Goal: Task Accomplishment & Management: Use online tool/utility

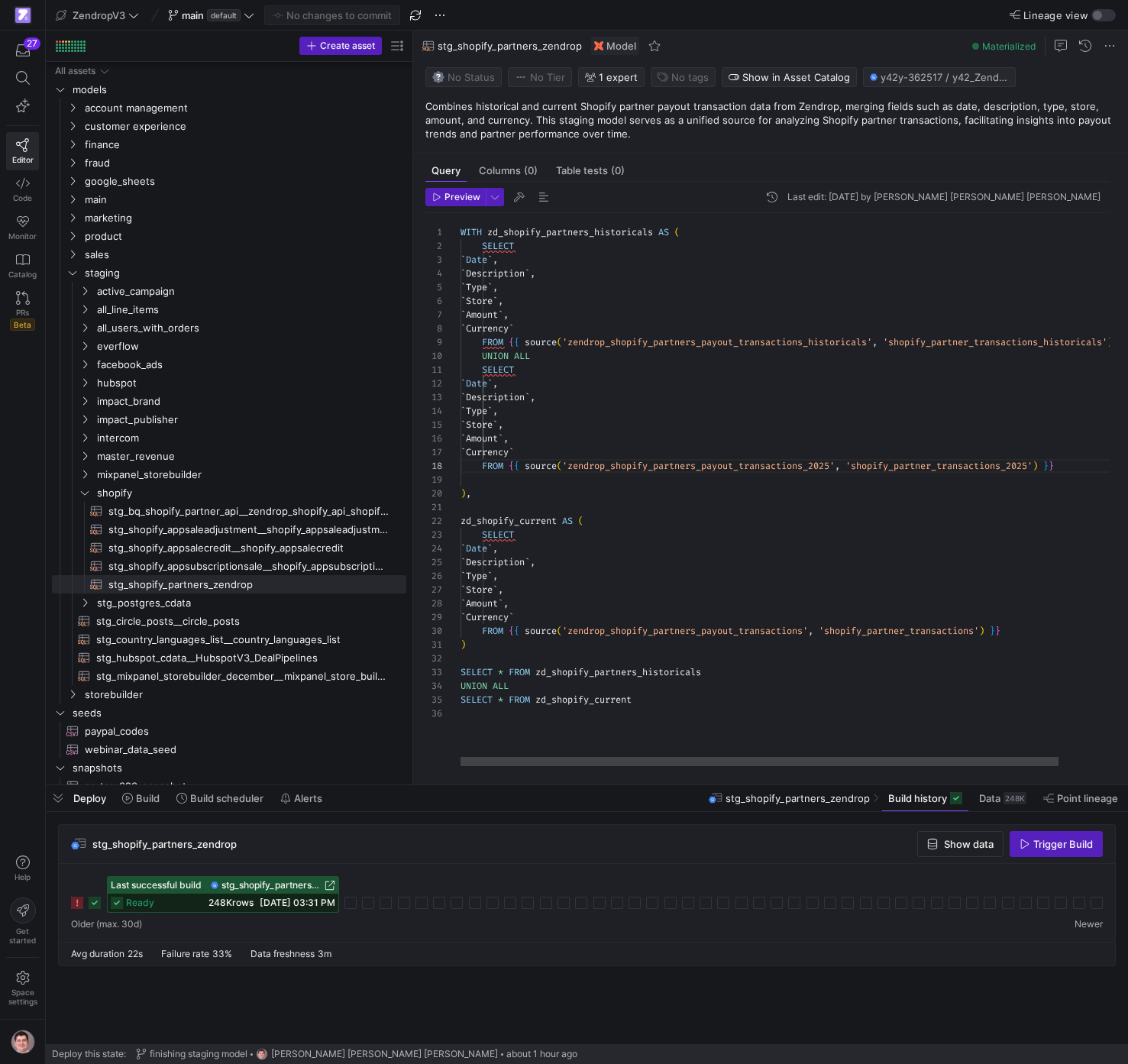
scroll to position [513, 0]
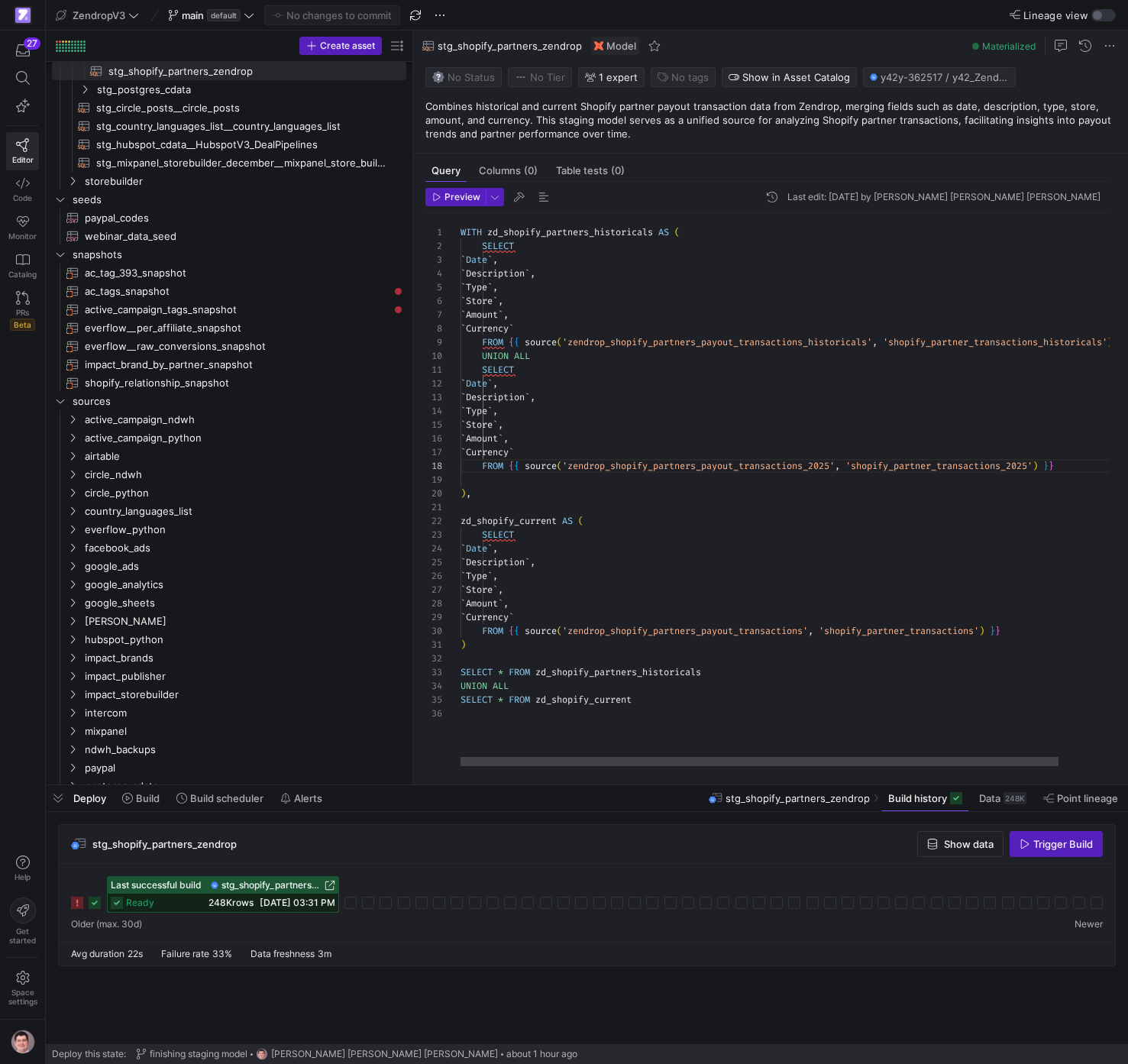
click at [879, 442] on div "WITH zd_shopify_partners_historicals AS ( SELECT ` Date ` , ` Description ` , `…" at bounding box center [820, 489] width 719 height 553
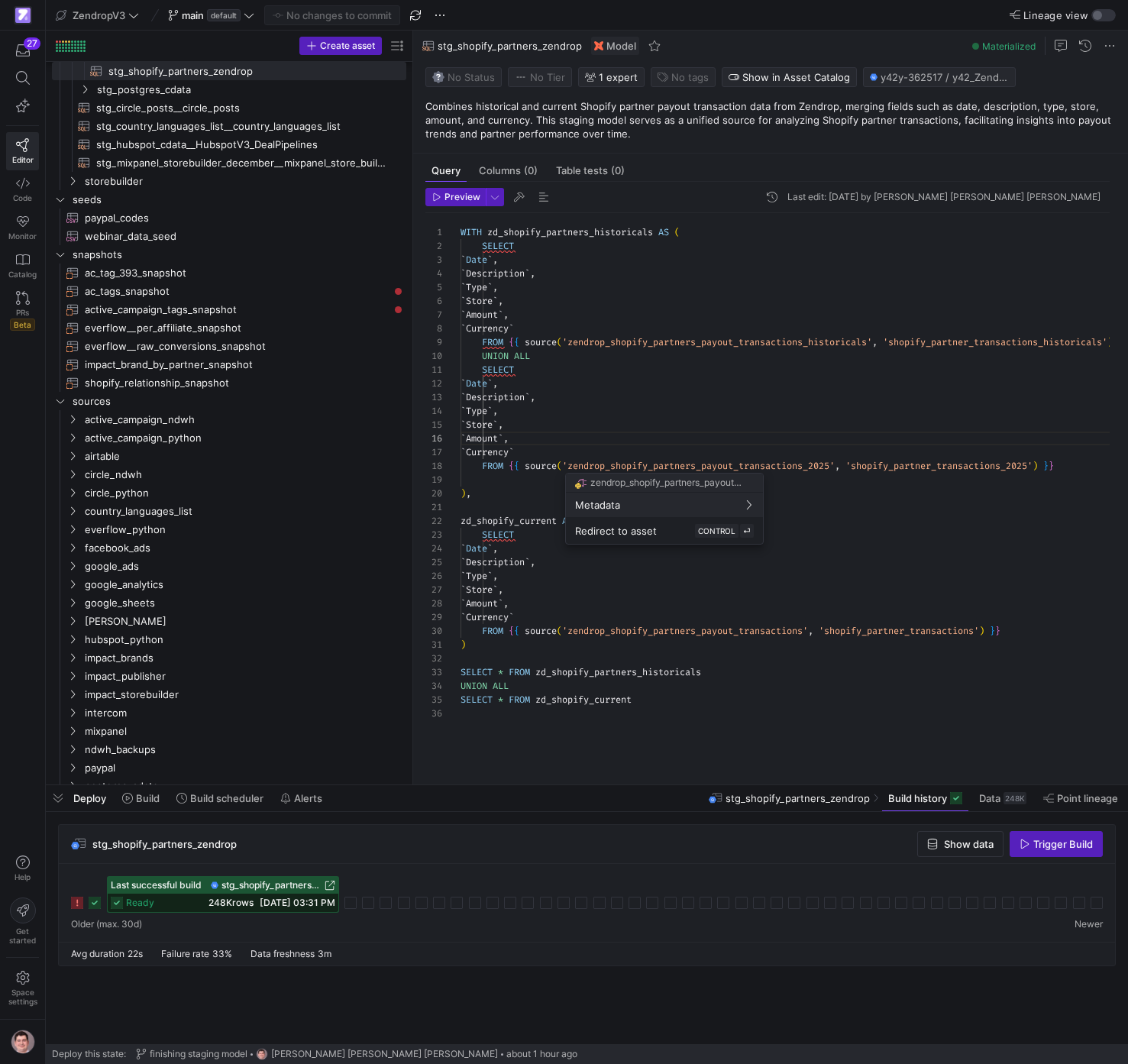
click at [914, 626] on div at bounding box center [564, 532] width 1128 height 1064
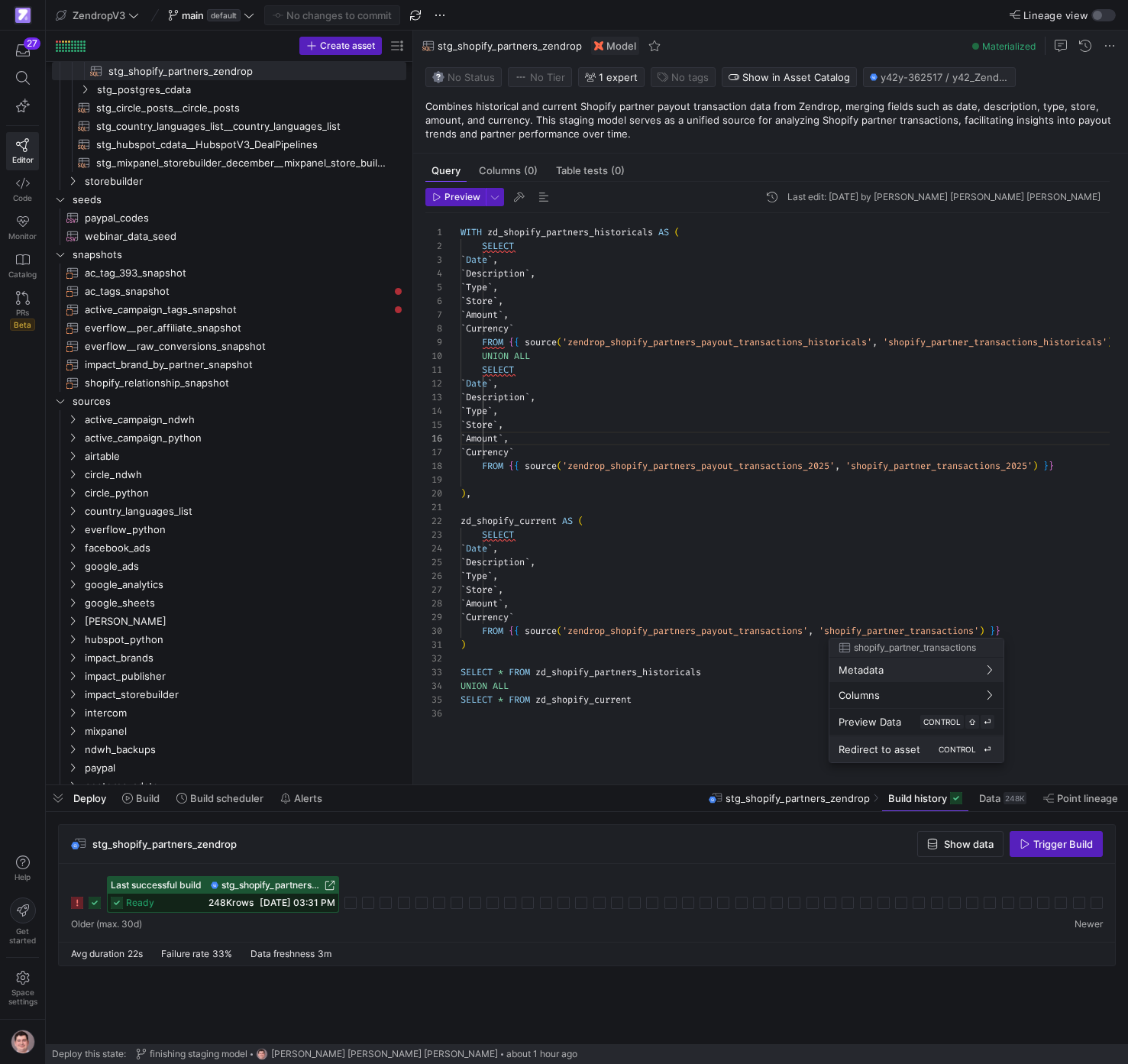
click at [896, 747] on span "Redirect to asset" at bounding box center [879, 749] width 82 height 12
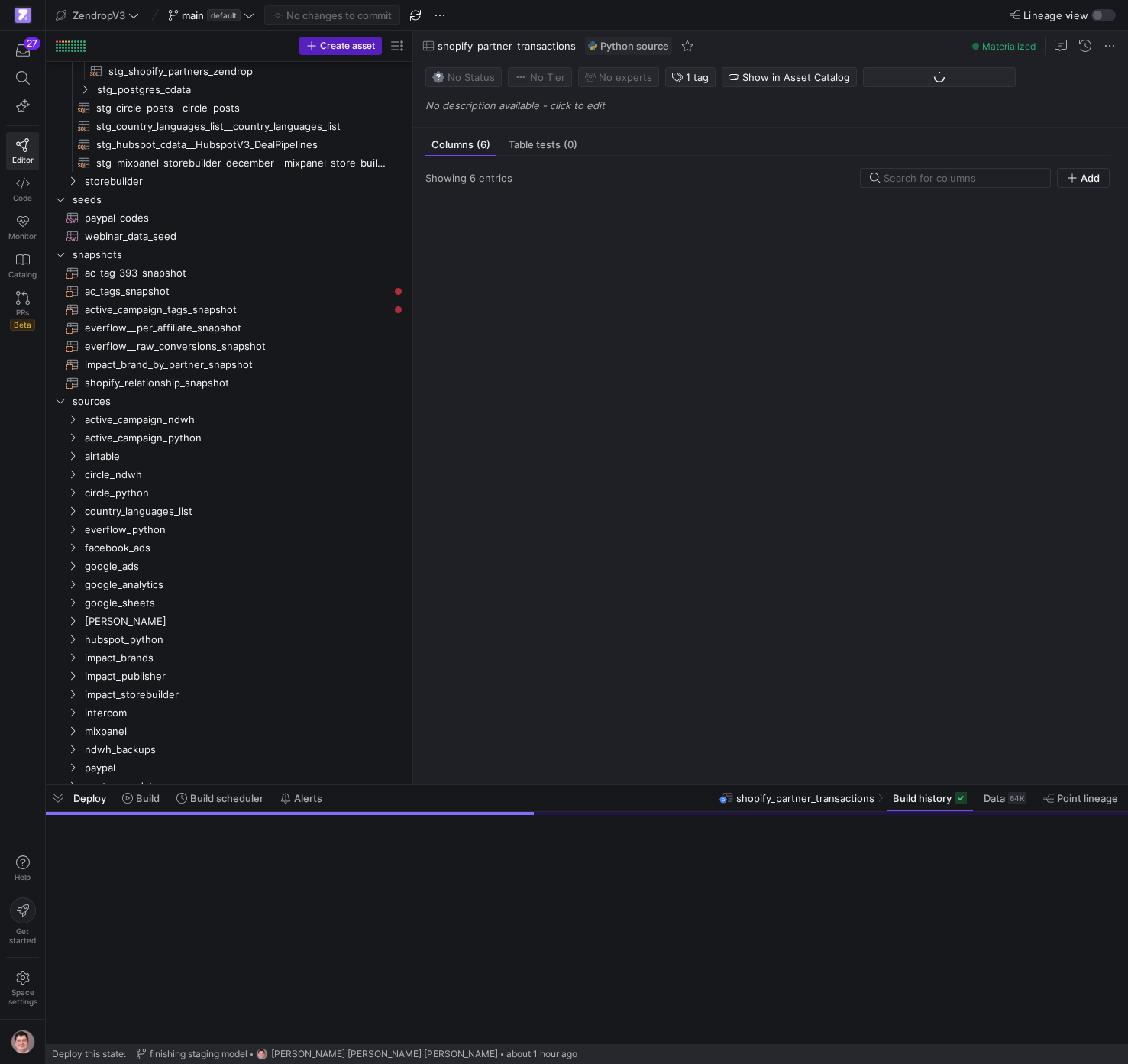
scroll to position [890, 0]
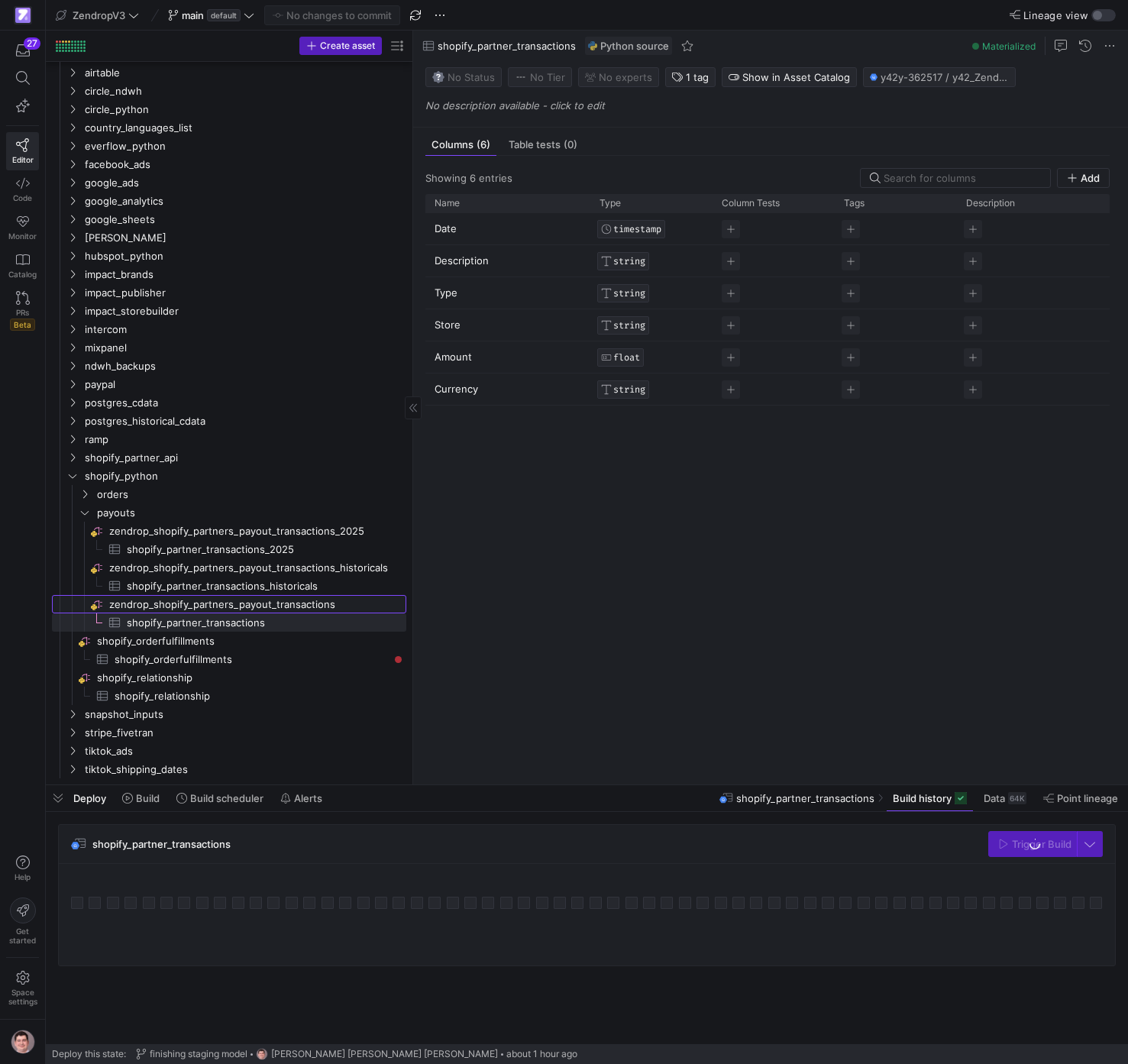
click at [310, 602] on span "zendrop_shopify_partners_payout_transactions​​​​​​​​" at bounding box center [256, 604] width 295 height 18
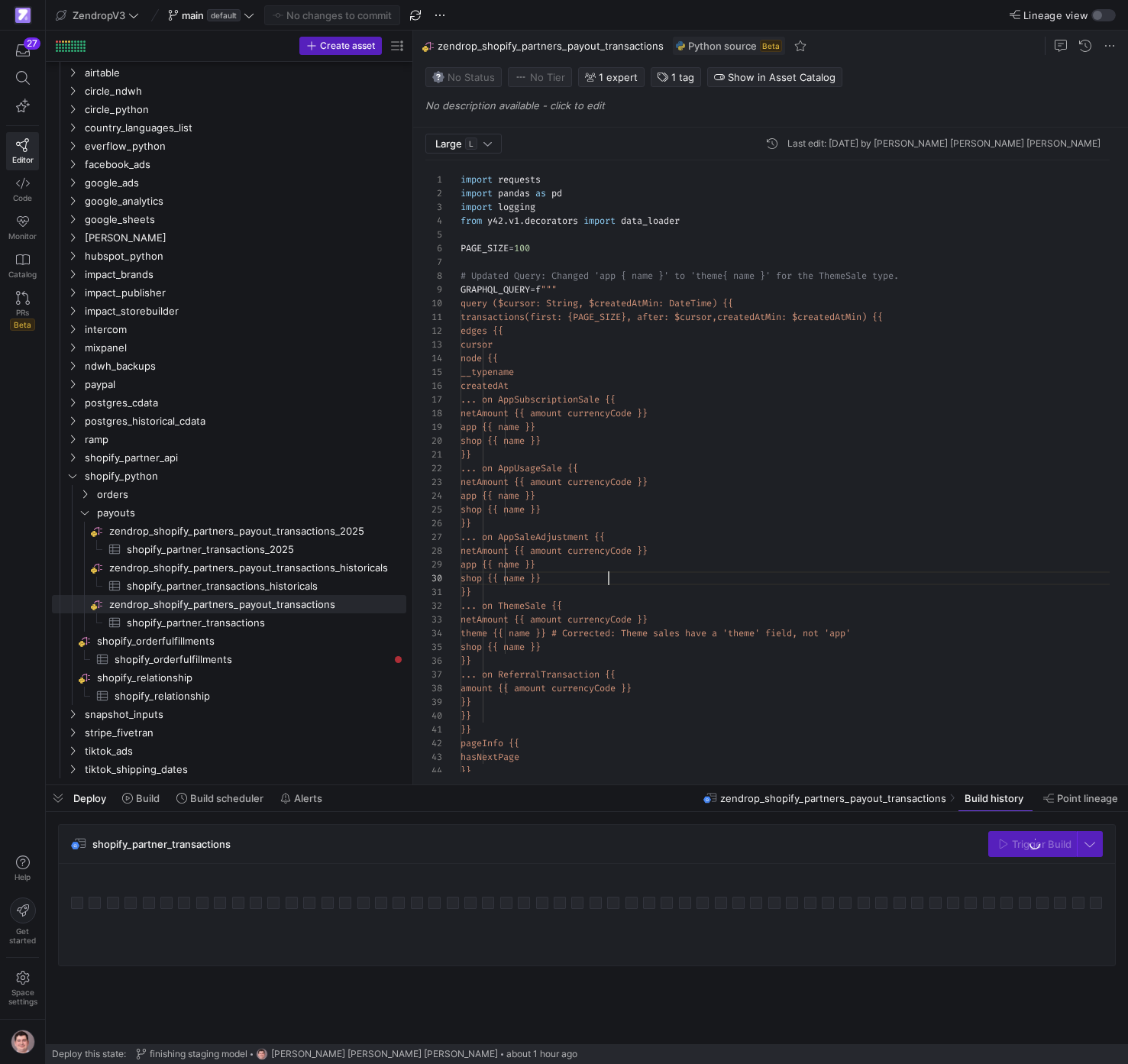
scroll to position [123, 148]
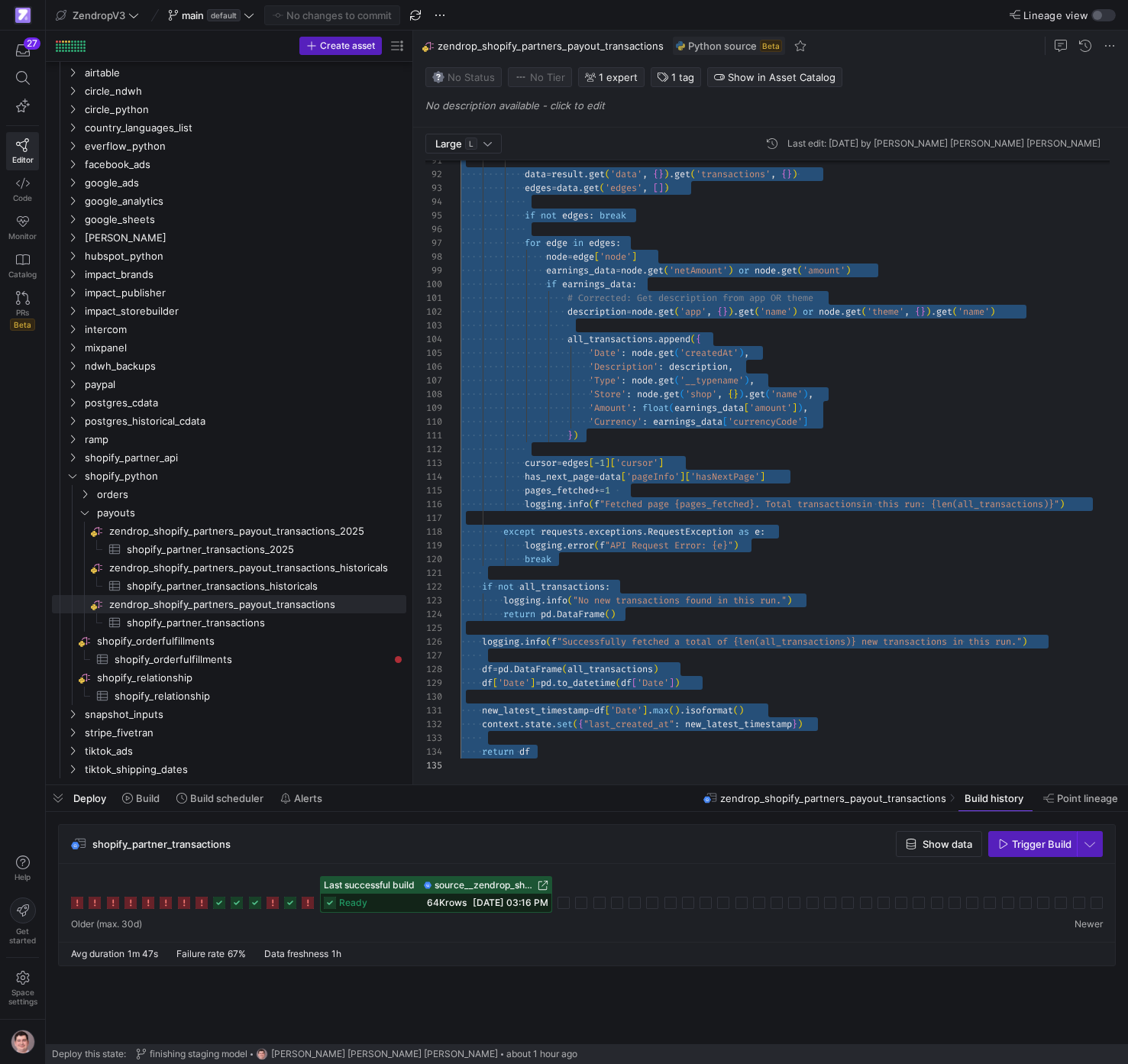
scroll to position [27, 110]
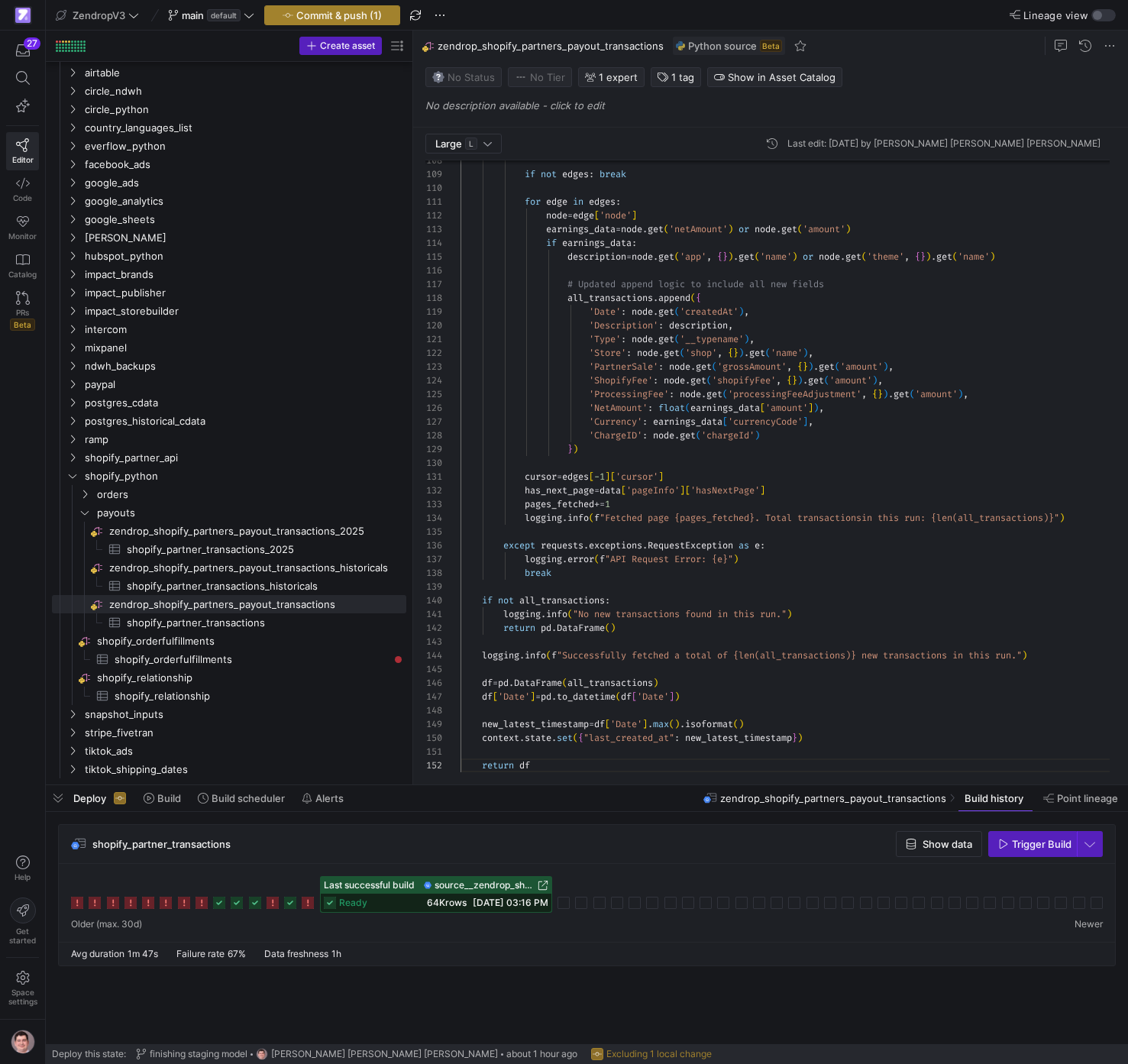
click at [365, 17] on span "Commit & push (1)" at bounding box center [339, 15] width 86 height 12
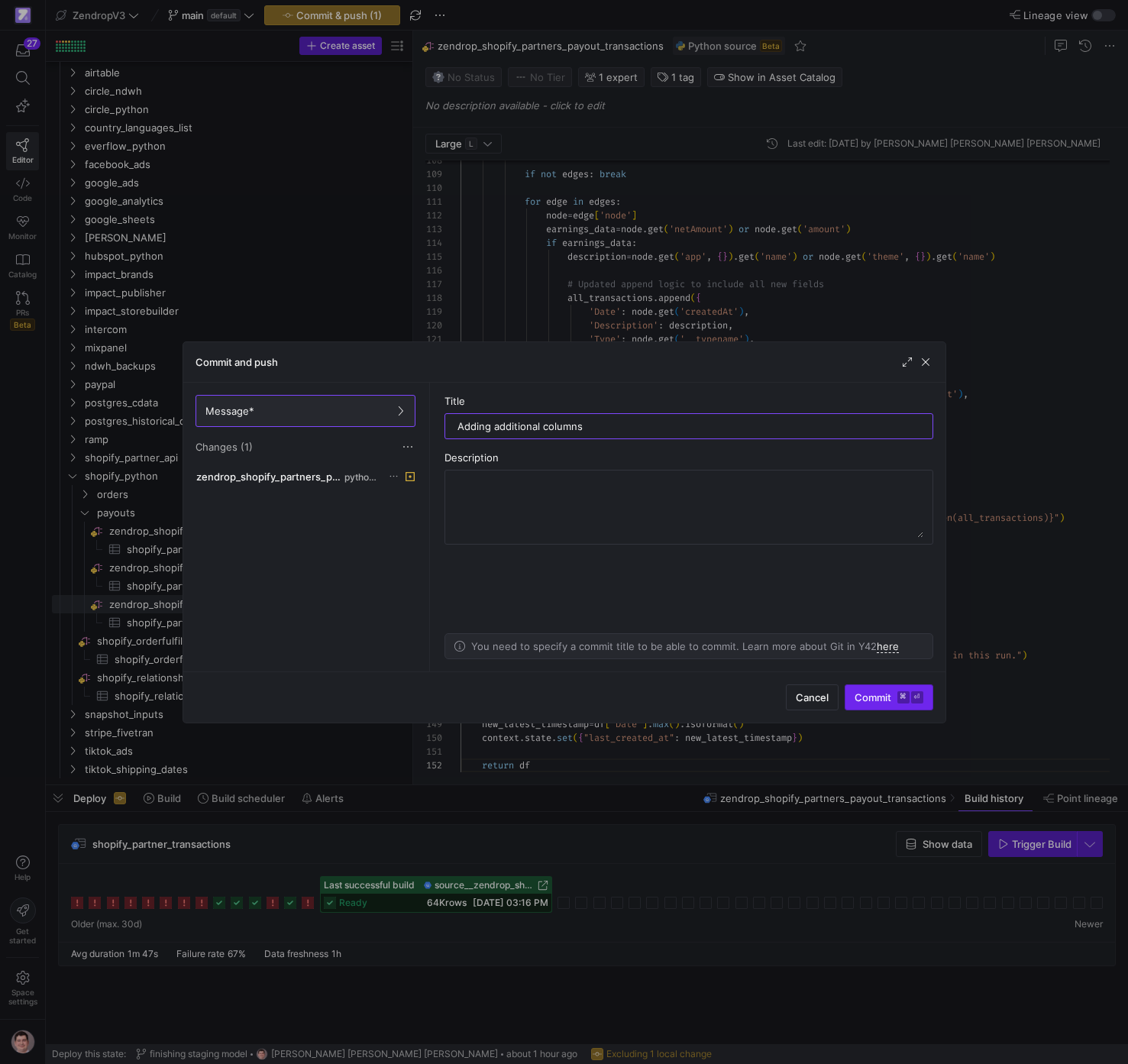
type input "Adding additional columns"
click at [909, 697] on kbd "⌘" at bounding box center [903, 697] width 12 height 12
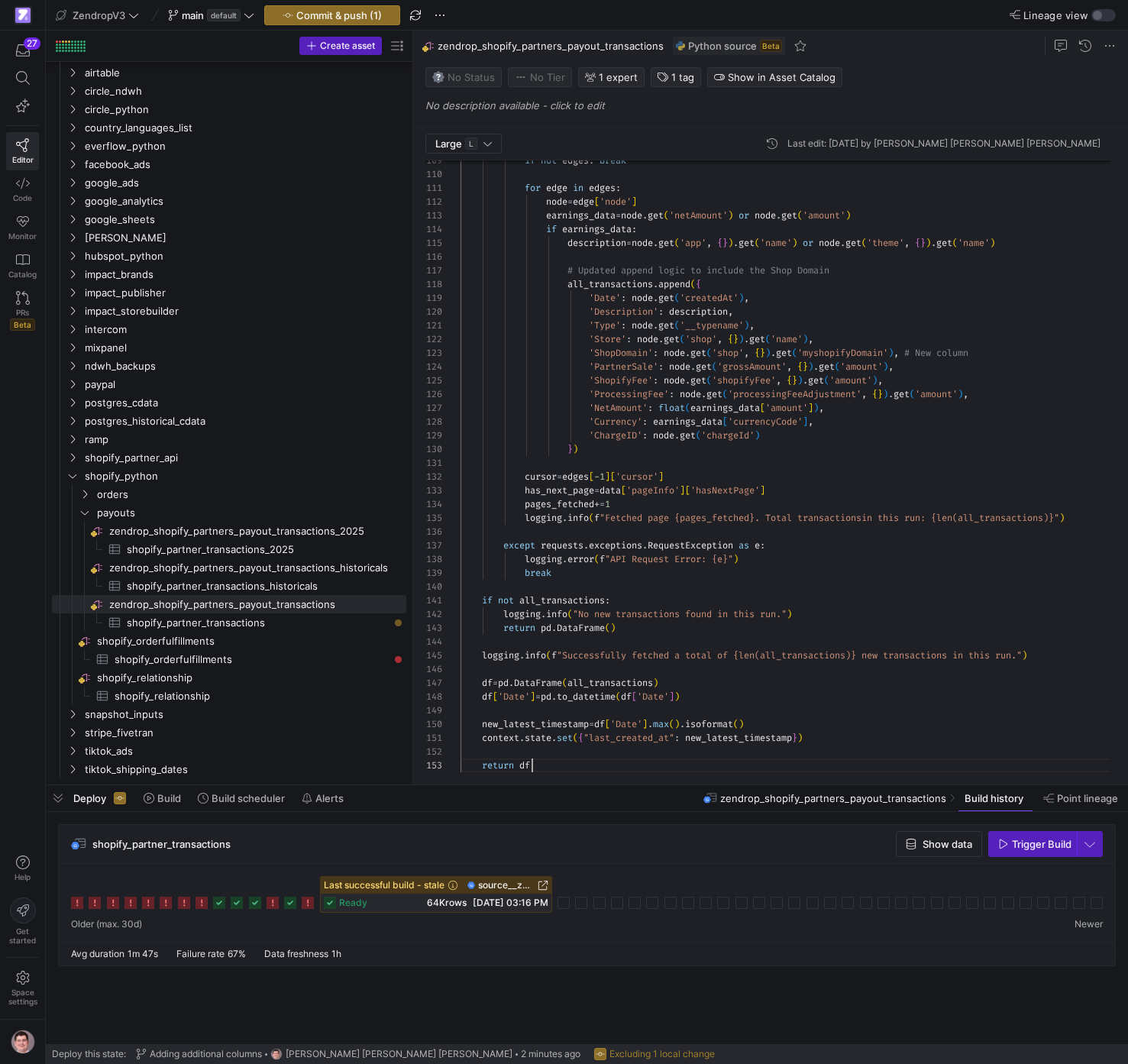
scroll to position [27, 72]
click at [349, 19] on span "Commit & push (1)" at bounding box center [339, 15] width 86 height 12
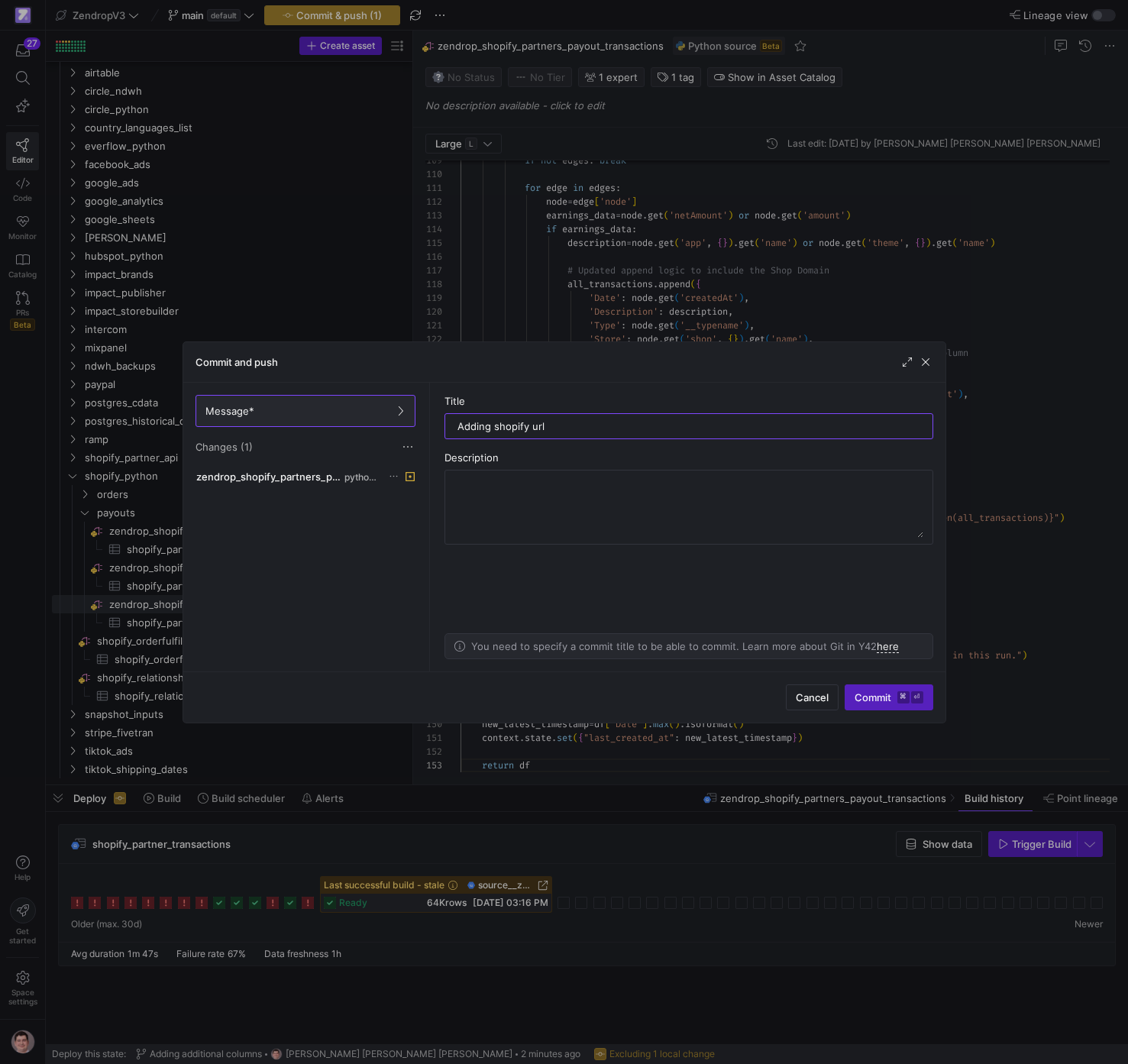
type input "Adding shopify url"
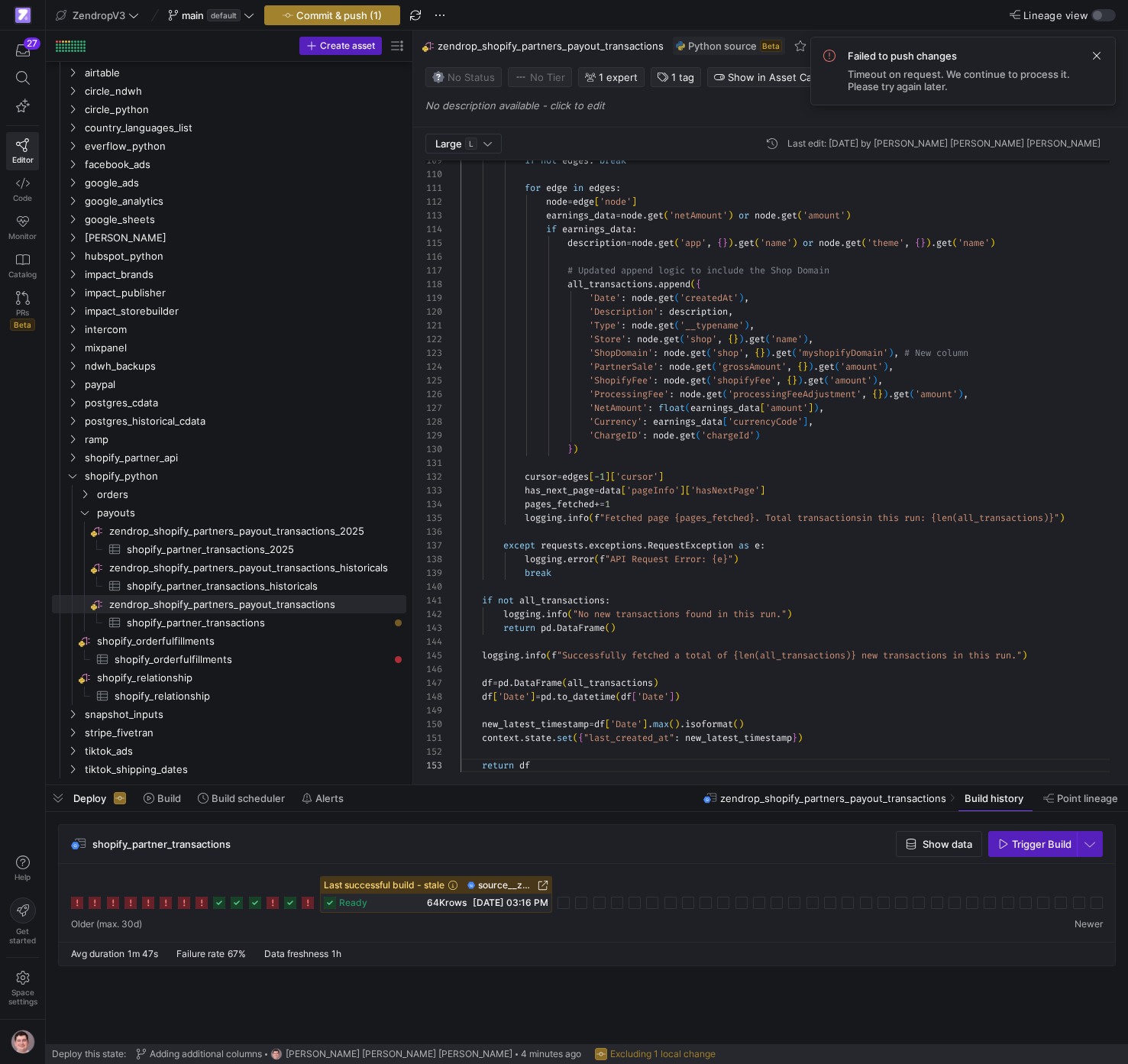
click at [389, 20] on span "button" at bounding box center [332, 15] width 135 height 19
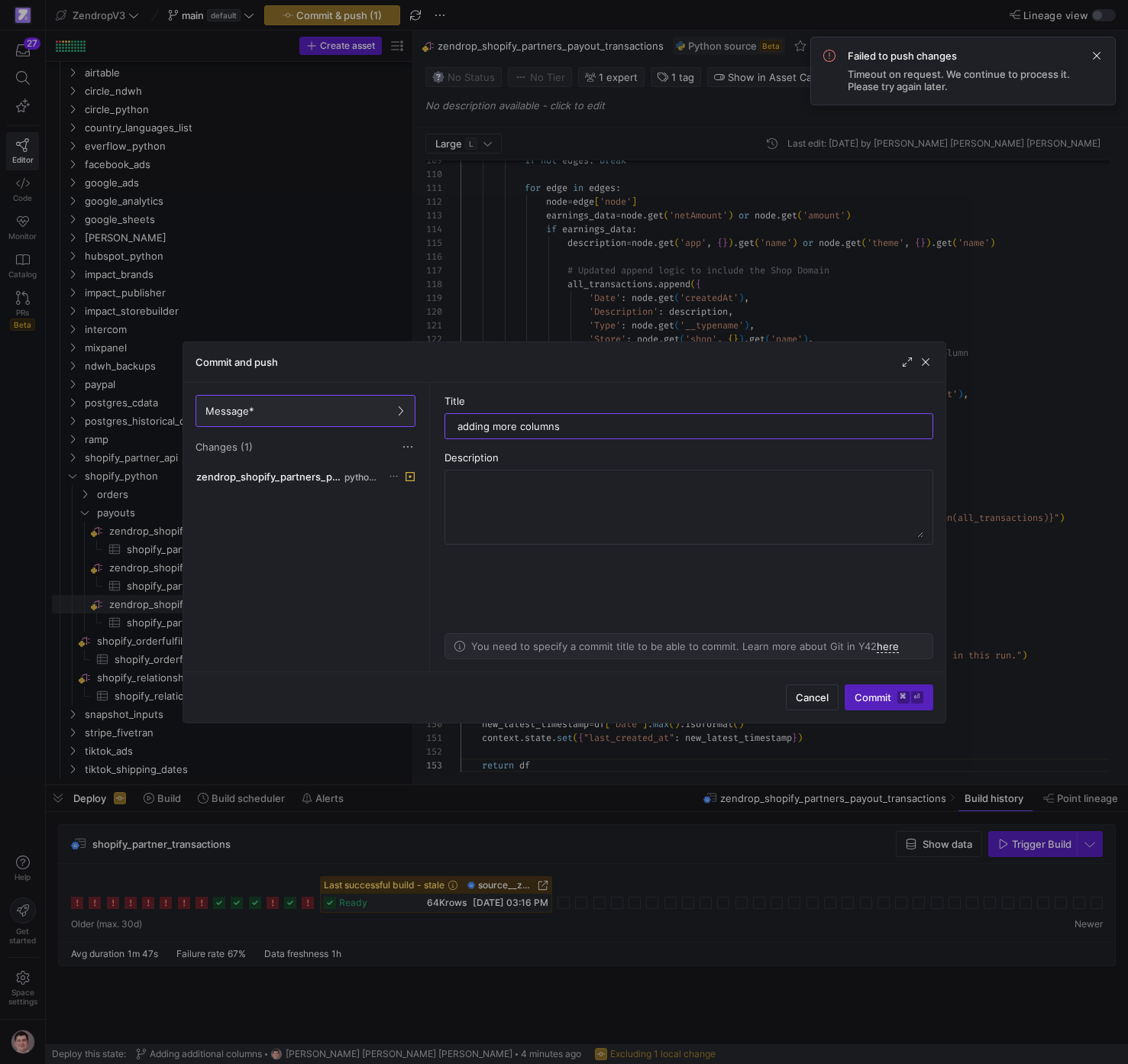
type input "adding more columns"
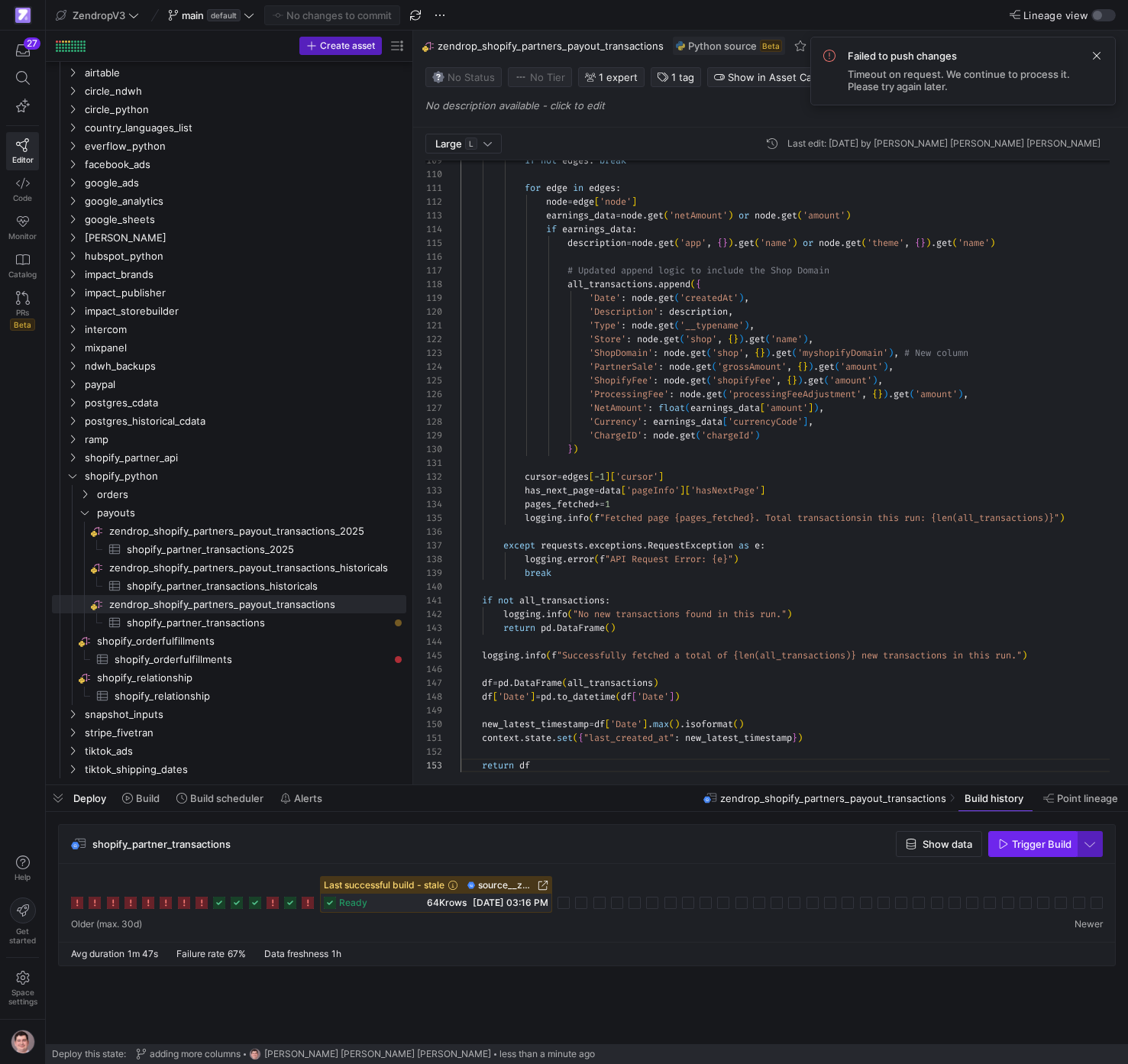
click at [1022, 849] on span "Trigger Build" at bounding box center [1042, 844] width 60 height 12
click at [502, 906] on span "[DATE] 03:16 PM" at bounding box center [510, 902] width 76 height 11
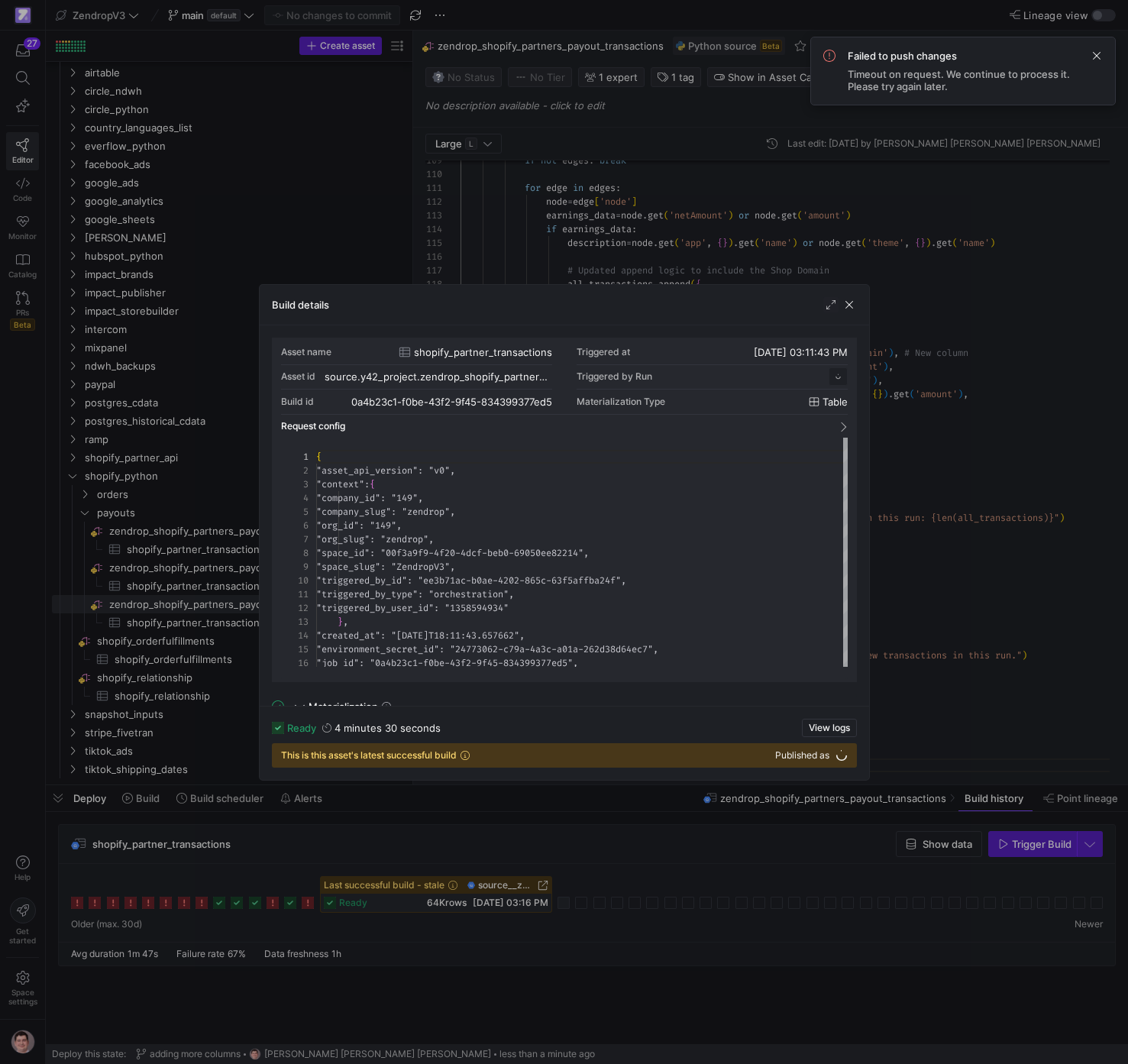
scroll to position [138, 0]
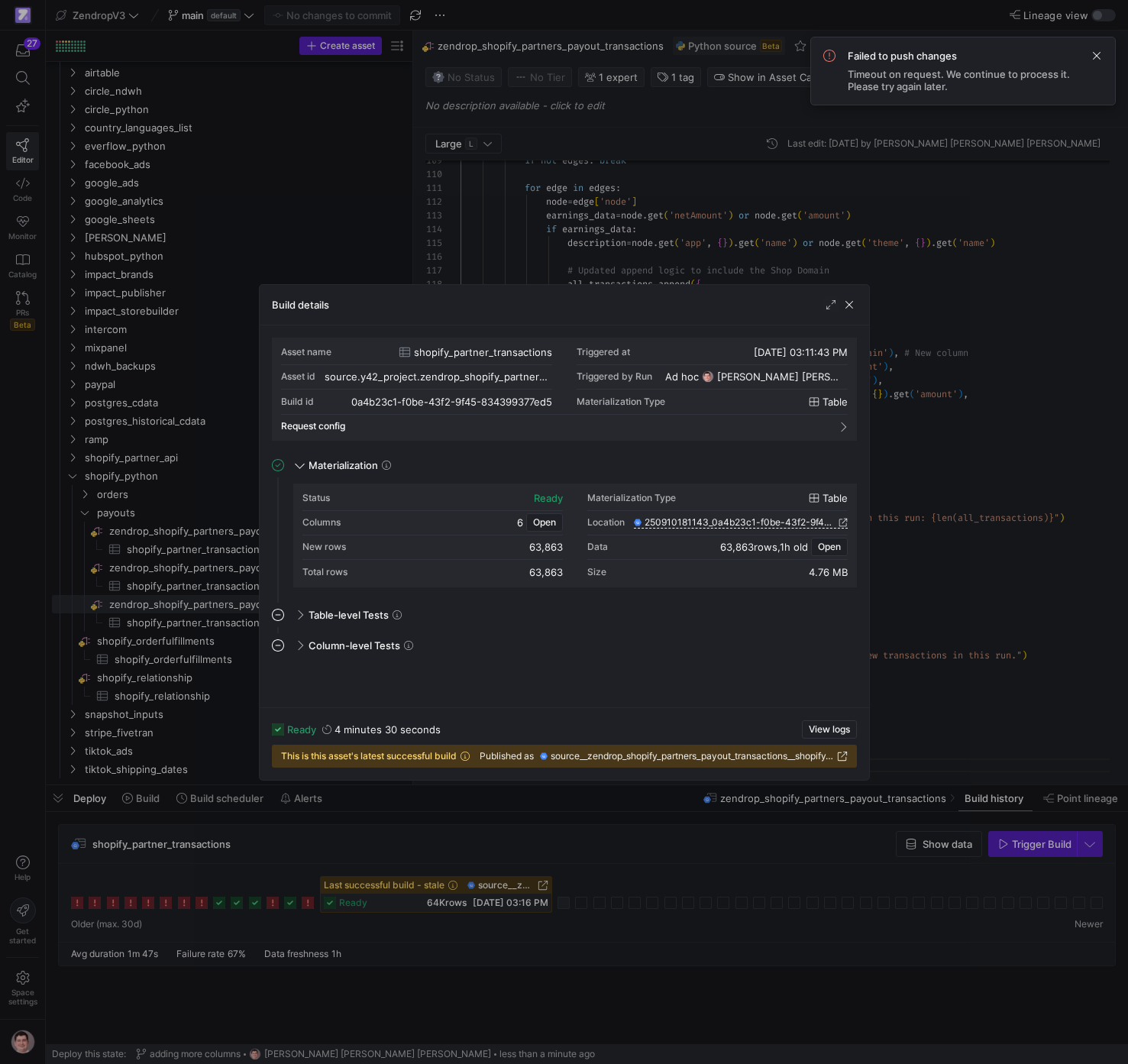
click at [551, 837] on div at bounding box center [564, 532] width 1128 height 1064
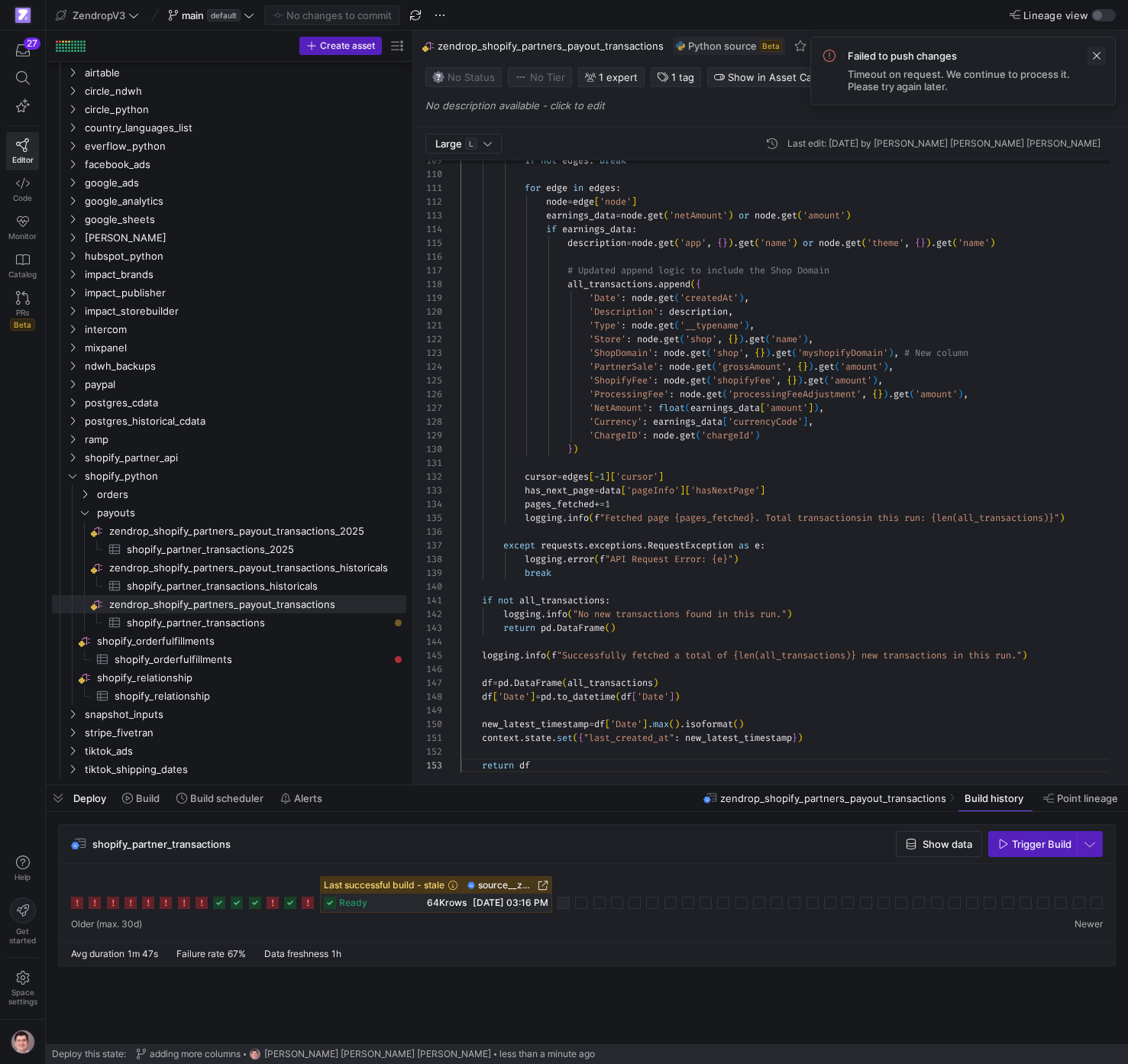
click at [1091, 58] on span at bounding box center [1097, 56] width 19 height 19
click at [569, 905] on icon at bounding box center [564, 903] width 12 height 12
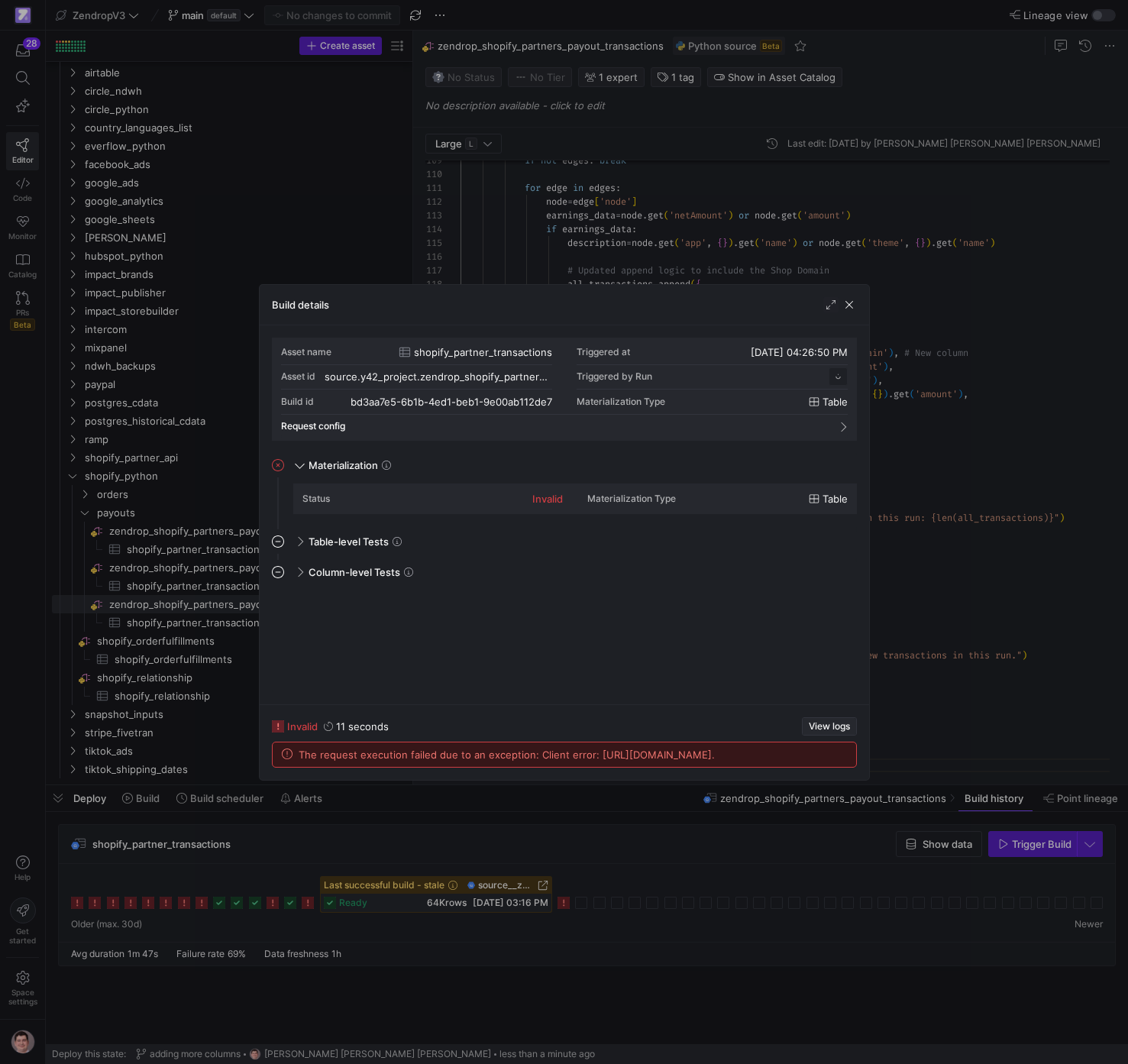
click at [824, 720] on span "button" at bounding box center [829, 727] width 54 height 17
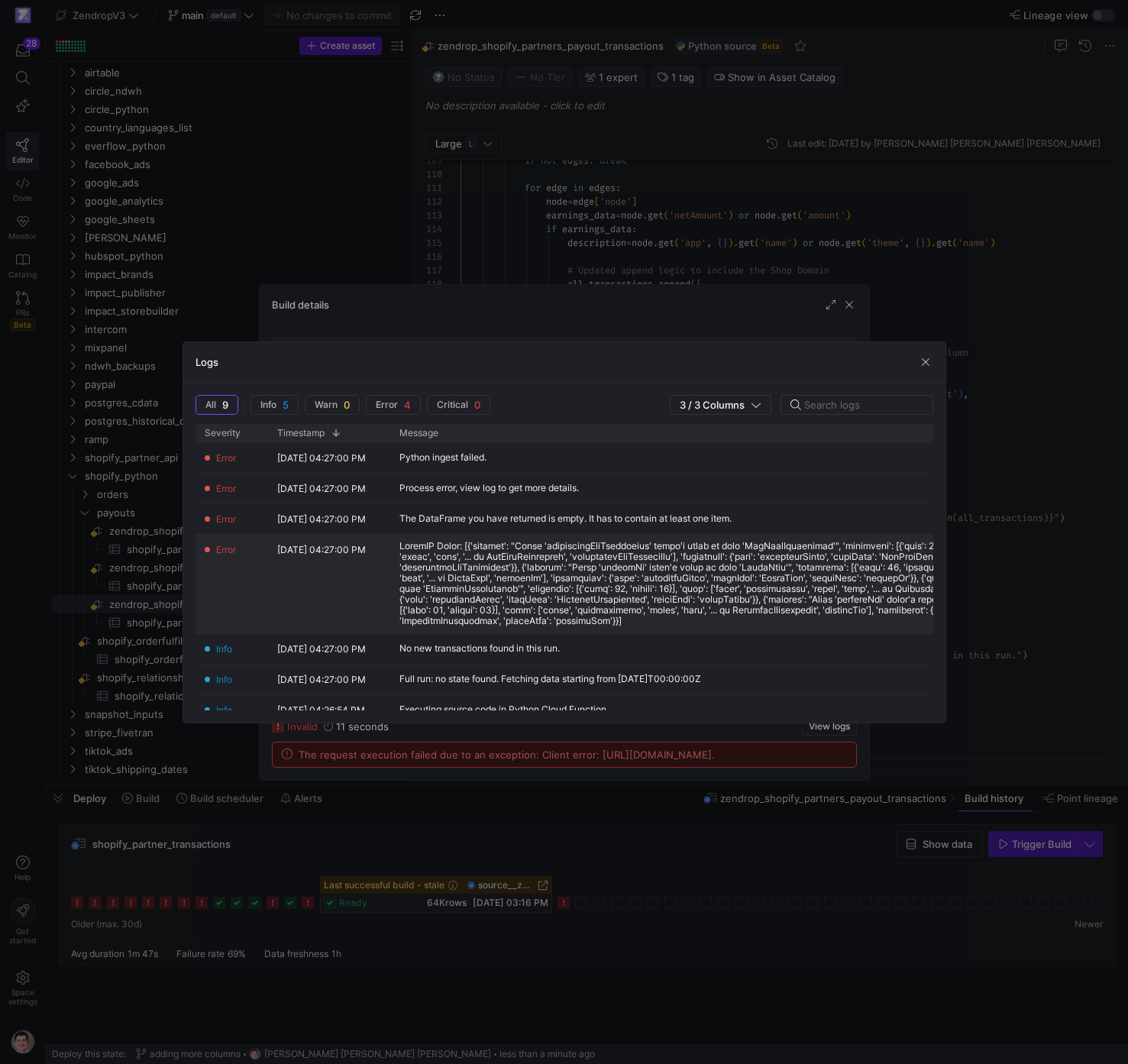
click at [664, 584] on div at bounding box center [766, 583] width 735 height 86
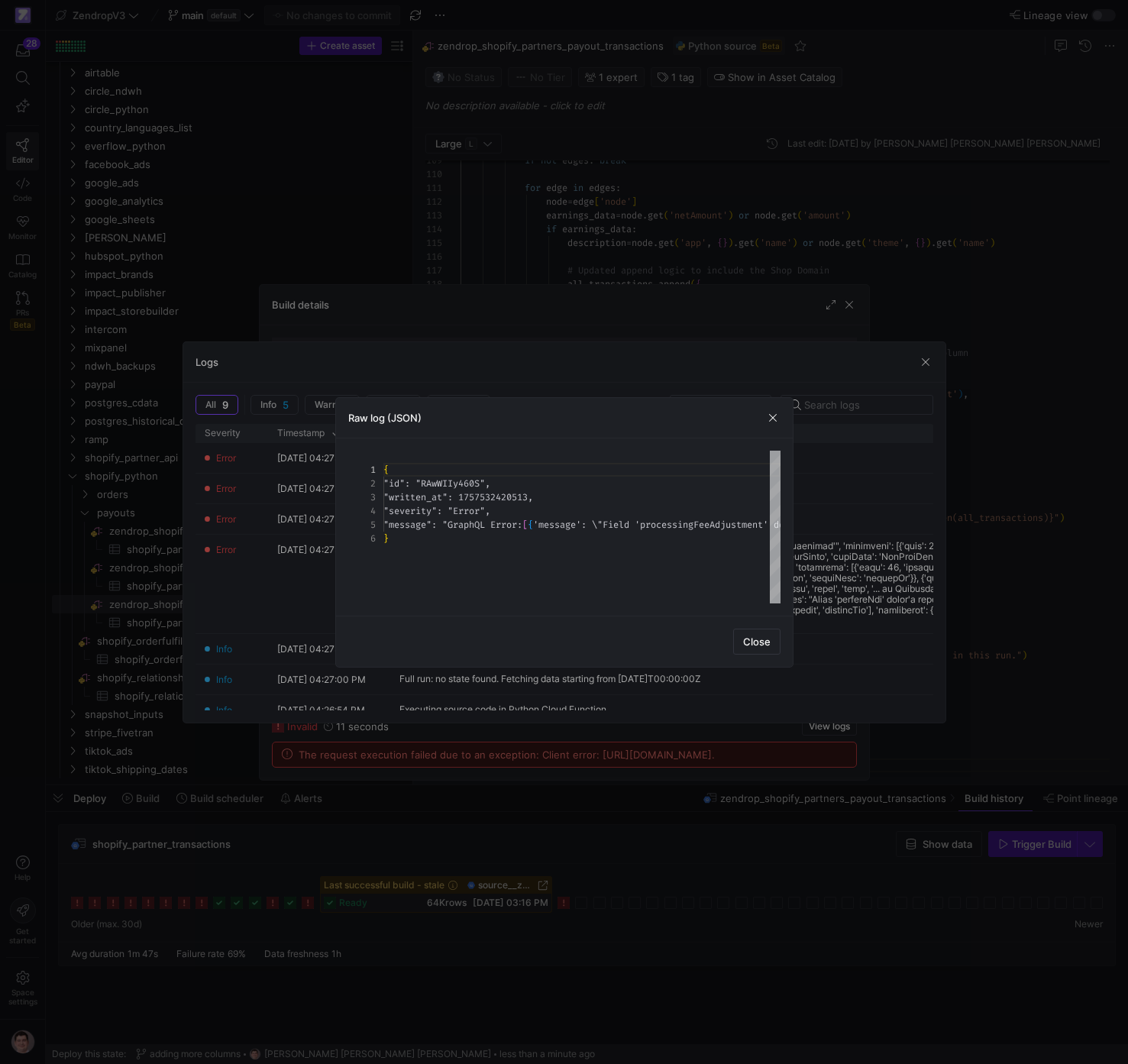
scroll to position [55, 0]
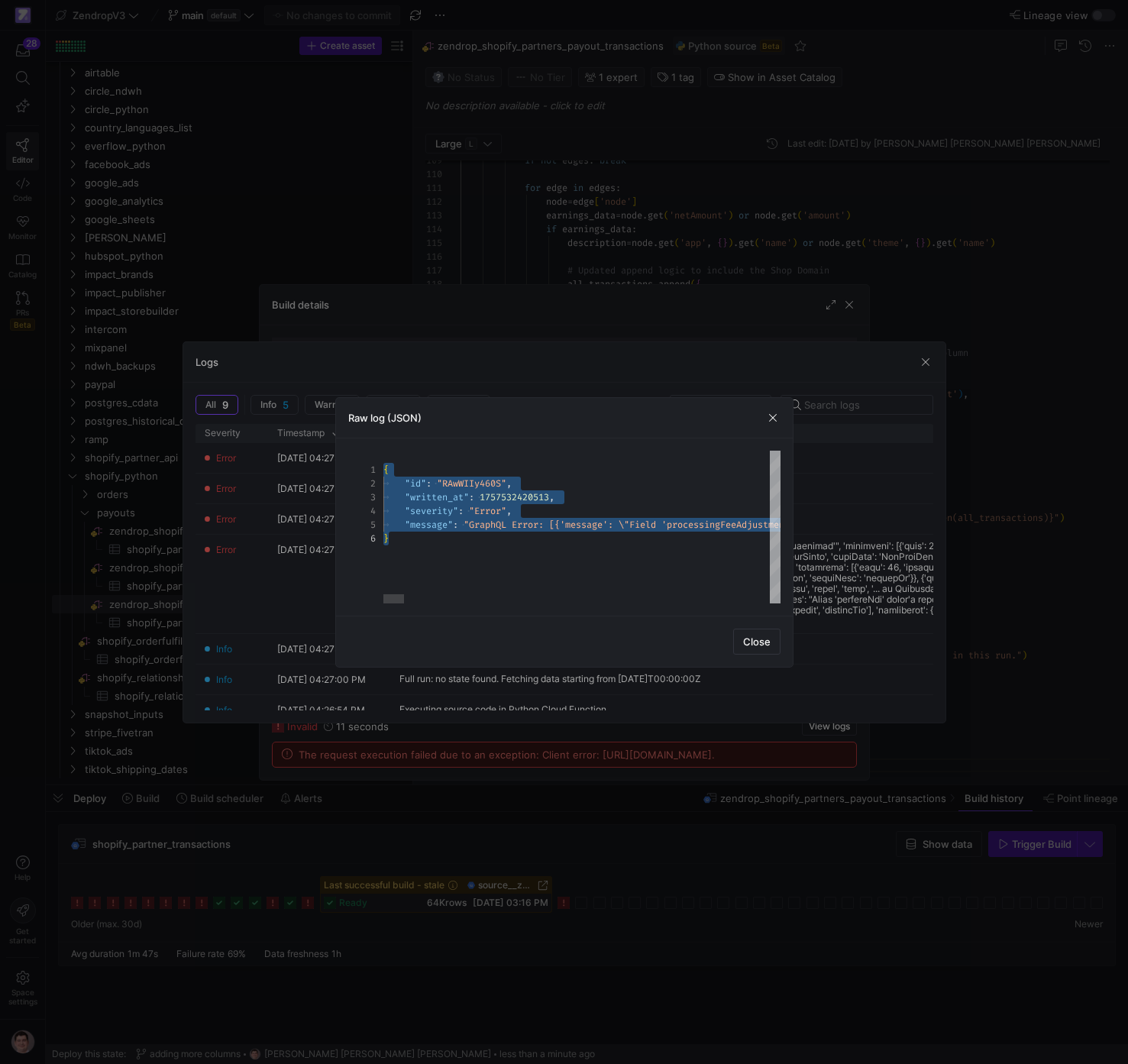
scroll to position [14, 5]
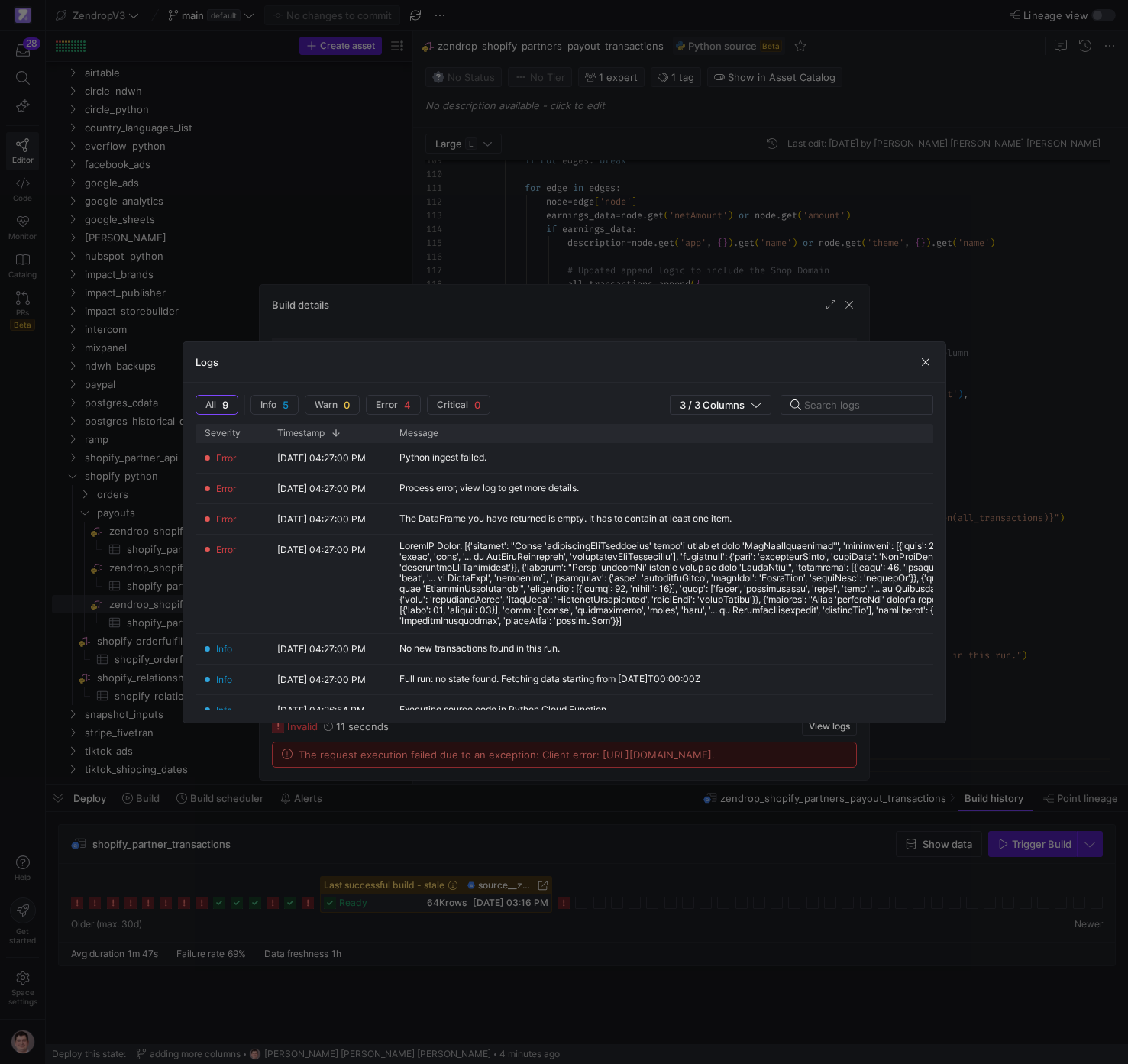
click at [695, 259] on div at bounding box center [564, 532] width 1128 height 1064
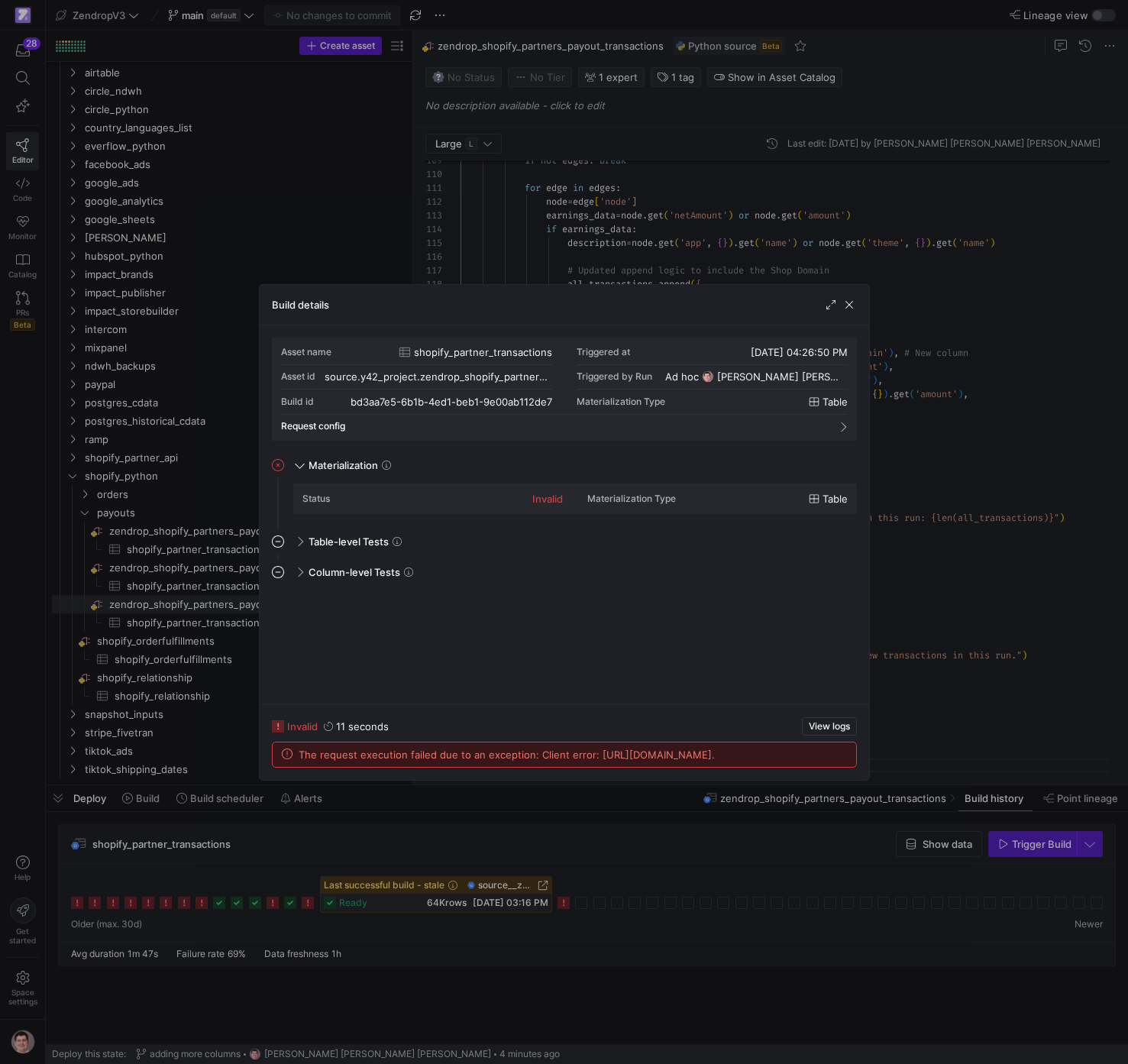
click at [696, 259] on div at bounding box center [564, 532] width 1128 height 1064
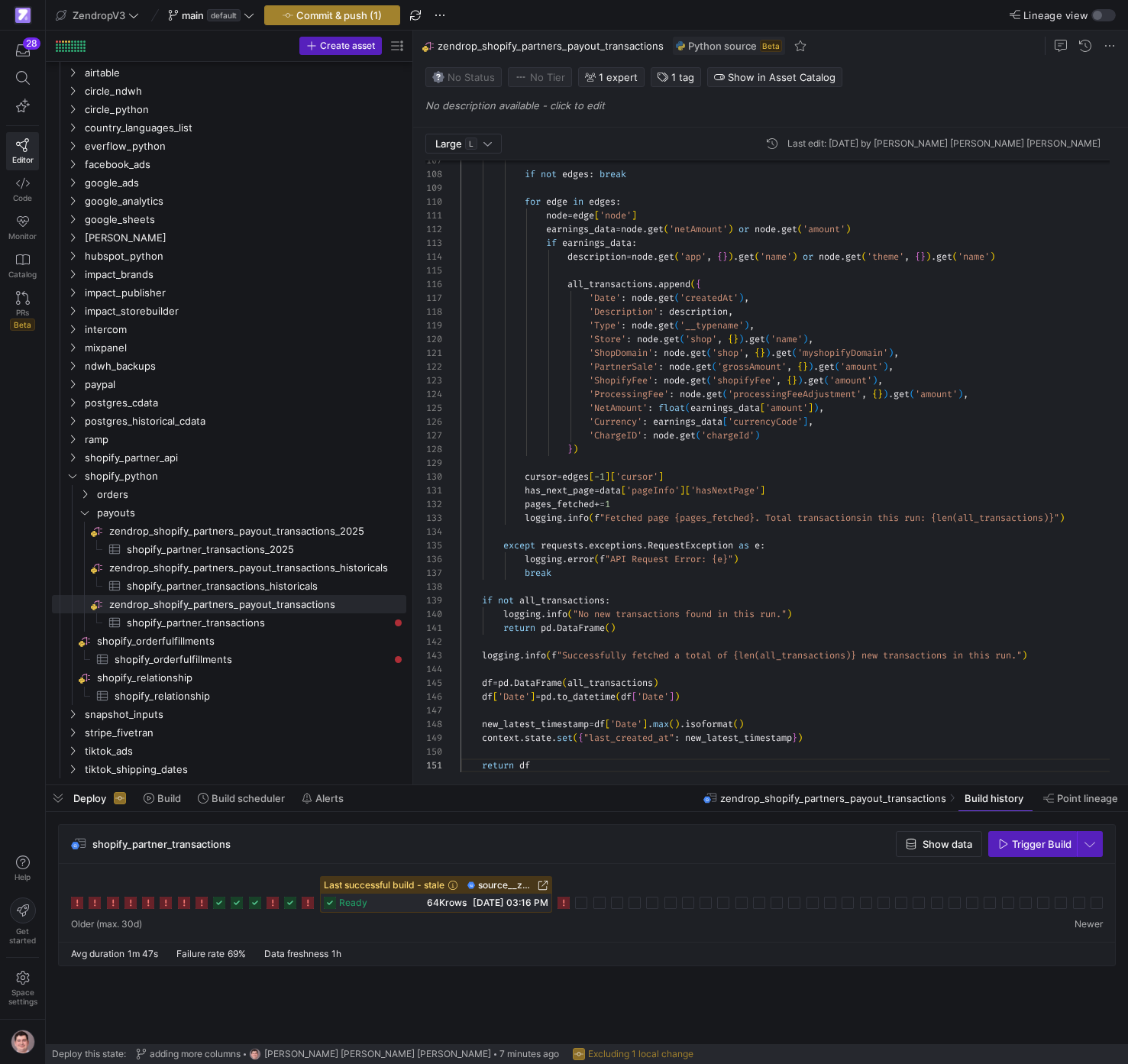
drag, startPoint x: 331, startPoint y: 26, endPoint x: 331, endPoint y: 17, distance: 9.0
click at [331, 25] on y42-top-nav "ZendropV3 main default Commit & push (1) Lineage view" at bounding box center [587, 15] width 1083 height 31
click at [331, 17] on span "Commit & push (1)" at bounding box center [339, 15] width 86 height 12
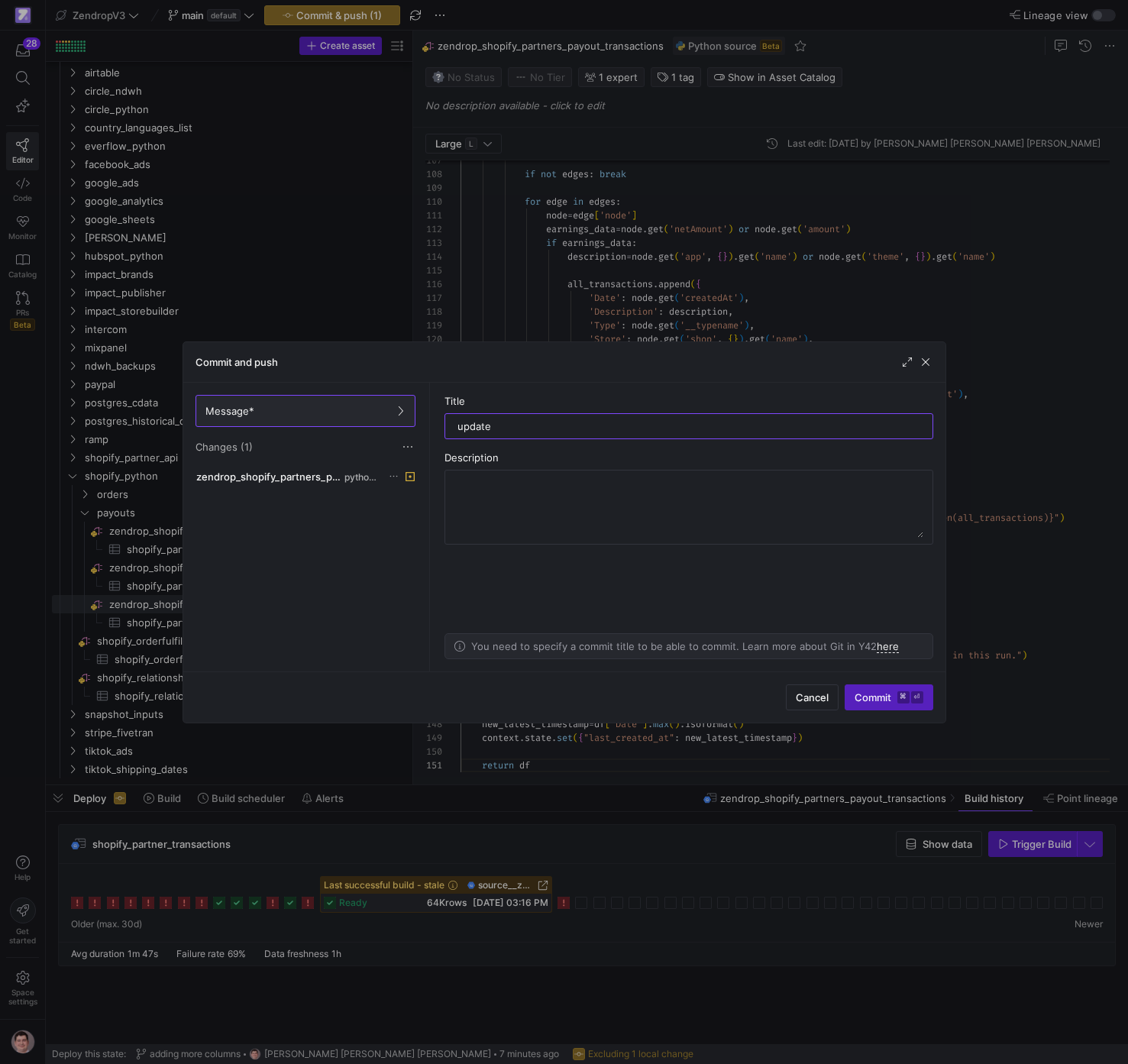
type input "update"
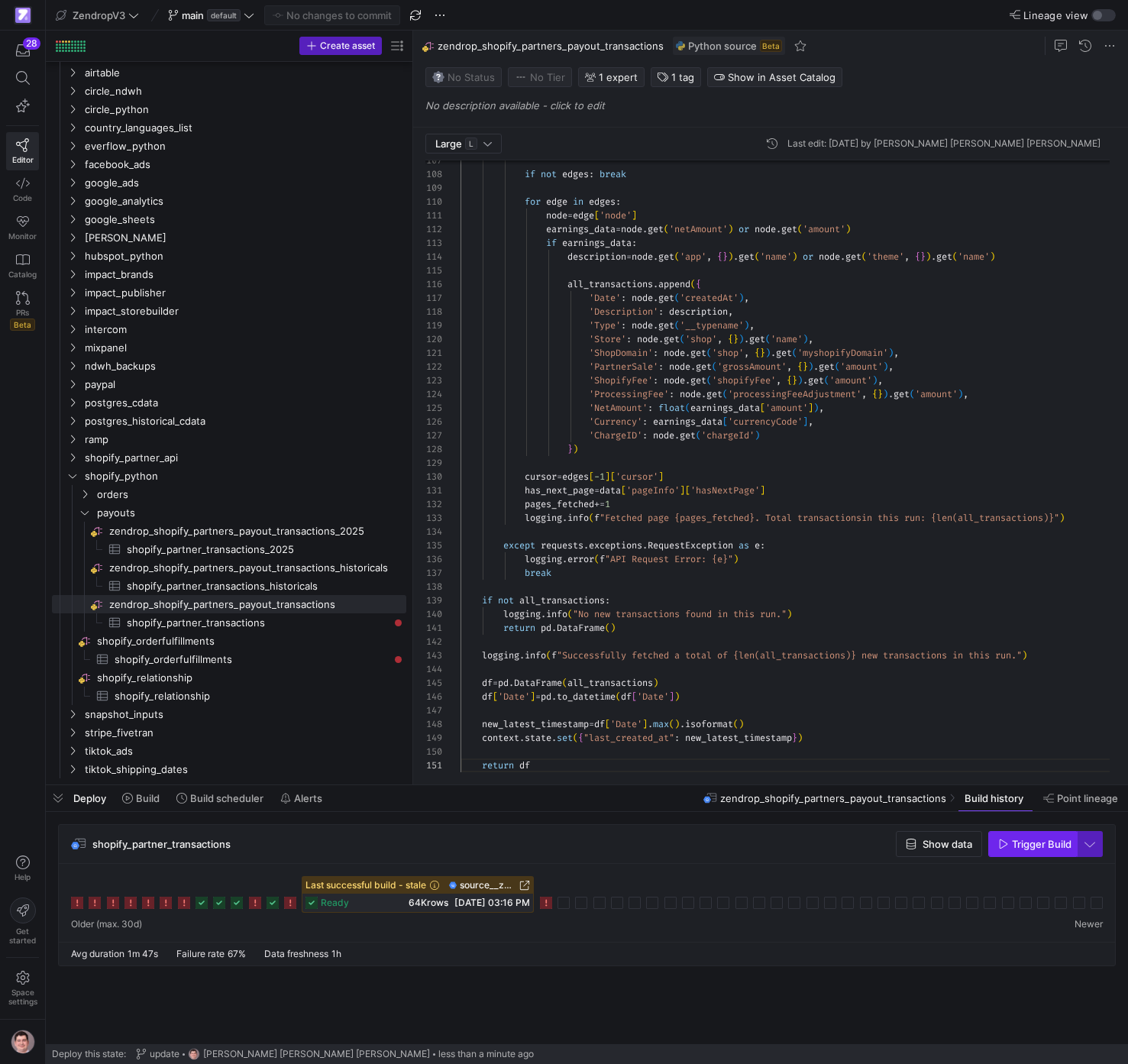
click at [1062, 851] on span "button" at bounding box center [1033, 844] width 87 height 25
click at [569, 907] on icon at bounding box center [564, 903] width 12 height 12
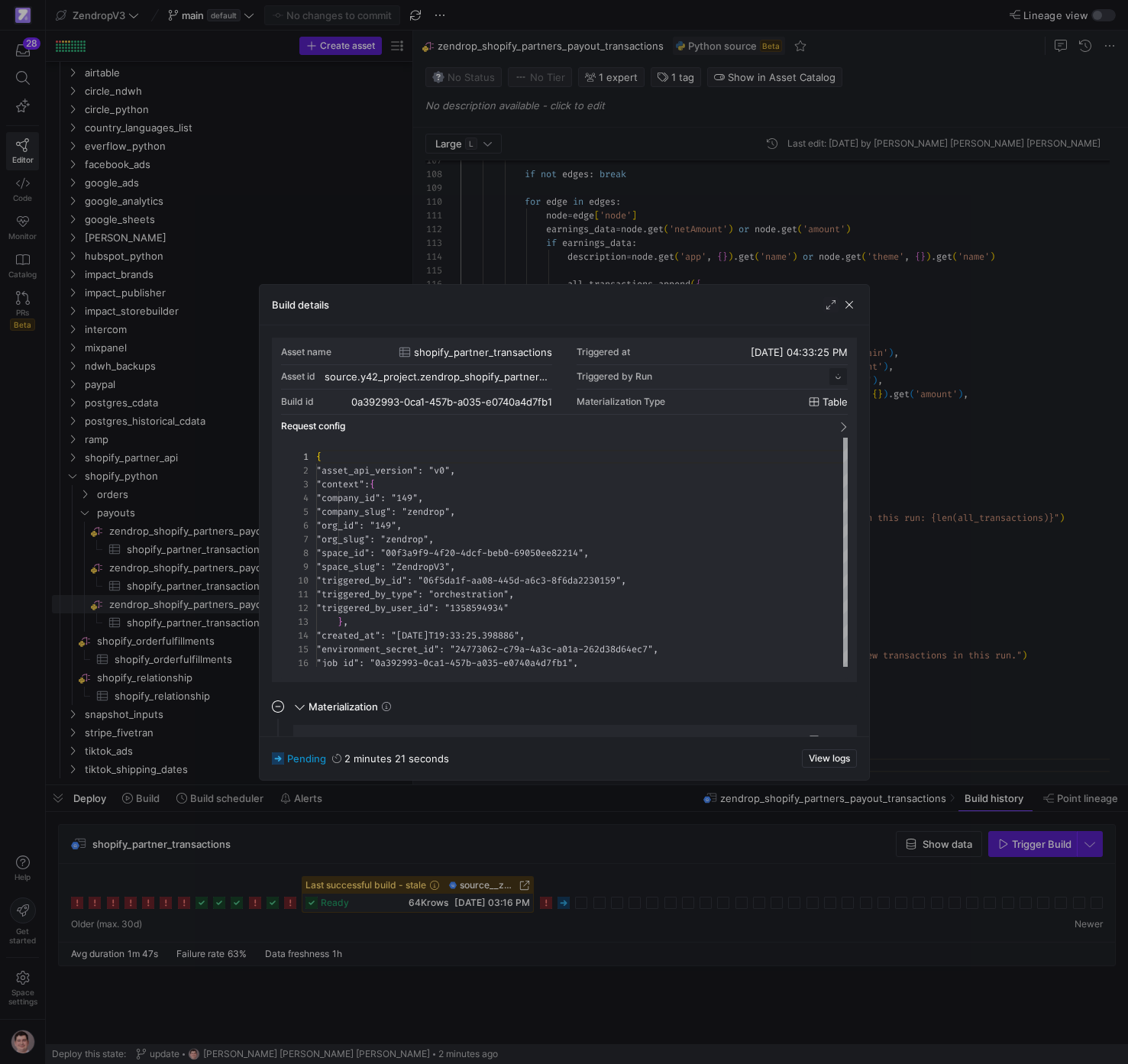
scroll to position [138, 0]
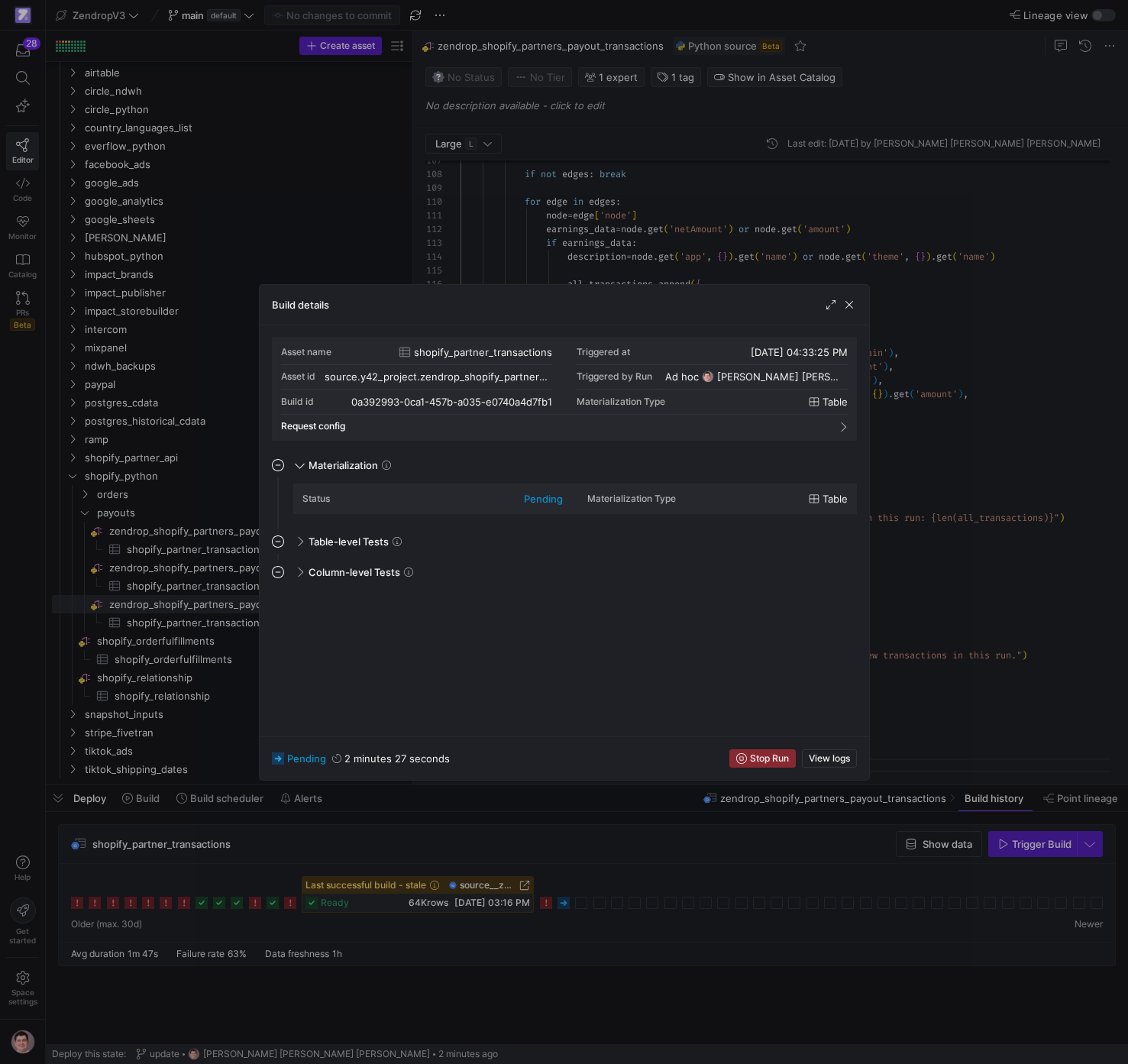
click at [629, 866] on div at bounding box center [564, 532] width 1128 height 1064
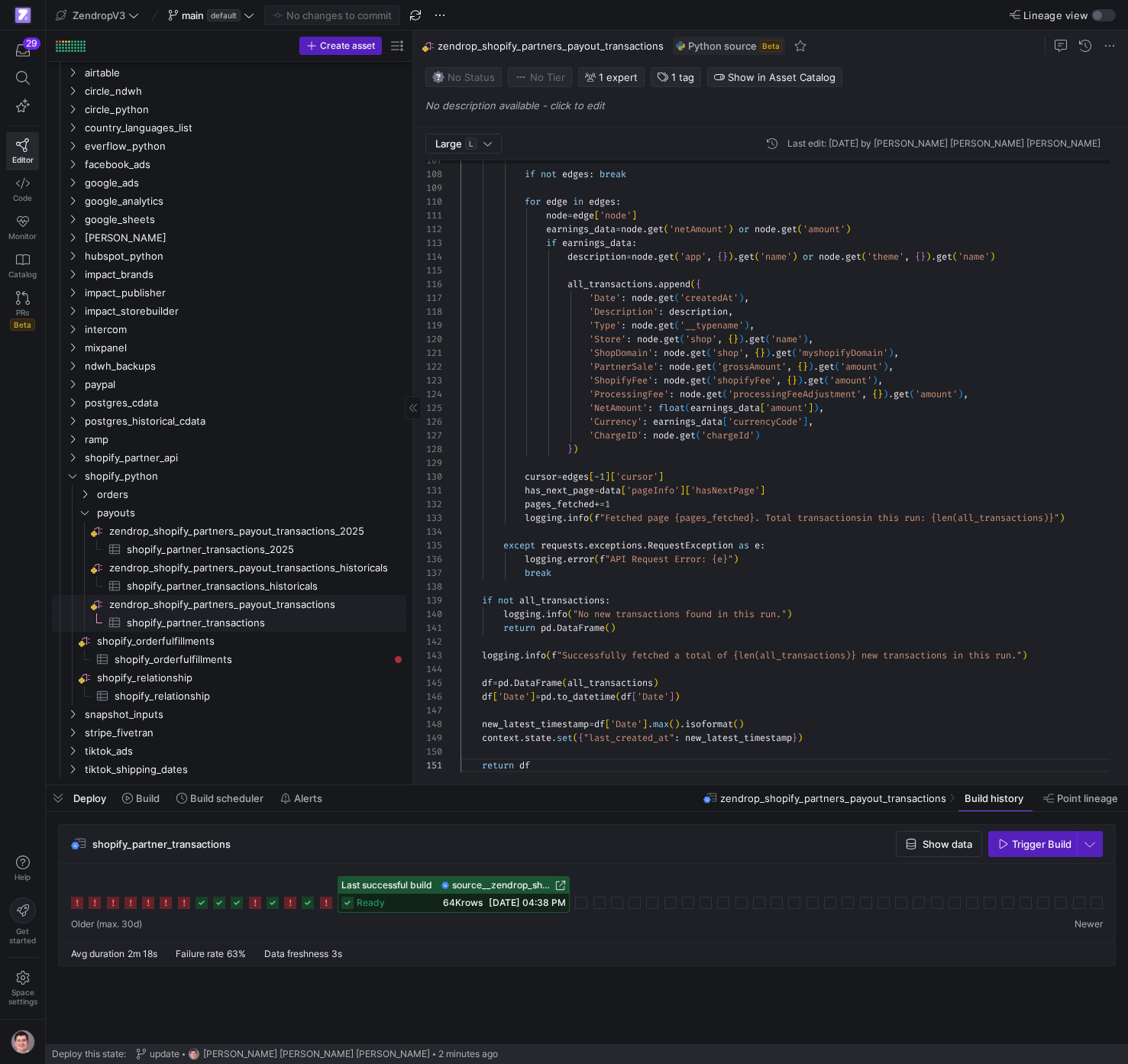
drag, startPoint x: 309, startPoint y: 624, endPoint x: 328, endPoint y: 602, distance: 29.1
click at [309, 624] on span "shopify_partner_transactions​​​​​​​​​" at bounding box center [258, 623] width 262 height 18
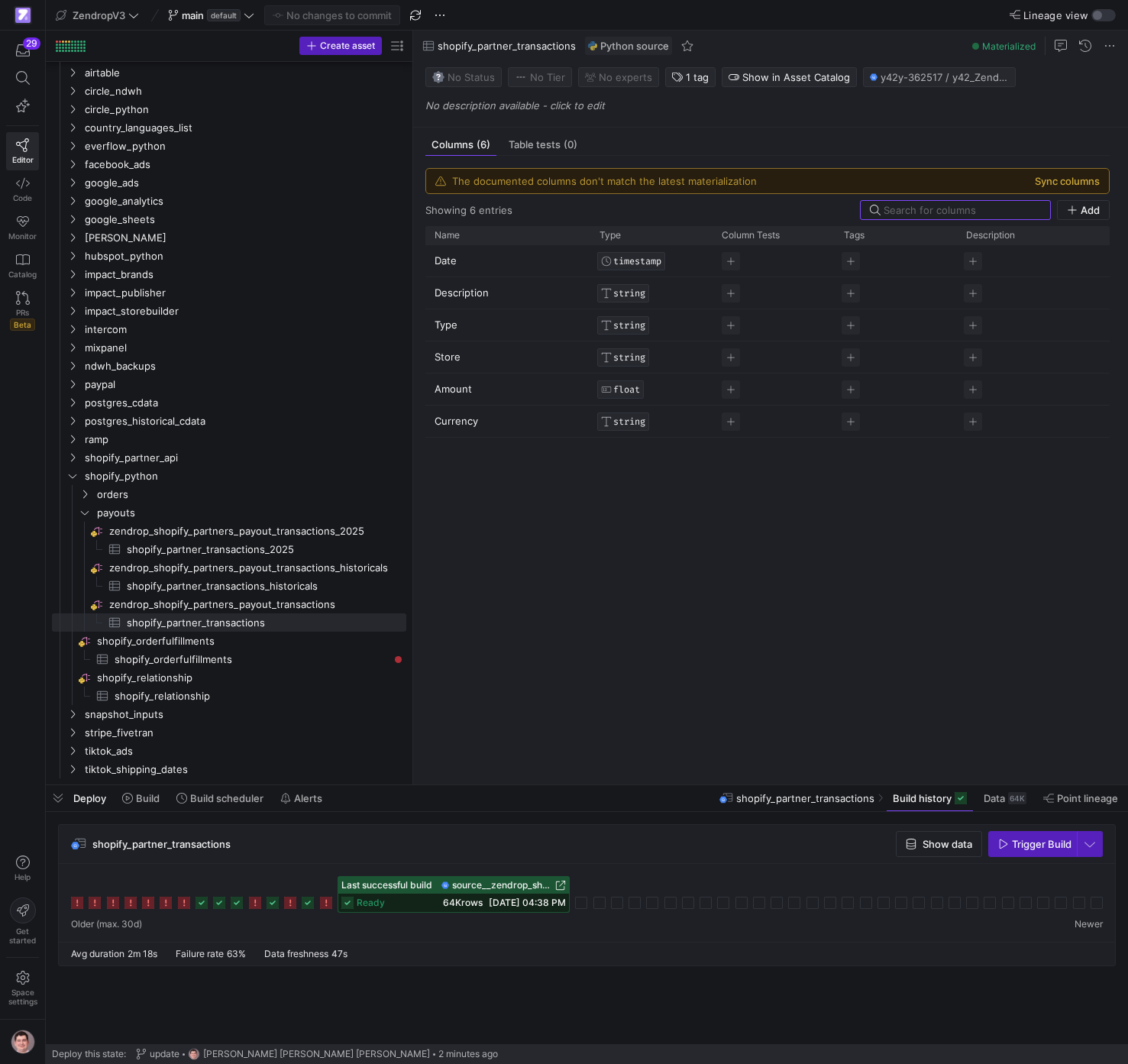
click at [1059, 182] on button "Sync columns" at bounding box center [1068, 181] width 65 height 12
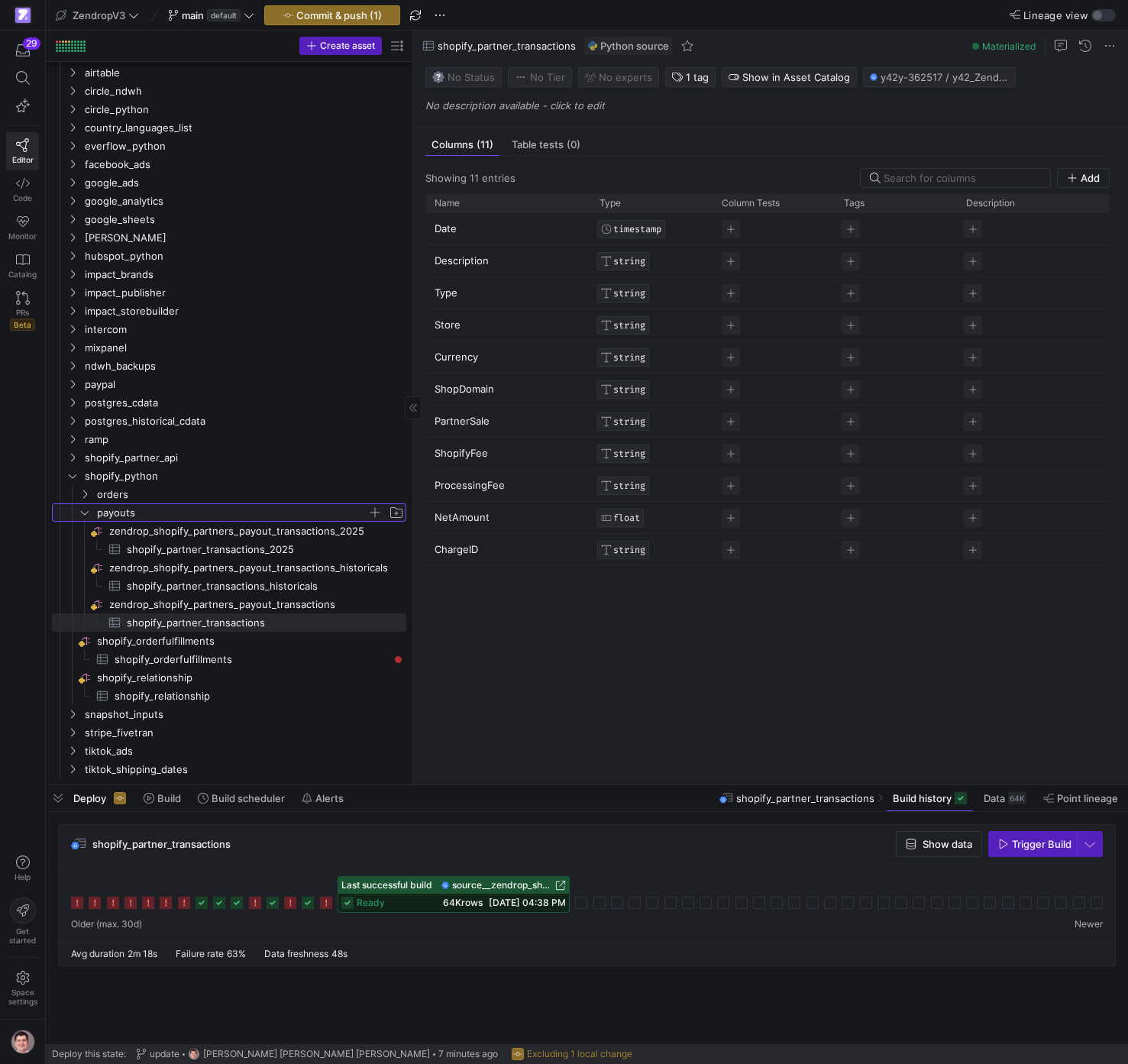
click at [85, 515] on icon "Press SPACE to select this row." at bounding box center [84, 512] width 11 height 9
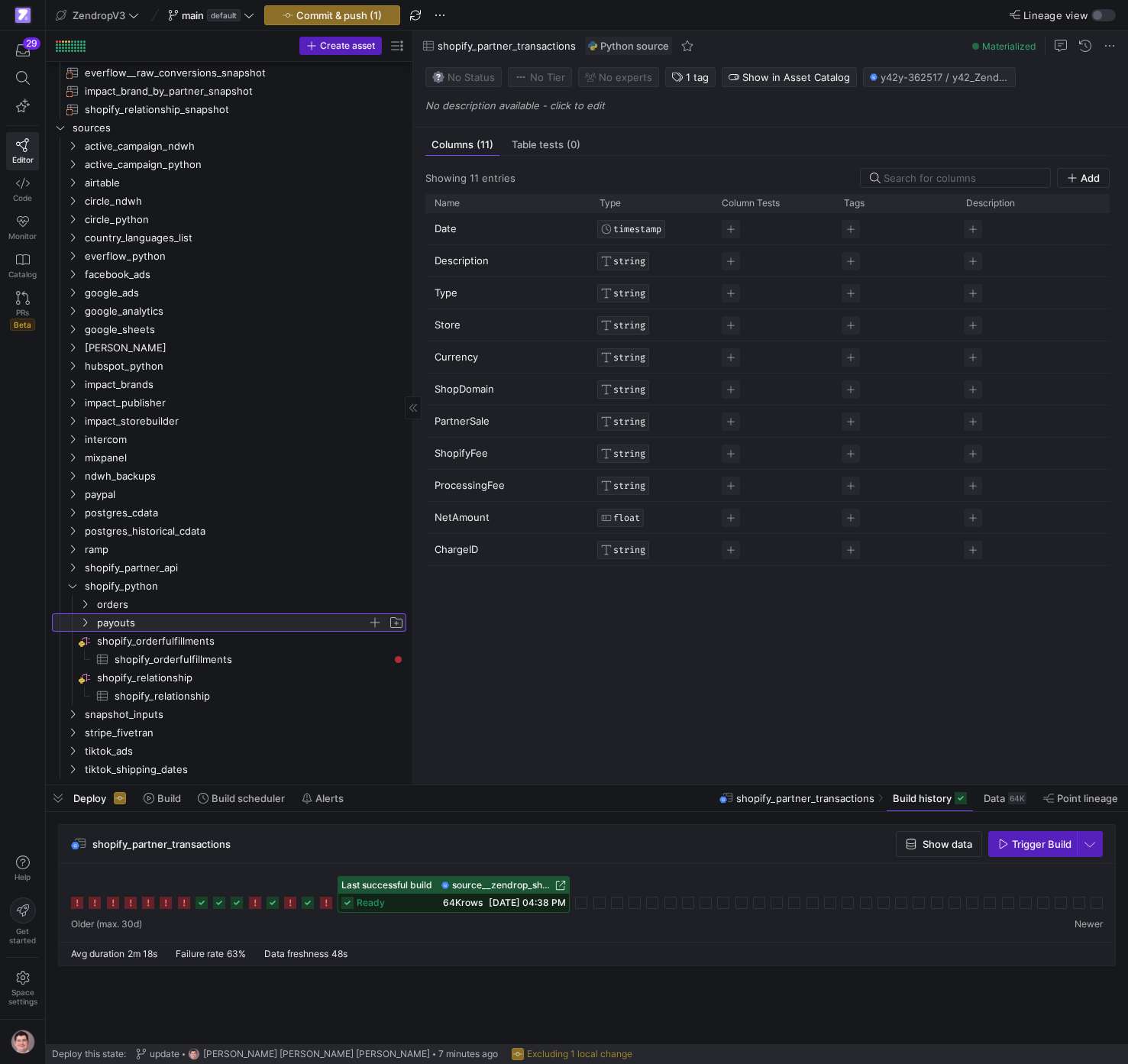
click at [87, 625] on icon at bounding box center [84, 622] width 11 height 9
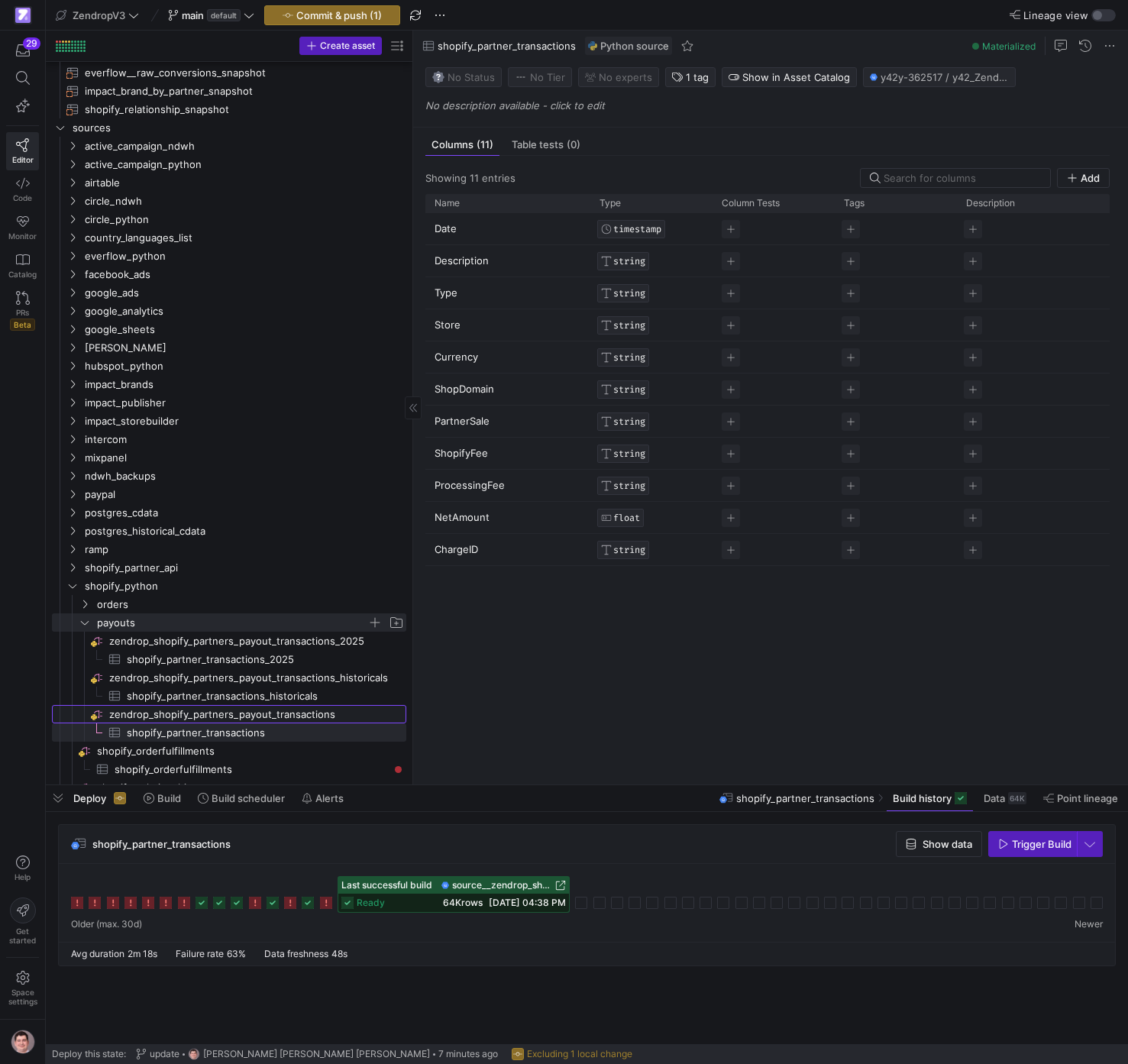
click at [292, 718] on span "zendrop_shopify_partners_payout_transactions​​​​​​​​" at bounding box center [256, 714] width 295 height 18
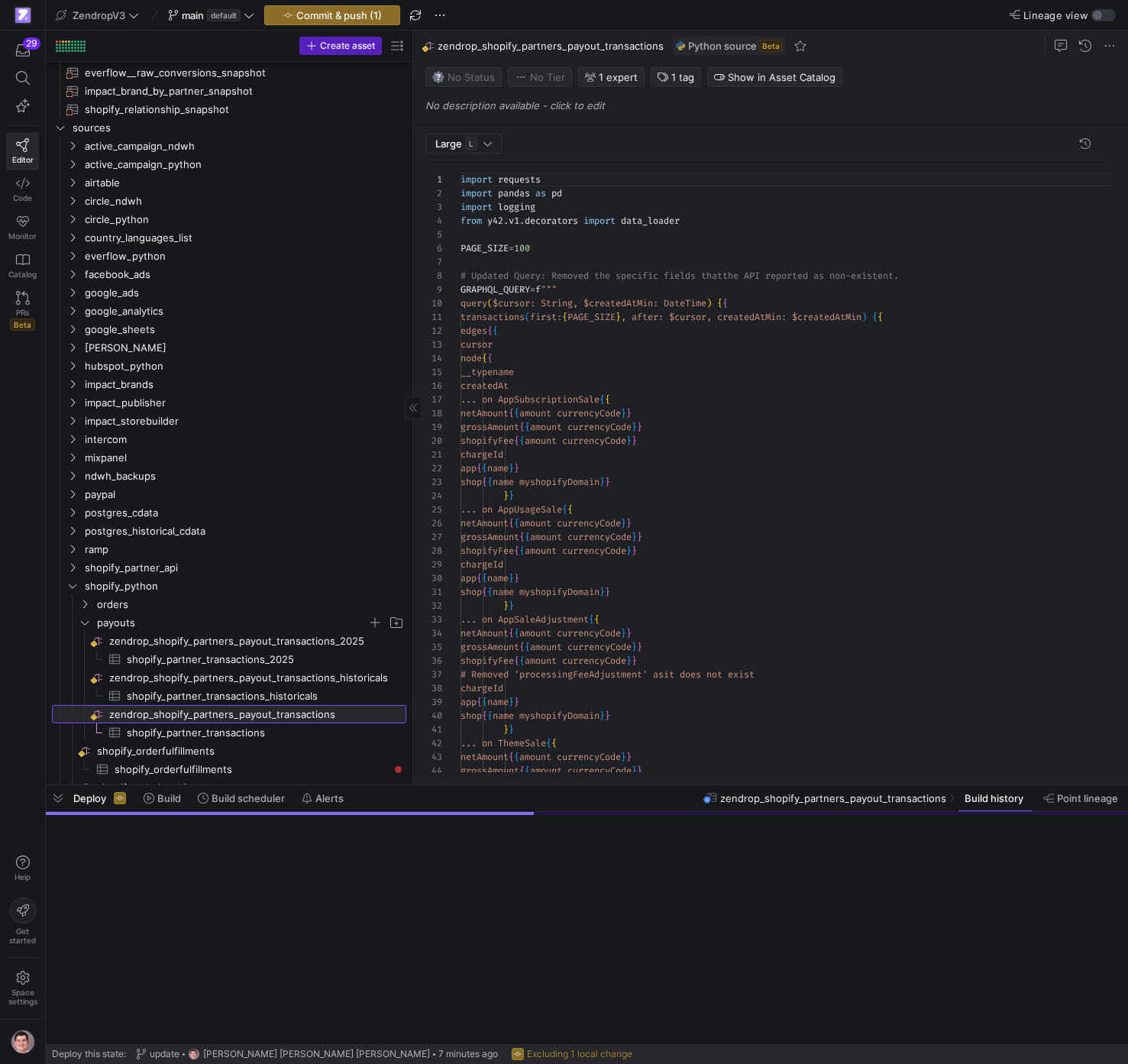
scroll to position [138, 0]
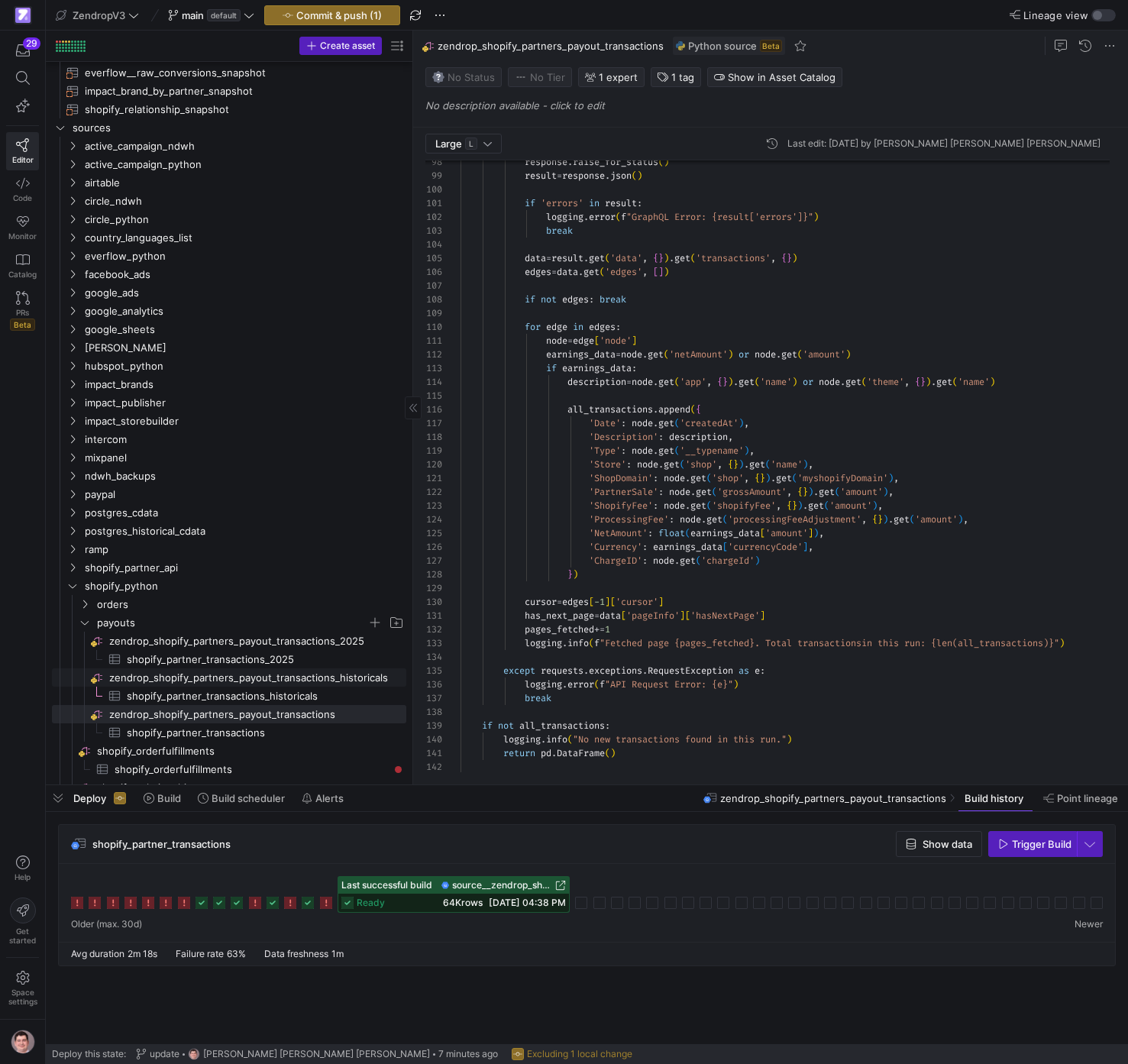
click at [270, 678] on span "zendrop_shopify_partners_payout_transactions_historicals​​​​​​​​" at bounding box center [256, 678] width 295 height 18
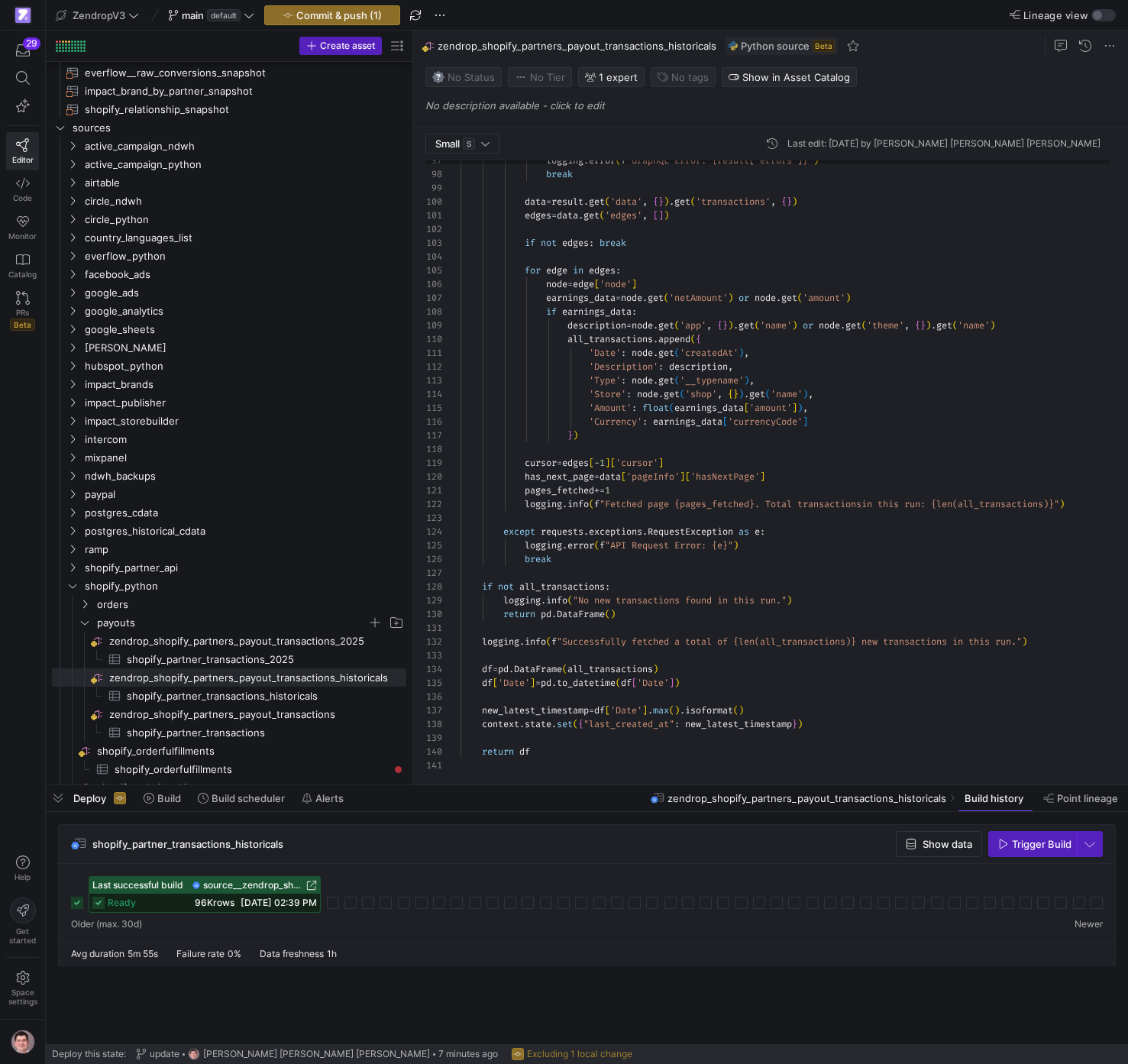
click at [273, 901] on span "[DATE] 02:39 PM" at bounding box center [279, 902] width 77 height 11
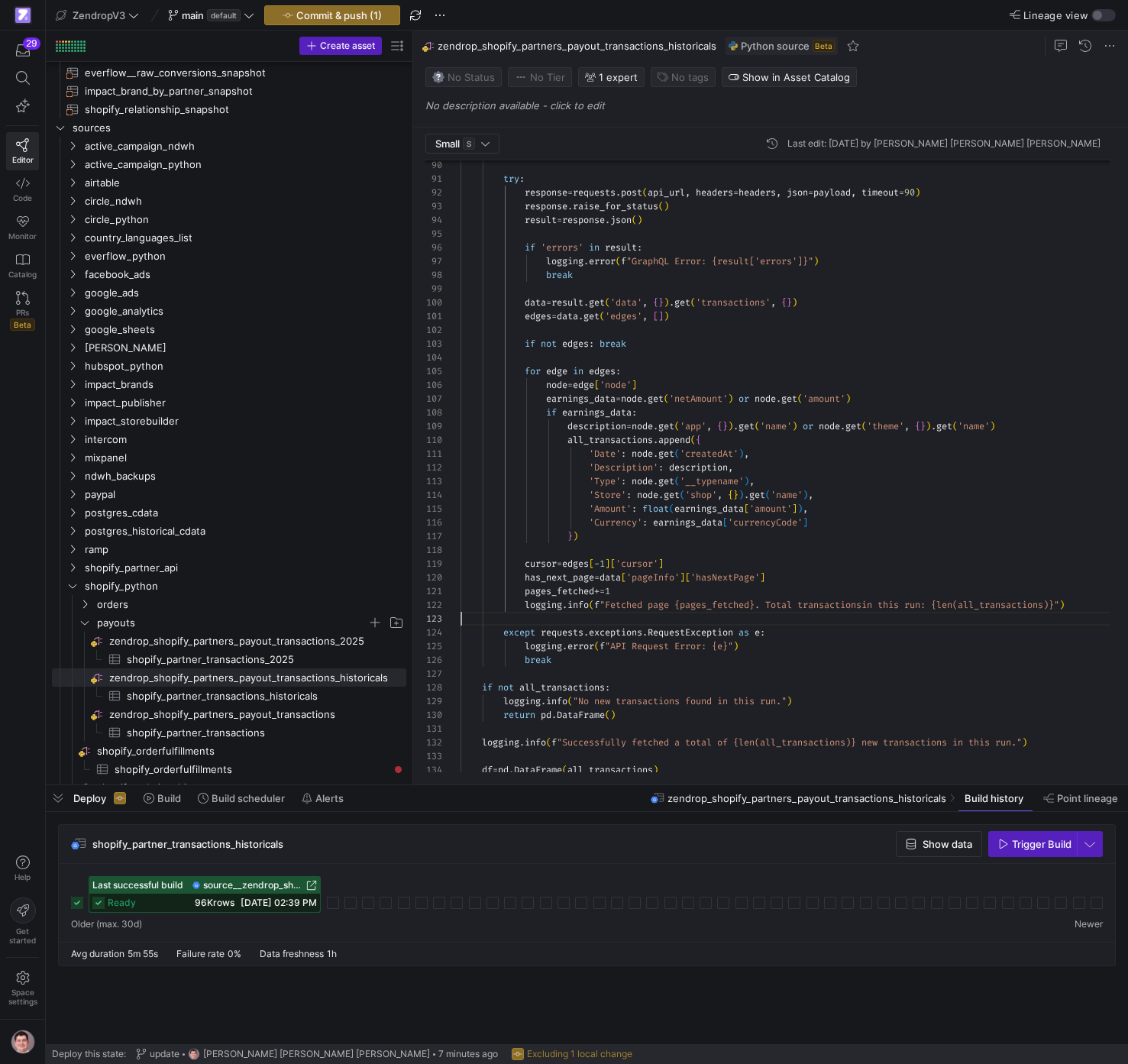
scroll to position [27, 0]
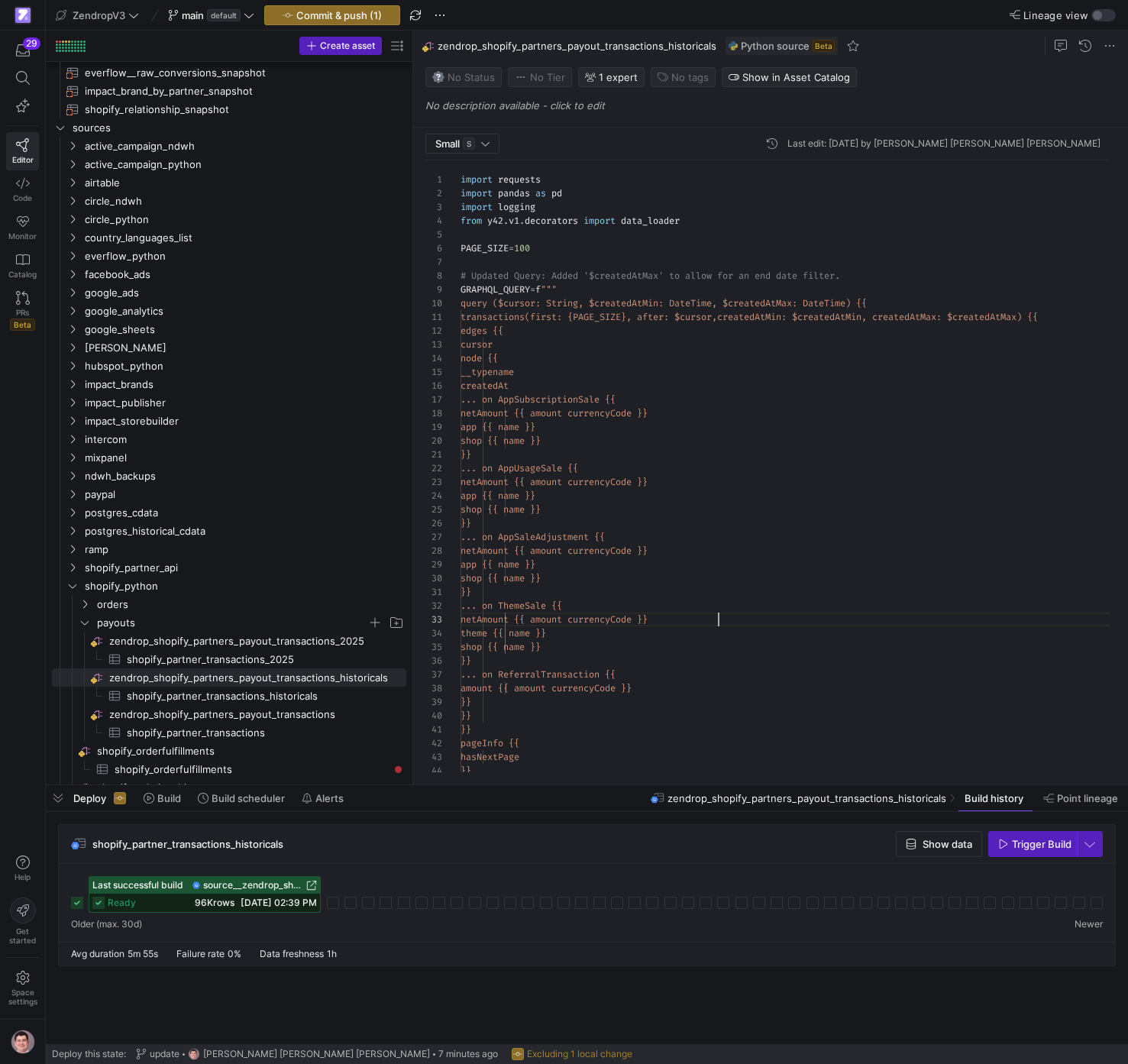
scroll to position [27, 258]
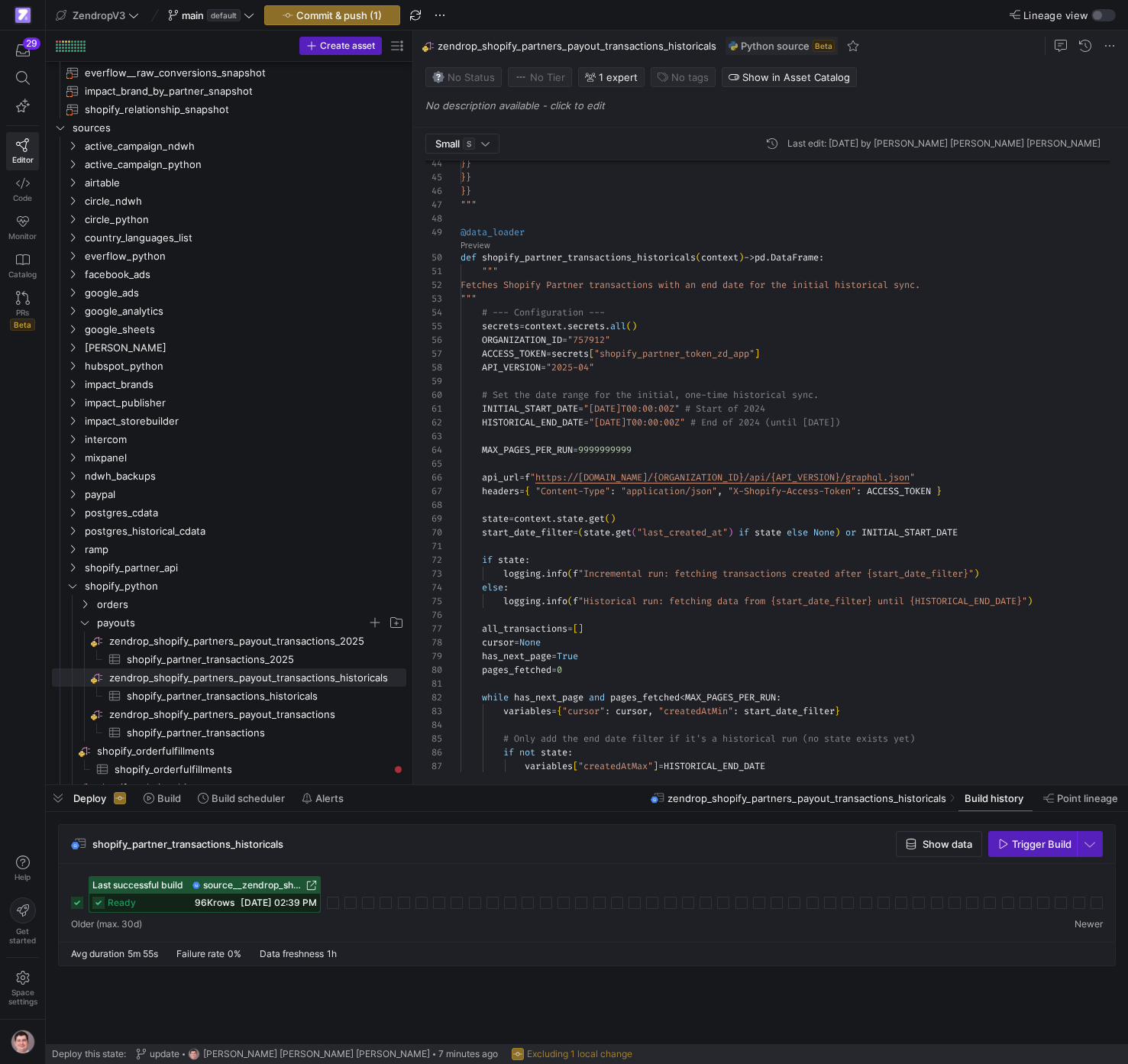
click at [785, 437] on div "}} }} }} """ @data_loader def shopify_partner_transactions_historicals ( contex…" at bounding box center [791, 534] width 661 height 1962
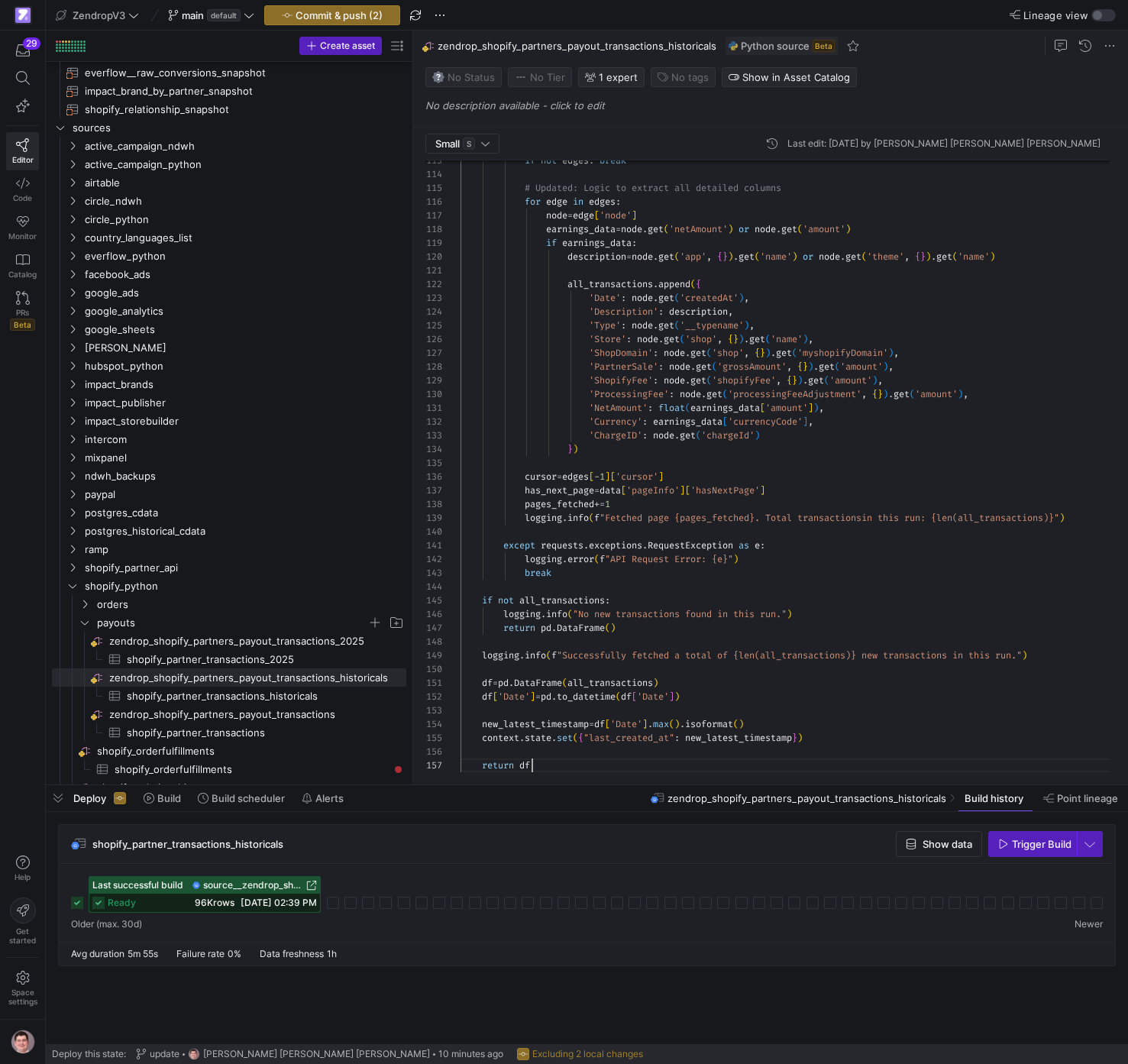
scroll to position [83, 72]
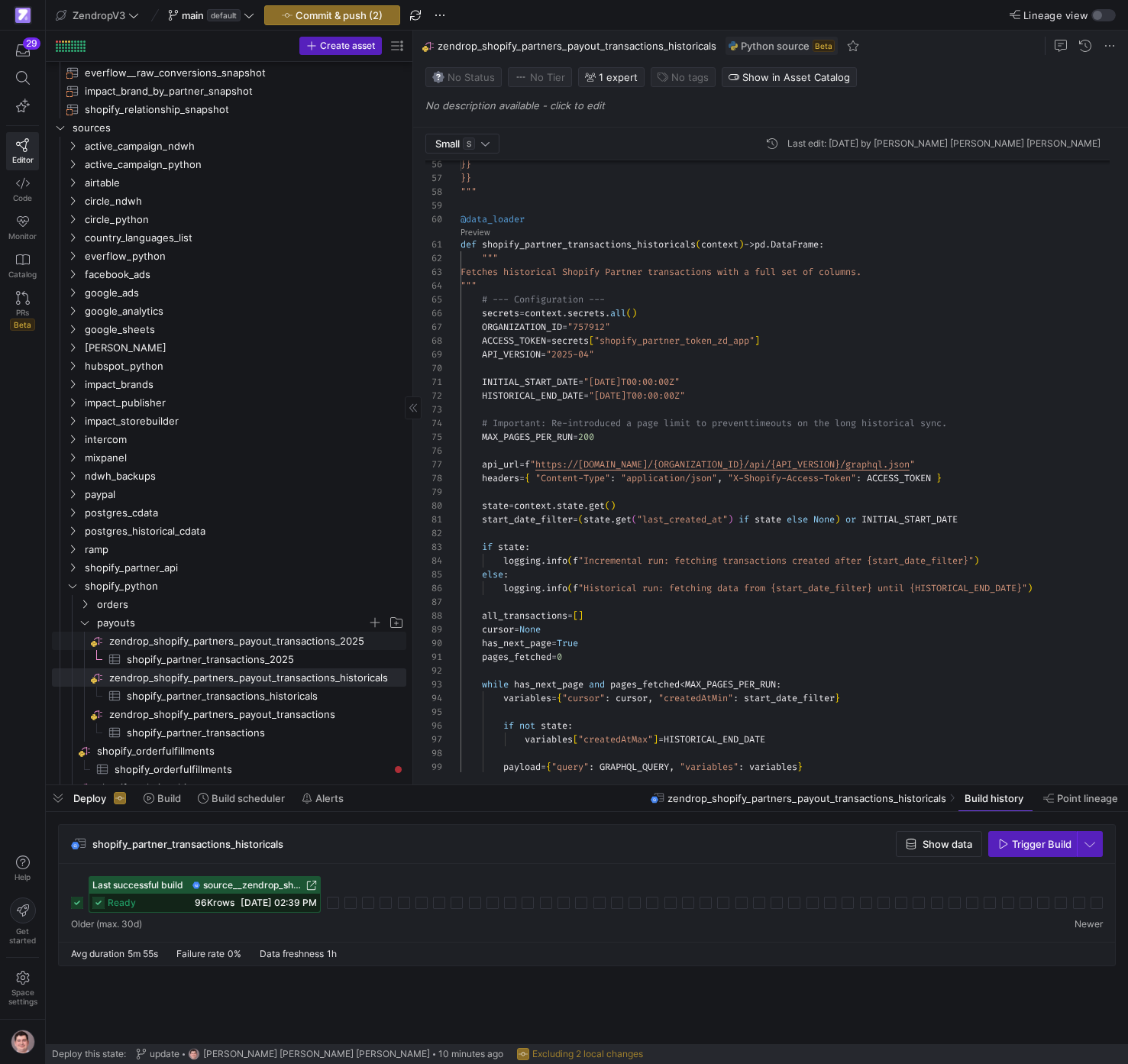
click at [306, 642] on span "zendrop_shopify_partners_payout_transactions_2025​​​​​​​​" at bounding box center [256, 641] width 295 height 18
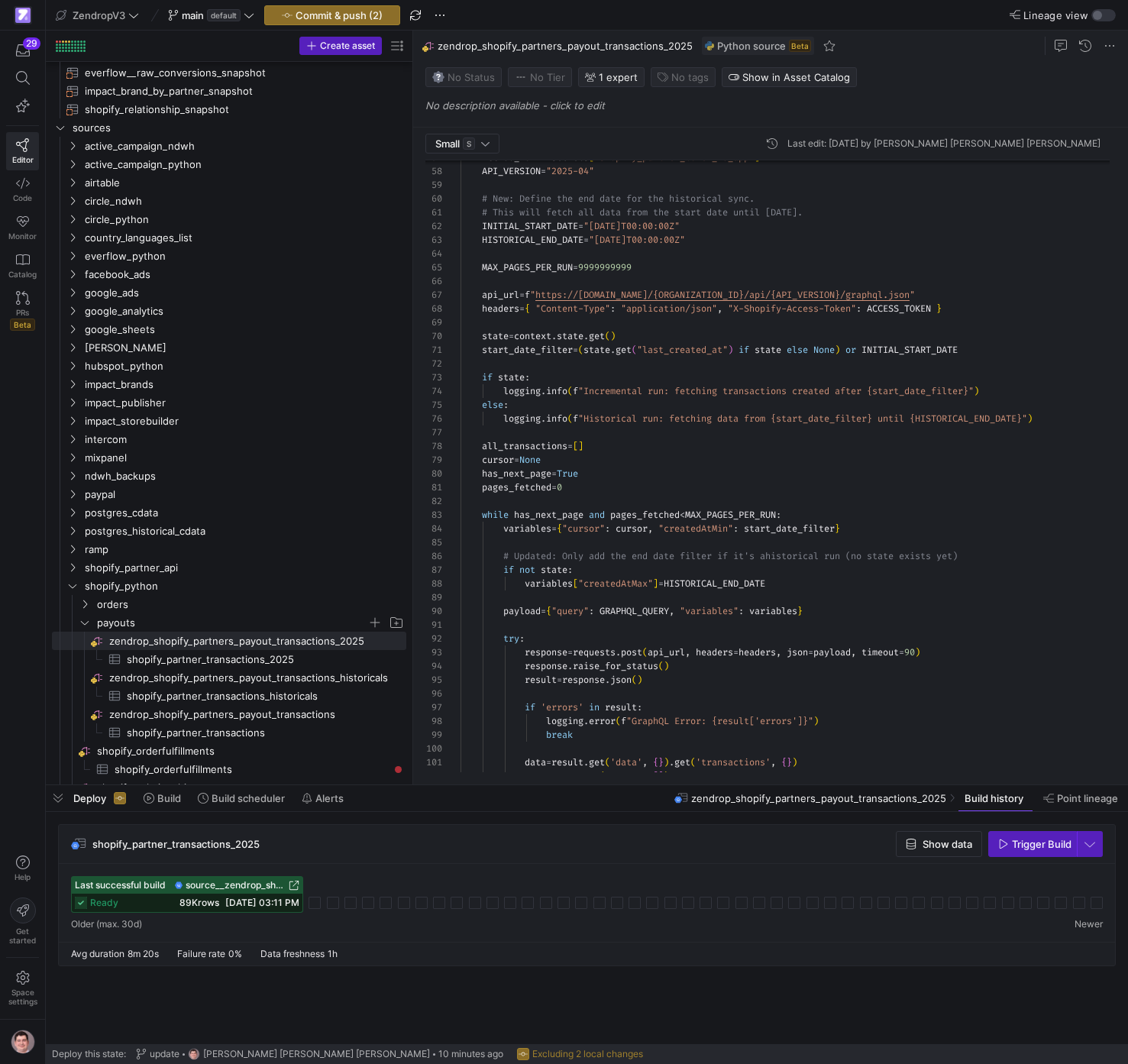
click at [227, 912] on div "ready 89K rows [DATE] 03:11 PM" at bounding box center [186, 903] width 231 height 19
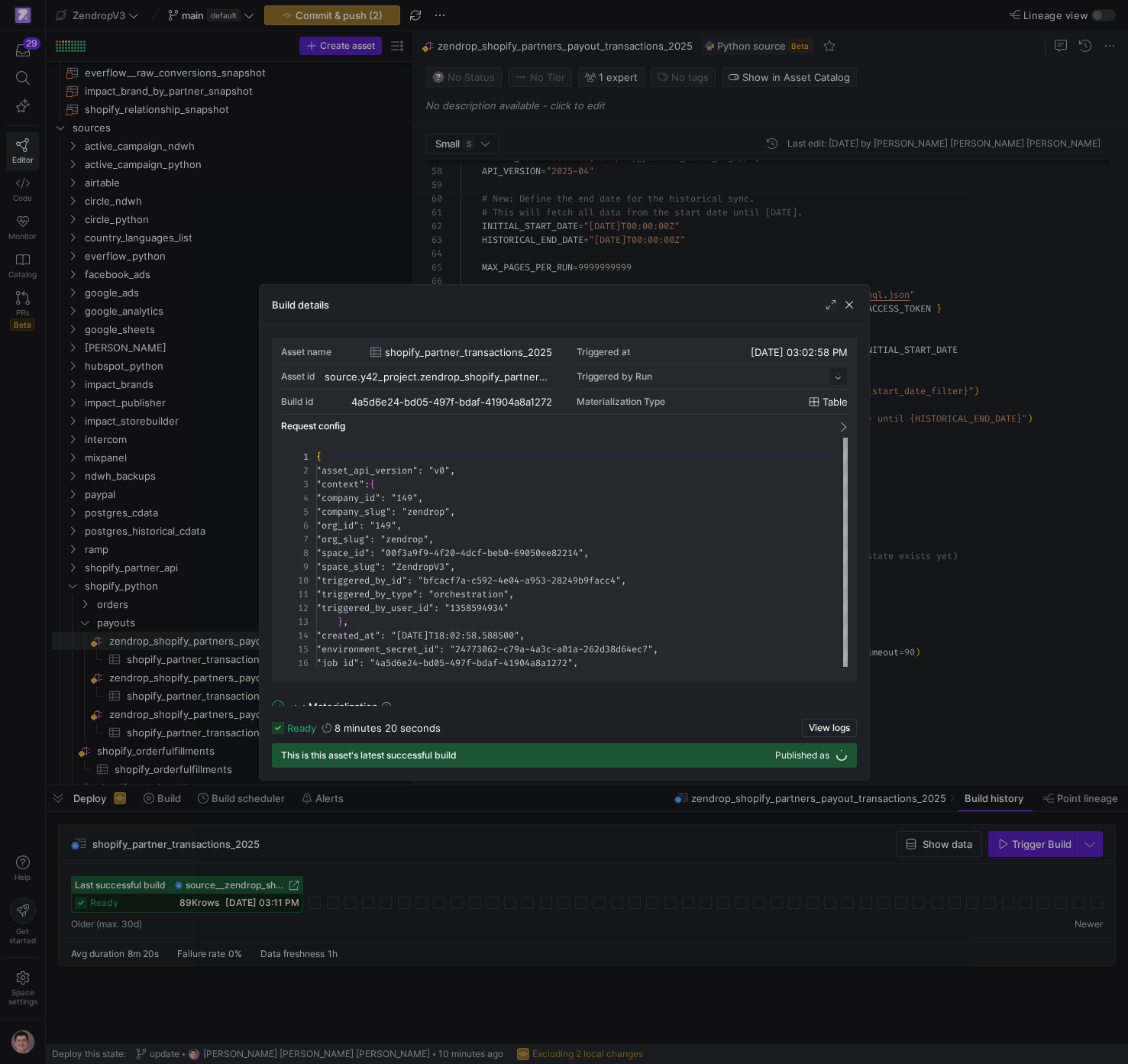
scroll to position [138, 0]
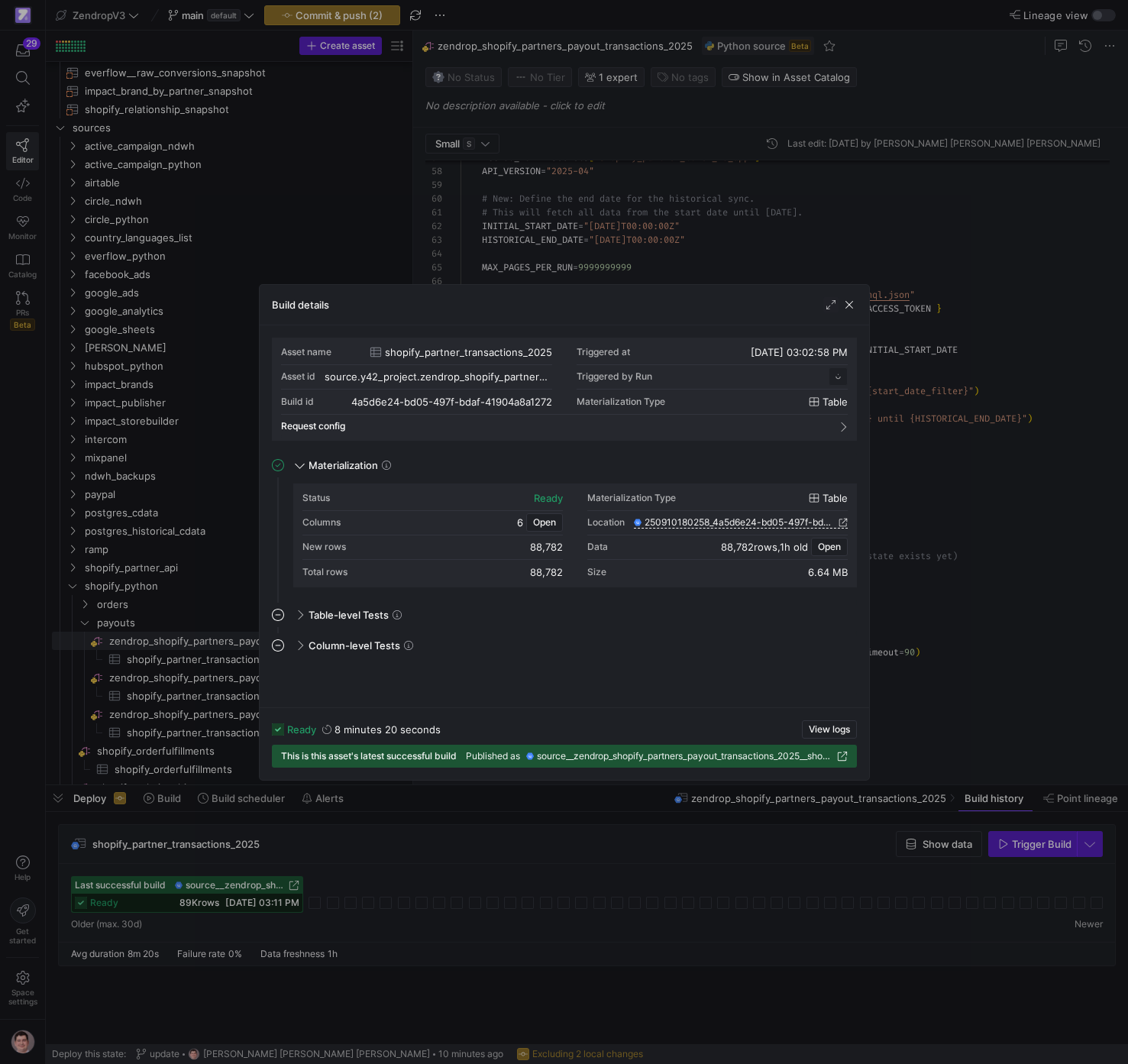
click at [404, 859] on div at bounding box center [564, 532] width 1128 height 1064
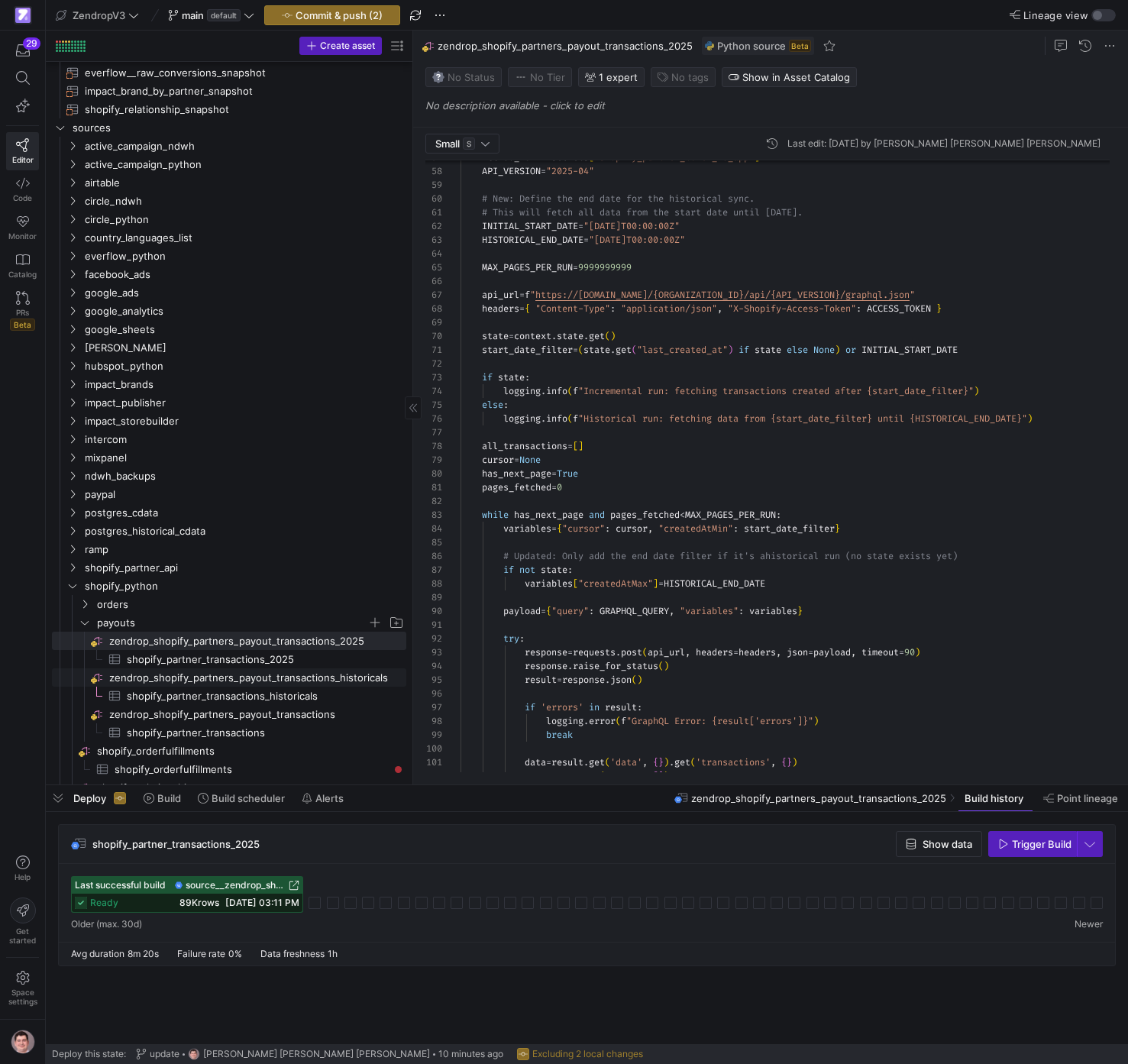
click at [306, 684] on span "zendrop_shopify_partners_payout_transactions_historicals​​​​​​​​" at bounding box center [256, 678] width 295 height 18
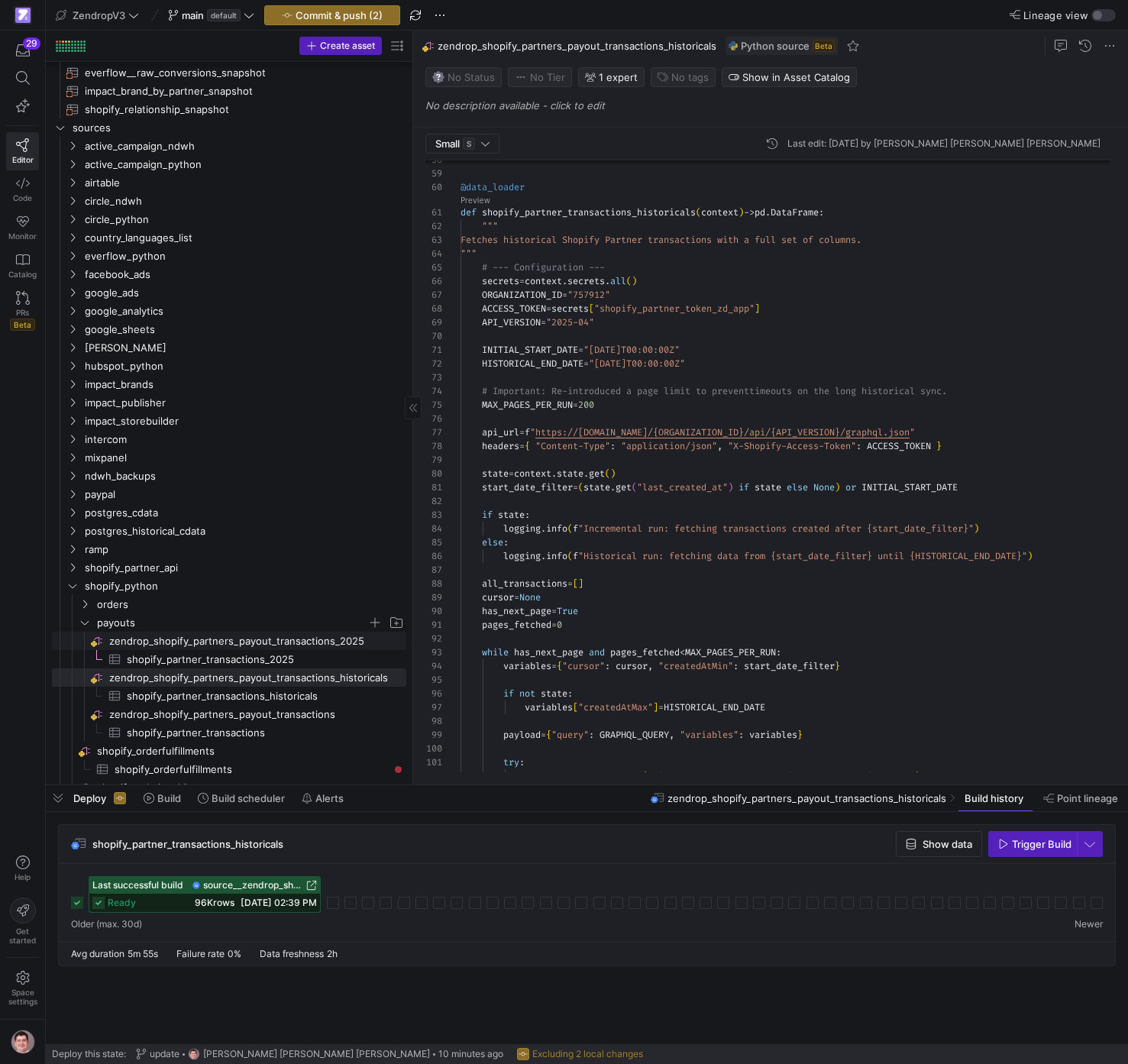
click at [292, 644] on span "zendrop_shopify_partners_payout_transactions_2025​​​​​​​​" at bounding box center [256, 641] width 295 height 18
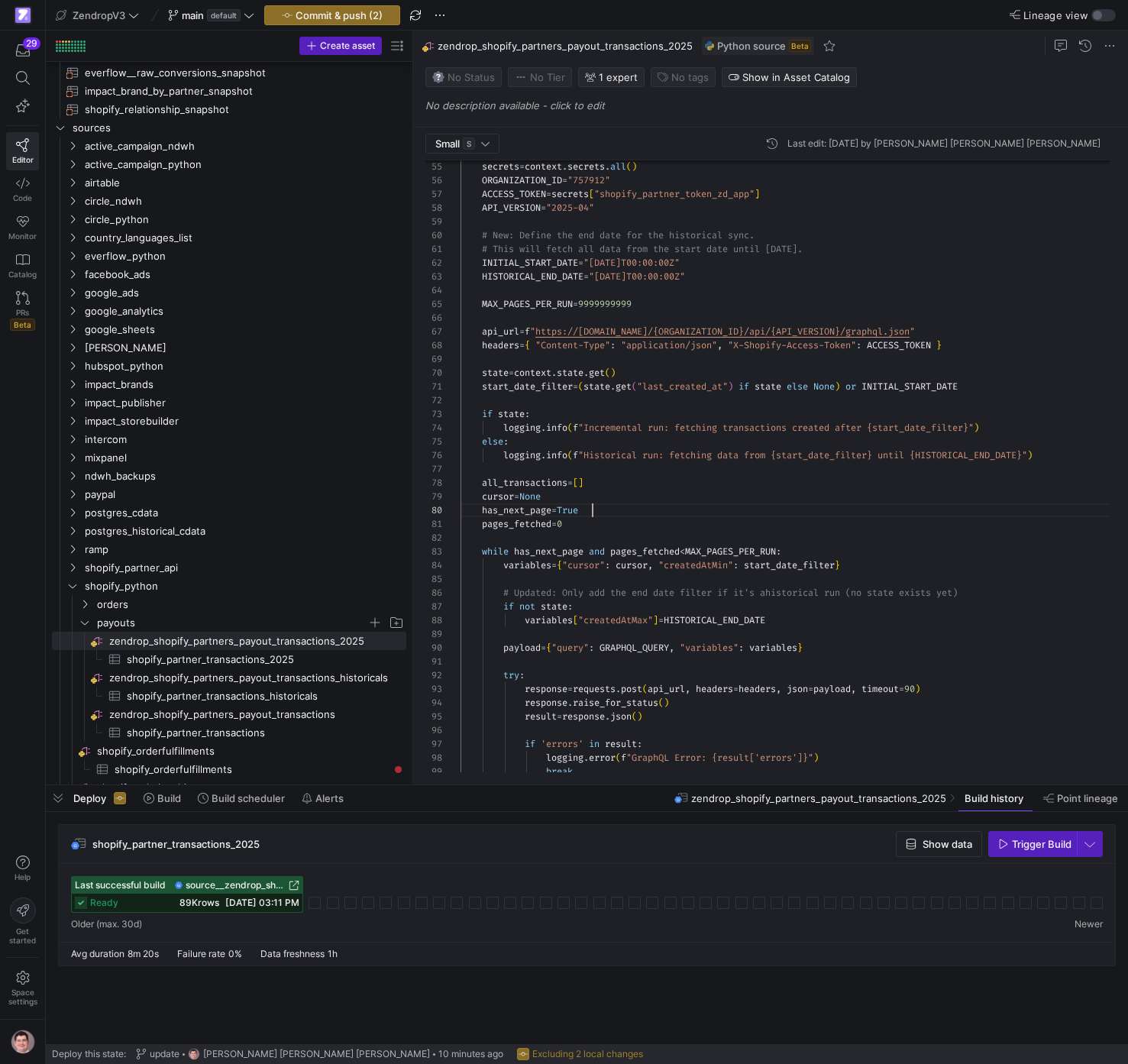
click at [667, 512] on div "API_VERSION = "2025-04" # New: Define the end date for the historical sync . # …" at bounding box center [791, 381] width 661 height 1976
click at [669, 491] on div "API_VERSION = "2025-04" # New: Define the end date for the historical sync . # …" at bounding box center [791, 380] width 661 height 1976
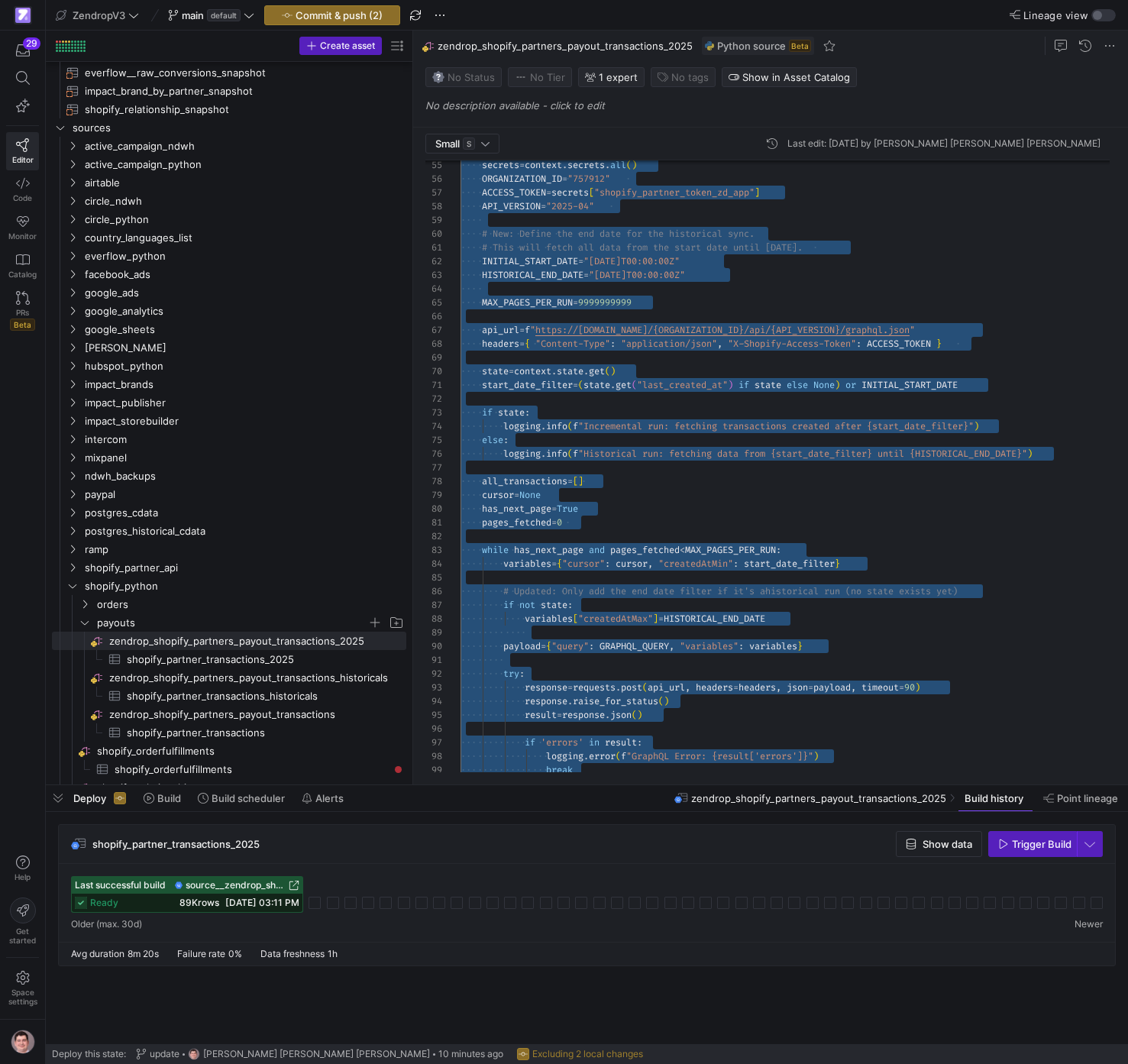
scroll to position [83, 72]
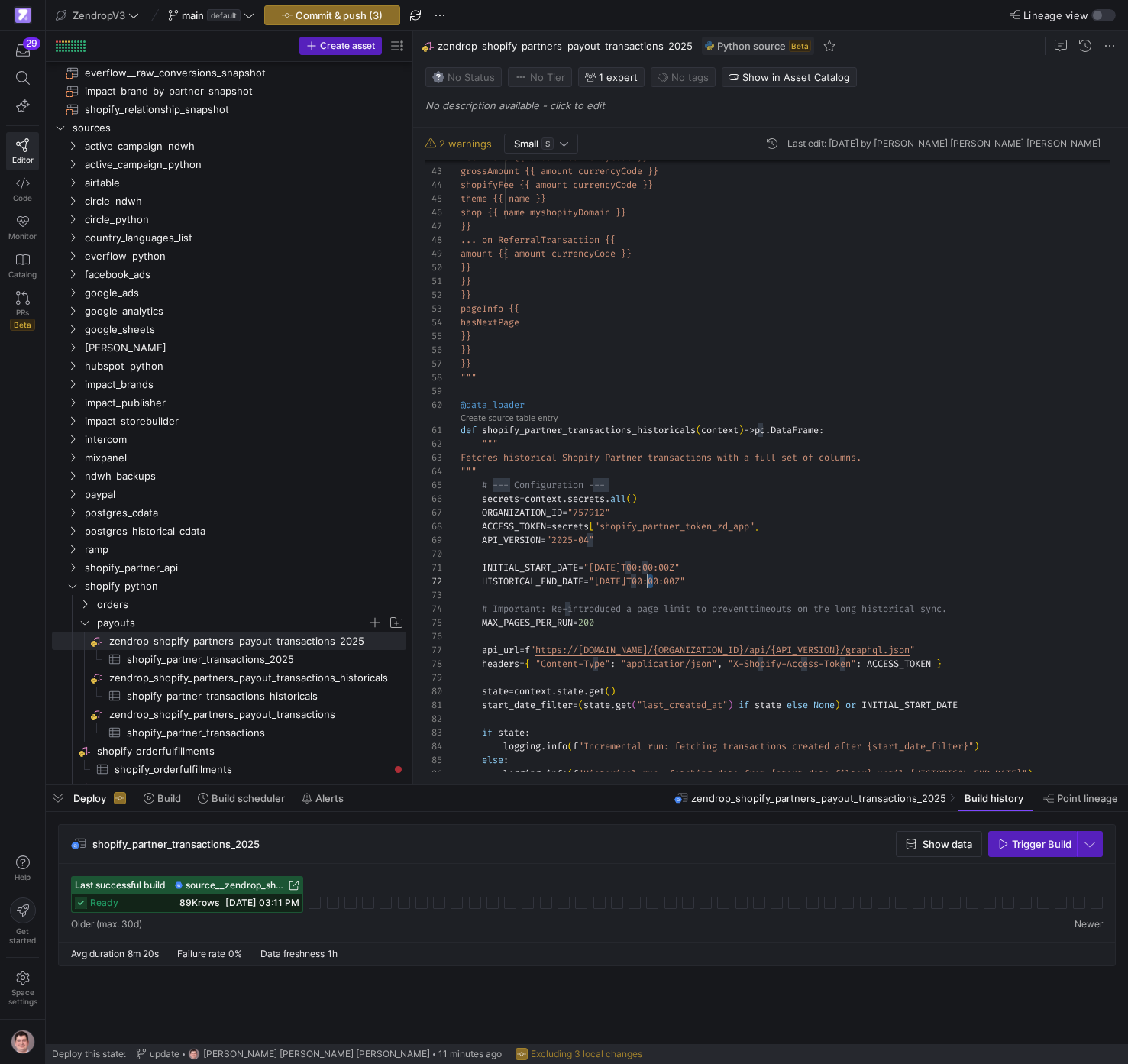
click at [650, 580] on div "INITIAL_START_DATE = "[DATE]T00:00:00Z" API_VERSION = "2025-04" ORGANIZATION_ID…" at bounding box center [791, 666] width 661 height 2182
click at [626, 563] on div "INITIAL_START_DATE = "[DATE]T00:00:00Z" API_VERSION = "2025-04" ORGANIZATION_ID…" at bounding box center [791, 666] width 661 height 2182
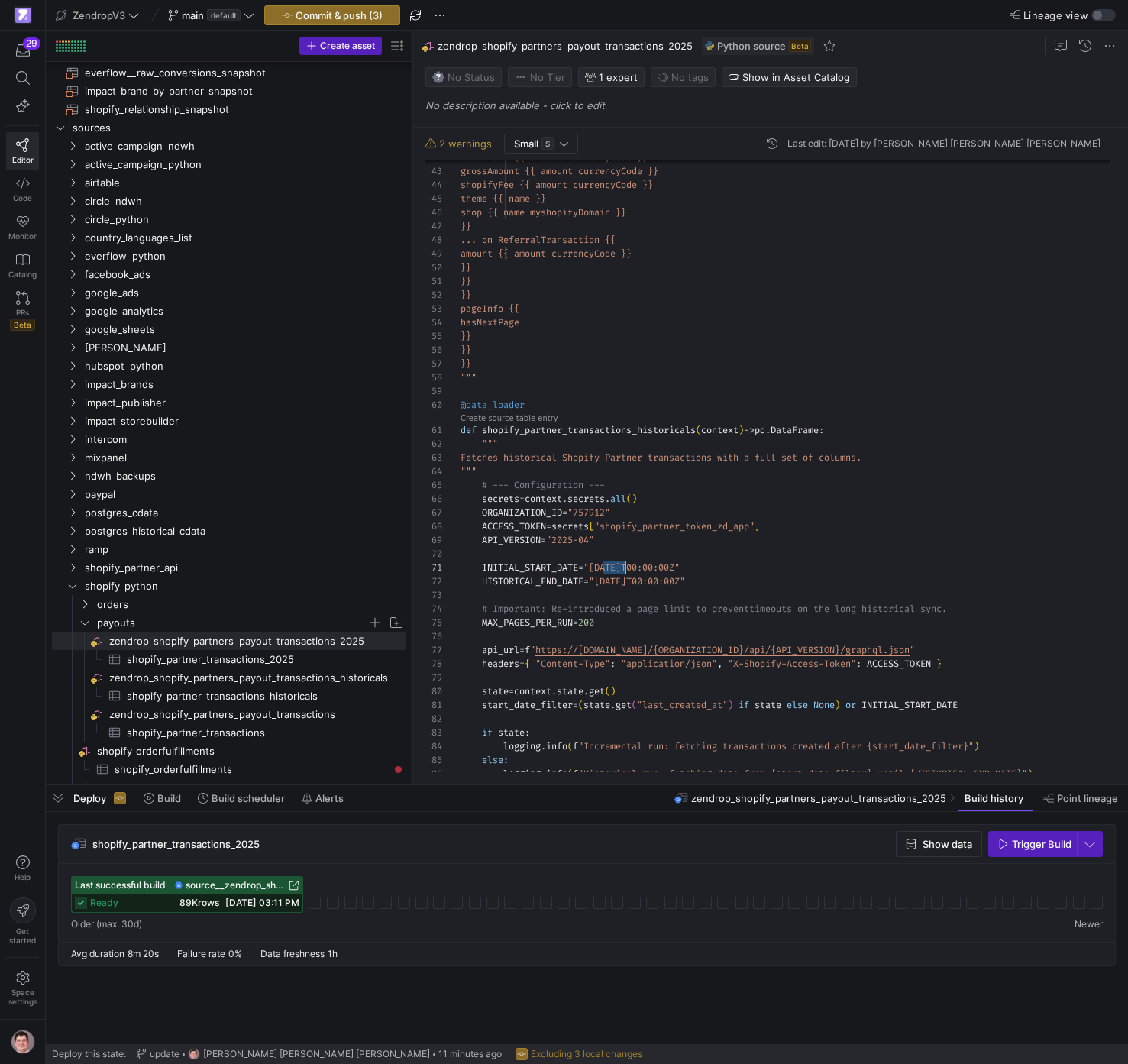
click at [626, 563] on div "INITIAL_START_DATE = "[DATE]T00:00:00Z" API_VERSION = "2025-04" ORGANIZATION_ID…" at bounding box center [791, 666] width 661 height 2182
click at [354, 16] on span "Commit & push (3)" at bounding box center [339, 15] width 87 height 12
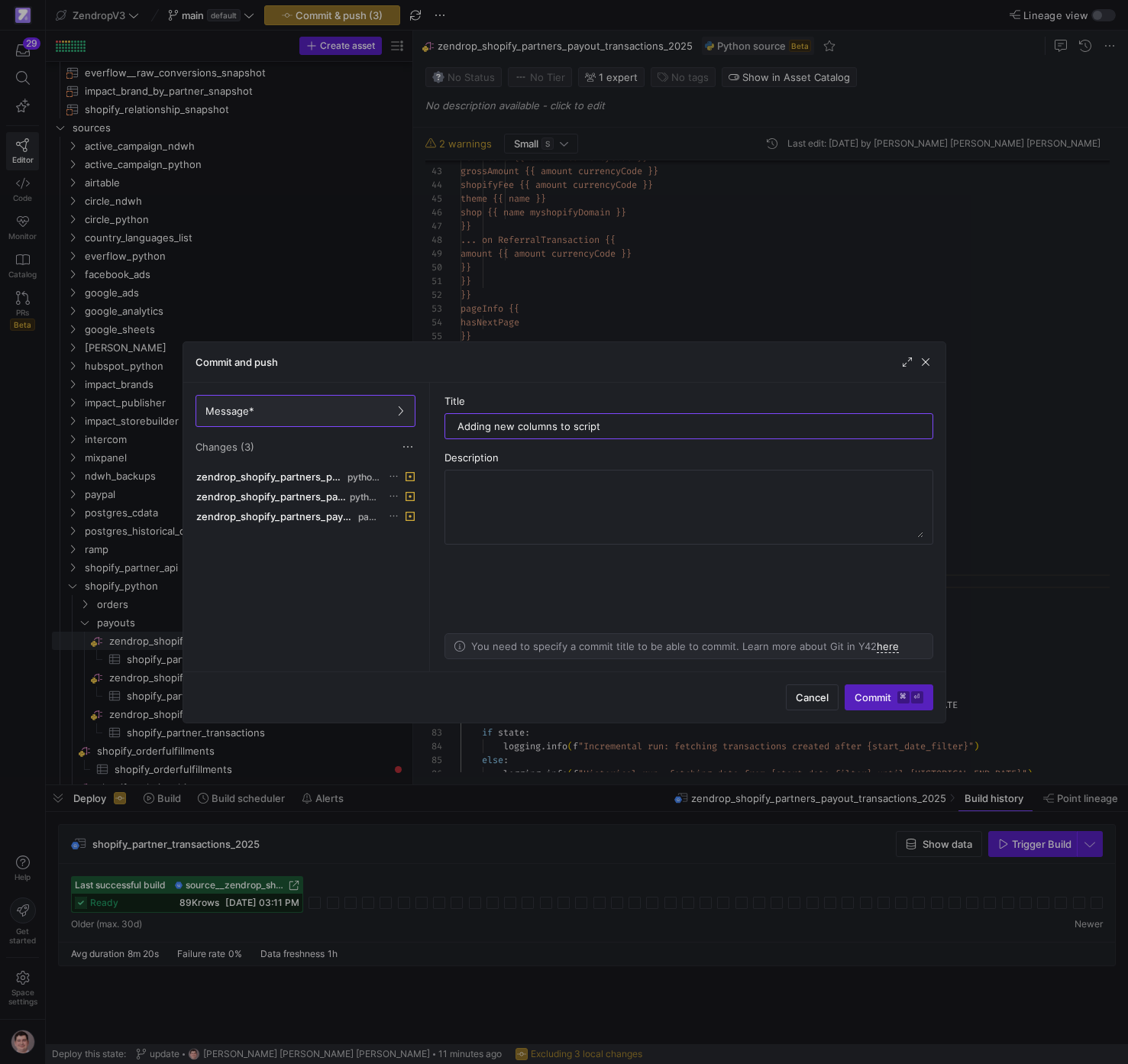
type input "Adding new columns to script"
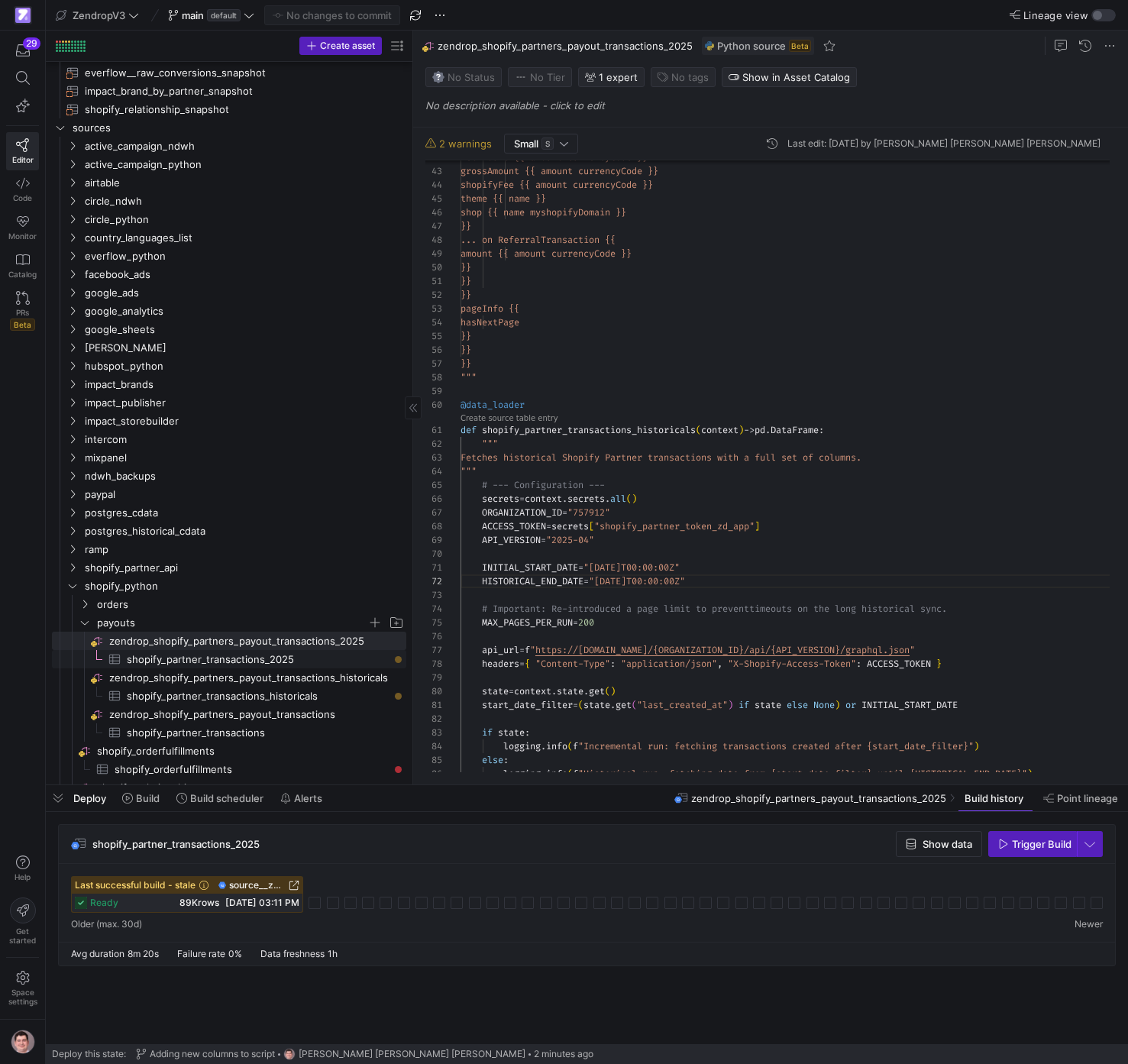
click at [327, 661] on span "shopify_partner_transactions_2025​​​​​​​​​" at bounding box center [258, 660] width 262 height 18
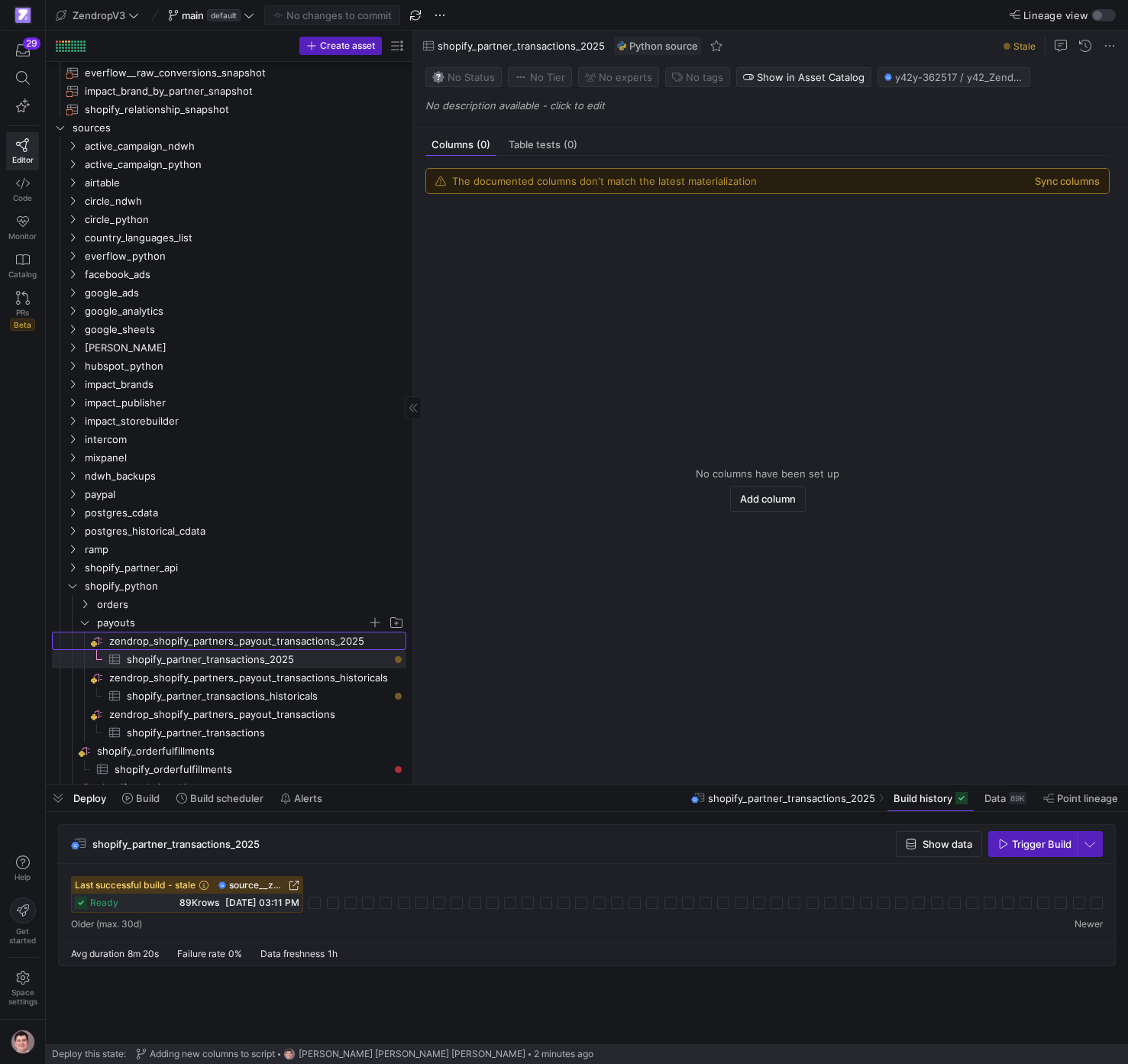
click at [297, 637] on span "zendrop_shopify_partners_payout_transactions_2025​​​​​​​​" at bounding box center [256, 641] width 295 height 18
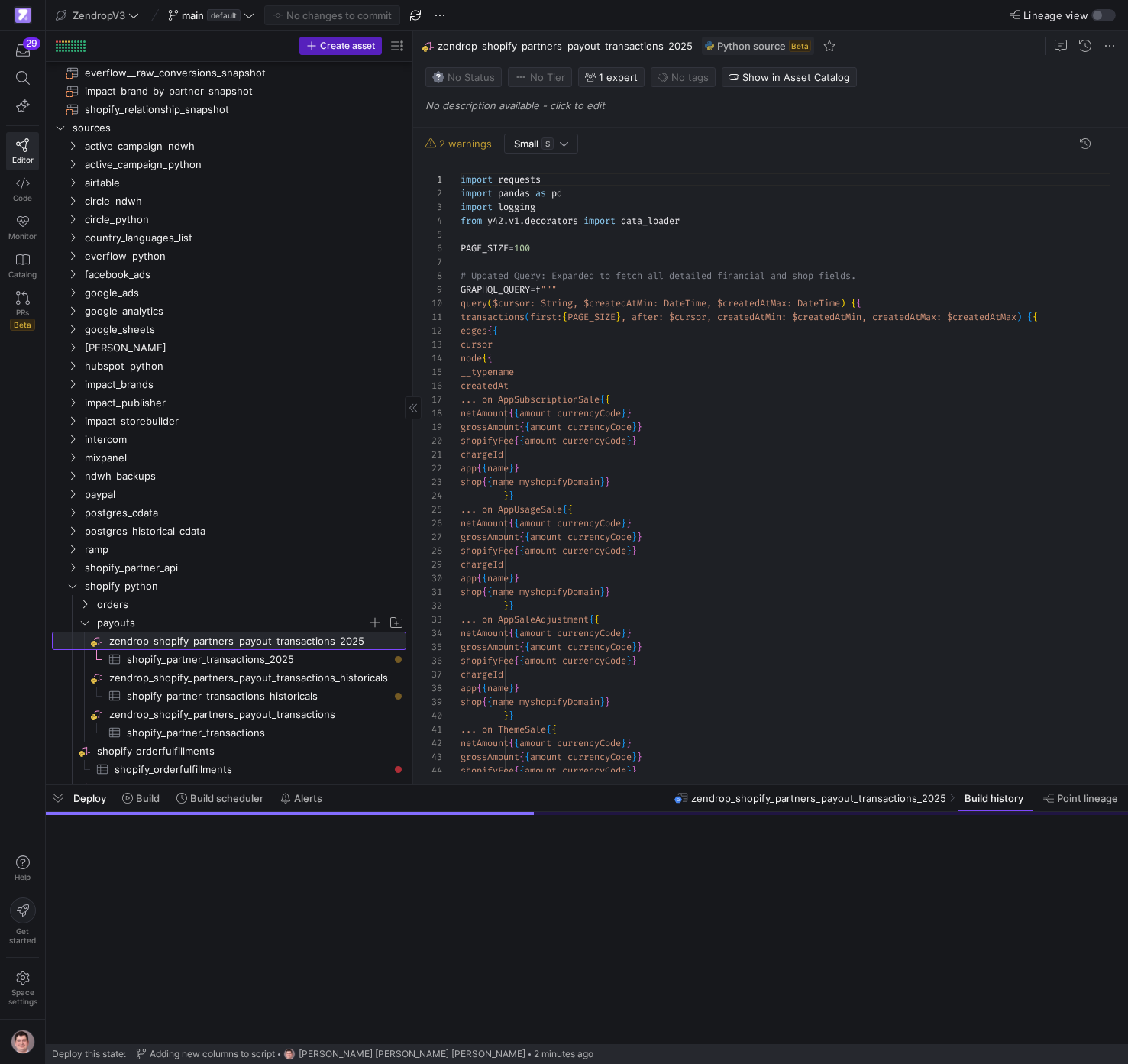
scroll to position [138, 0]
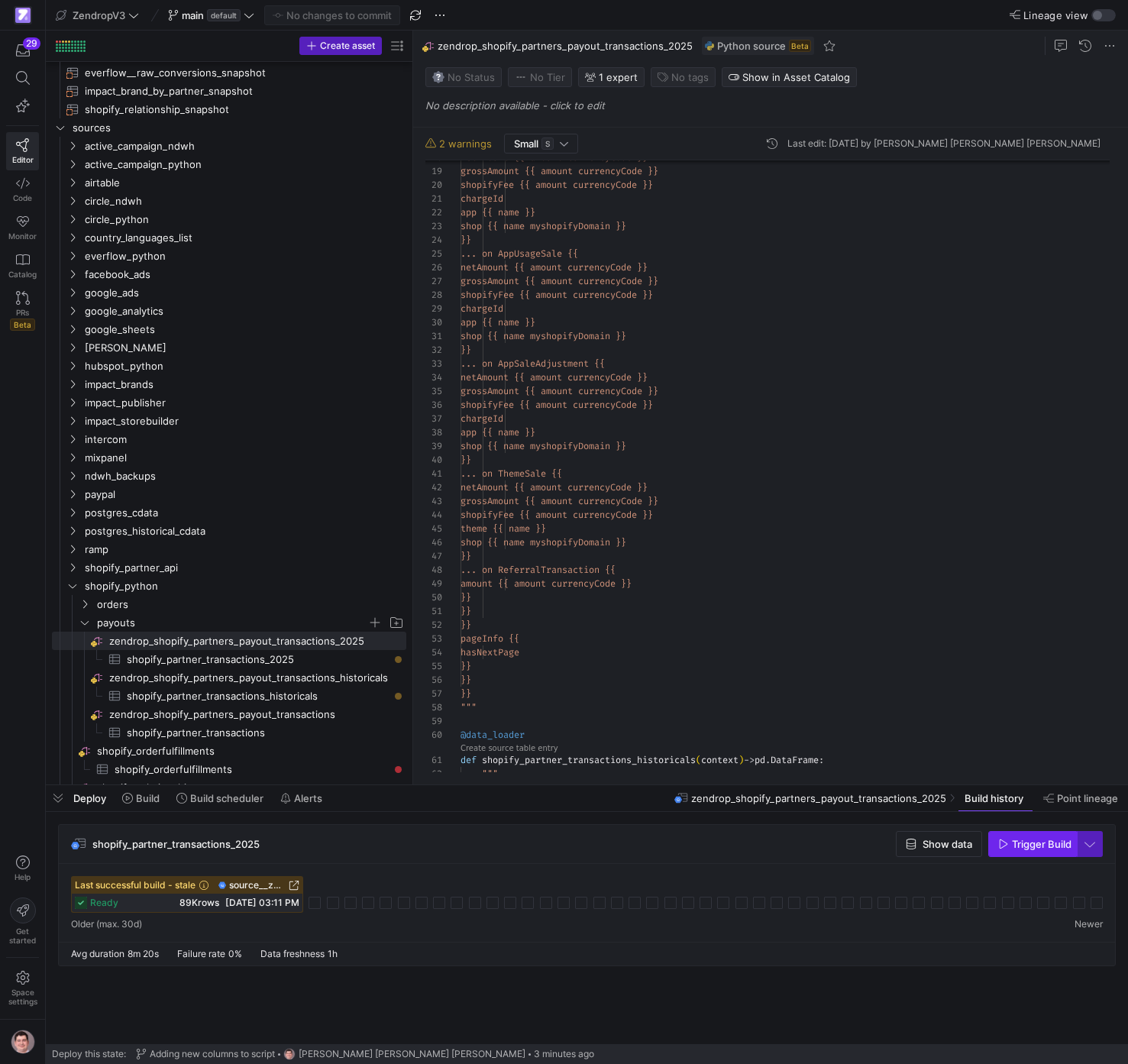
click at [1047, 839] on span "Trigger Build" at bounding box center [1042, 844] width 60 height 12
click at [314, 908] on icon at bounding box center [315, 903] width 12 height 12
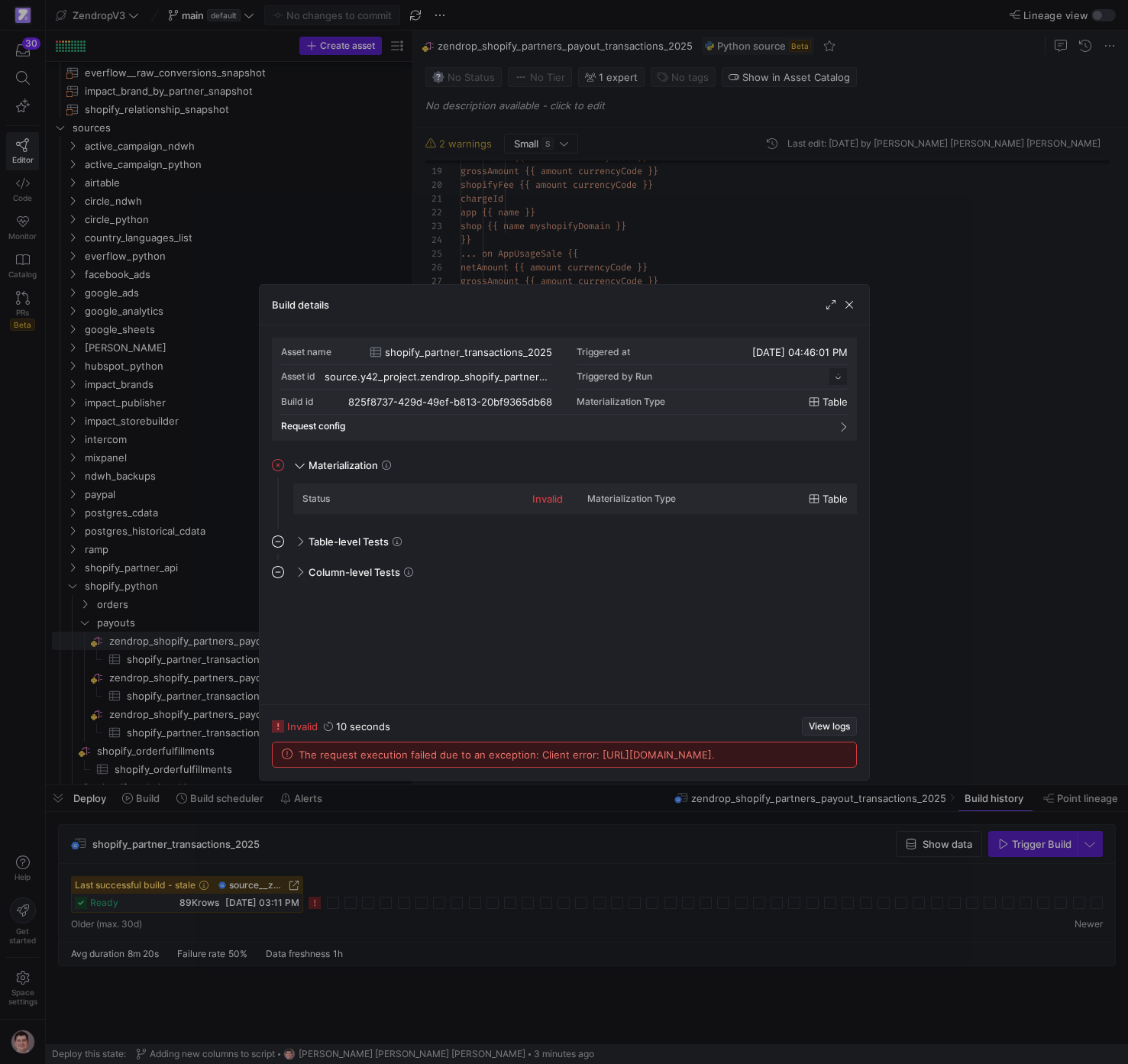
click at [823, 721] on span "View logs" at bounding box center [829, 726] width 41 height 11
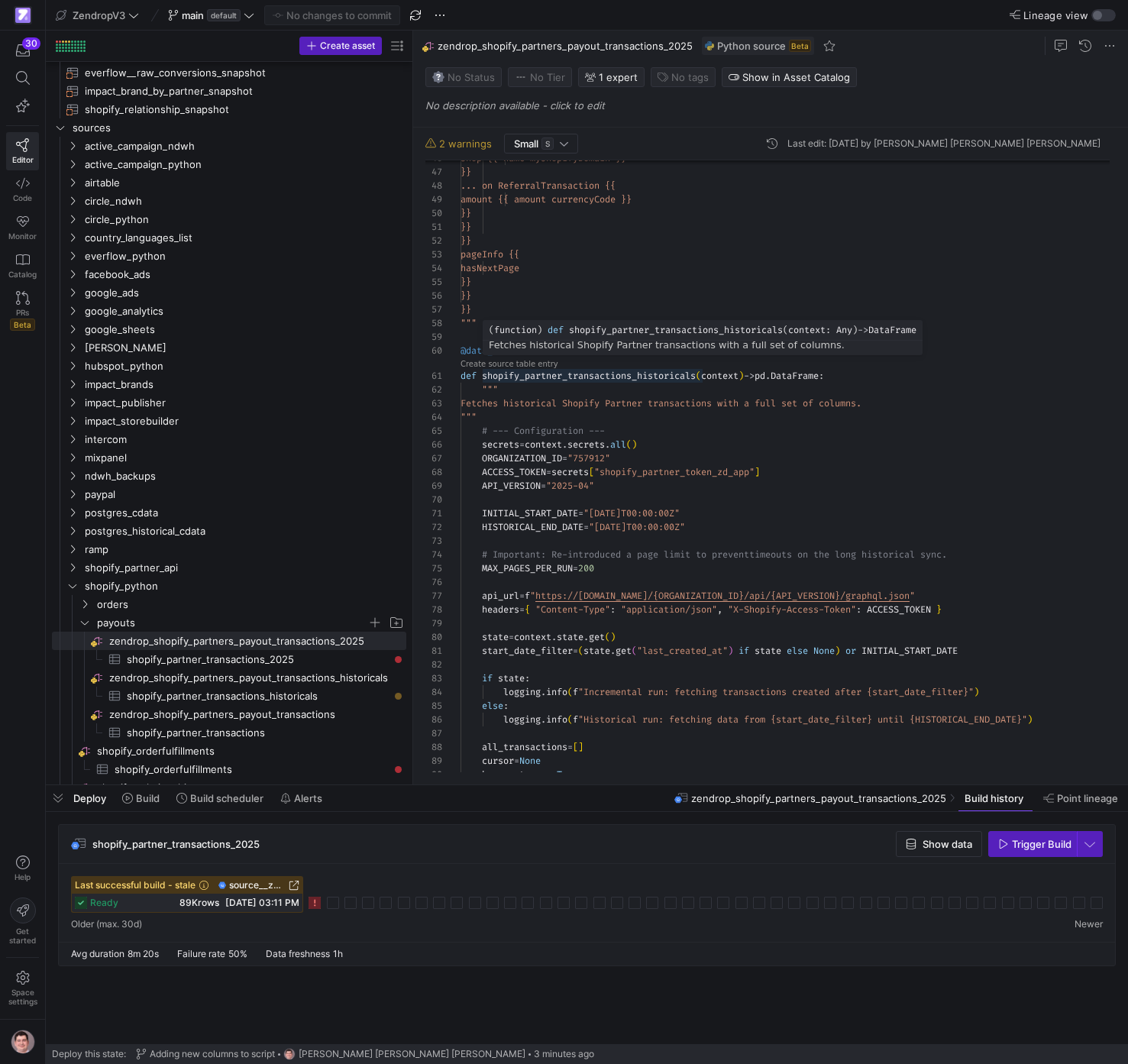
click at [599, 374] on div "shop {{ name myshopifyDomain }} }} ... on ReferralTransaction {{ amount {{ amou…" at bounding box center [791, 618] width 661 height 2196
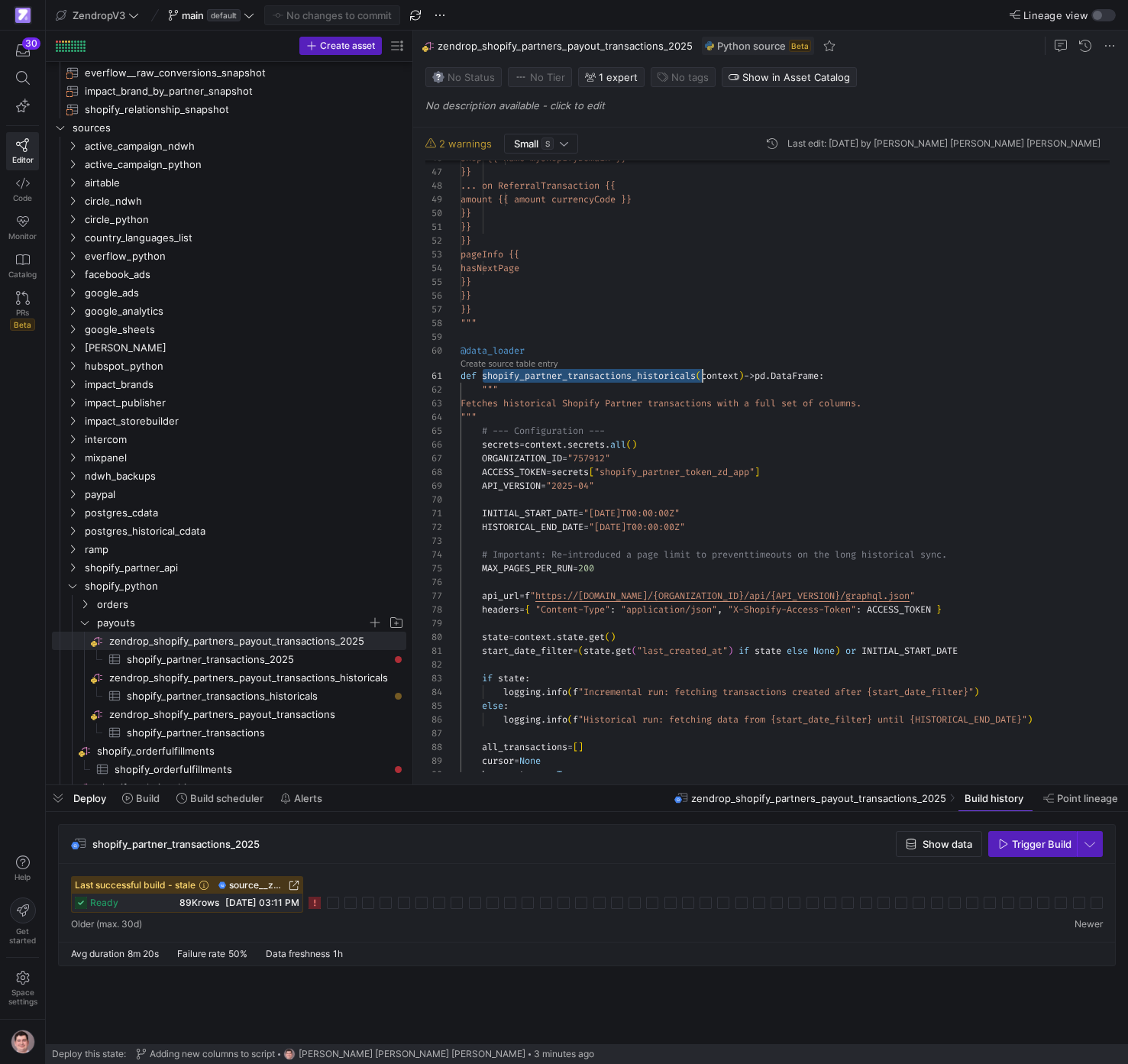
scroll to position [0, 242]
click at [599, 374] on div "shop {{ name myshopifyDomain }} }} ... on ReferralTransaction {{ amount {{ amou…" at bounding box center [791, 618] width 661 height 2196
click at [329, 19] on span "Commit & push (1)" at bounding box center [339, 15] width 86 height 12
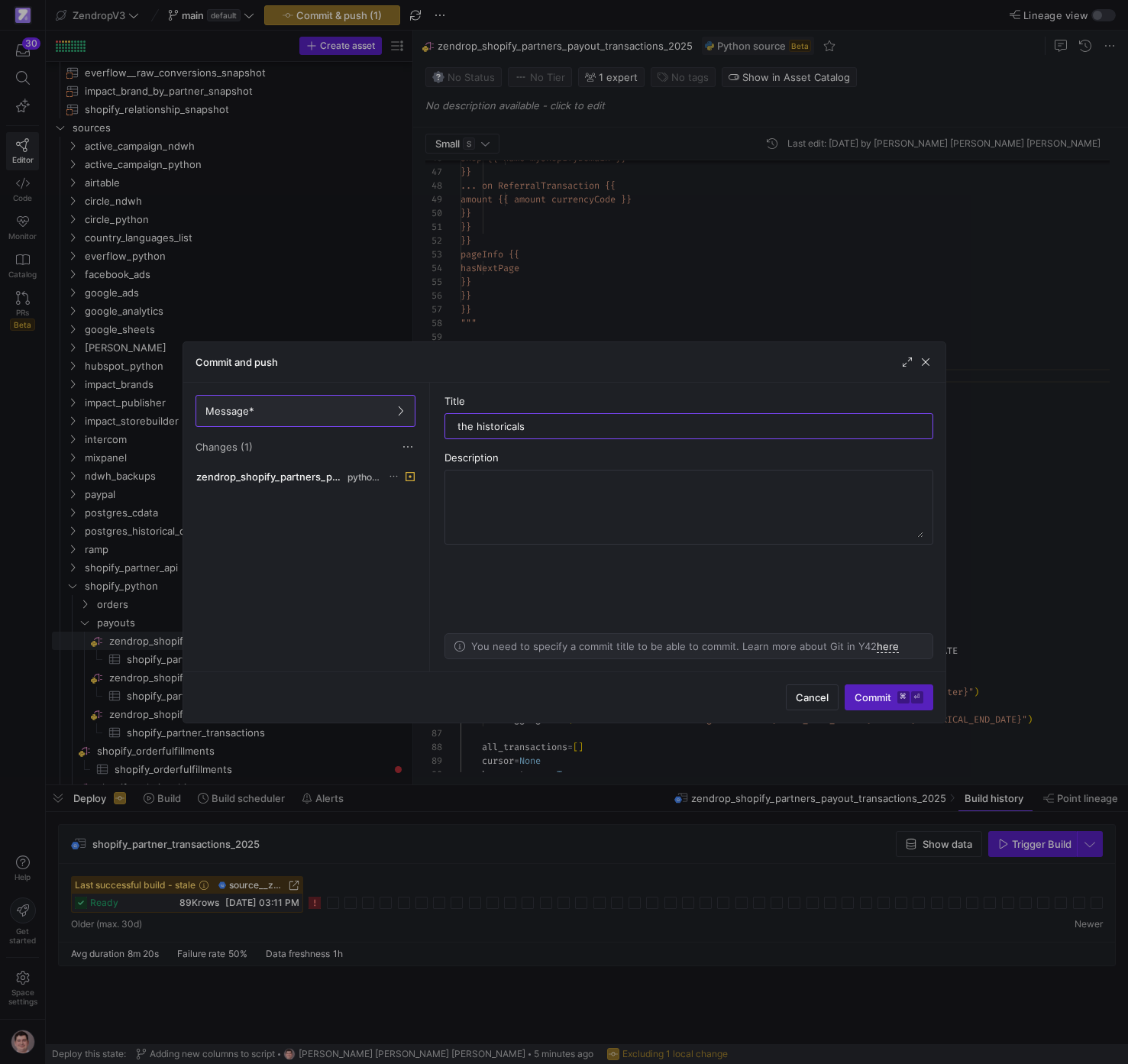
type input "the historicals"
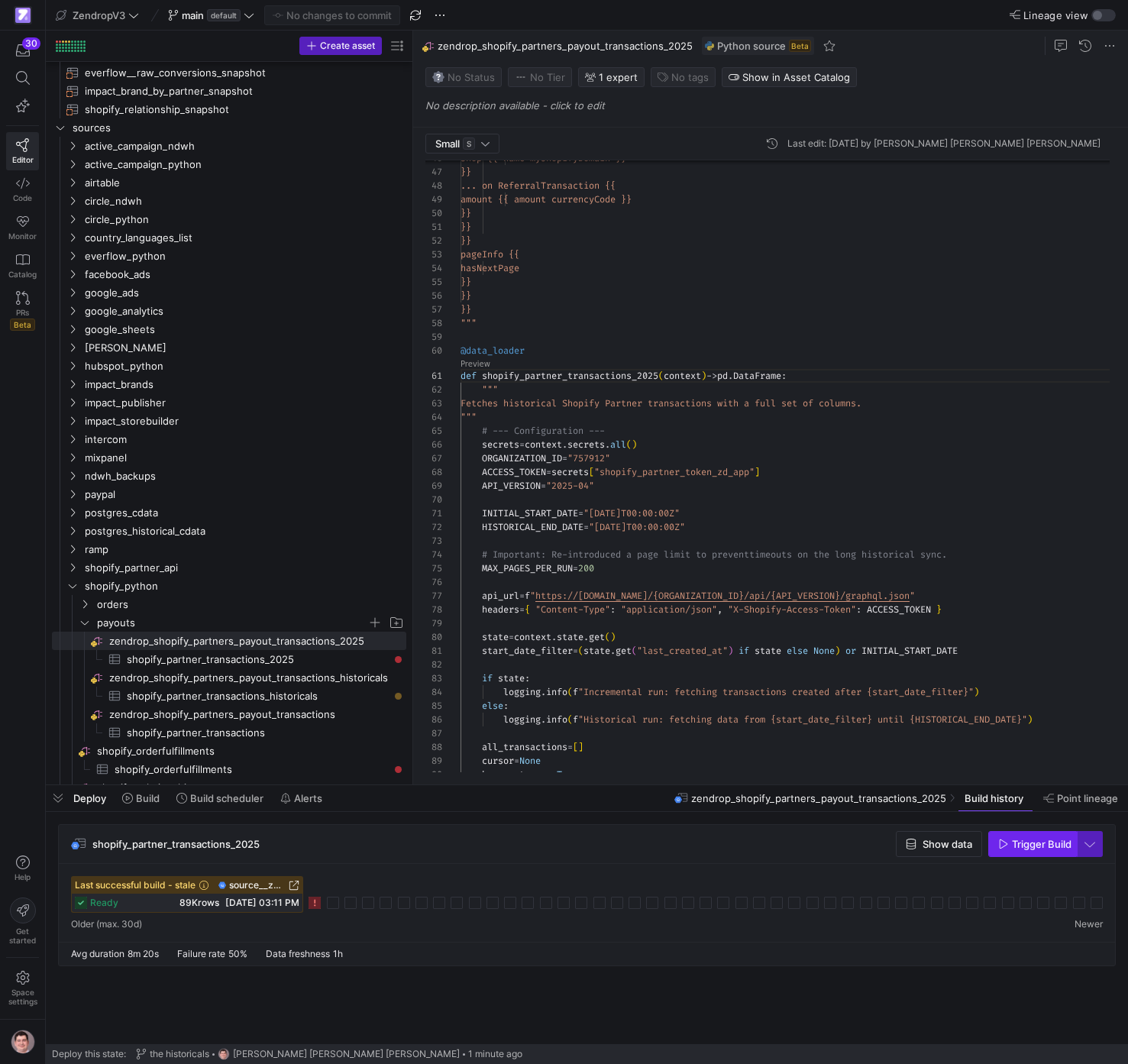
click at [1060, 845] on span "Trigger Build" at bounding box center [1042, 844] width 60 height 12
click at [602, 569] on div "shop {{ name myshopifyDomain }} }} ... on ReferralTransaction {{ amount {{ amou…" at bounding box center [791, 618] width 661 height 2196
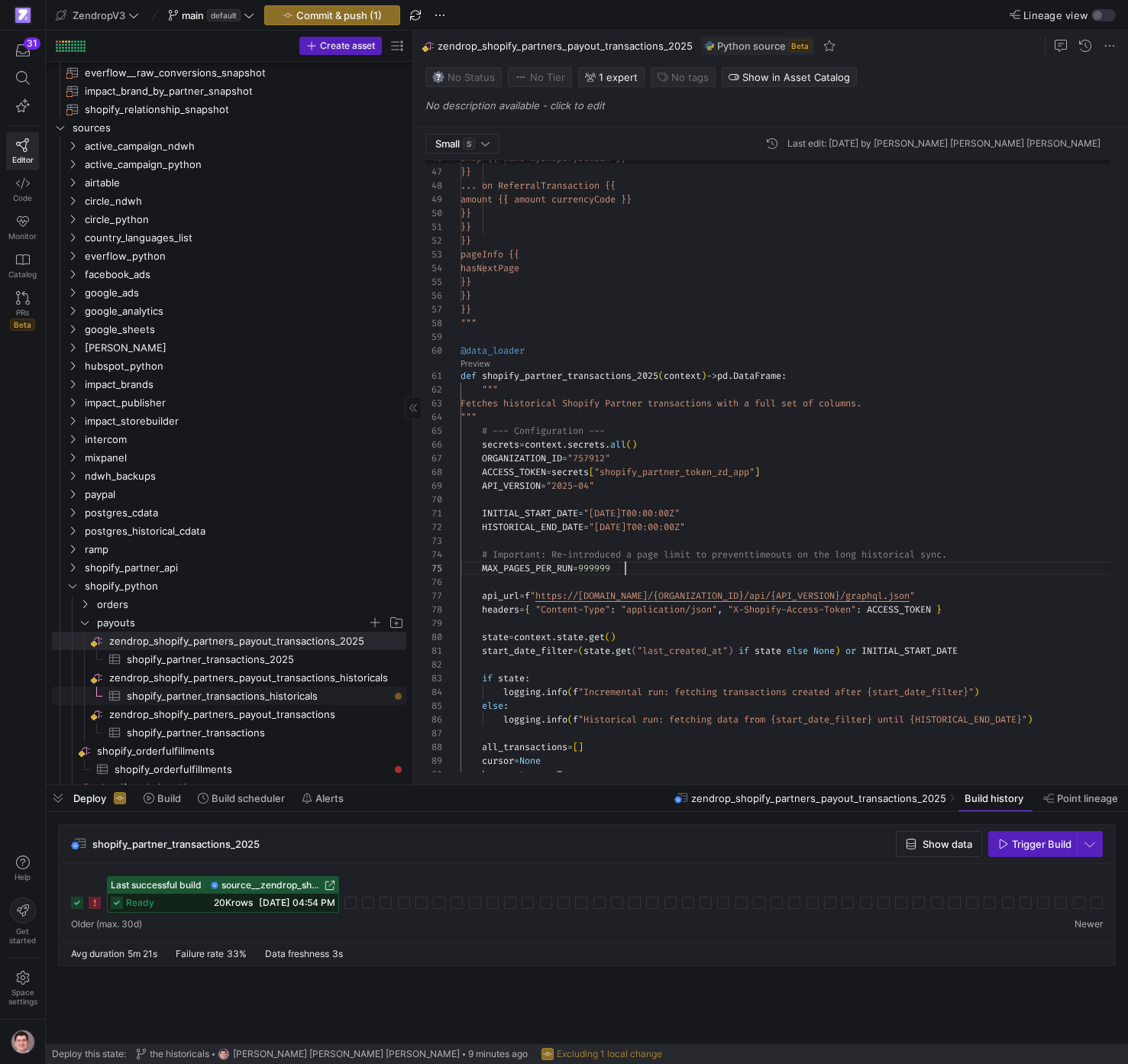
scroll to position [55, 170]
click at [333, 699] on span "shopify_partner_transactions_historicals​​​​​​​​​" at bounding box center [258, 696] width 262 height 18
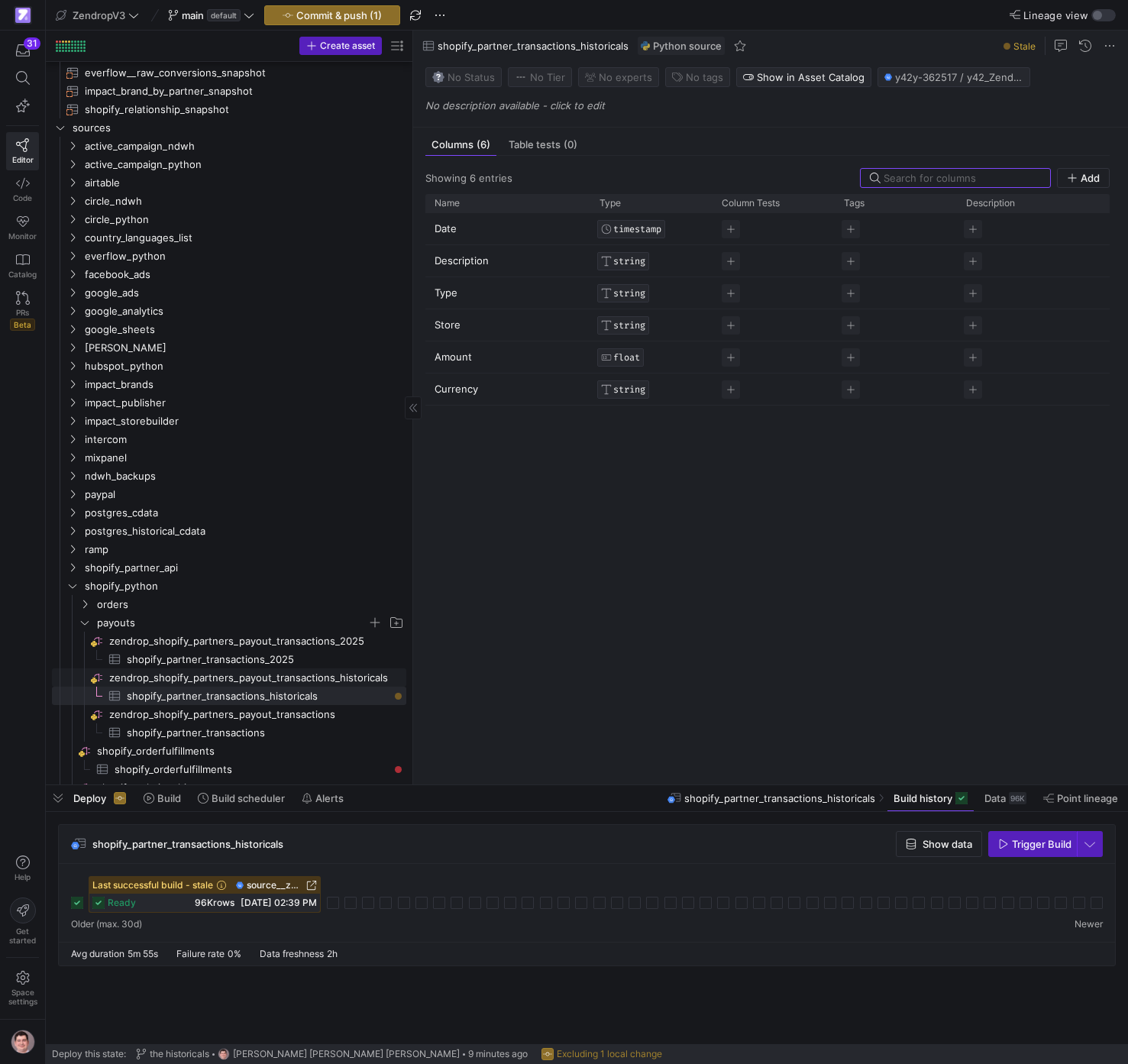
click at [296, 679] on span "zendrop_shopify_partners_payout_transactions_historicals​​​​​​​​" at bounding box center [256, 678] width 295 height 18
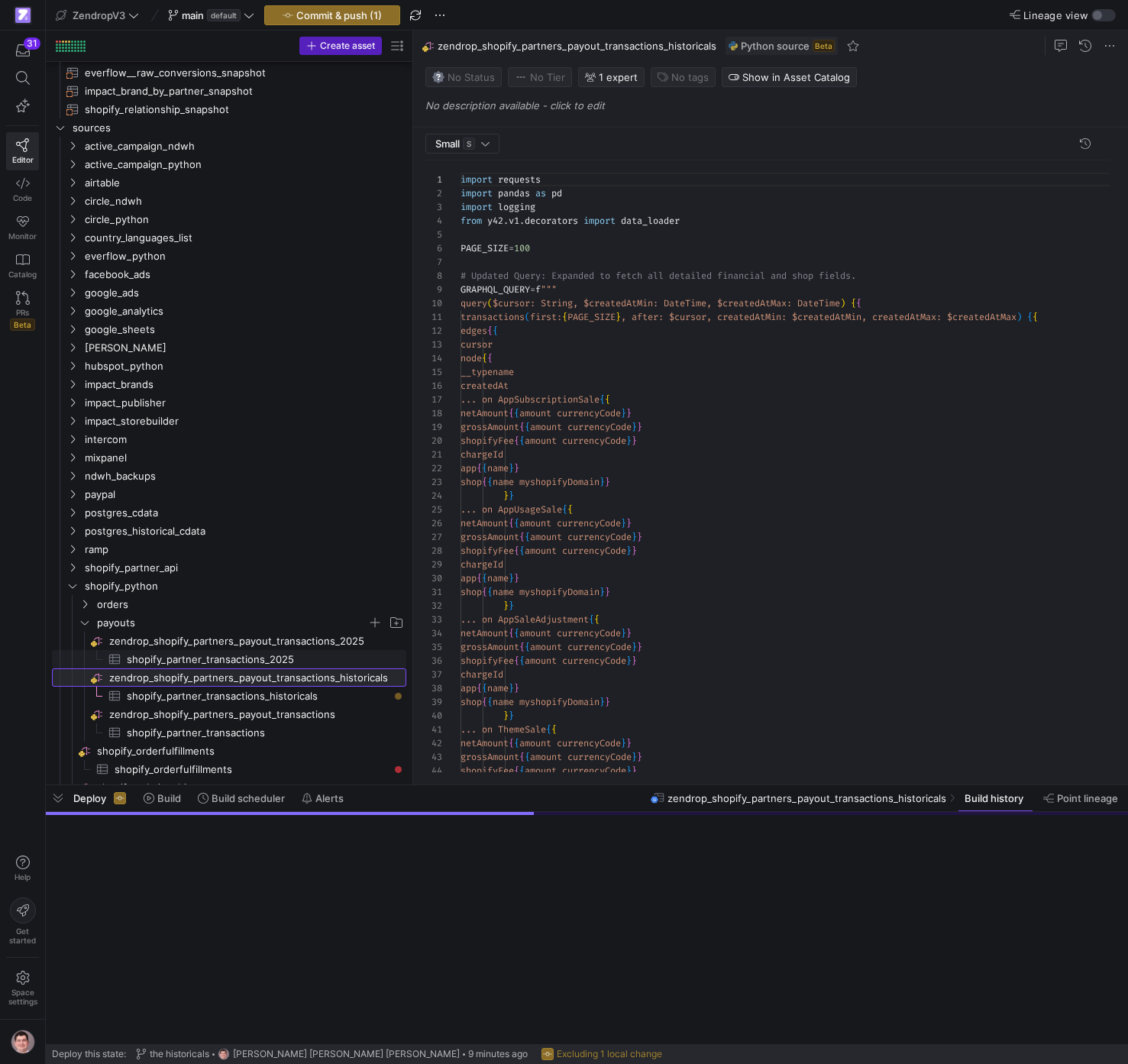
scroll to position [138, 0]
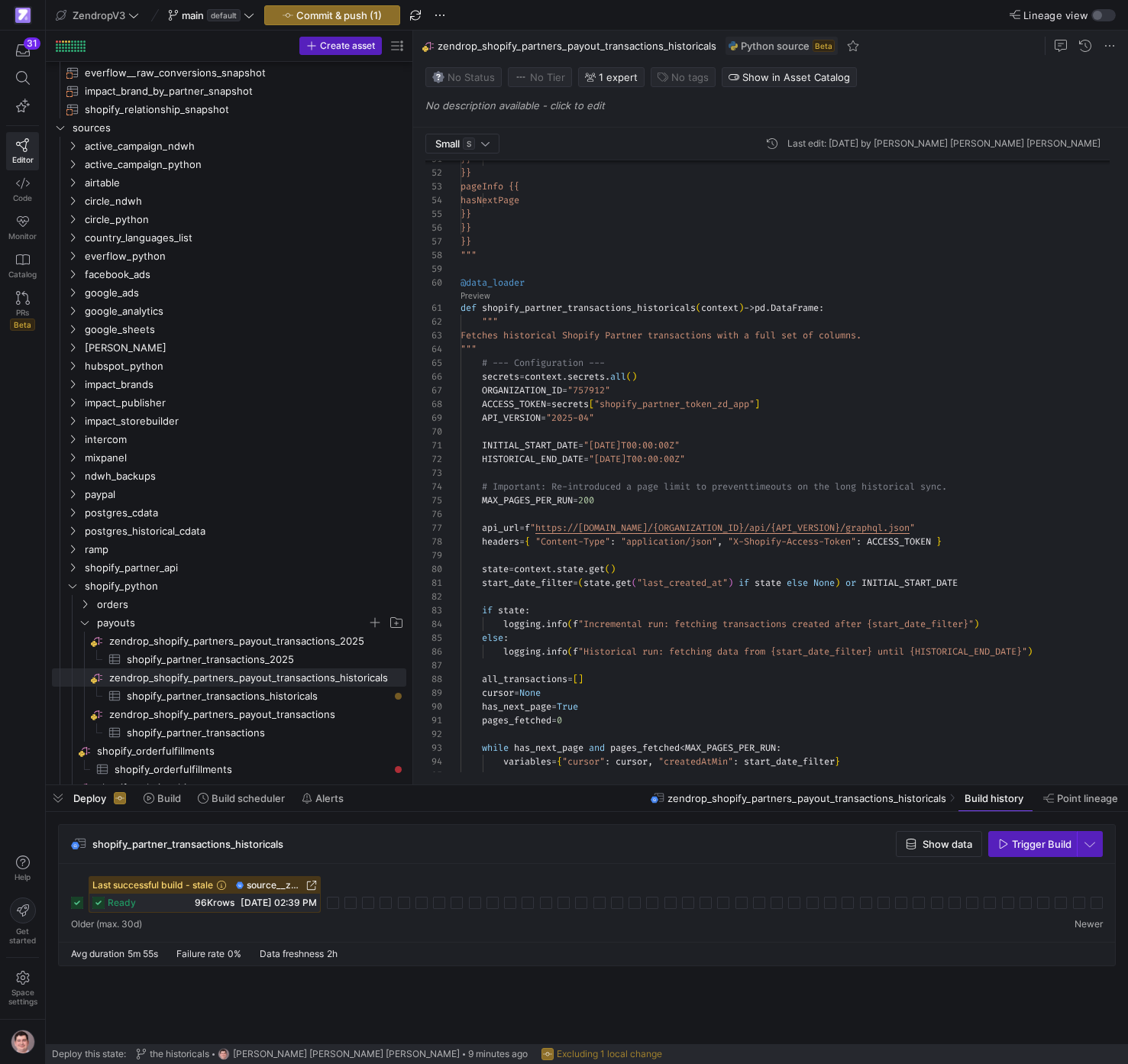
click at [605, 501] on div "}} }} pageInfo {{ hasNextPage }} }} }} """ @data_loader def shopify_partner_tra…" at bounding box center [791, 551] width 661 height 2196
click at [267, 655] on span "shopify_partner_transactions_2025​​​​​​​​​" at bounding box center [258, 660] width 262 height 18
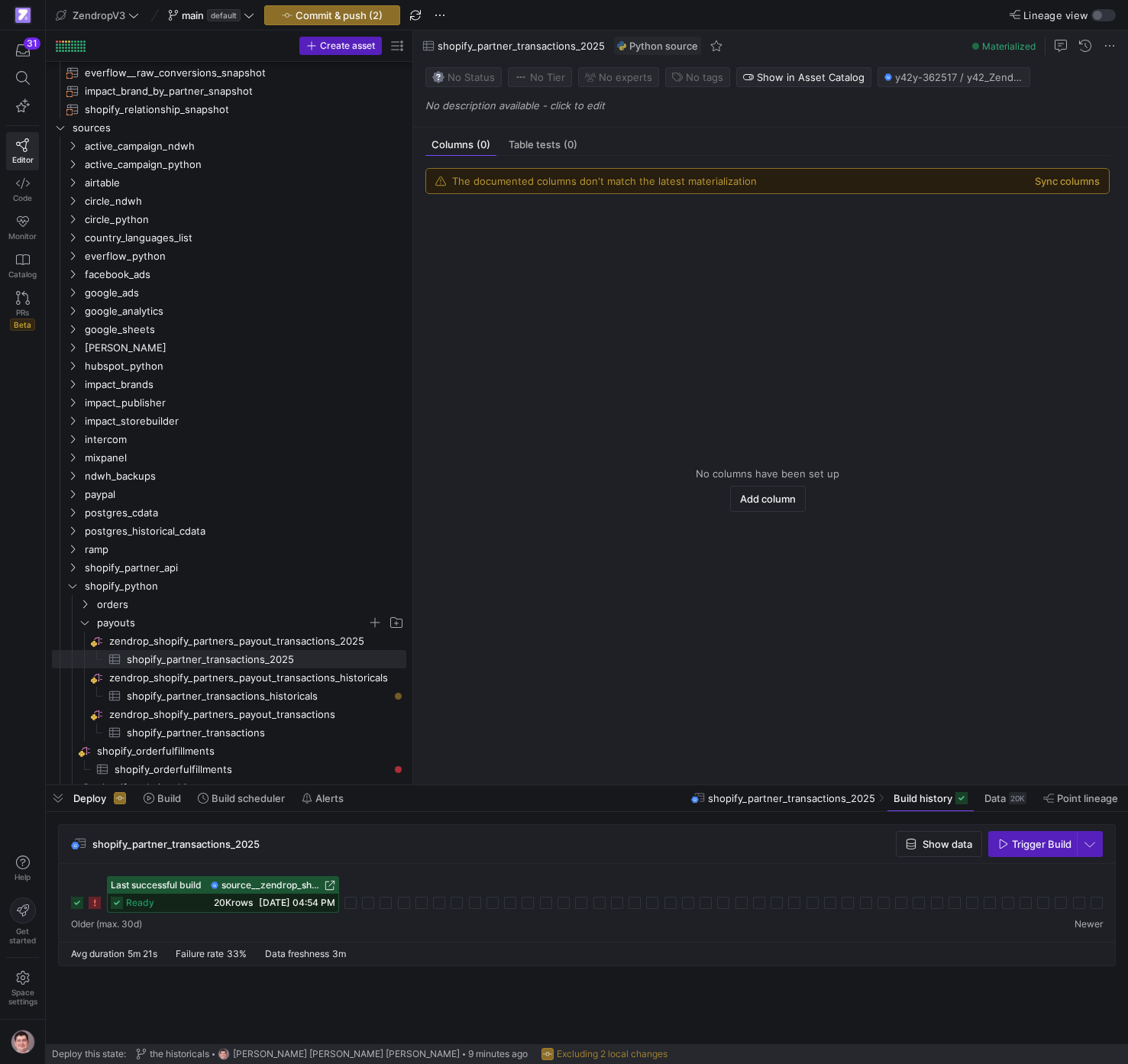
click at [293, 902] on span "[DATE] 04:54 PM" at bounding box center [297, 902] width 77 height 11
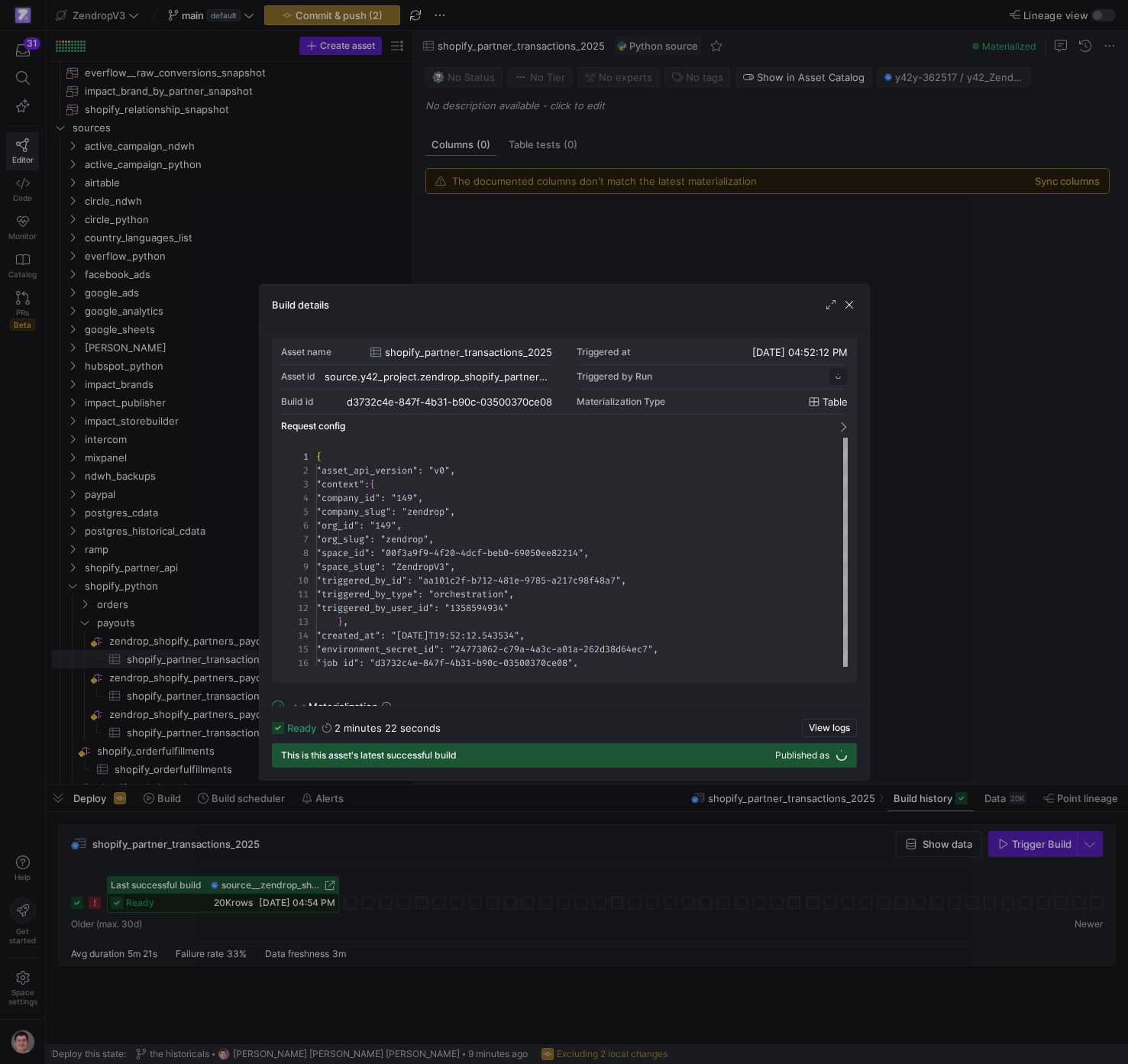
scroll to position [138, 0]
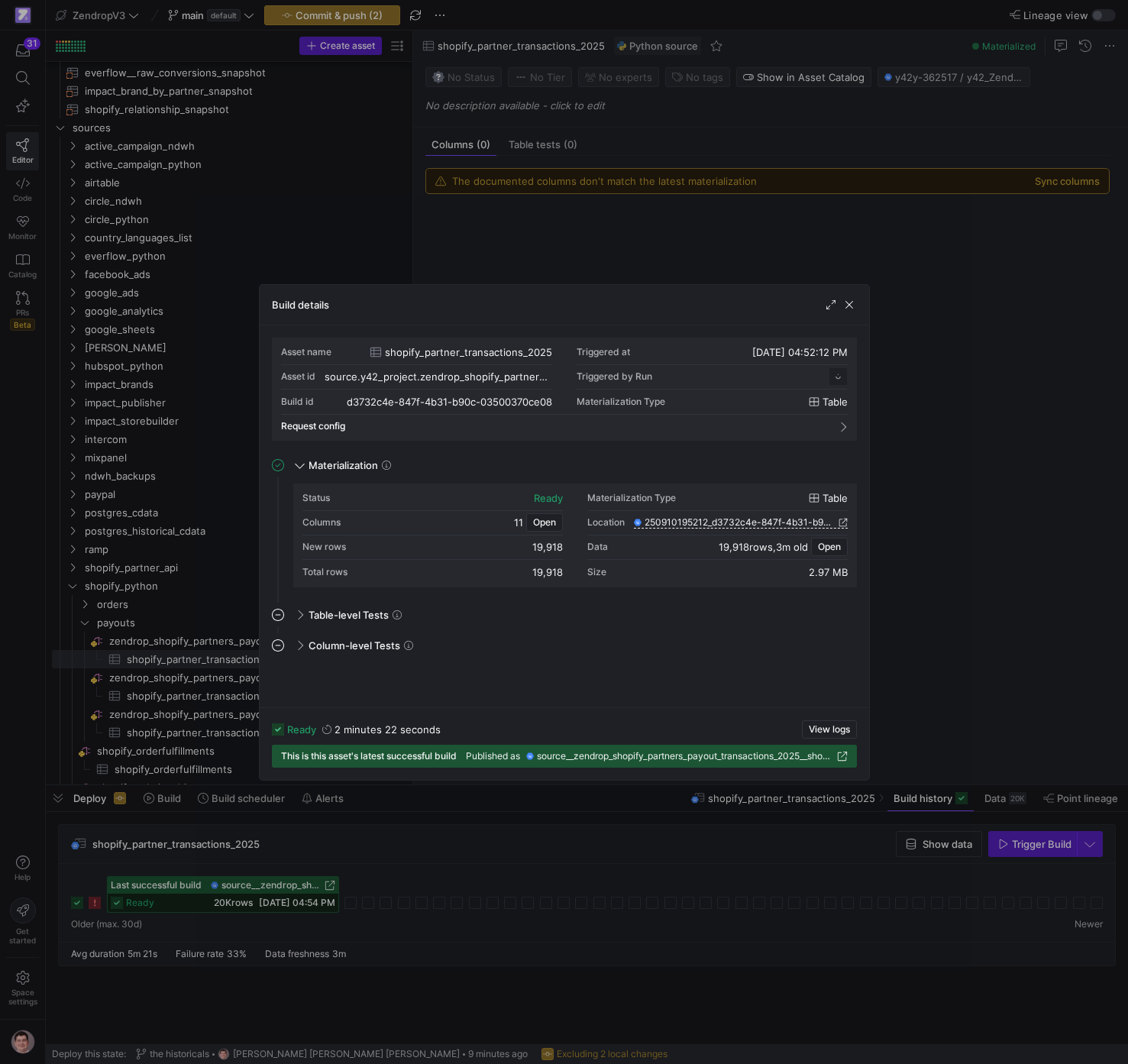
click at [514, 874] on div at bounding box center [564, 532] width 1128 height 1064
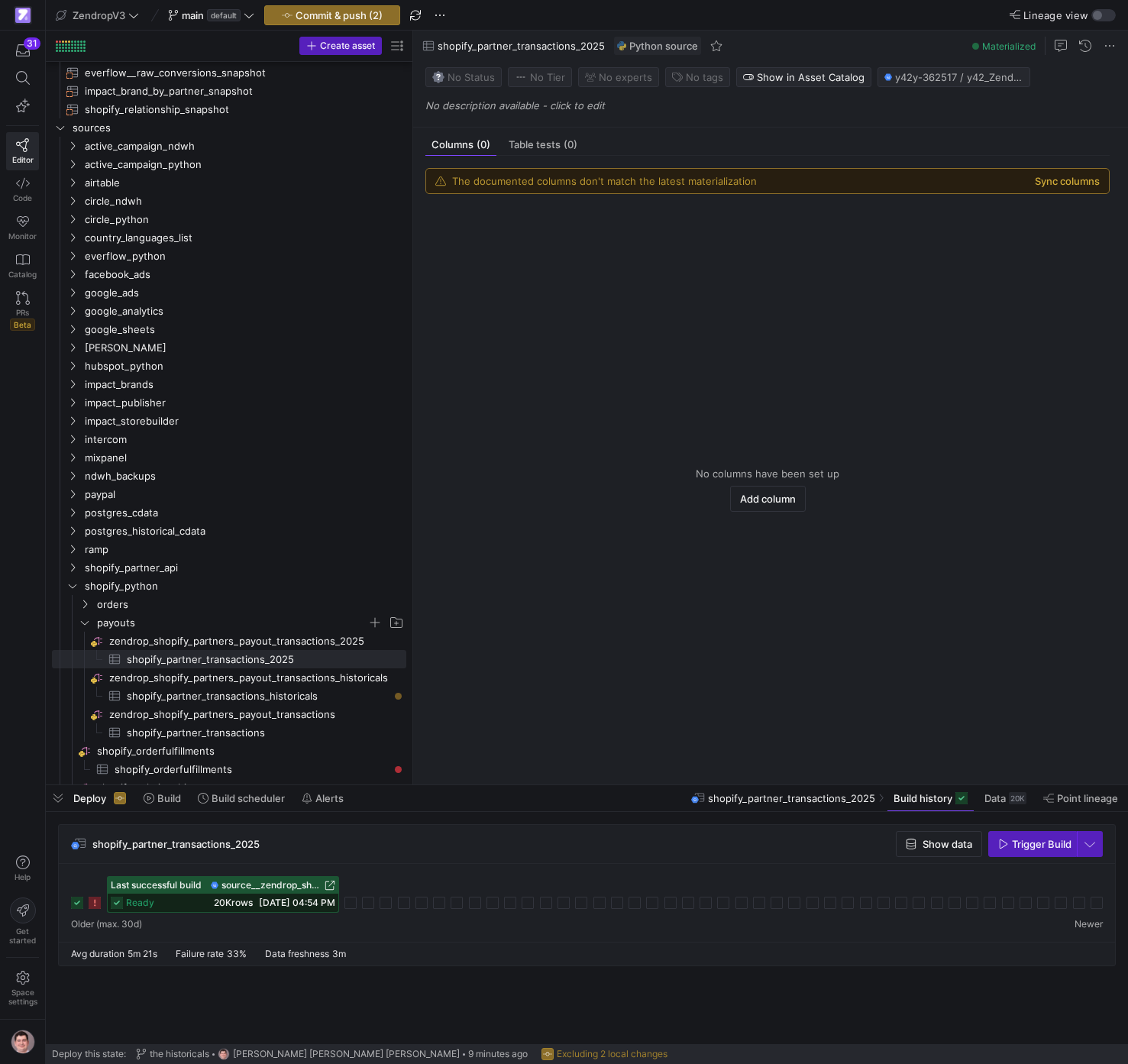
click at [1066, 180] on button "Sync columns" at bounding box center [1068, 181] width 65 height 12
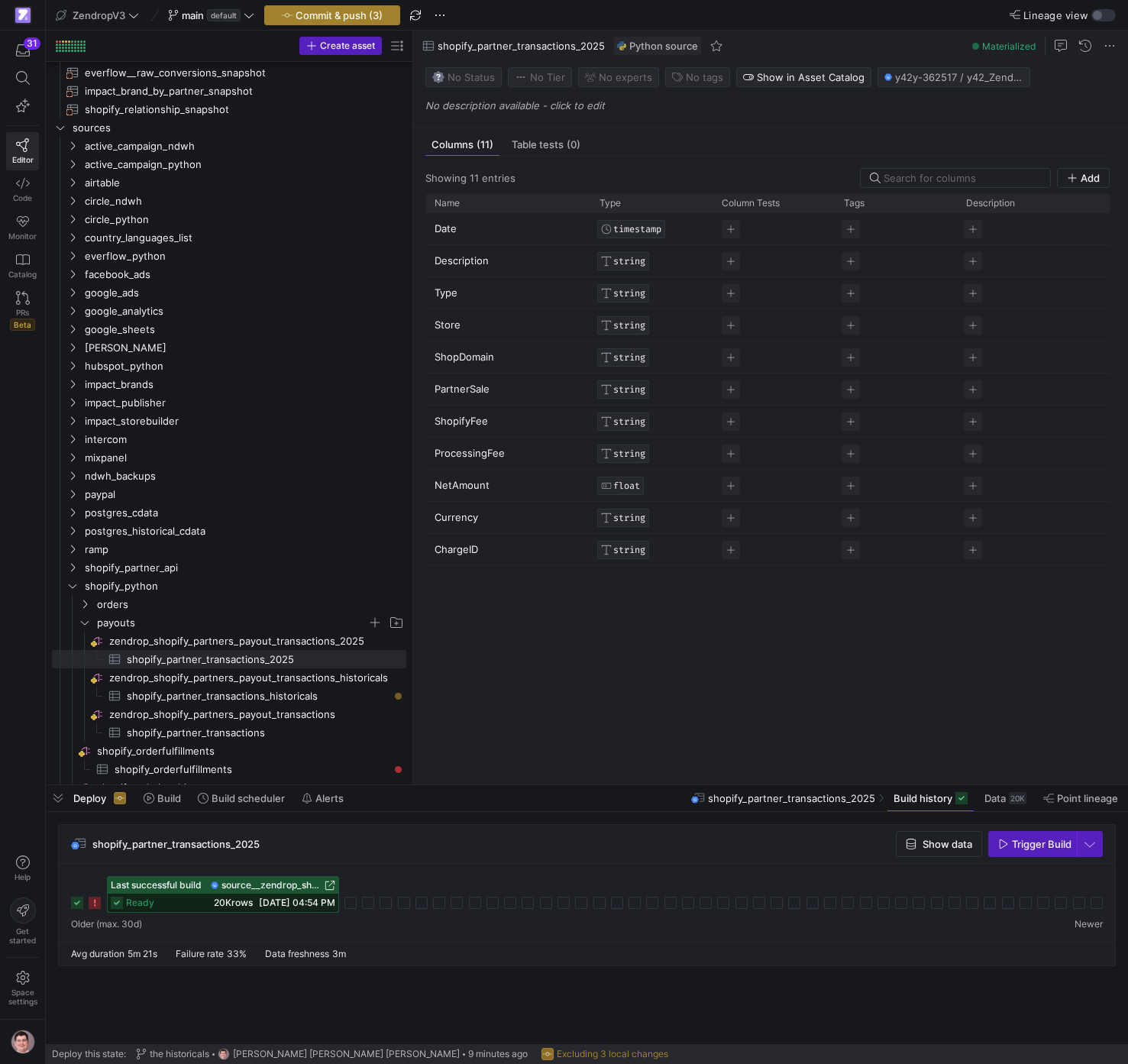
click at [363, 19] on span "Commit & push (3)" at bounding box center [339, 15] width 87 height 12
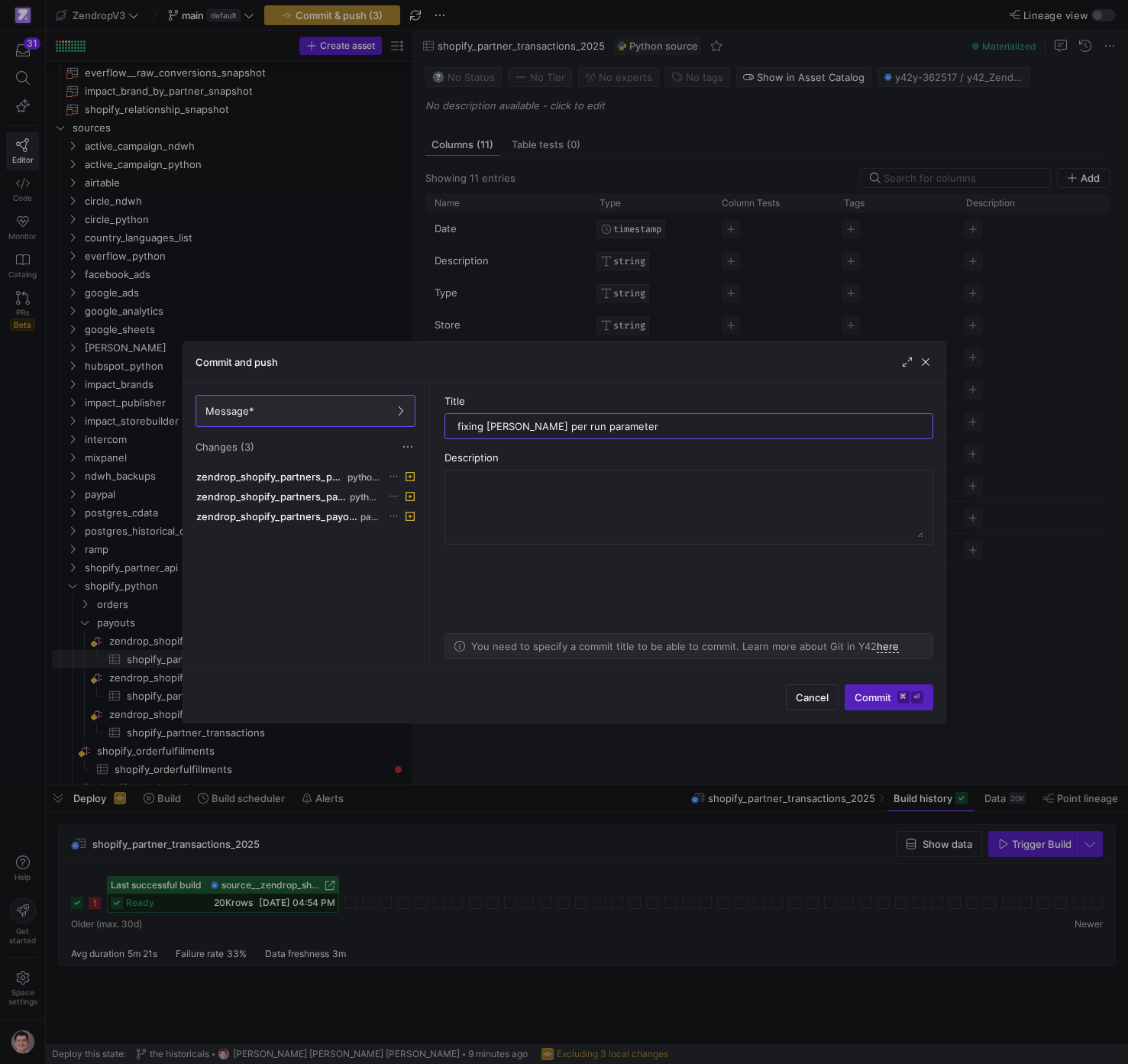
type input "fixing [PERSON_NAME] per run parameter"
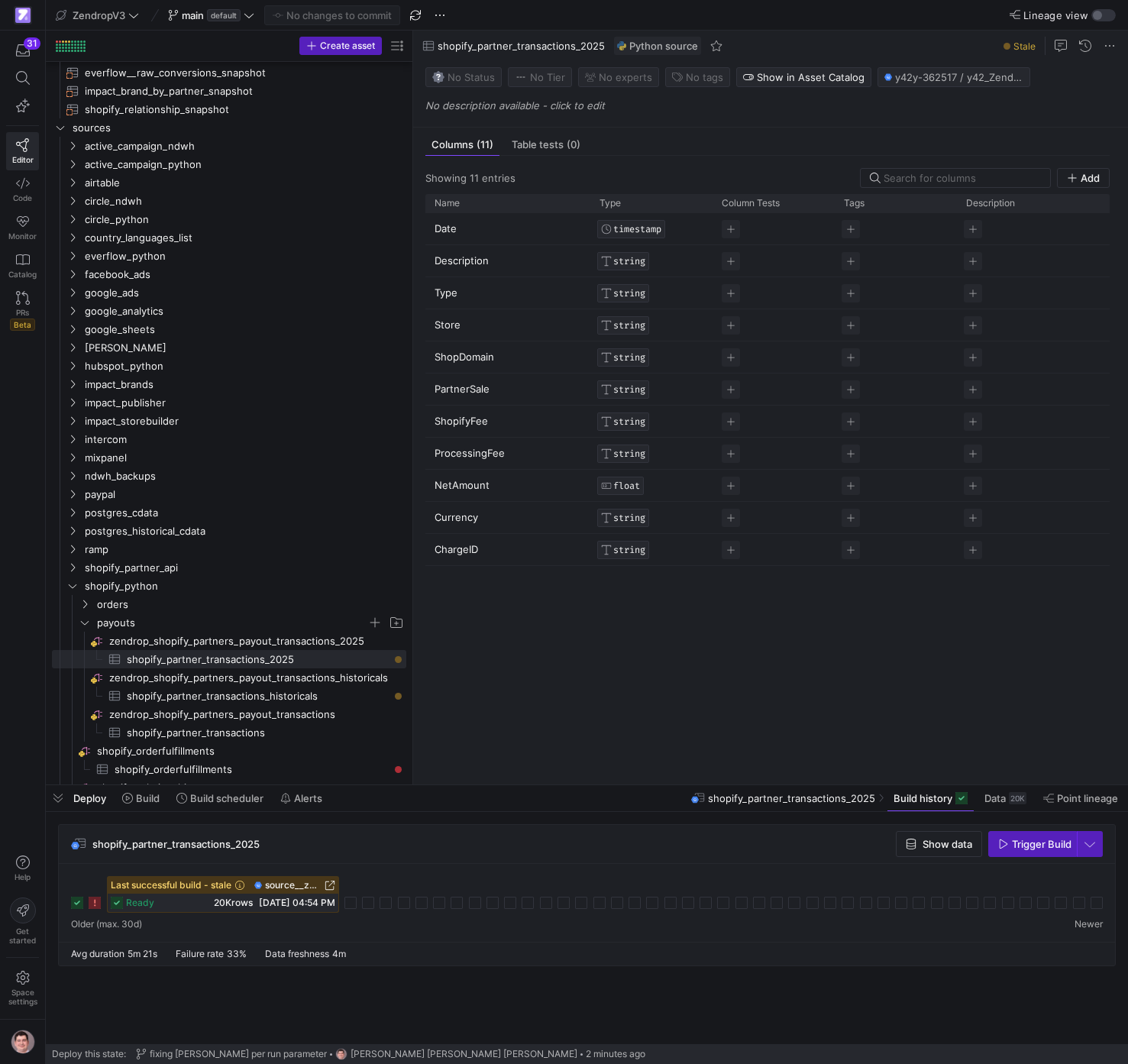
click at [1031, 850] on span "Trigger Build" at bounding box center [1042, 844] width 60 height 12
click at [352, 905] on rect at bounding box center [351, 903] width 12 height 12
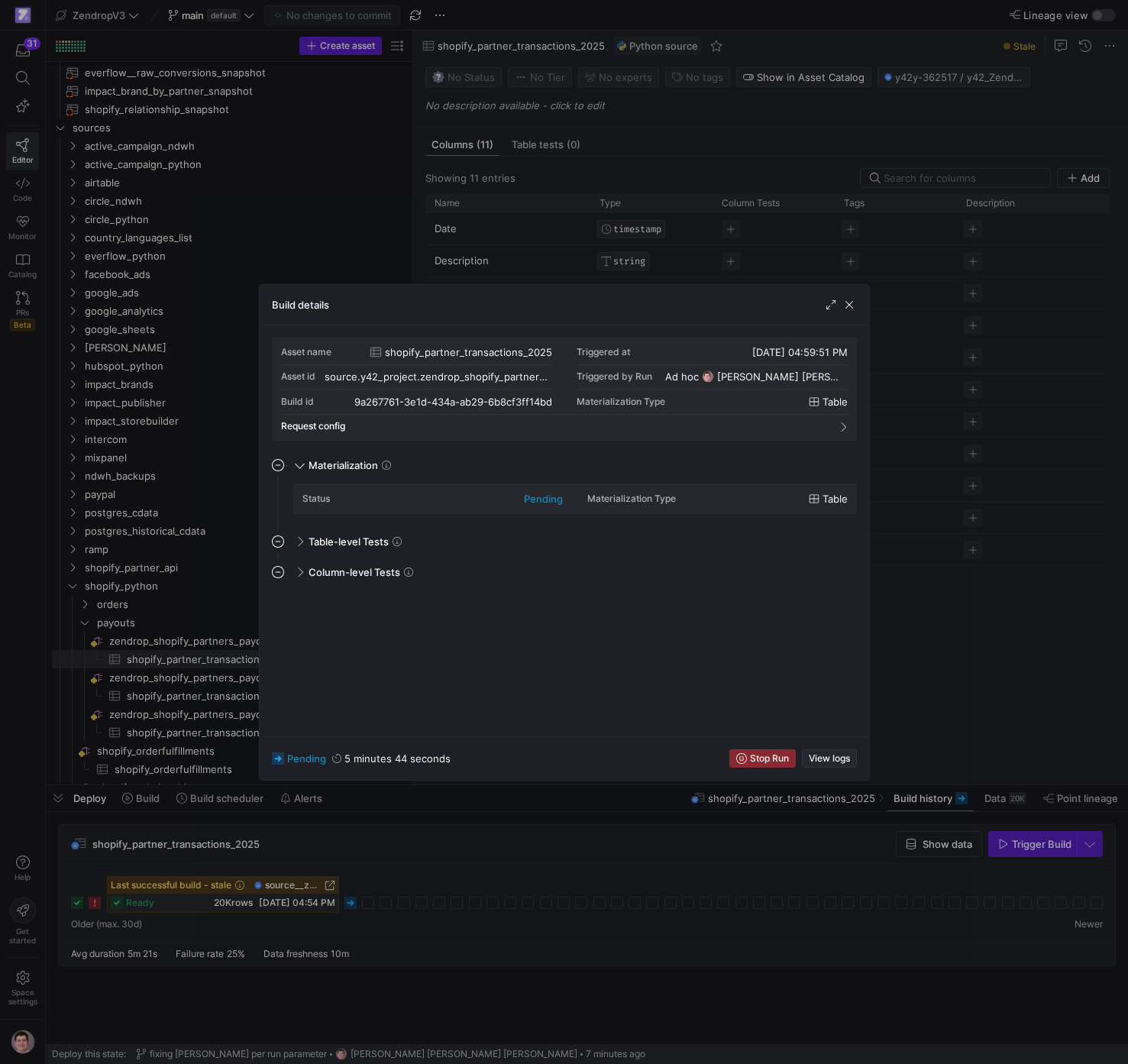
click at [837, 763] on span "View logs" at bounding box center [829, 758] width 41 height 11
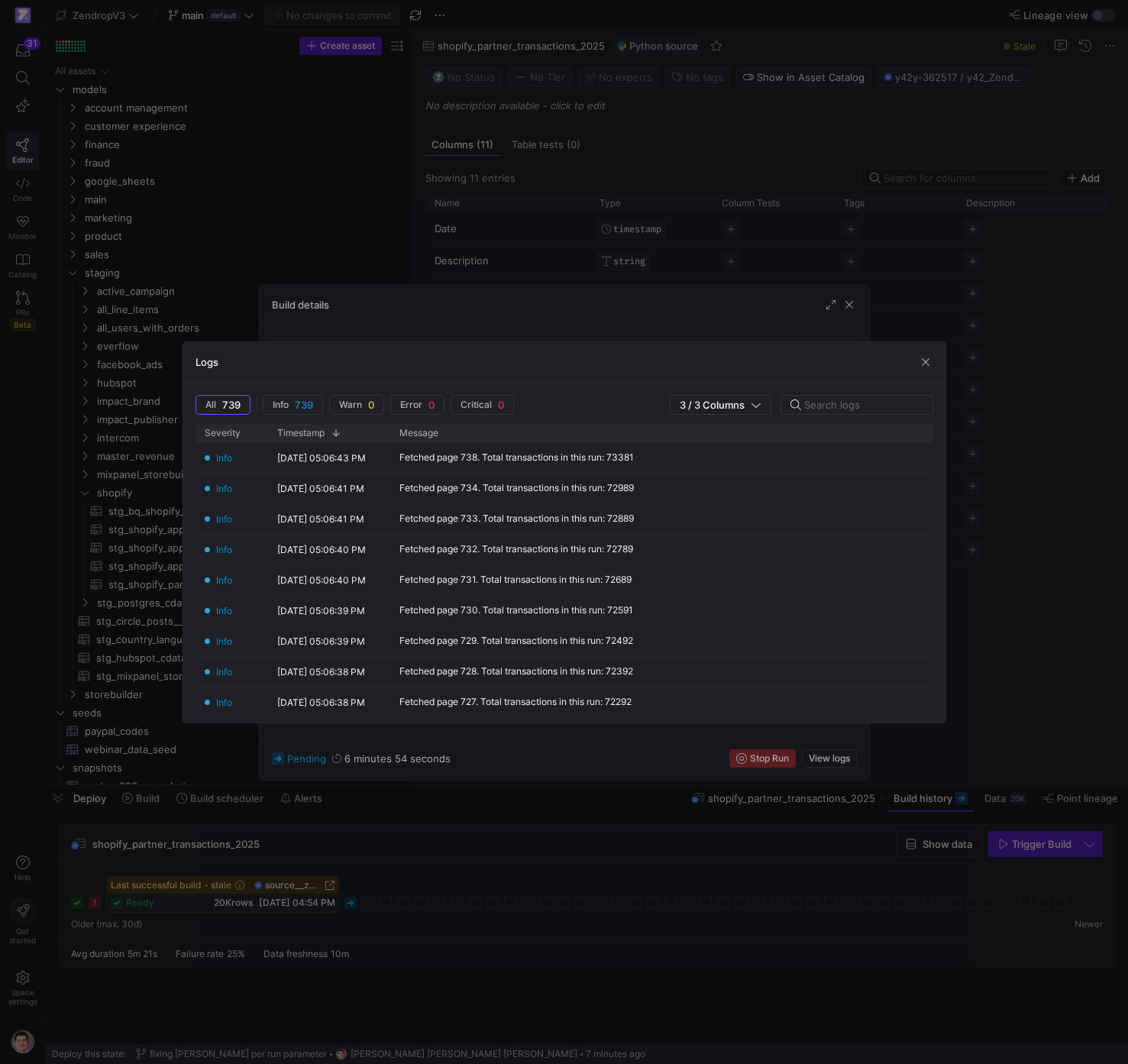
scroll to position [138, 0]
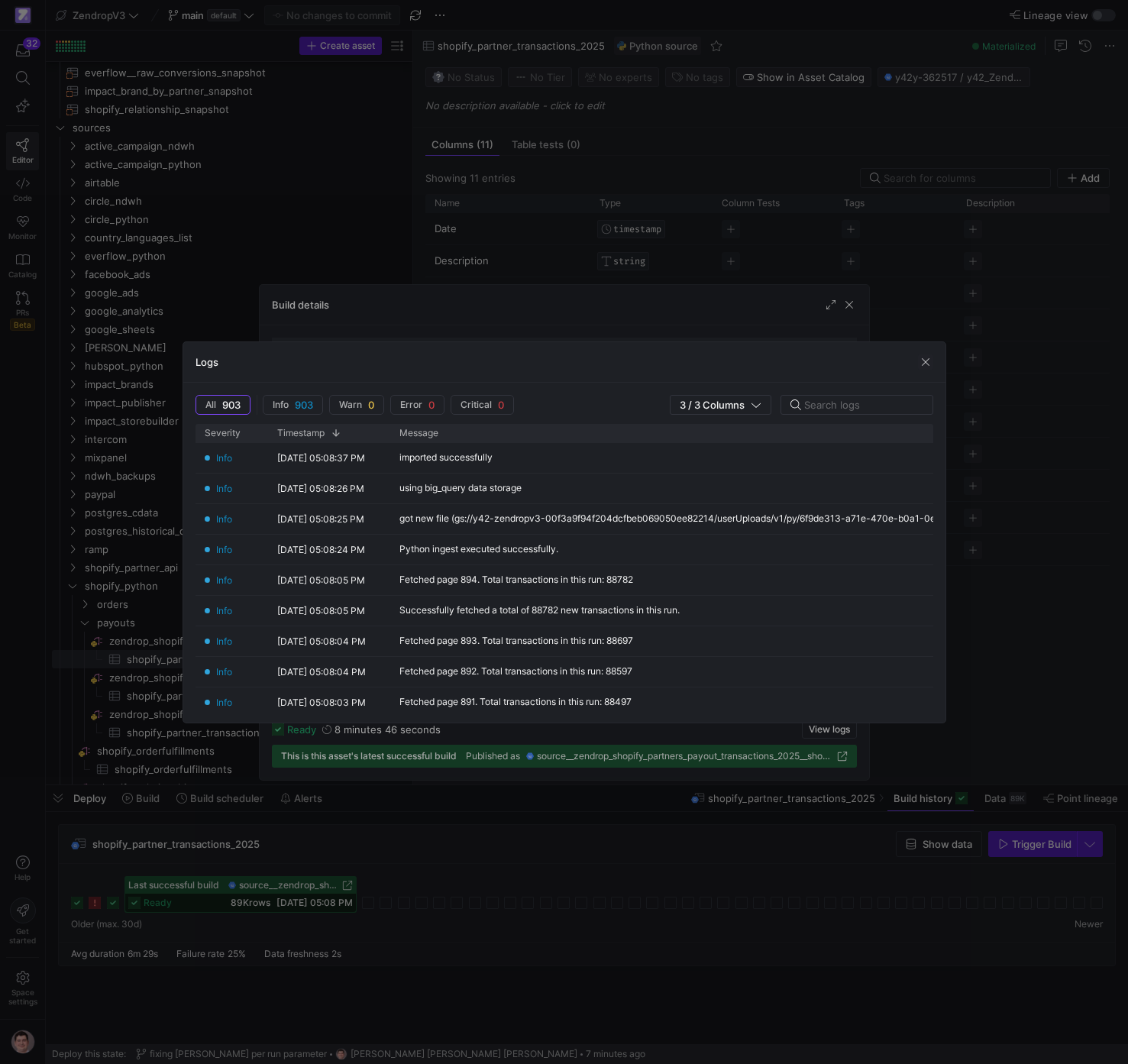
click at [978, 741] on div at bounding box center [564, 532] width 1128 height 1064
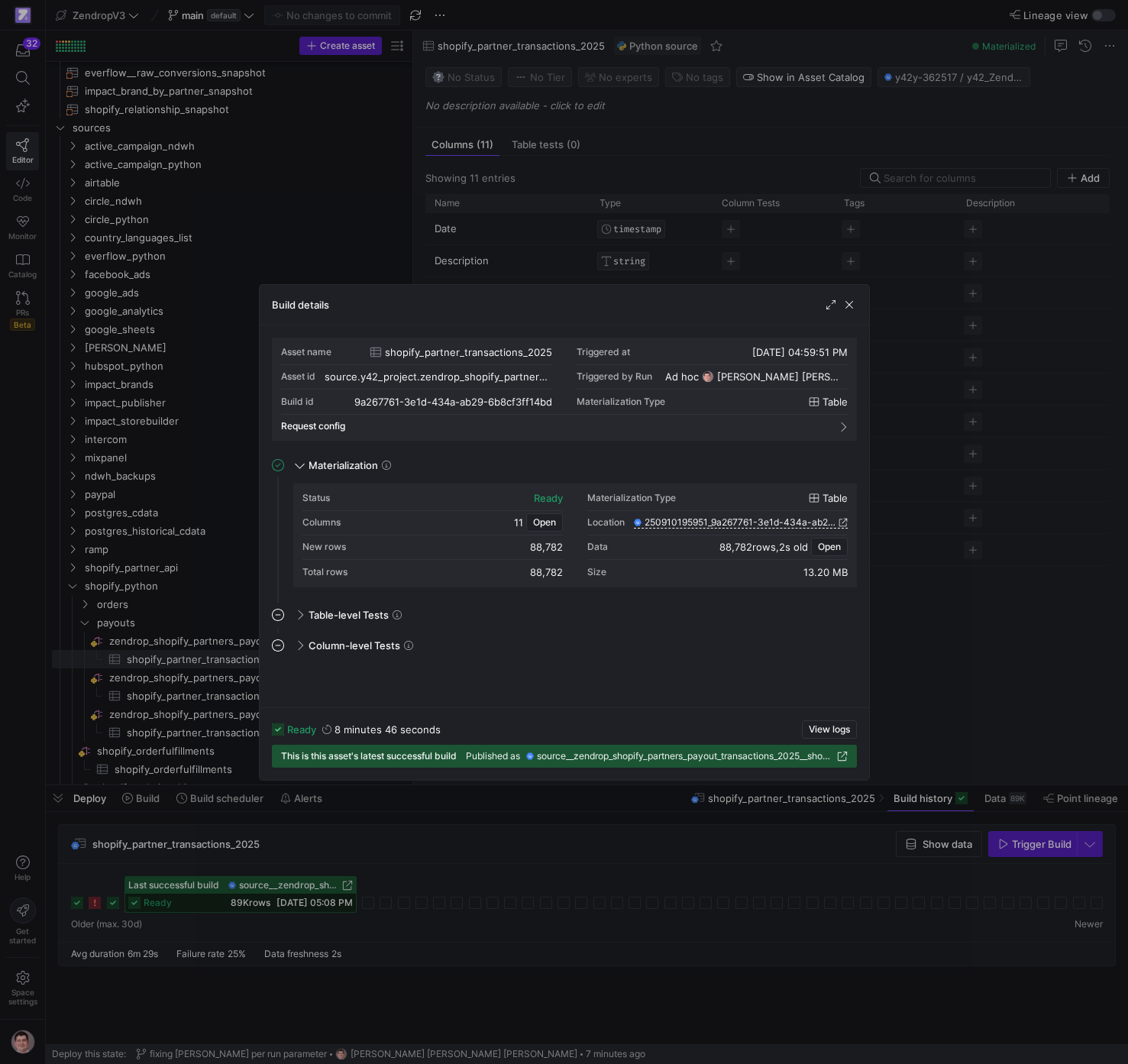
click at [979, 744] on div at bounding box center [564, 532] width 1128 height 1064
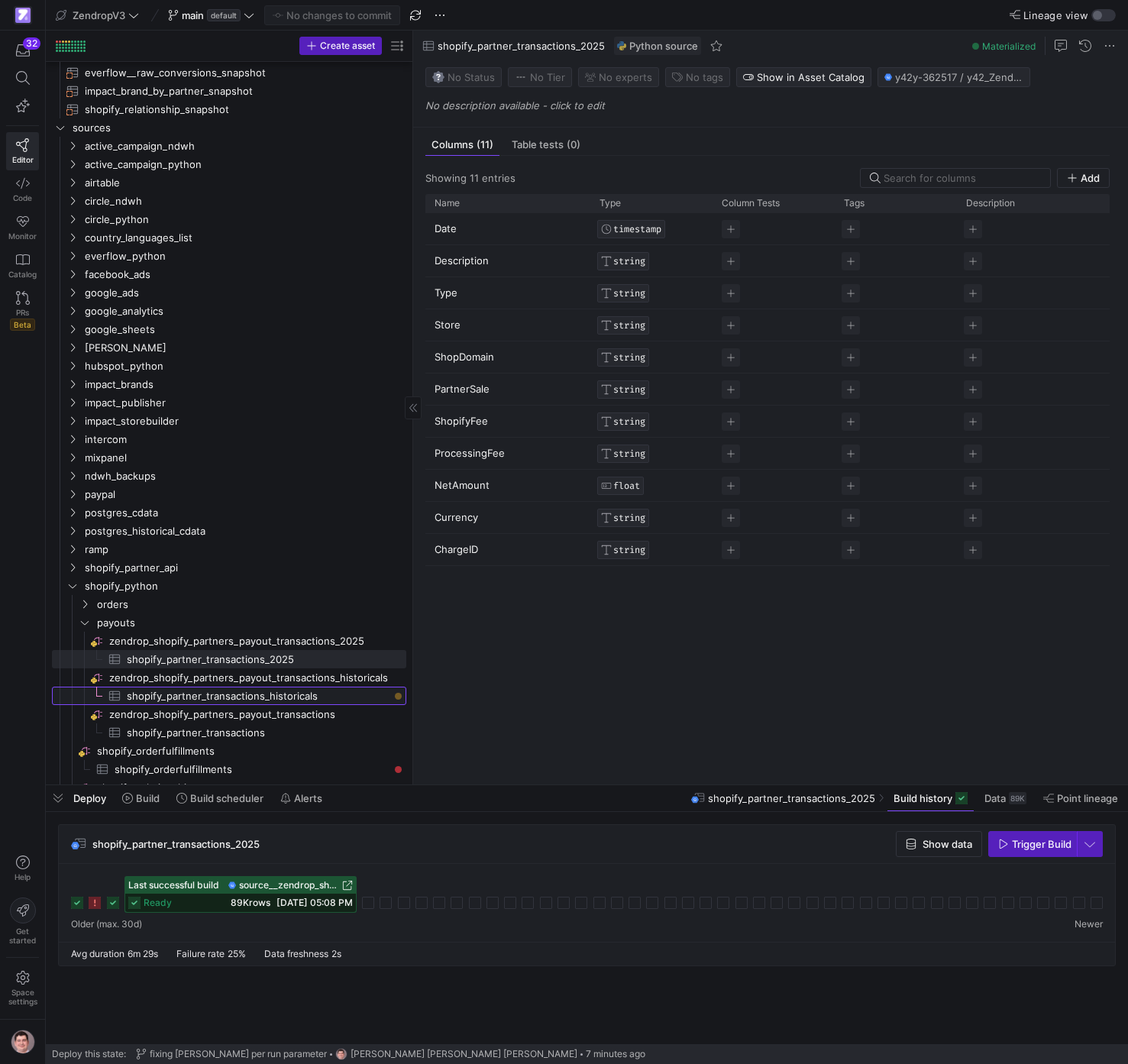
click at [346, 690] on span "shopify_partner_transactions_historicals​​​​​​​​​" at bounding box center [258, 696] width 262 height 18
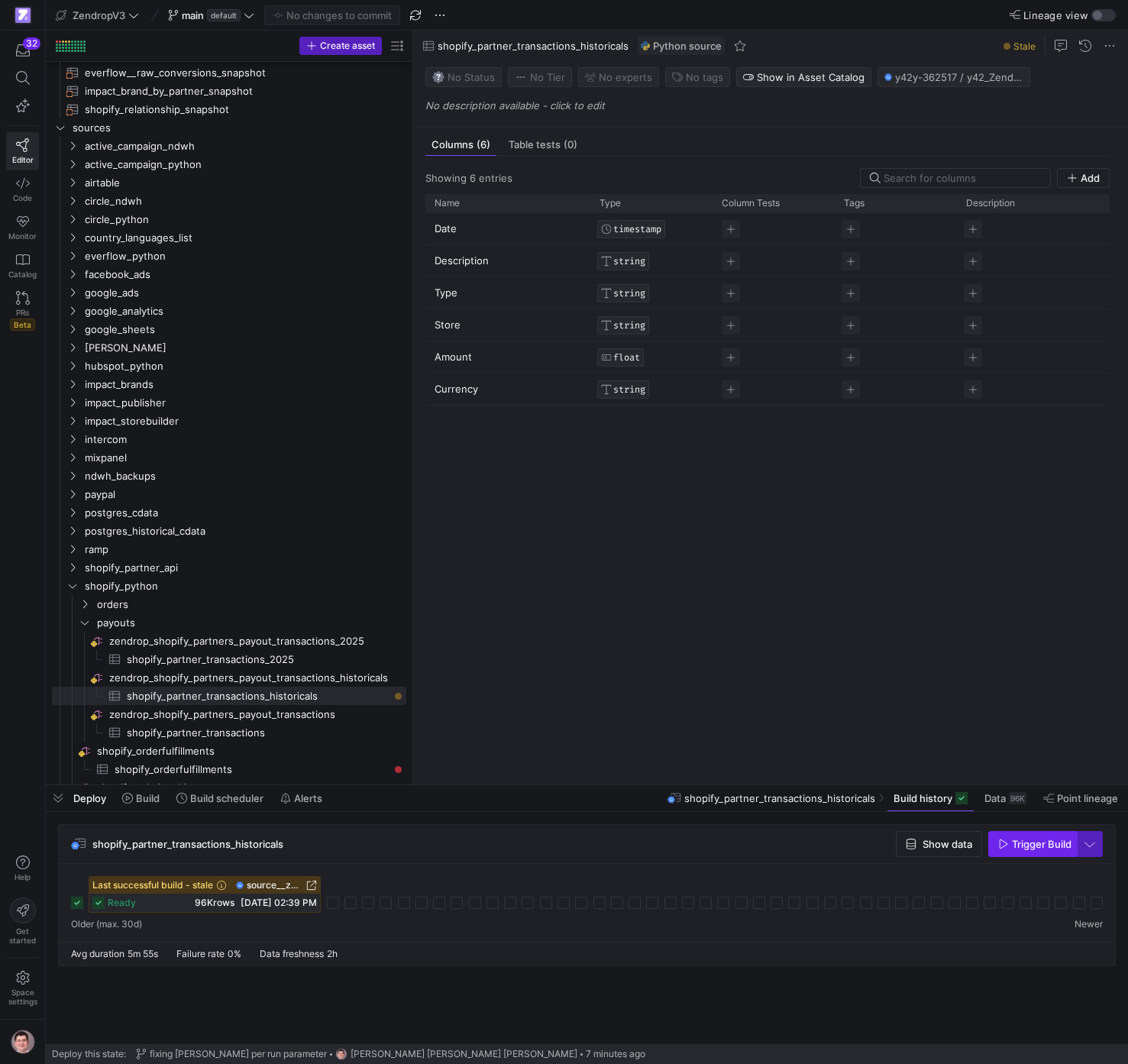
click at [1028, 843] on span "Trigger Build" at bounding box center [1042, 844] width 60 height 12
click at [331, 903] on rect at bounding box center [333, 903] width 12 height 12
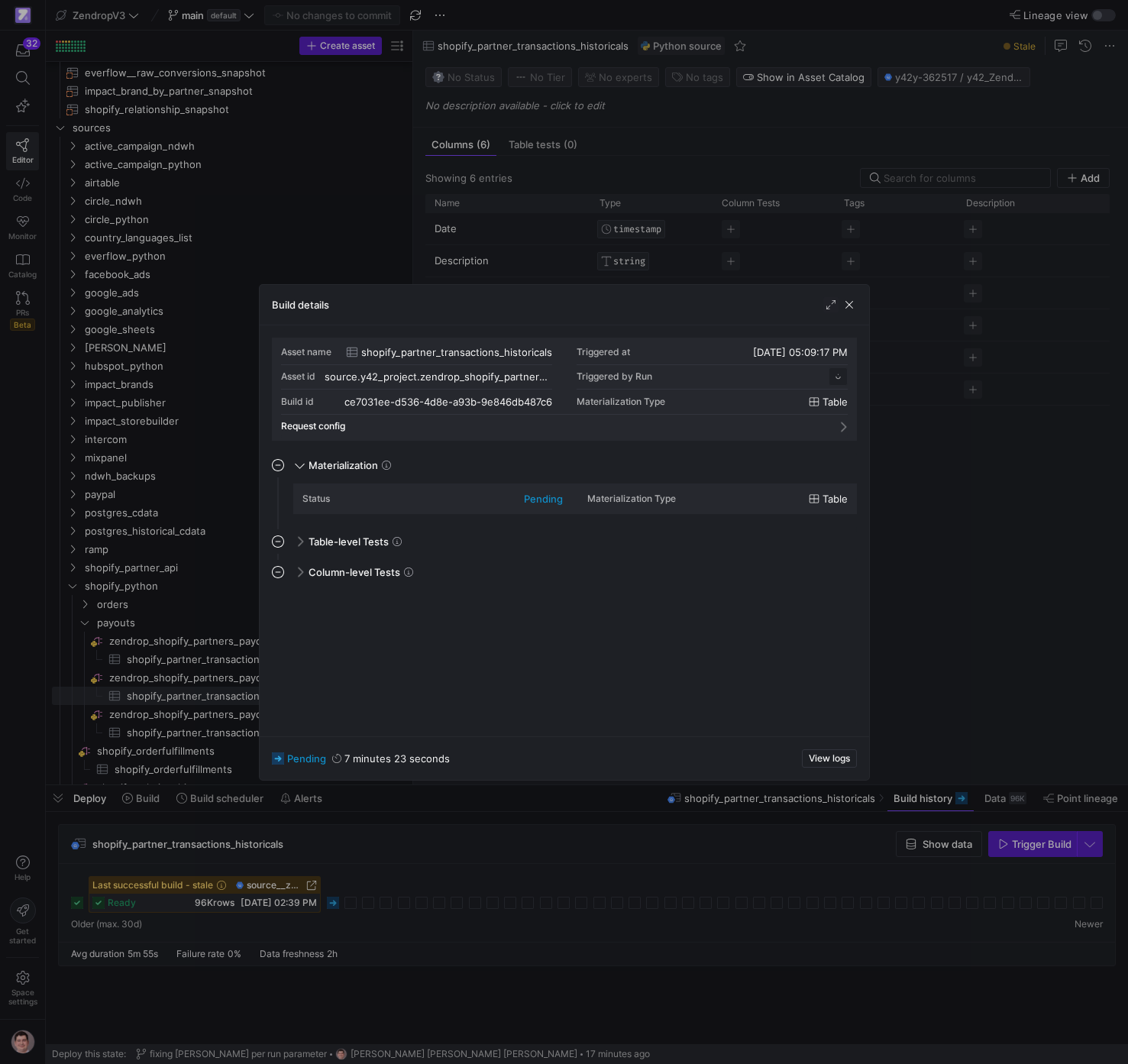
scroll to position [138, 0]
click at [409, 890] on div at bounding box center [564, 532] width 1128 height 1064
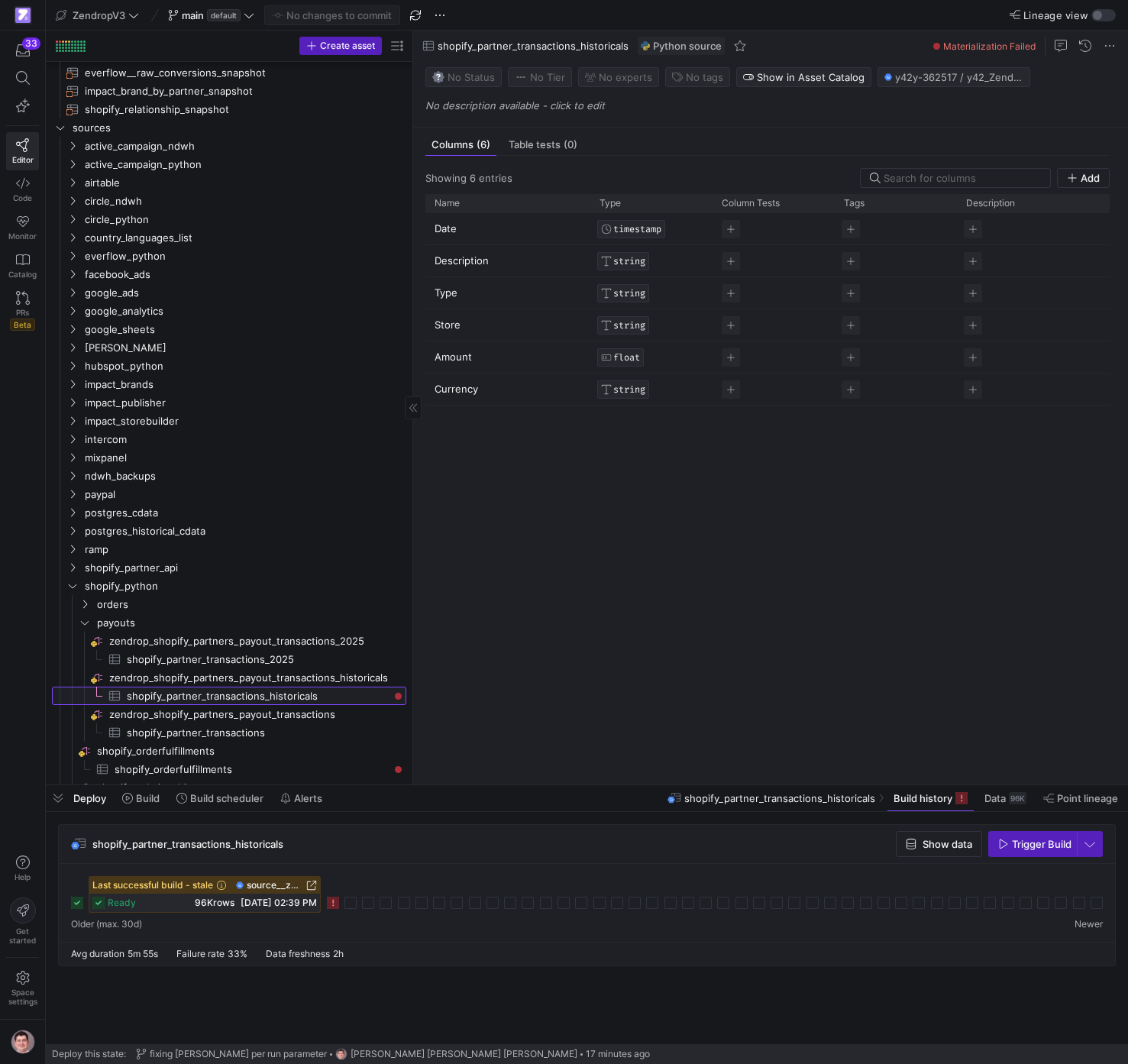
click at [376, 693] on span "shopify_partner_transactions_historicals​​​​​​​​​" at bounding box center [258, 696] width 262 height 18
click at [335, 907] on icon at bounding box center [333, 903] width 12 height 12
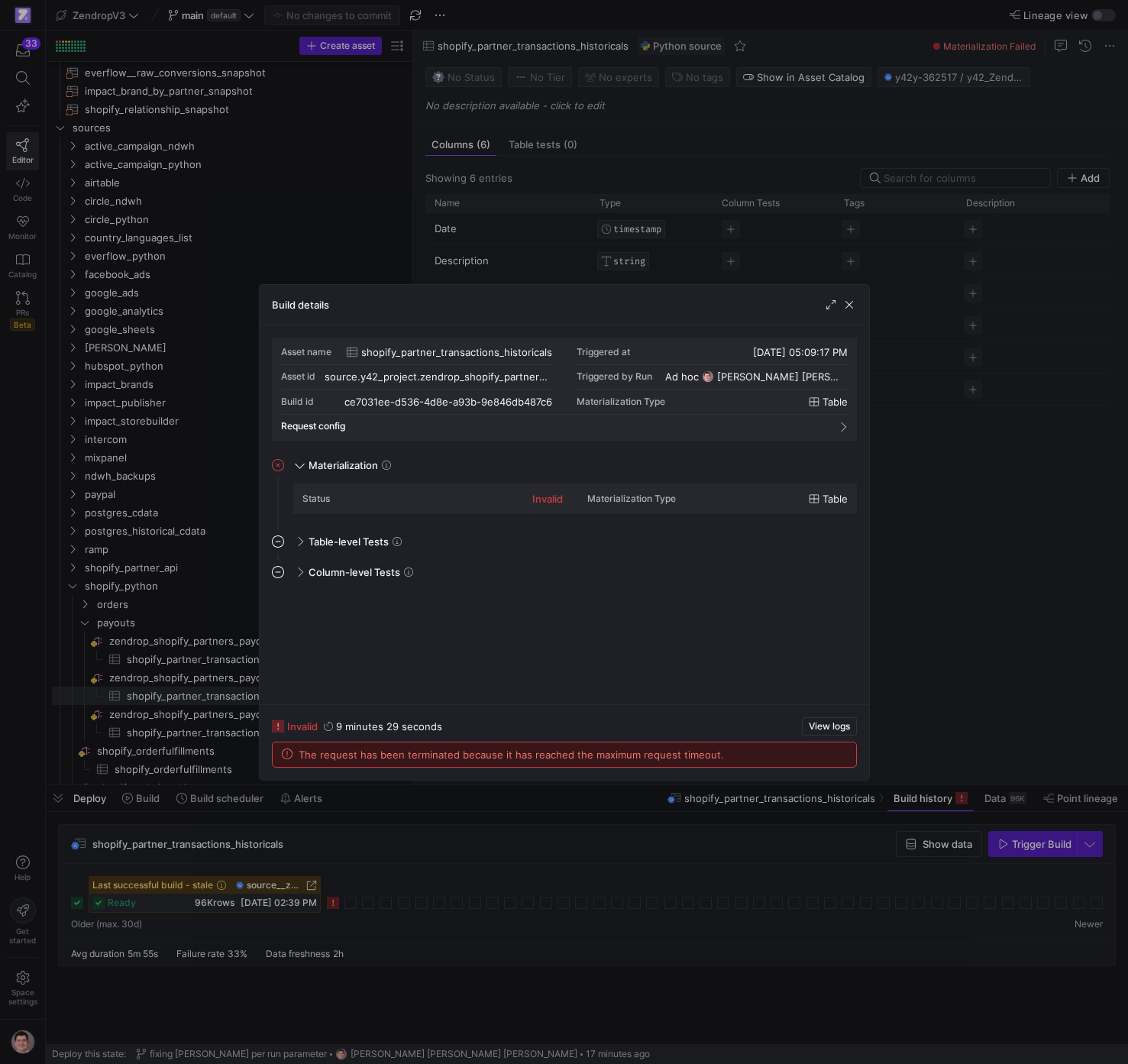
click at [427, 856] on div at bounding box center [564, 532] width 1128 height 1064
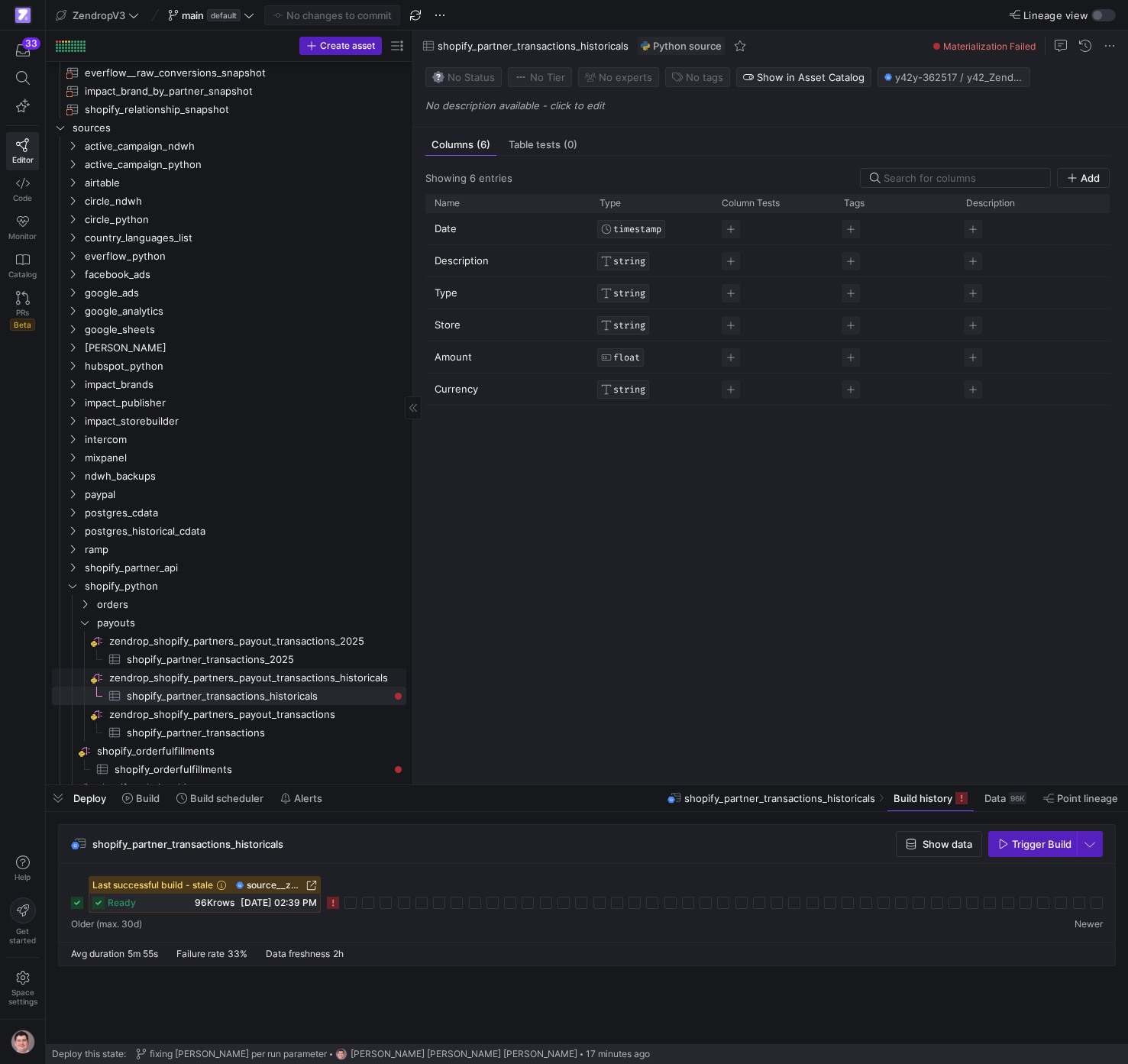
click at [333, 674] on span "zendrop_shopify_partners_payout_transactions_historicals​​​​​​​​" at bounding box center [256, 678] width 295 height 18
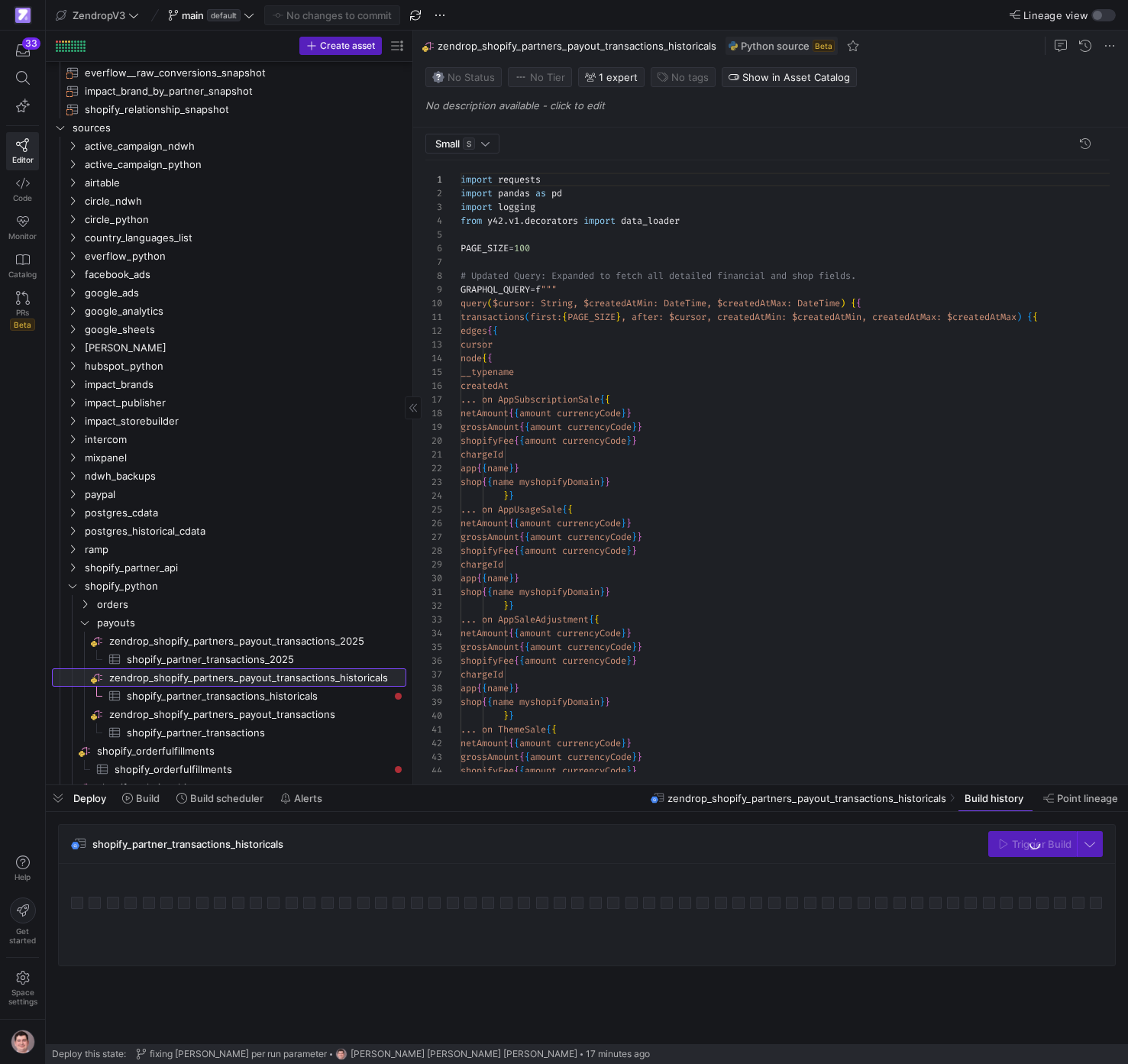
scroll to position [138, 0]
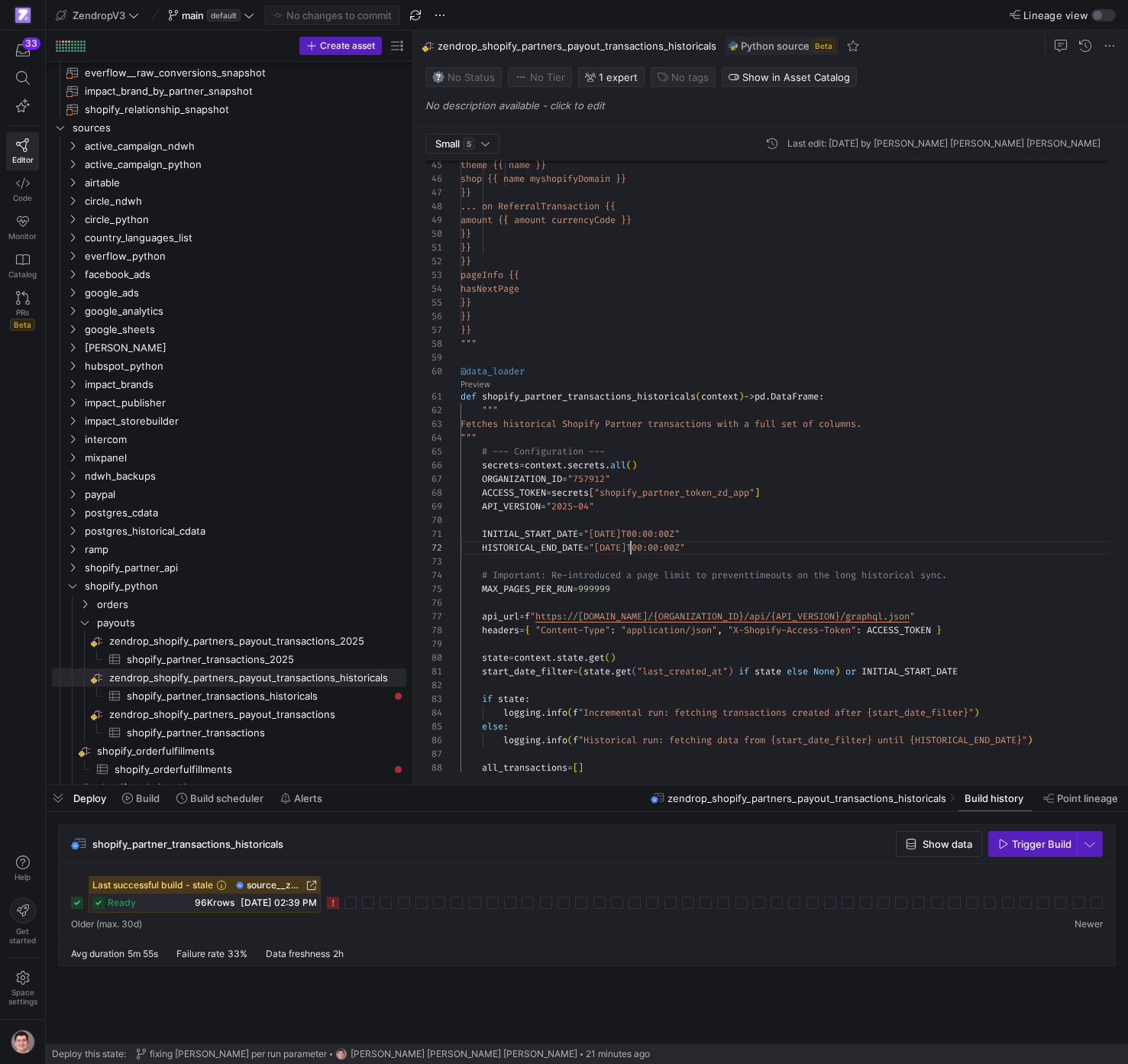
click at [631, 550] on div "theme {{ name }} shop {{ name myshopifyDomain }} }} ... on ReferralTransaction …" at bounding box center [791, 639] width 661 height 2196
click at [354, 18] on span "Commit & push (1)" at bounding box center [339, 15] width 86 height 12
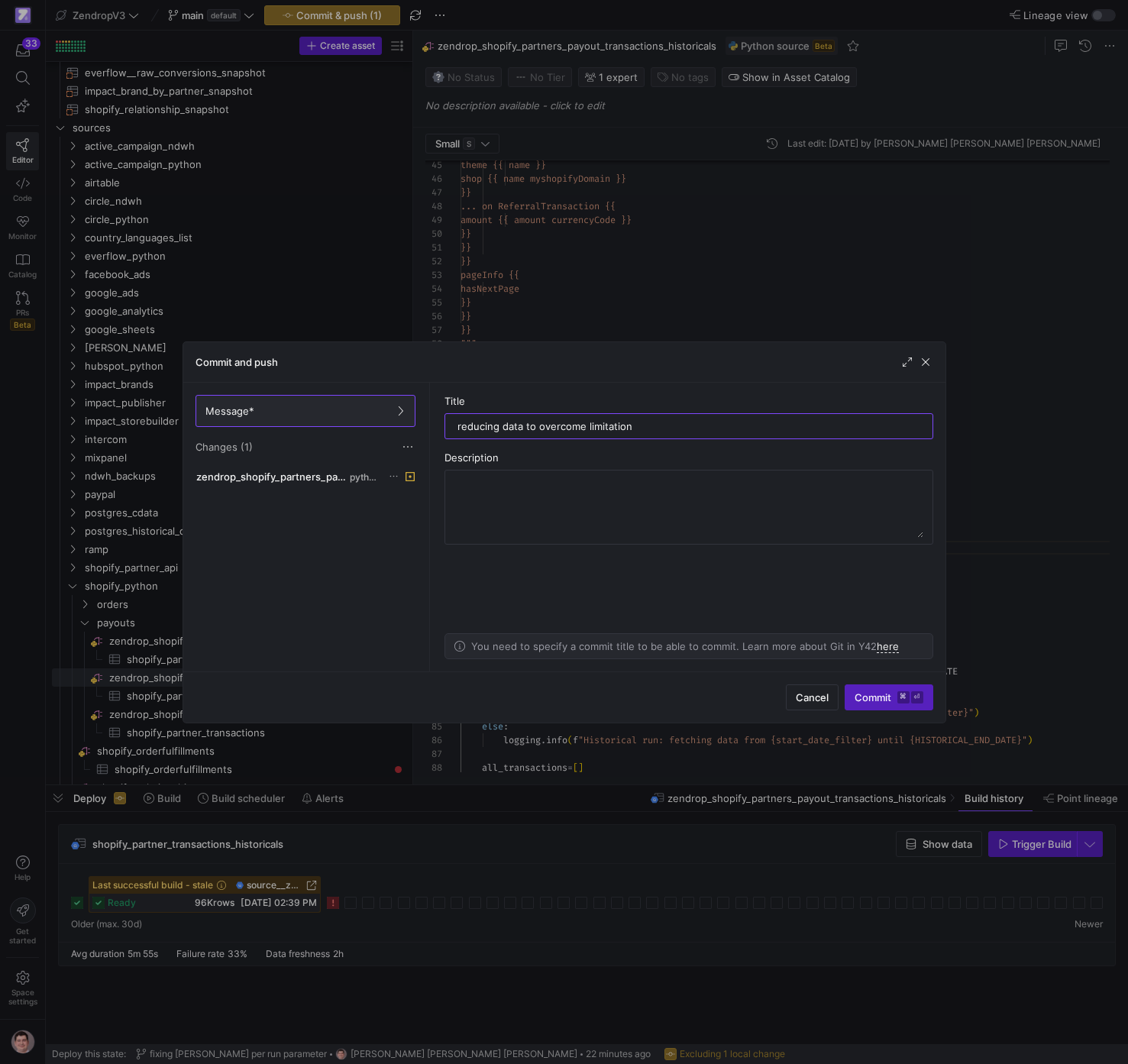
type input "reducing data to overcome limitation"
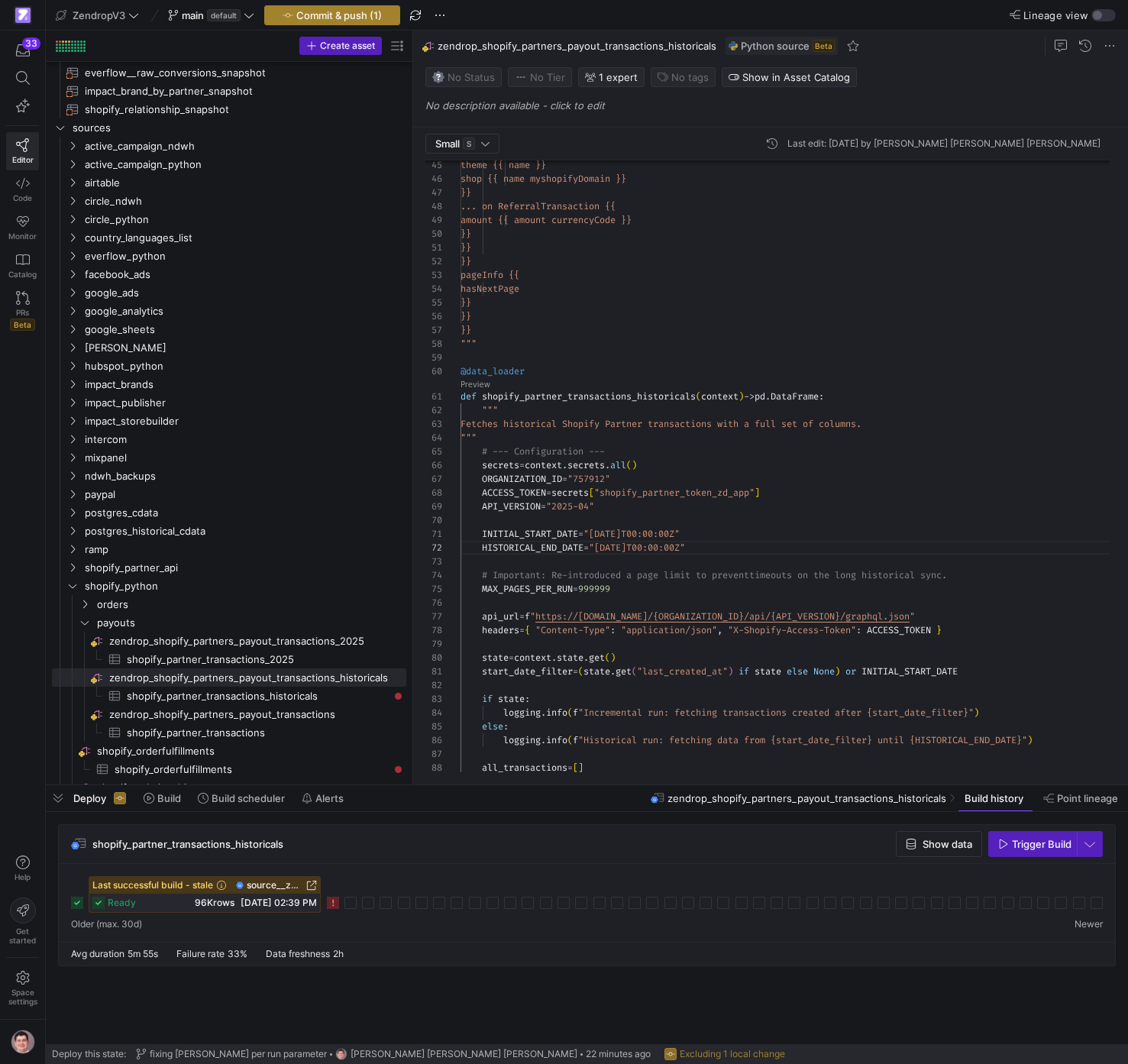
click at [306, 13] on span "Commit & push (1)" at bounding box center [339, 15] width 86 height 12
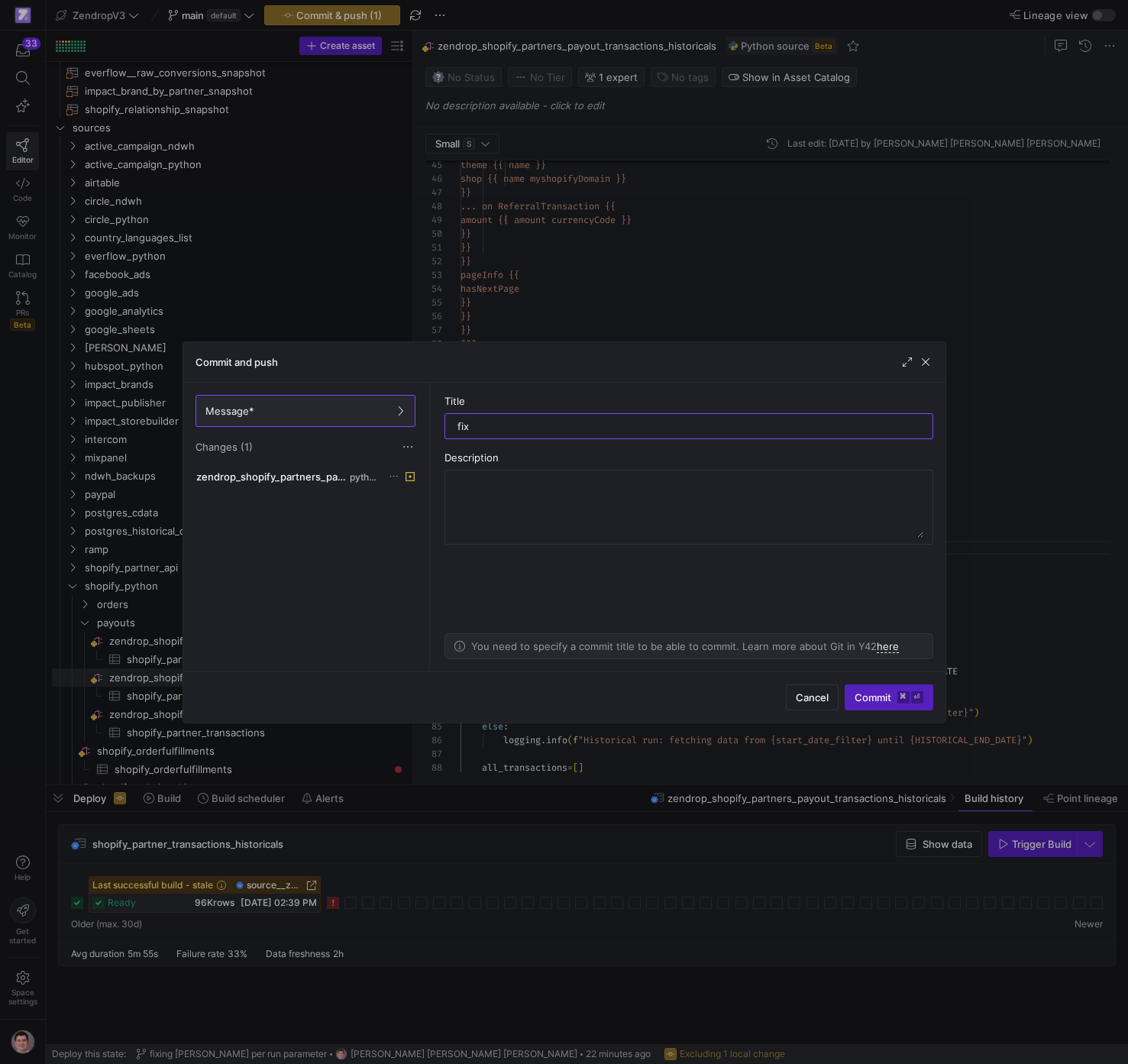
type input "fix"
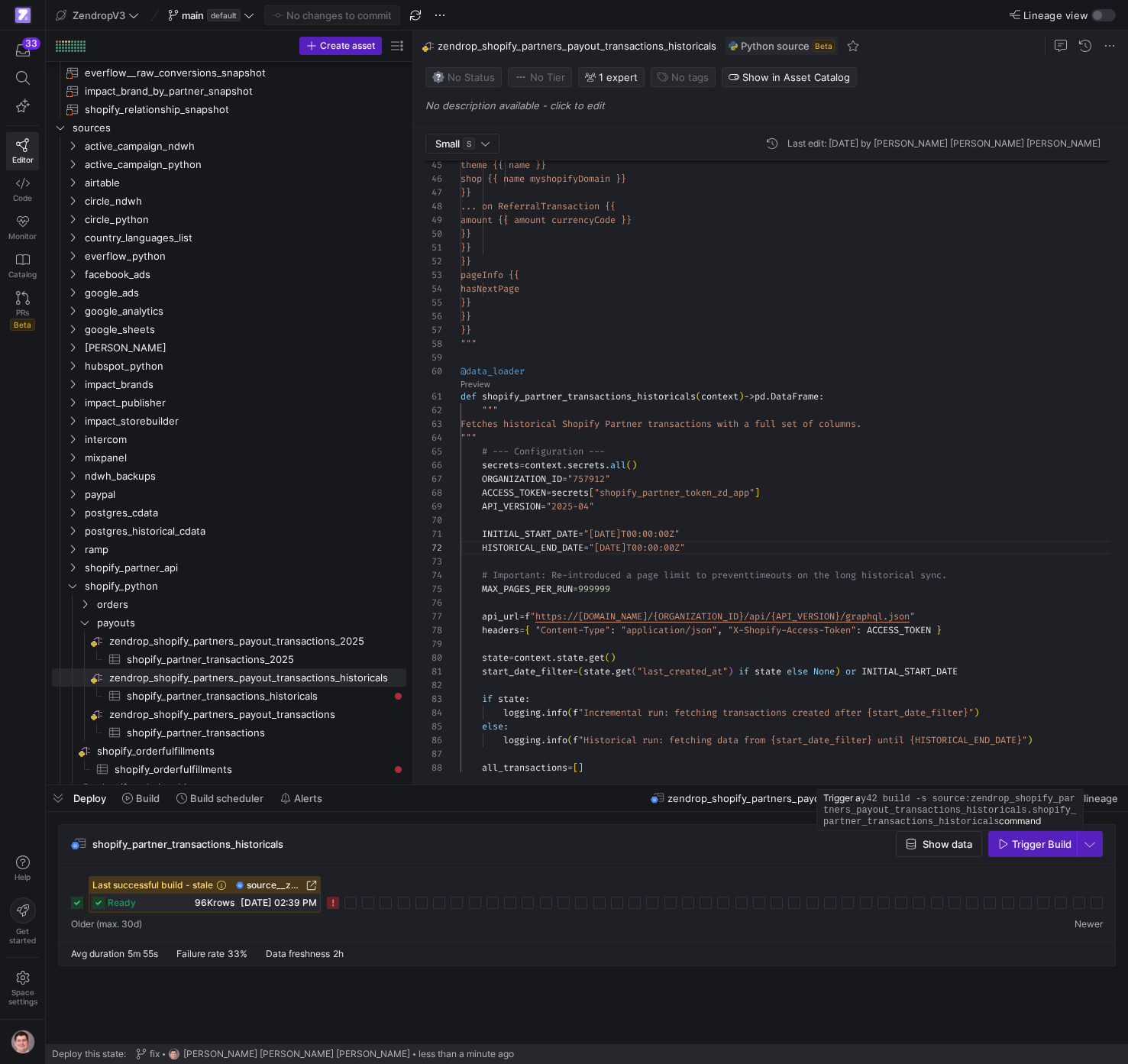
click at [1061, 843] on span "Trigger Build" at bounding box center [1042, 844] width 60 height 12
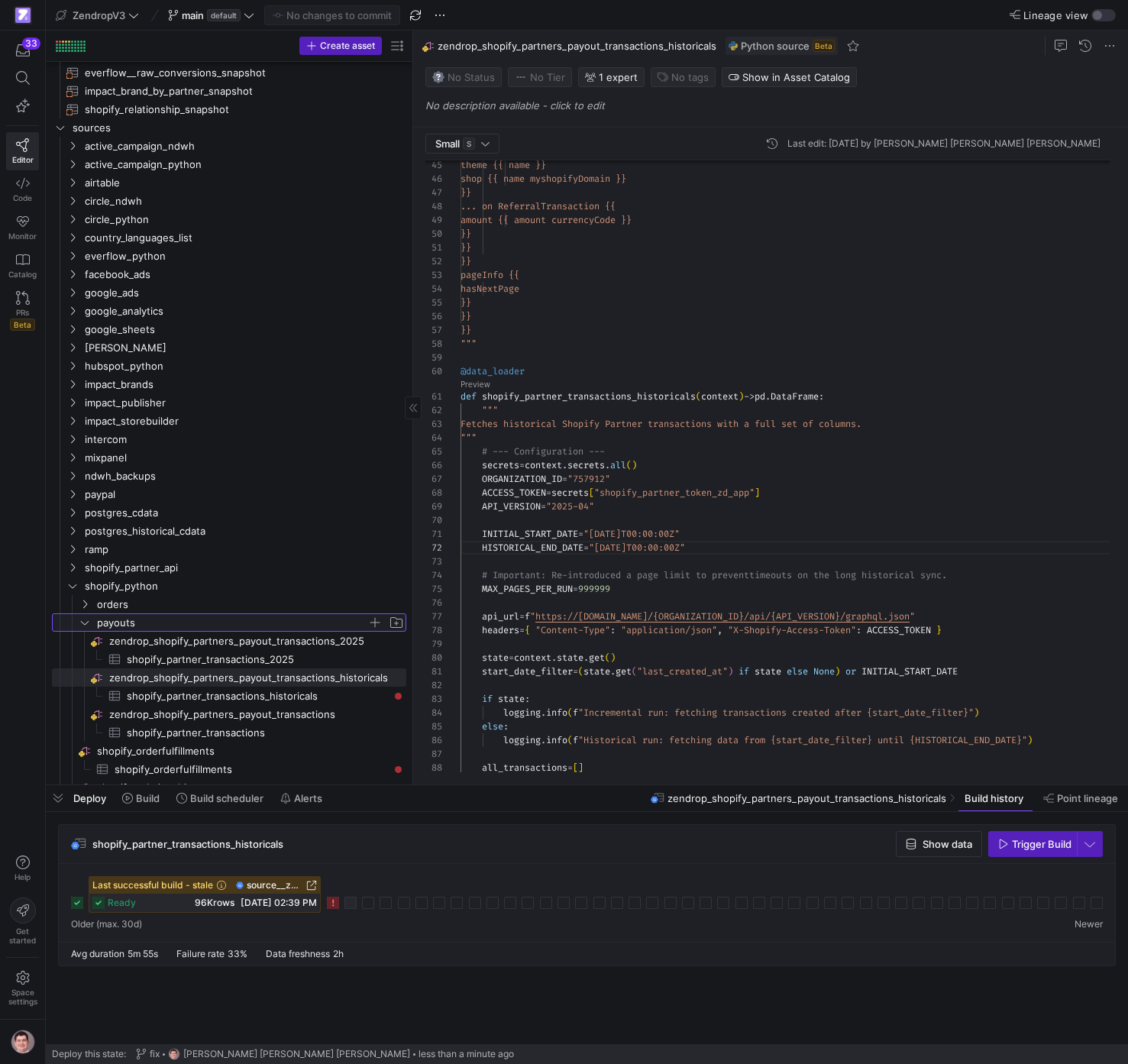
click at [187, 621] on span "payouts" at bounding box center [232, 623] width 271 height 18
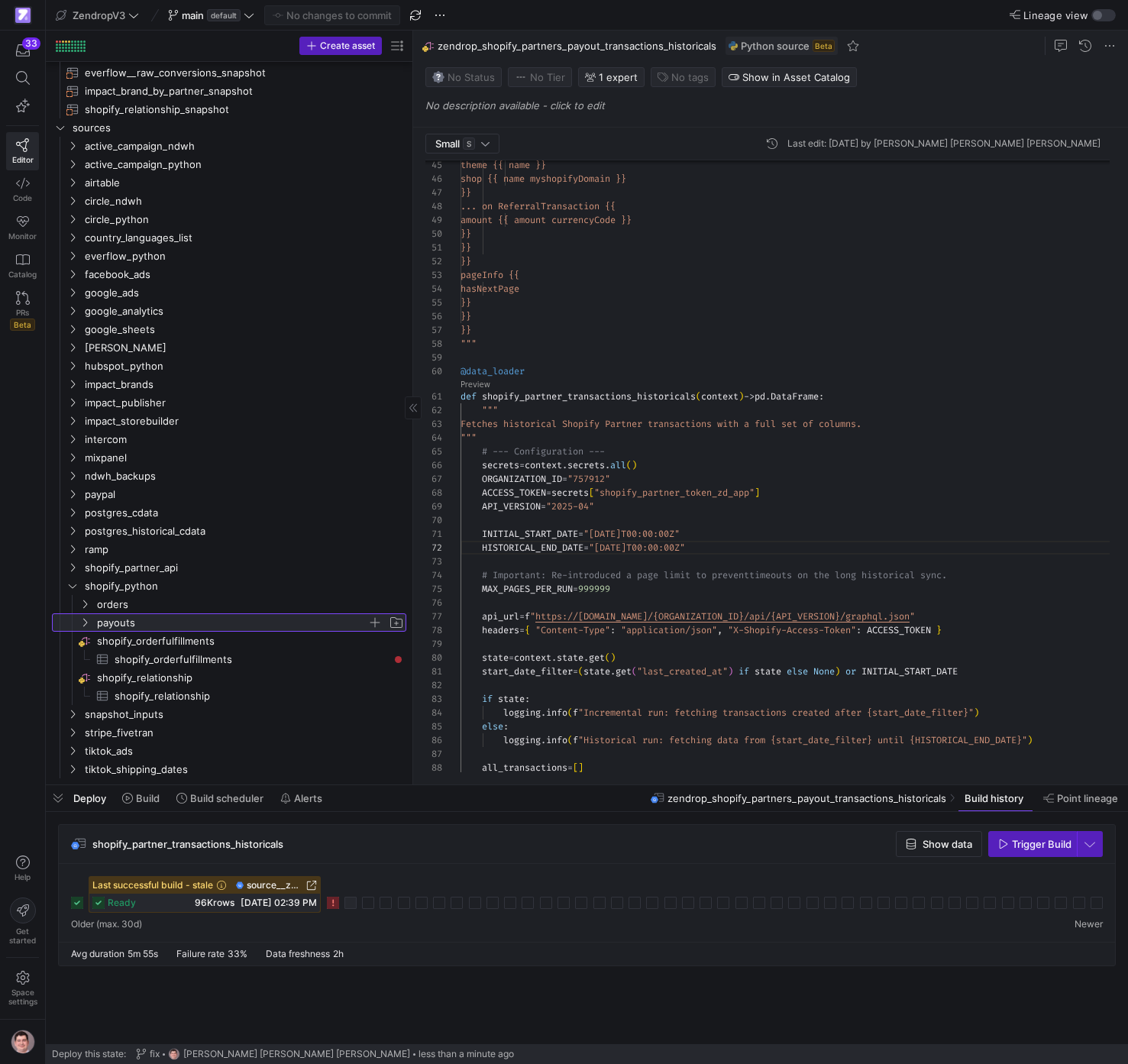
click at [187, 621] on span "payouts" at bounding box center [232, 623] width 271 height 18
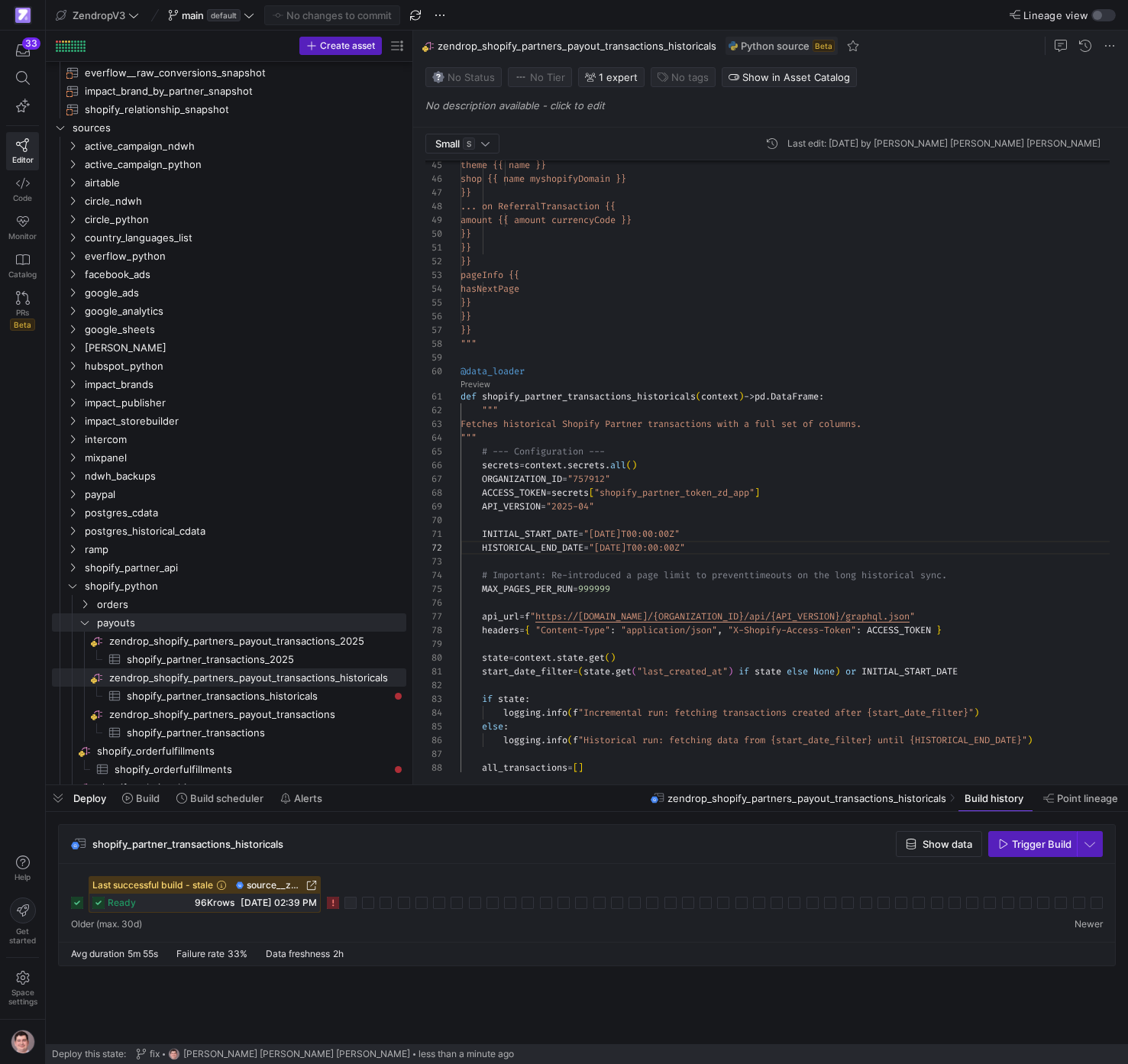
scroll to position [55, 165]
click at [815, 586] on div "theme {{ name }} shop {{ name myshopifyDomain }} }} ... on ReferralTransaction …" at bounding box center [791, 639] width 661 height 2196
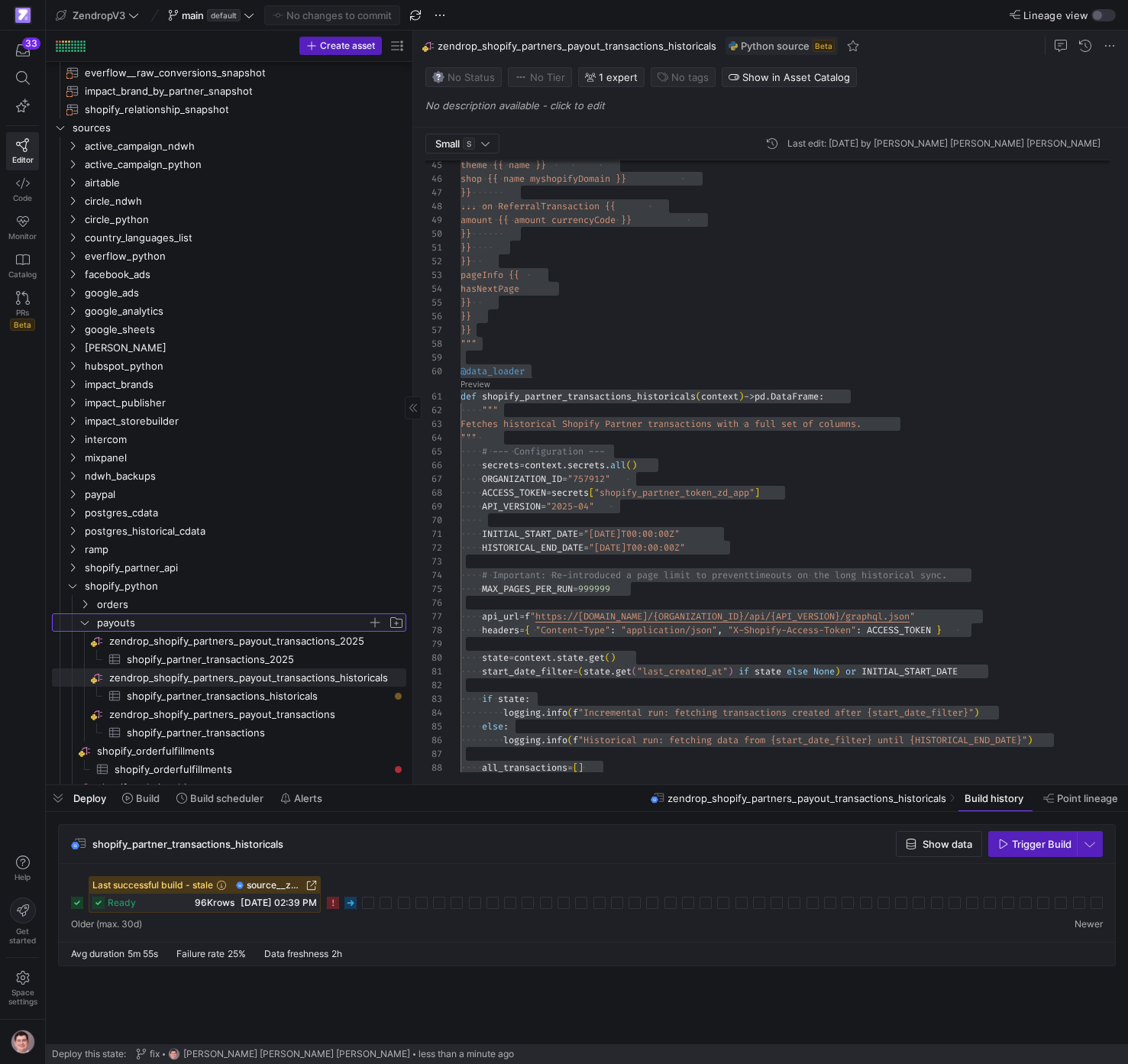
click at [210, 619] on span "payouts" at bounding box center [232, 623] width 271 height 18
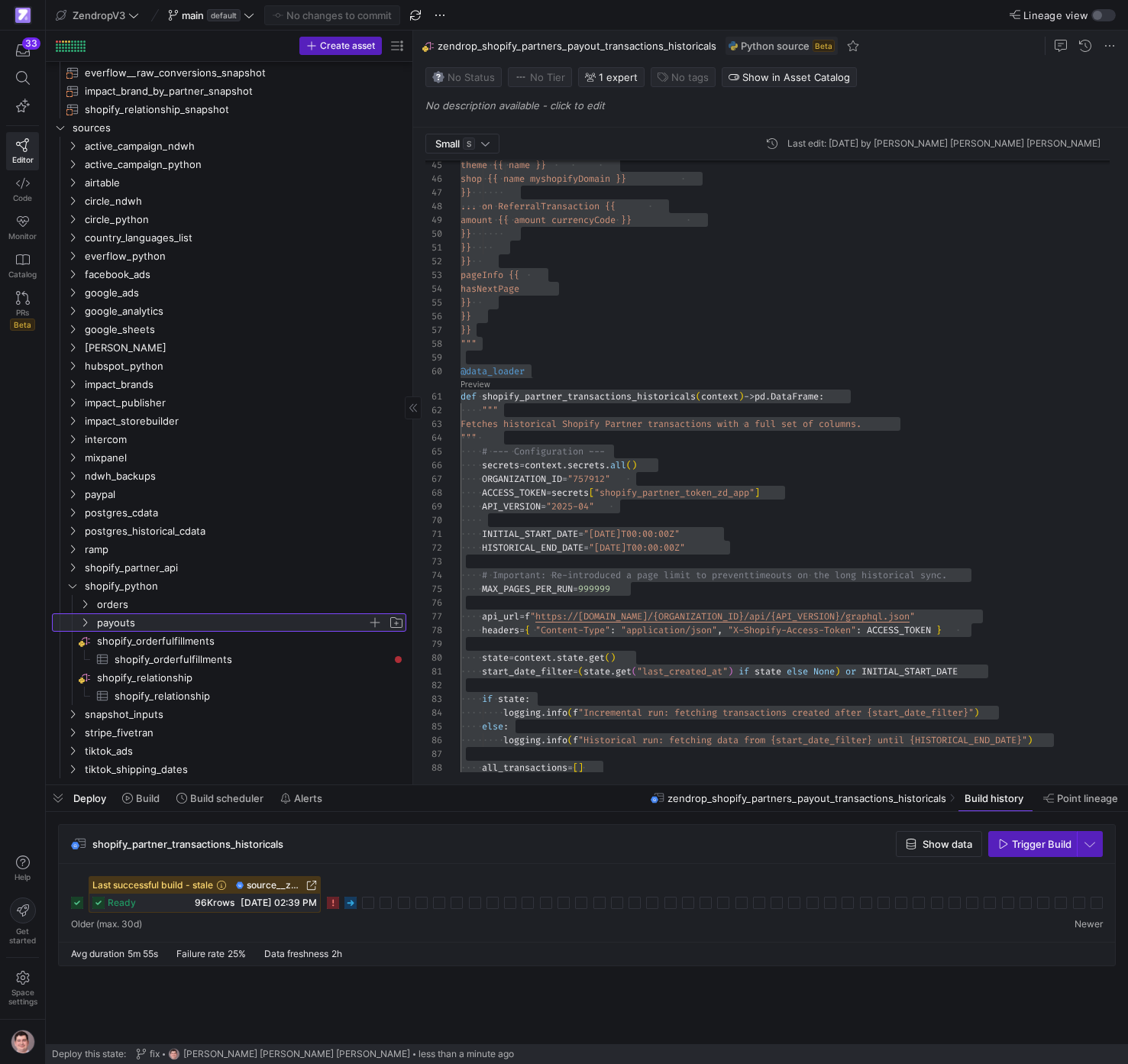
click at [210, 619] on span "payouts" at bounding box center [232, 623] width 271 height 18
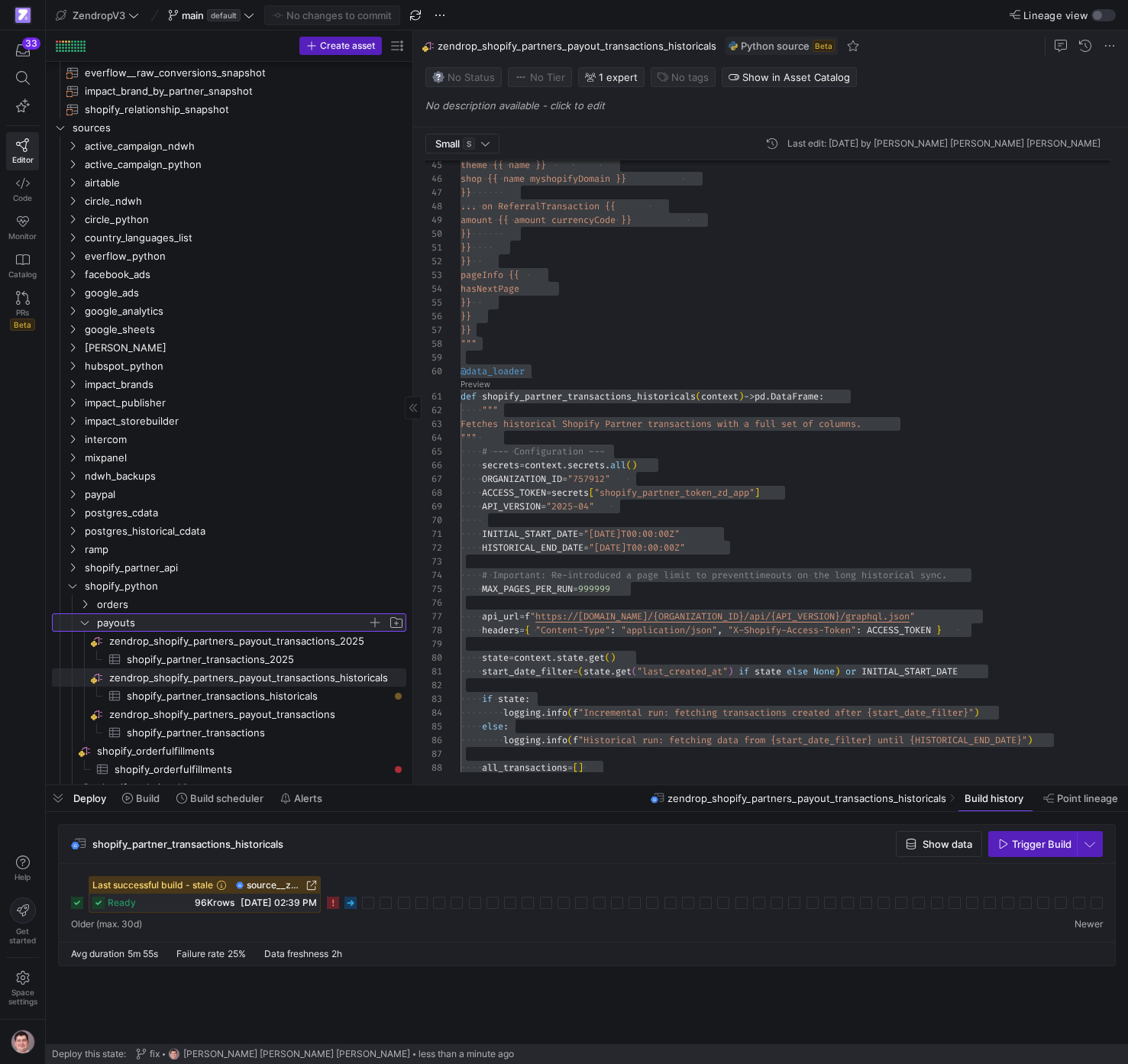
click at [376, 623] on span "button" at bounding box center [375, 622] width 15 height 15
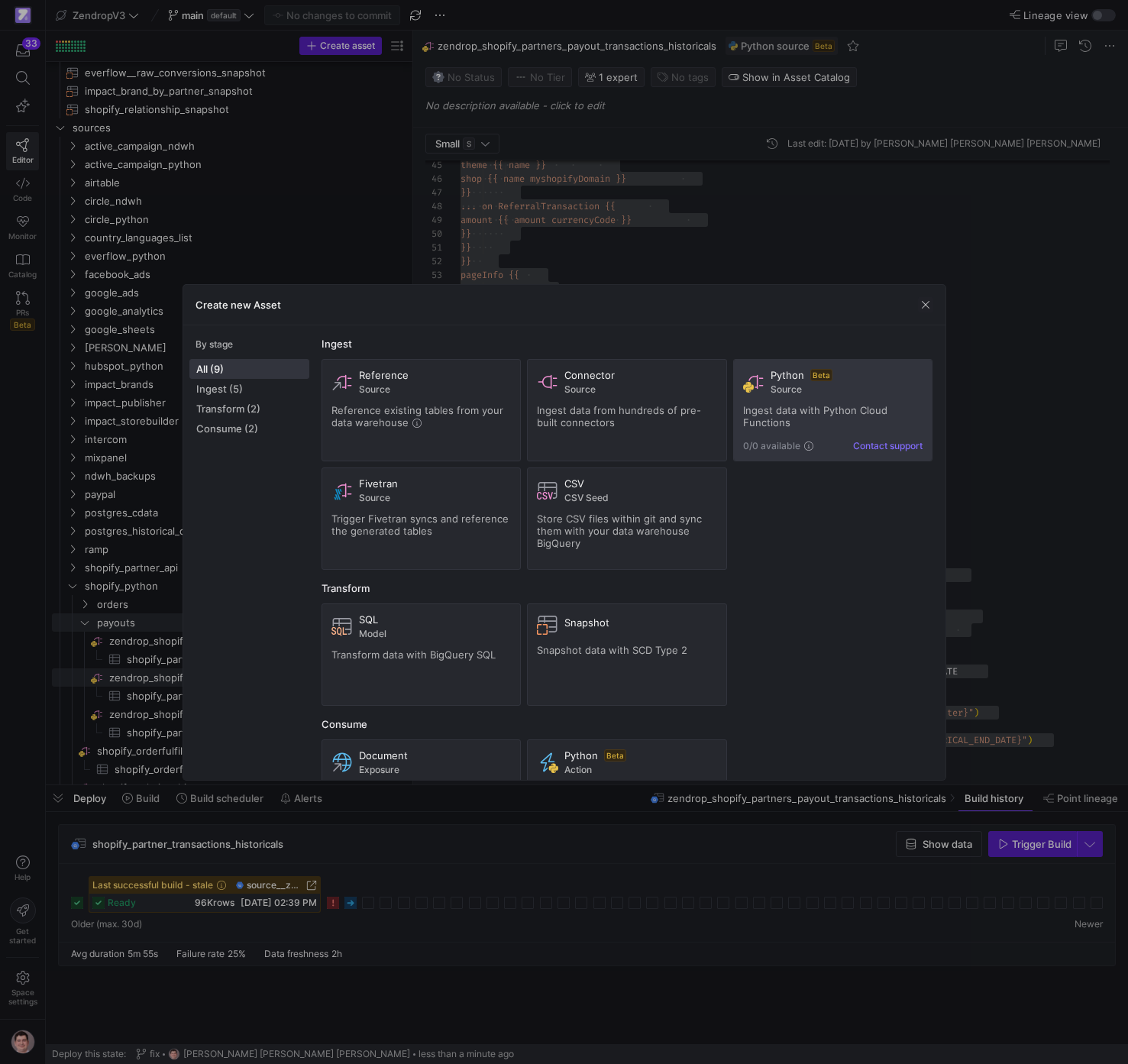
click at [843, 450] on div "0/0 available Contact support" at bounding box center [833, 446] width 180 height 11
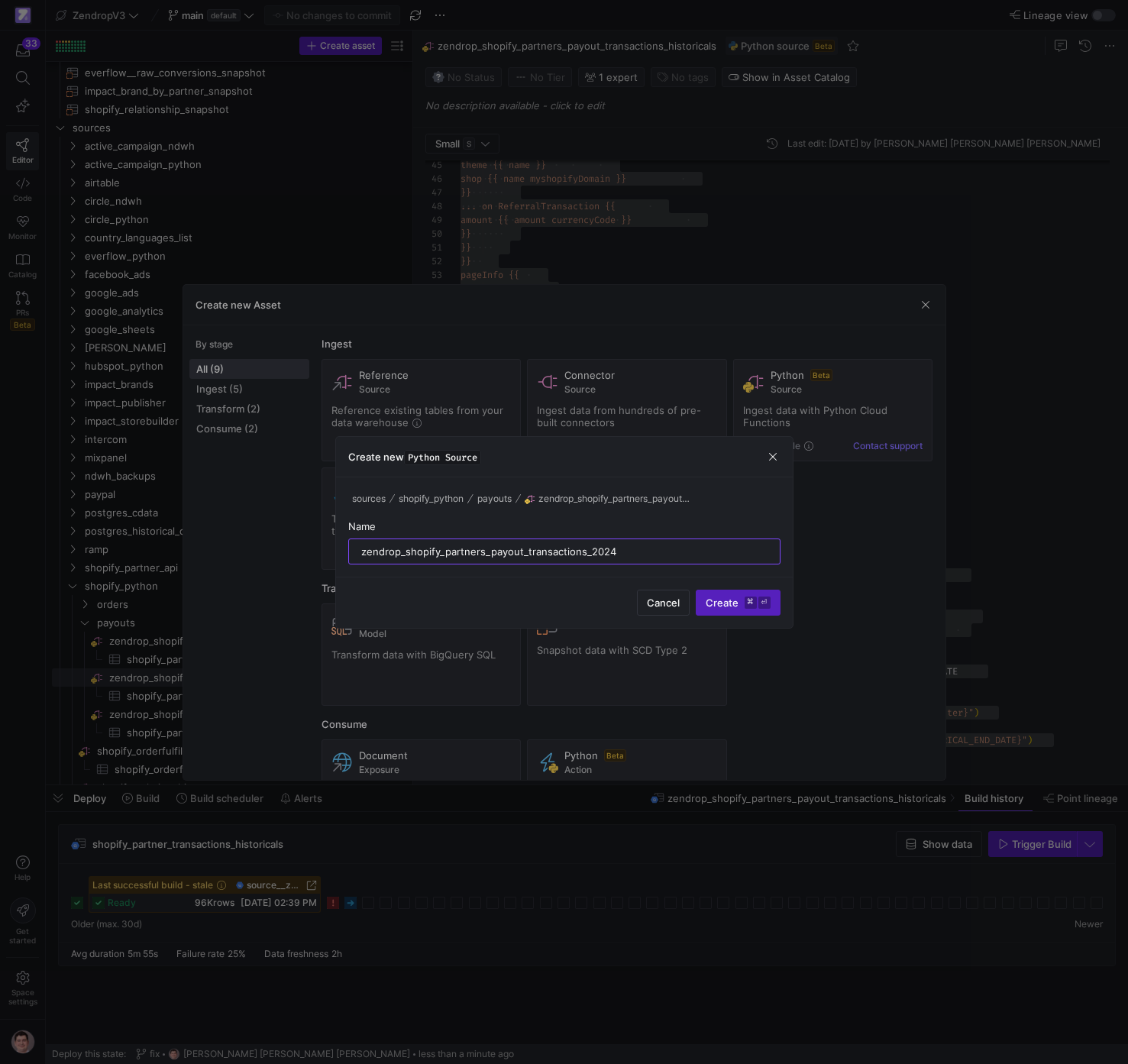
type input "zendrop_shopify_partners_payout_transactions_2024"
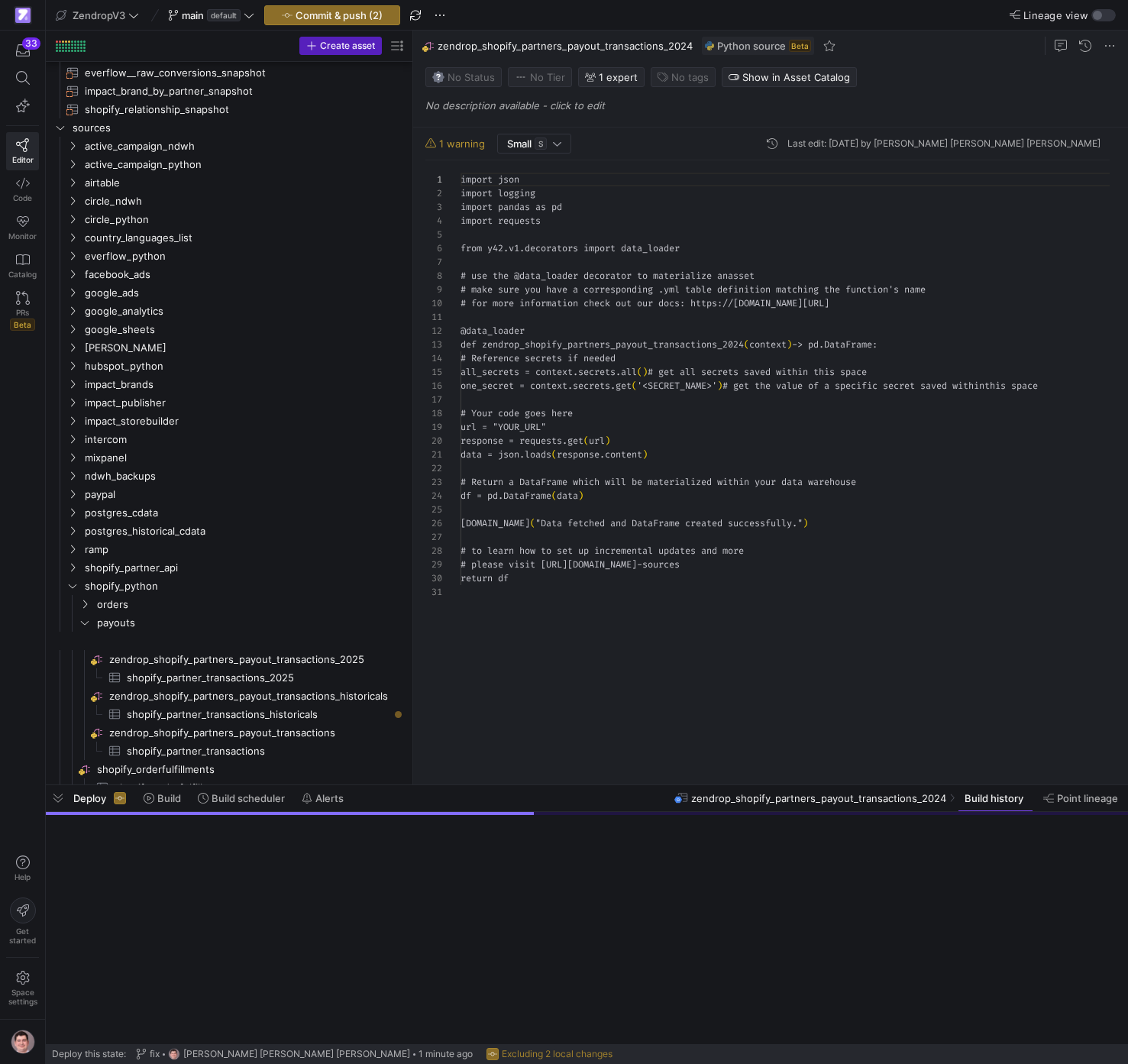
scroll to position [138, 0]
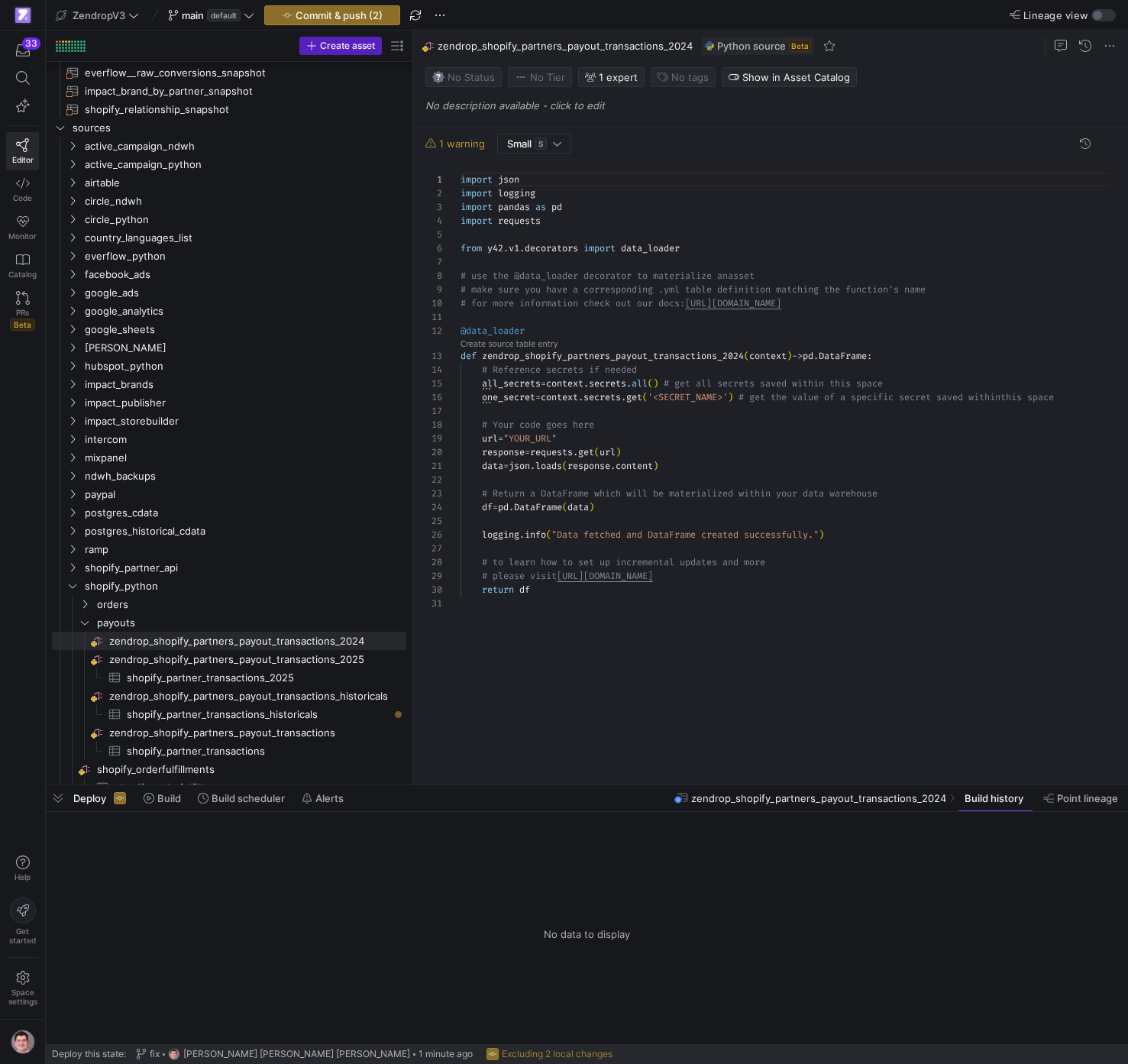
click at [791, 374] on div "import json import logging import pandas as pd import requests from y42 . v1 . …" at bounding box center [791, 466] width 661 height 612
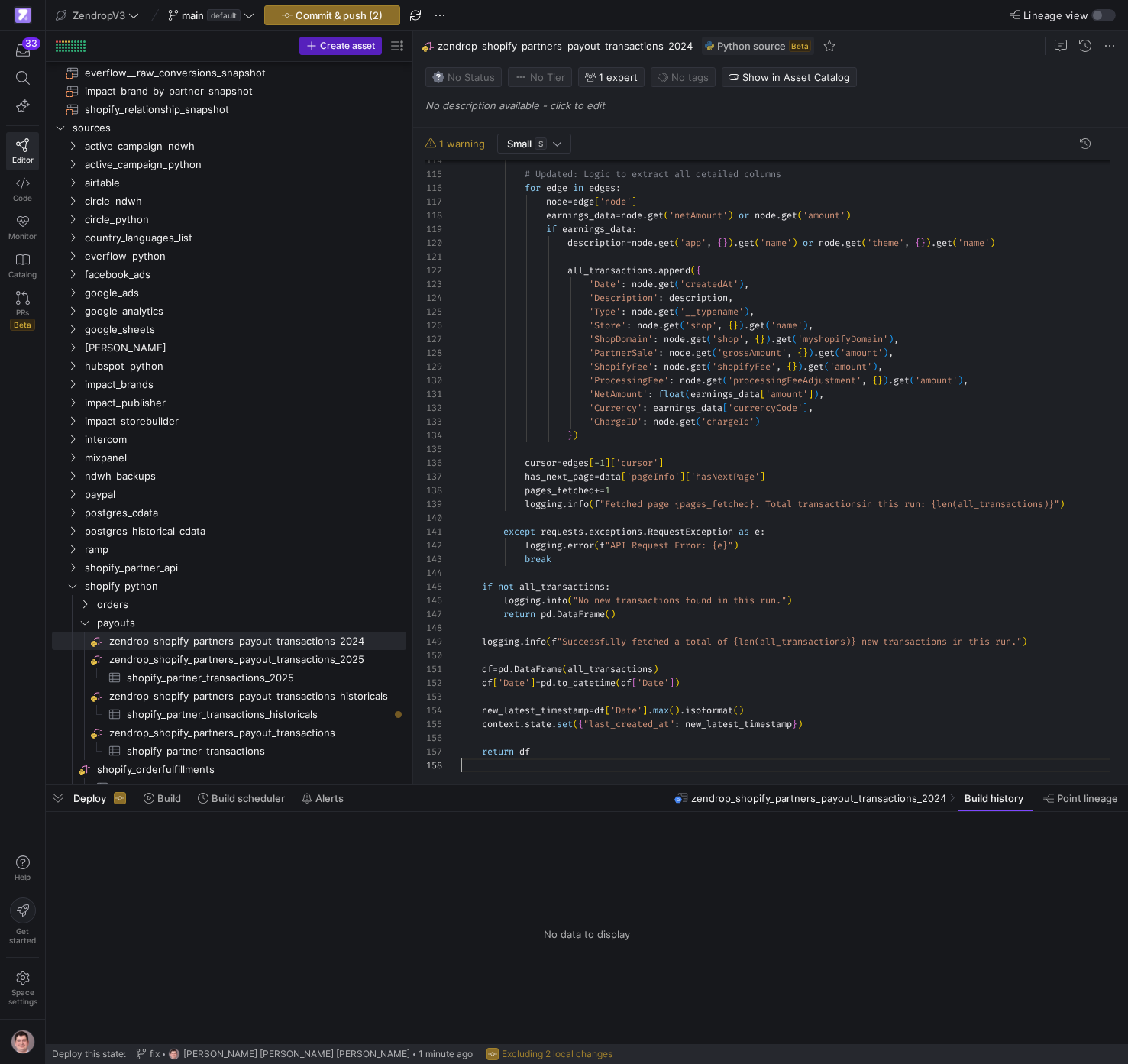
scroll to position [96, 0]
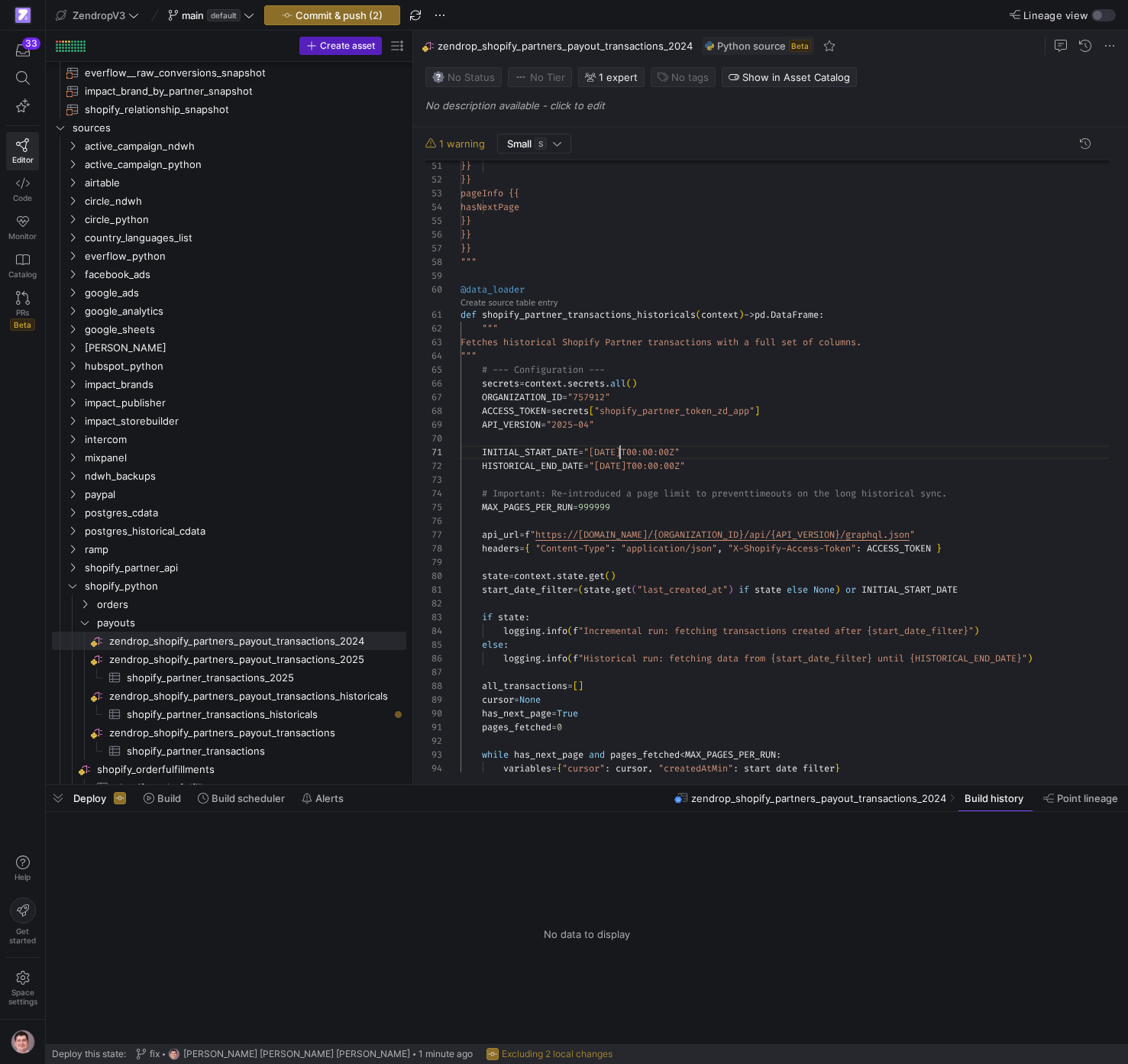
click at [621, 450] on div "variables = { "cursor" : cursor , "createdAtMin" : start_date_filter } while ha…" at bounding box center [791, 558] width 661 height 2196
click at [707, 312] on div "variables = { "cursor" : cursor , "createdAtMin" : start_date_filter } while ha…" at bounding box center [791, 558] width 661 height 2196
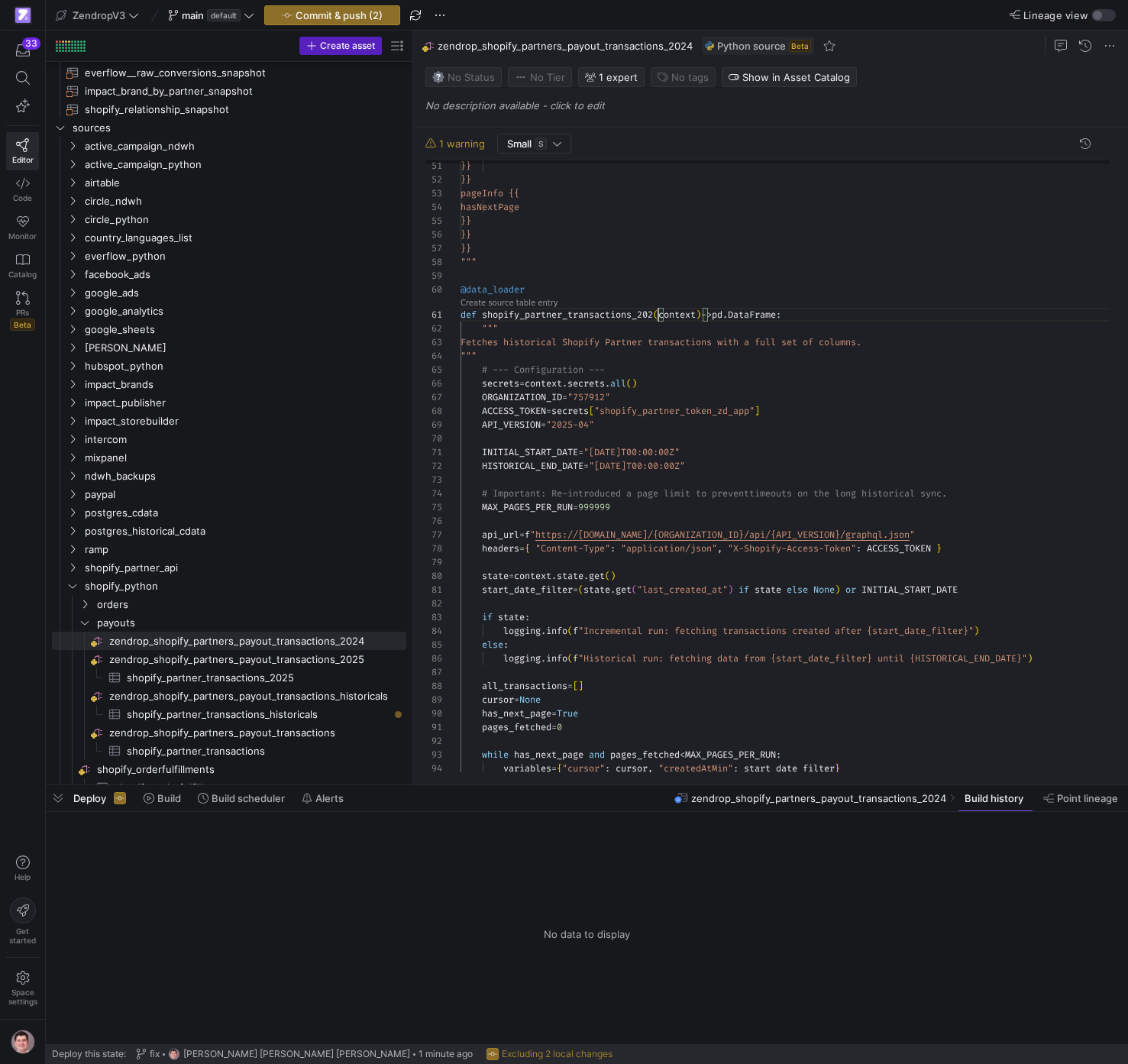
scroll to position [0, 203]
click at [538, 301] on link "Create source table entry" at bounding box center [509, 303] width 98 height 9
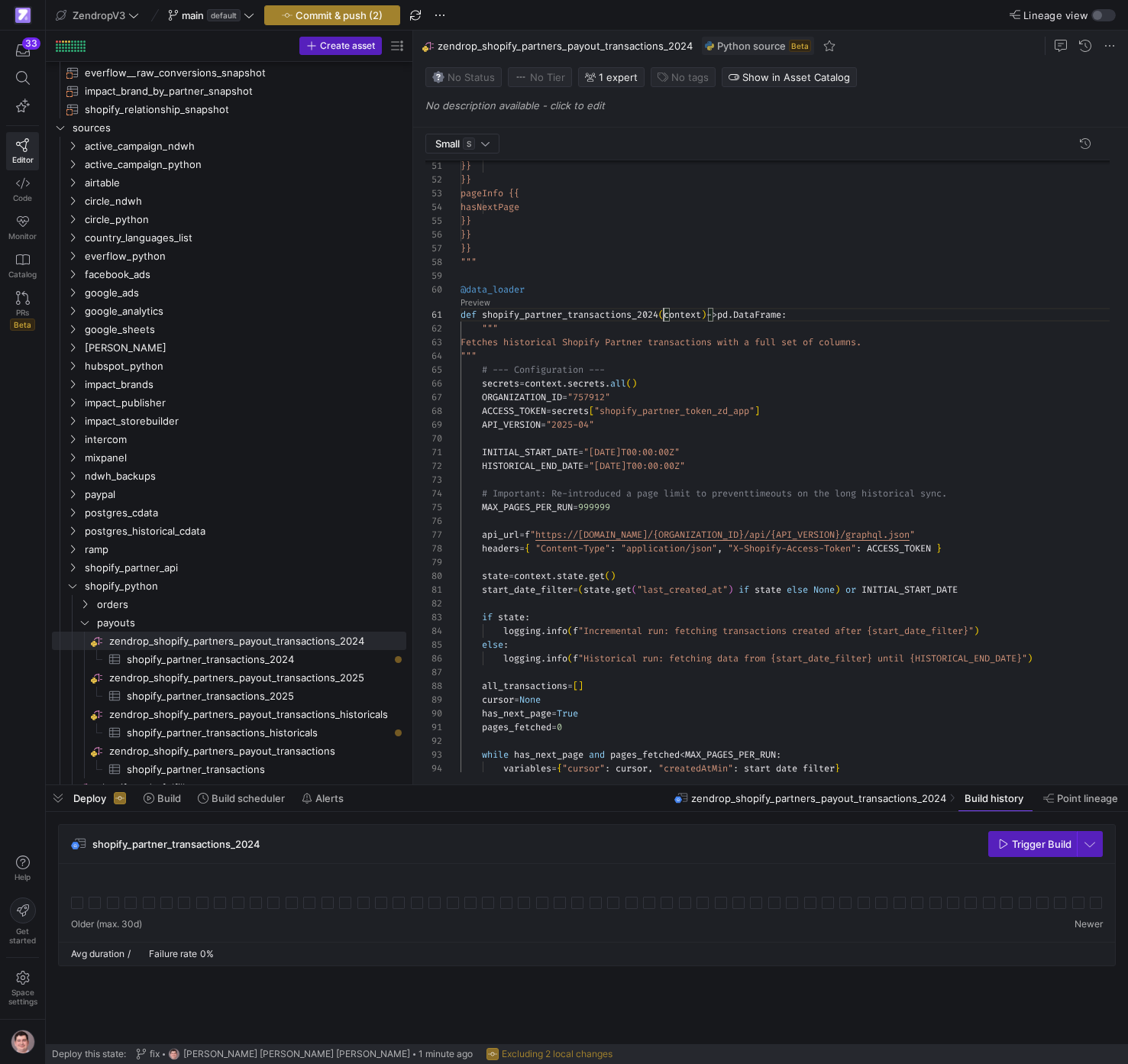
click at [374, 19] on span "Commit & push (2)" at bounding box center [339, 15] width 87 height 12
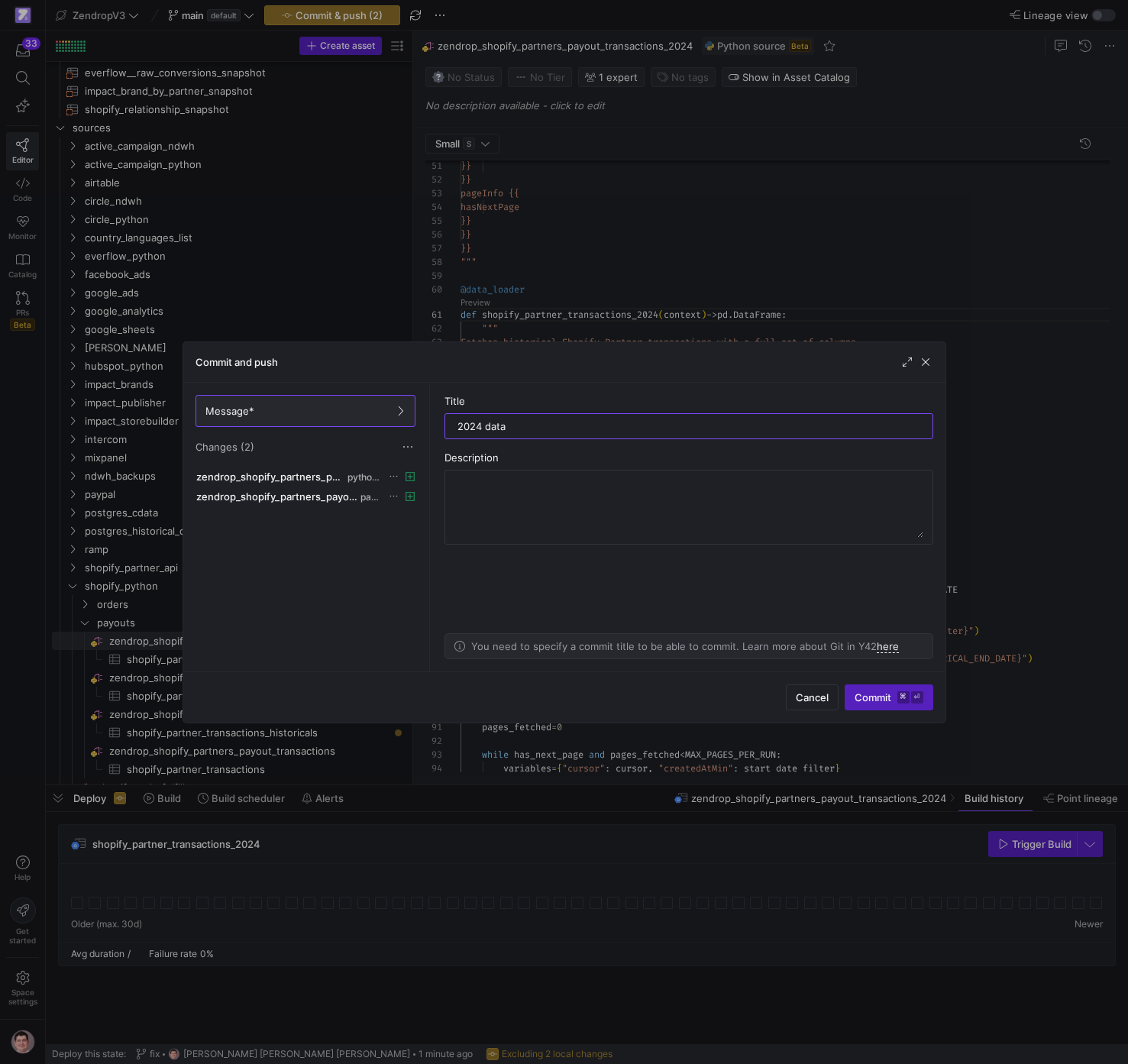
type input "2024 data"
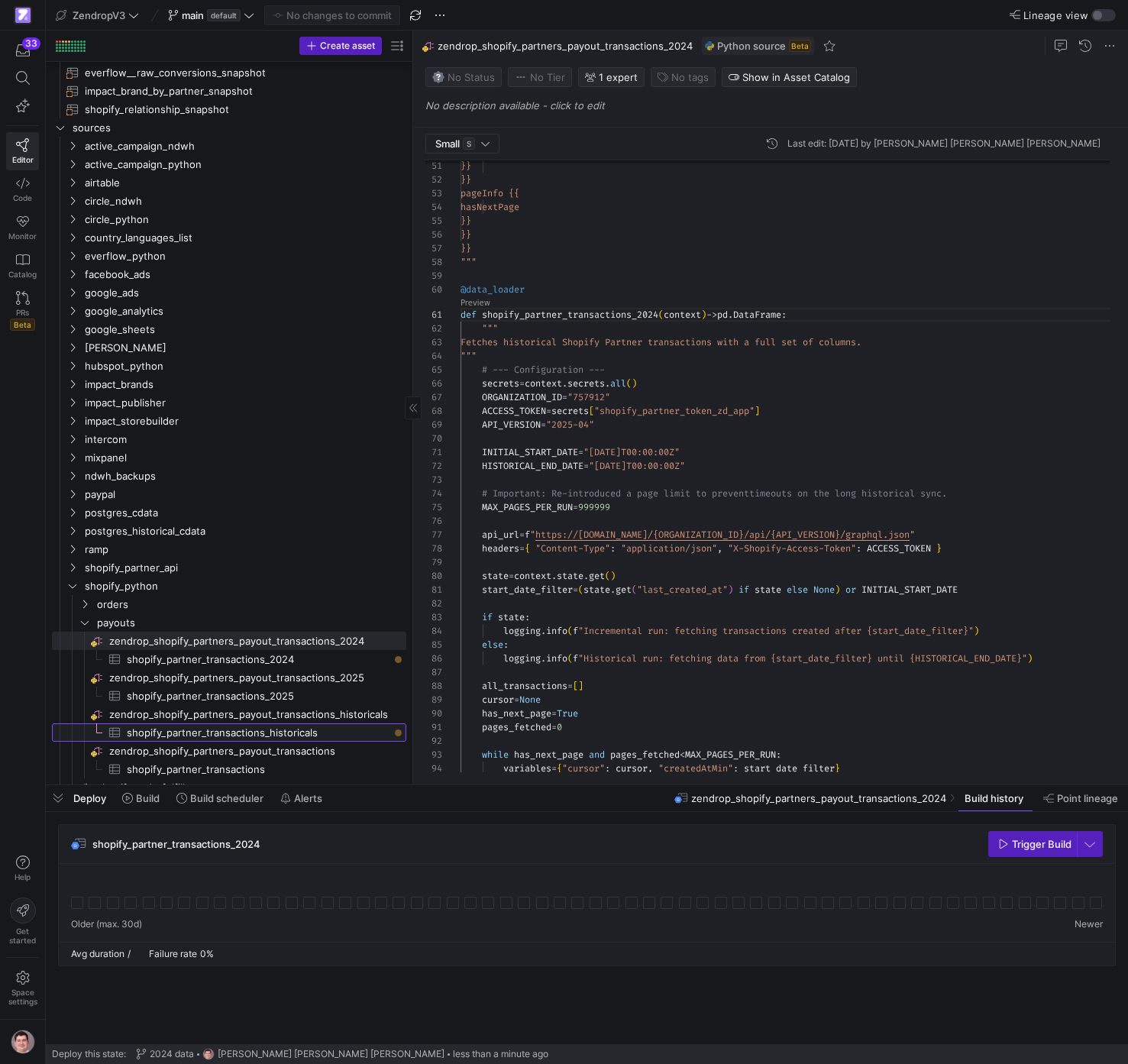
click at [318, 736] on span "shopify_partner_transactions_historicals​​​​​​​​​" at bounding box center [258, 733] width 262 height 18
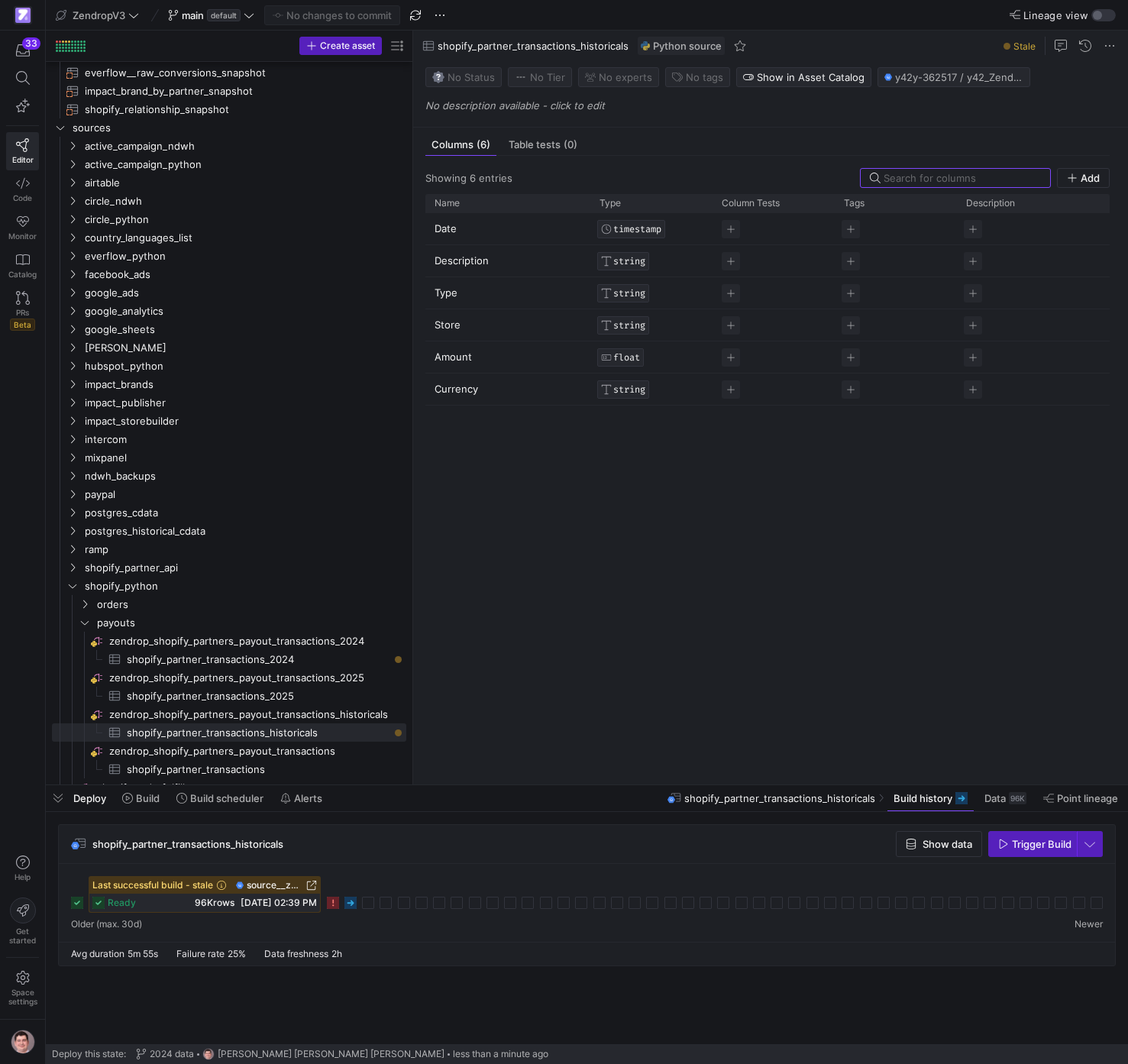
click at [352, 905] on rect at bounding box center [351, 903] width 12 height 12
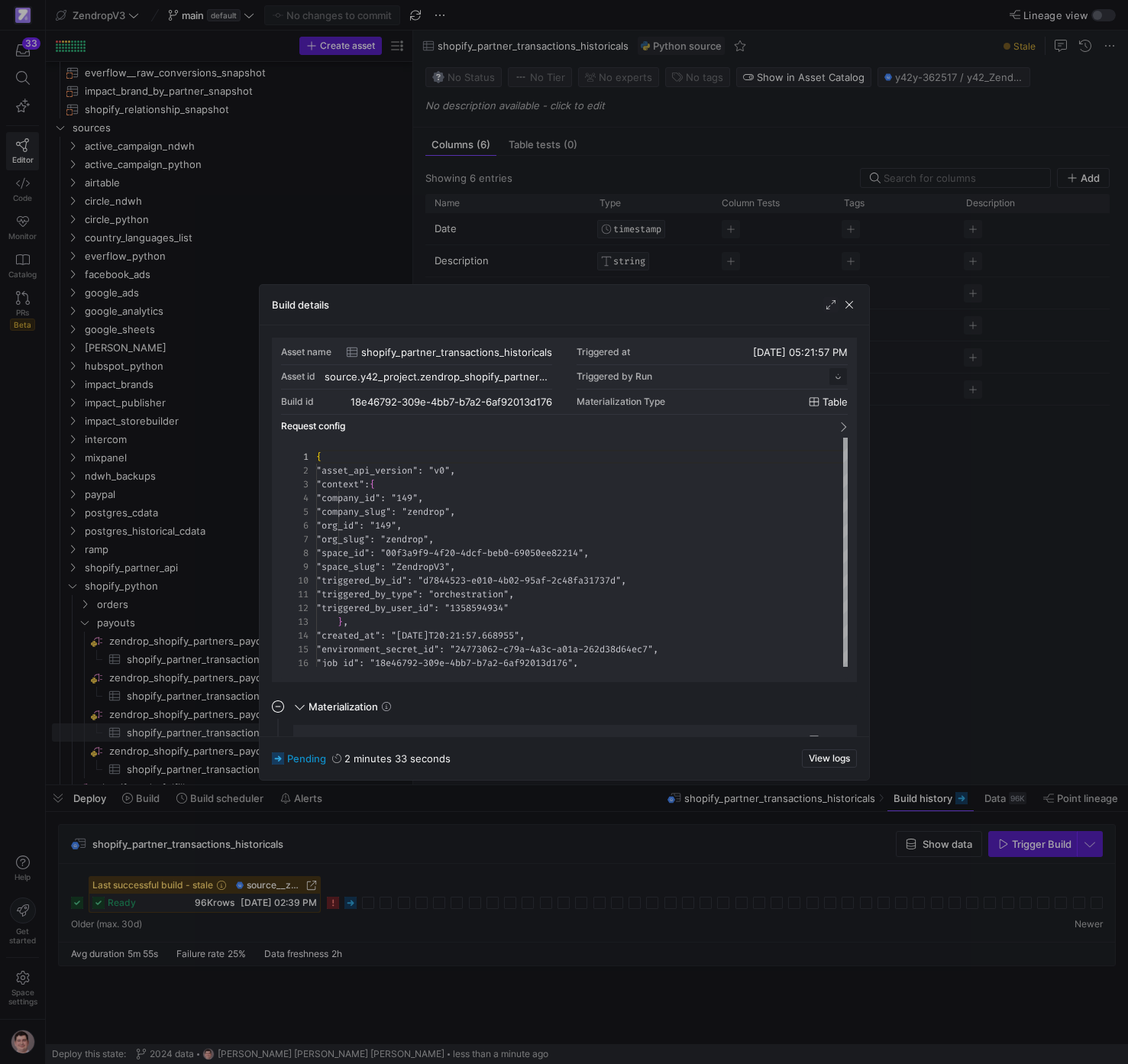
scroll to position [138, 0]
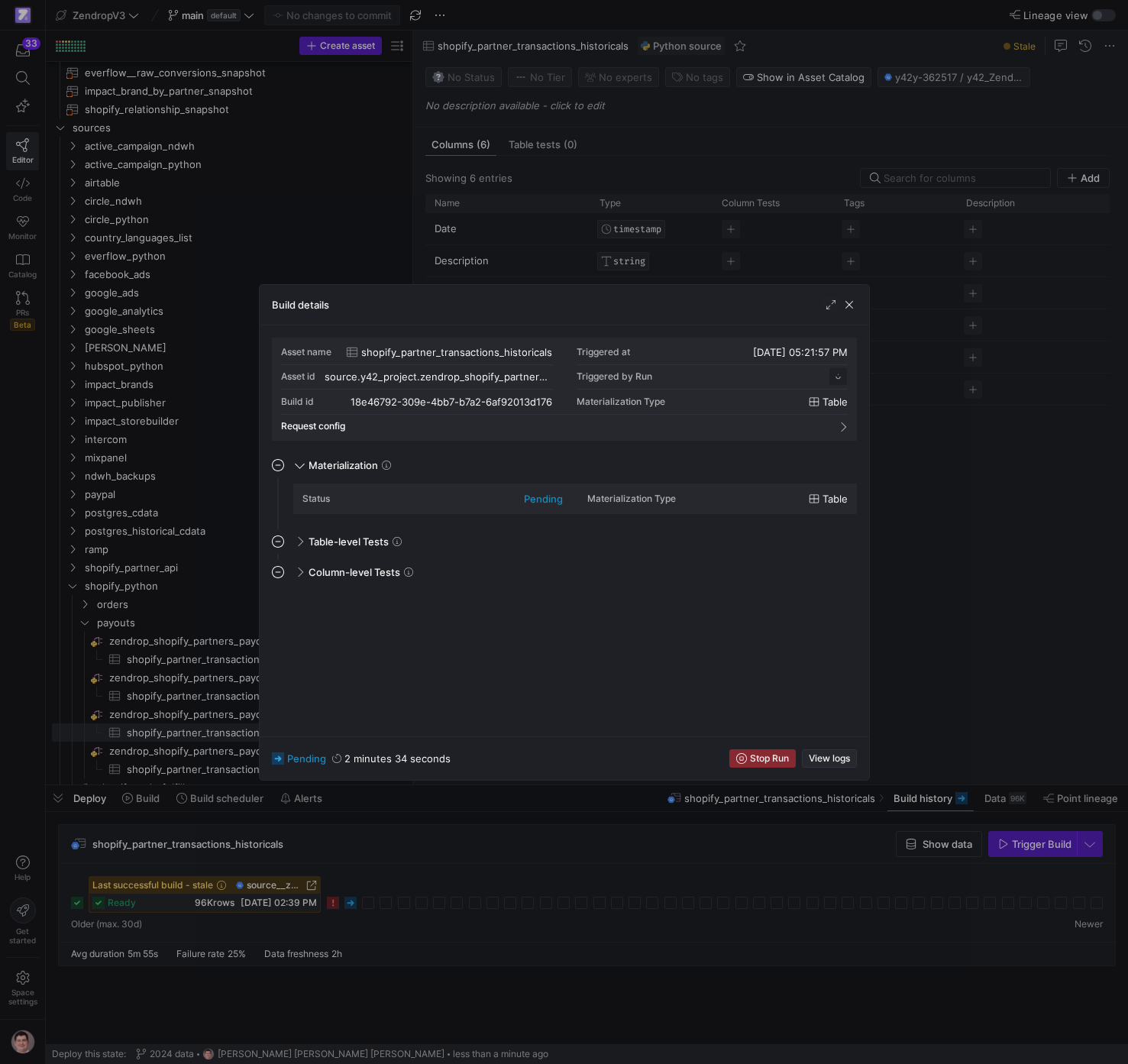
click at [819, 757] on span "View logs" at bounding box center [829, 758] width 41 height 11
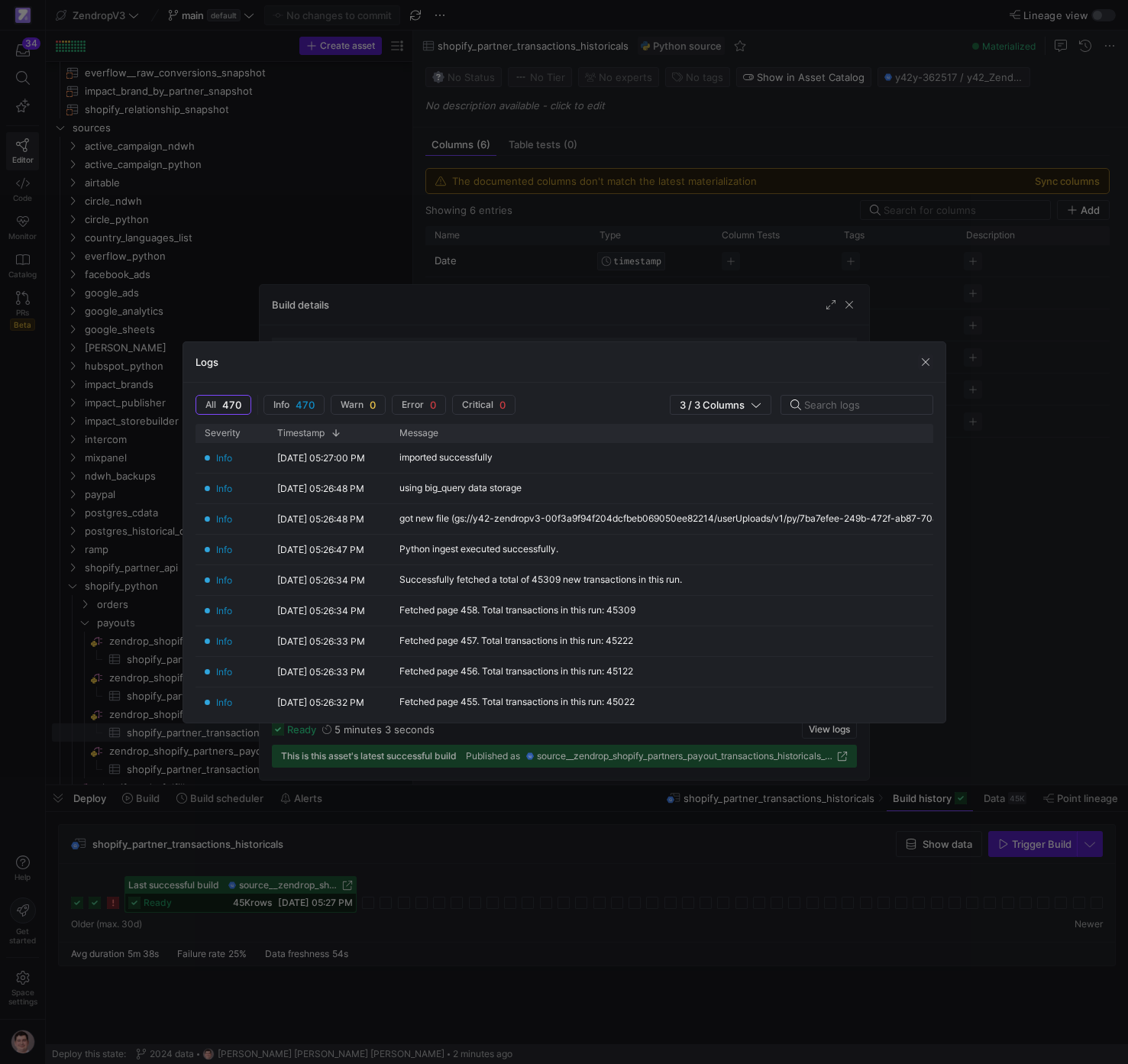
click at [653, 841] on div at bounding box center [564, 532] width 1128 height 1064
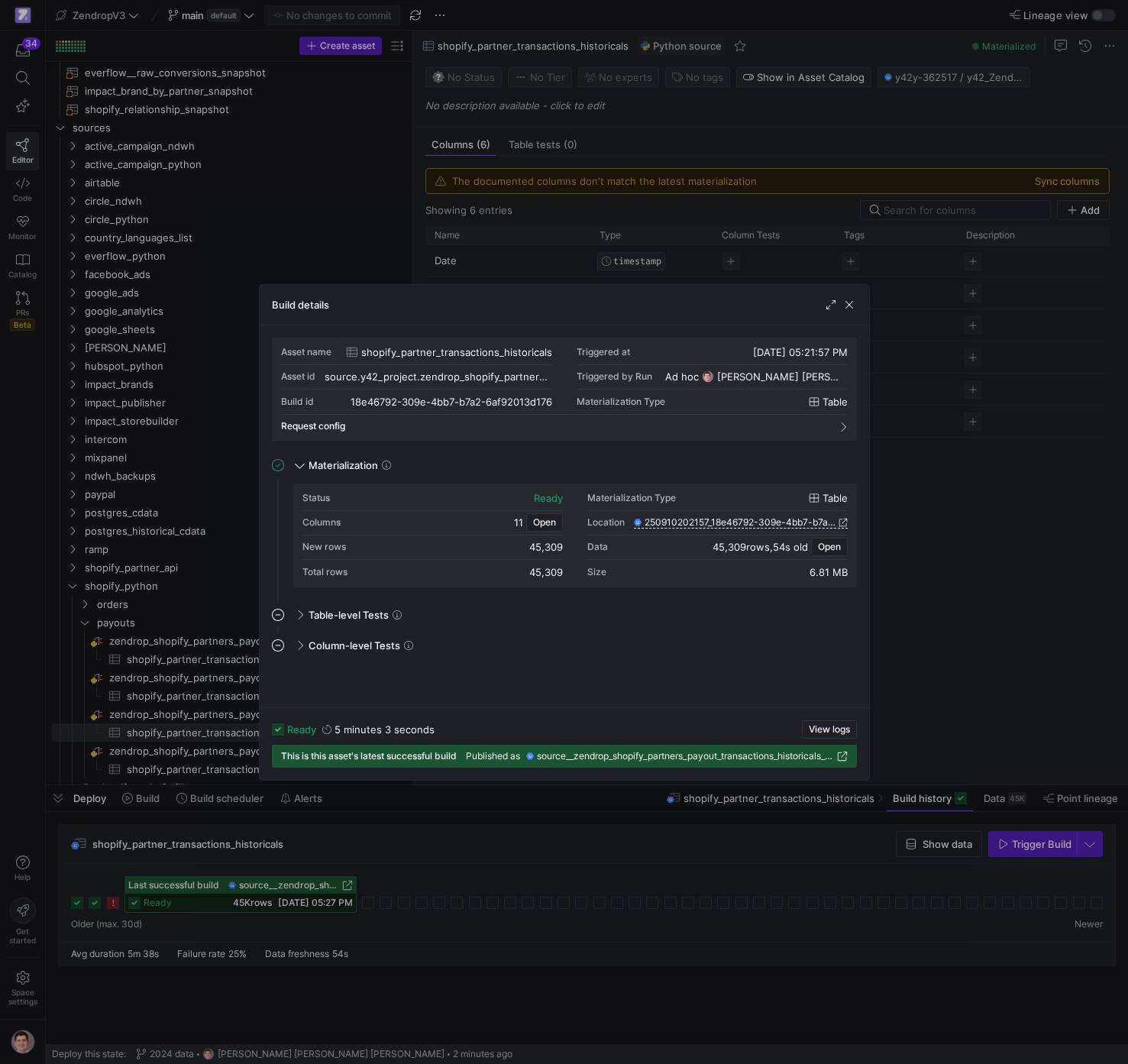
click at [626, 850] on div at bounding box center [564, 532] width 1128 height 1064
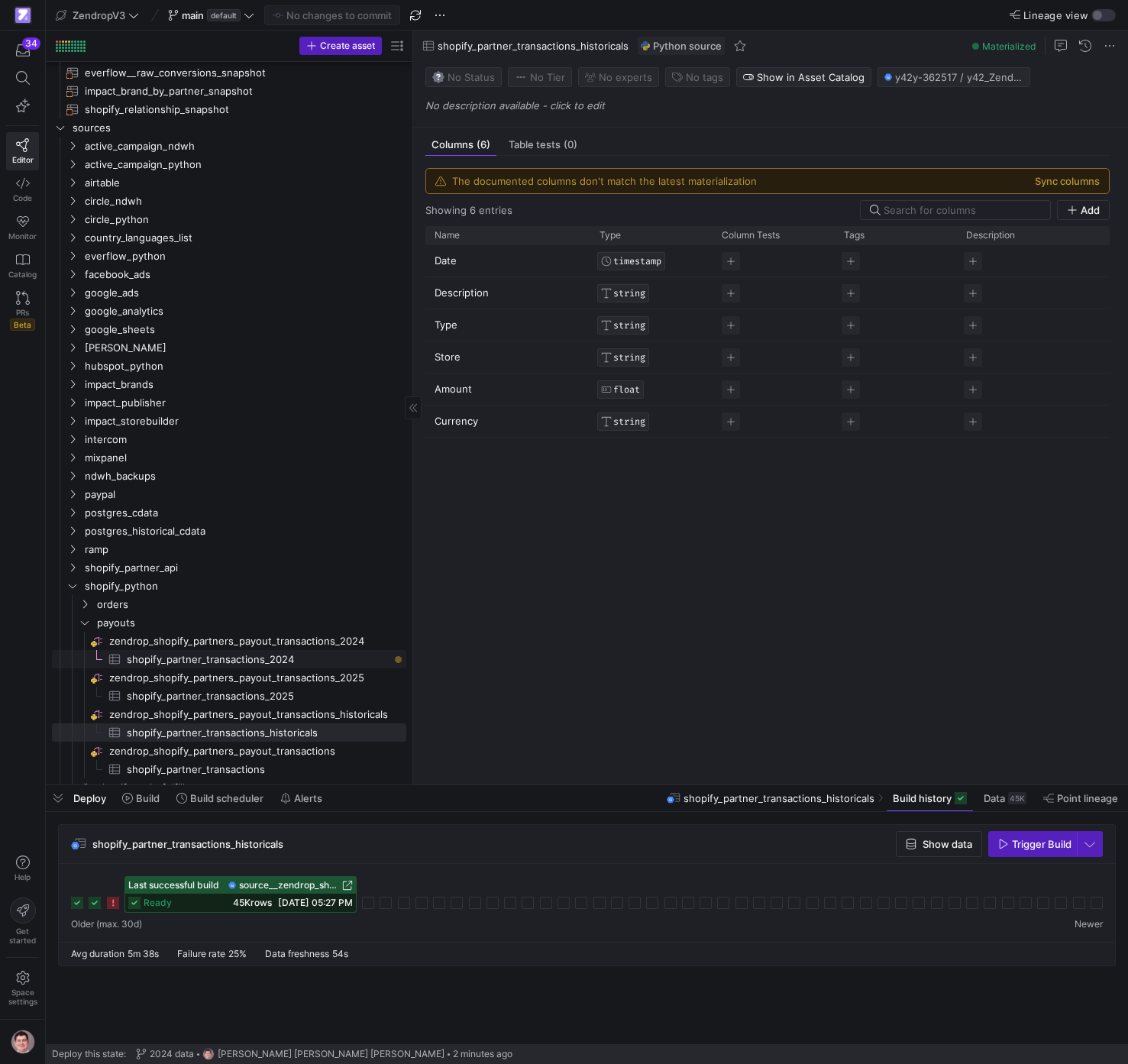
click at [295, 663] on span "shopify_partner_transactions_2024​​​​​​​​​" at bounding box center [258, 660] width 262 height 18
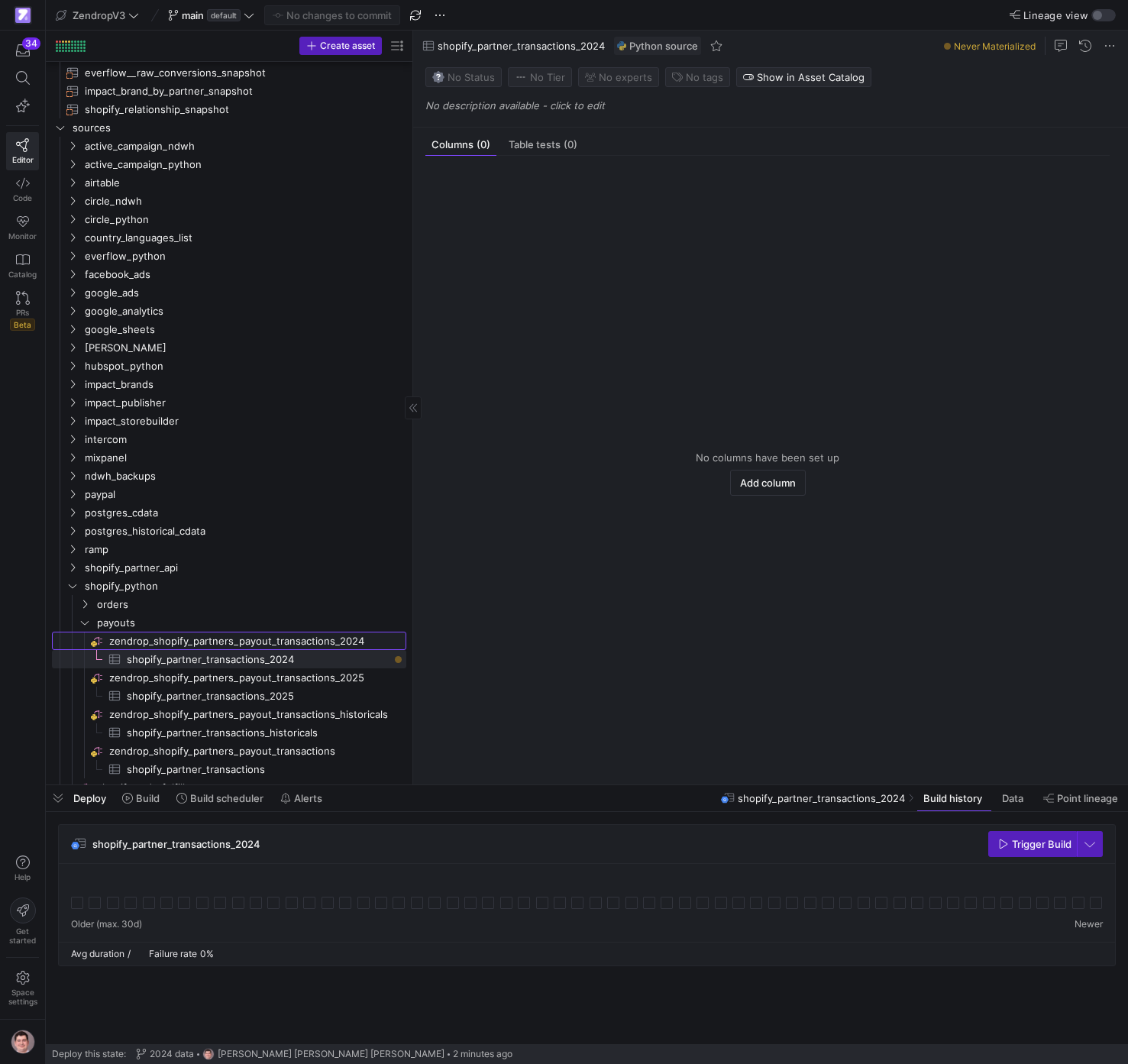
click at [327, 649] on span "zendrop_shopify_partners_payout_transactions_2024​​​​​​​​" at bounding box center [256, 641] width 295 height 18
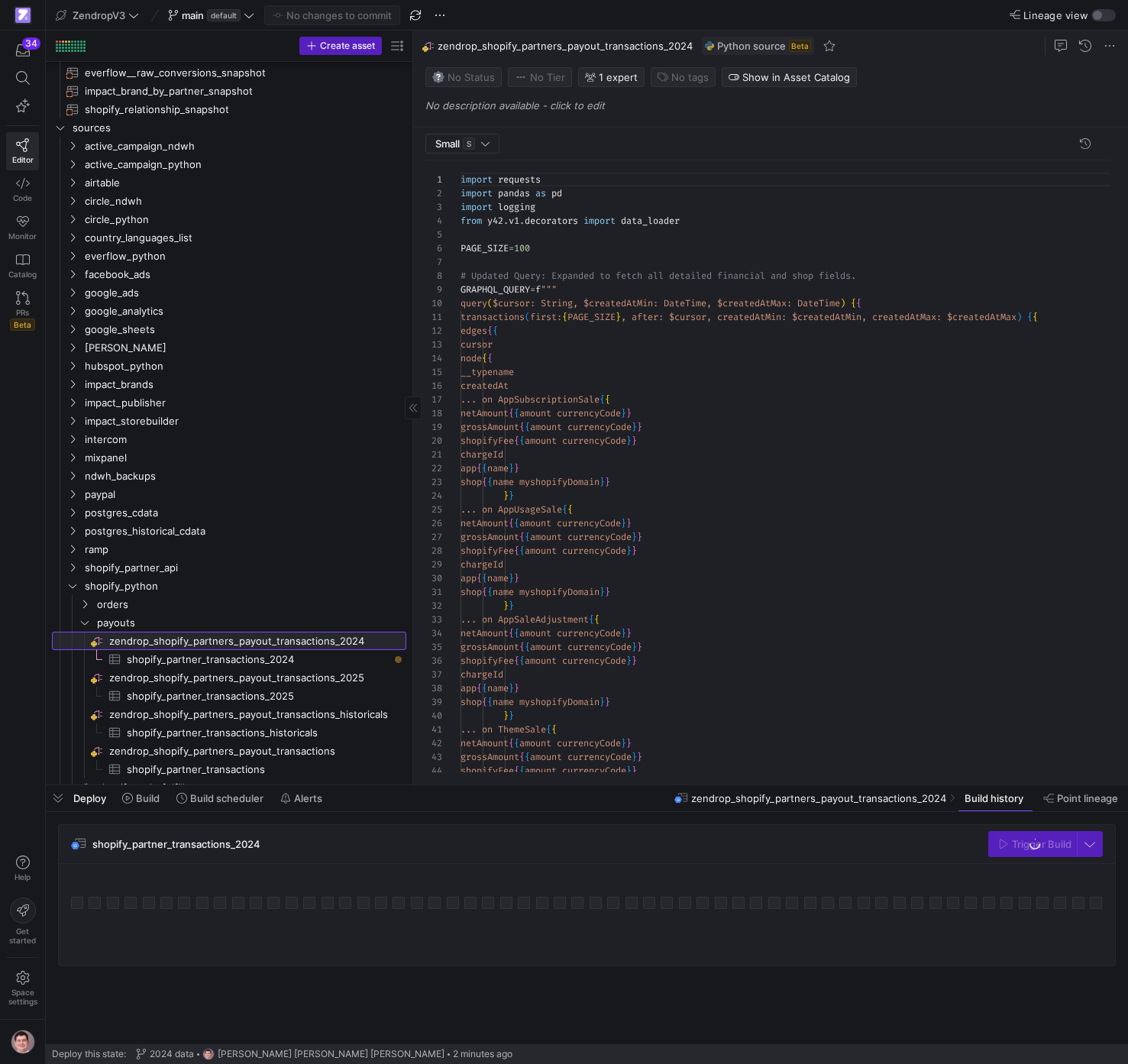
scroll to position [138, 0]
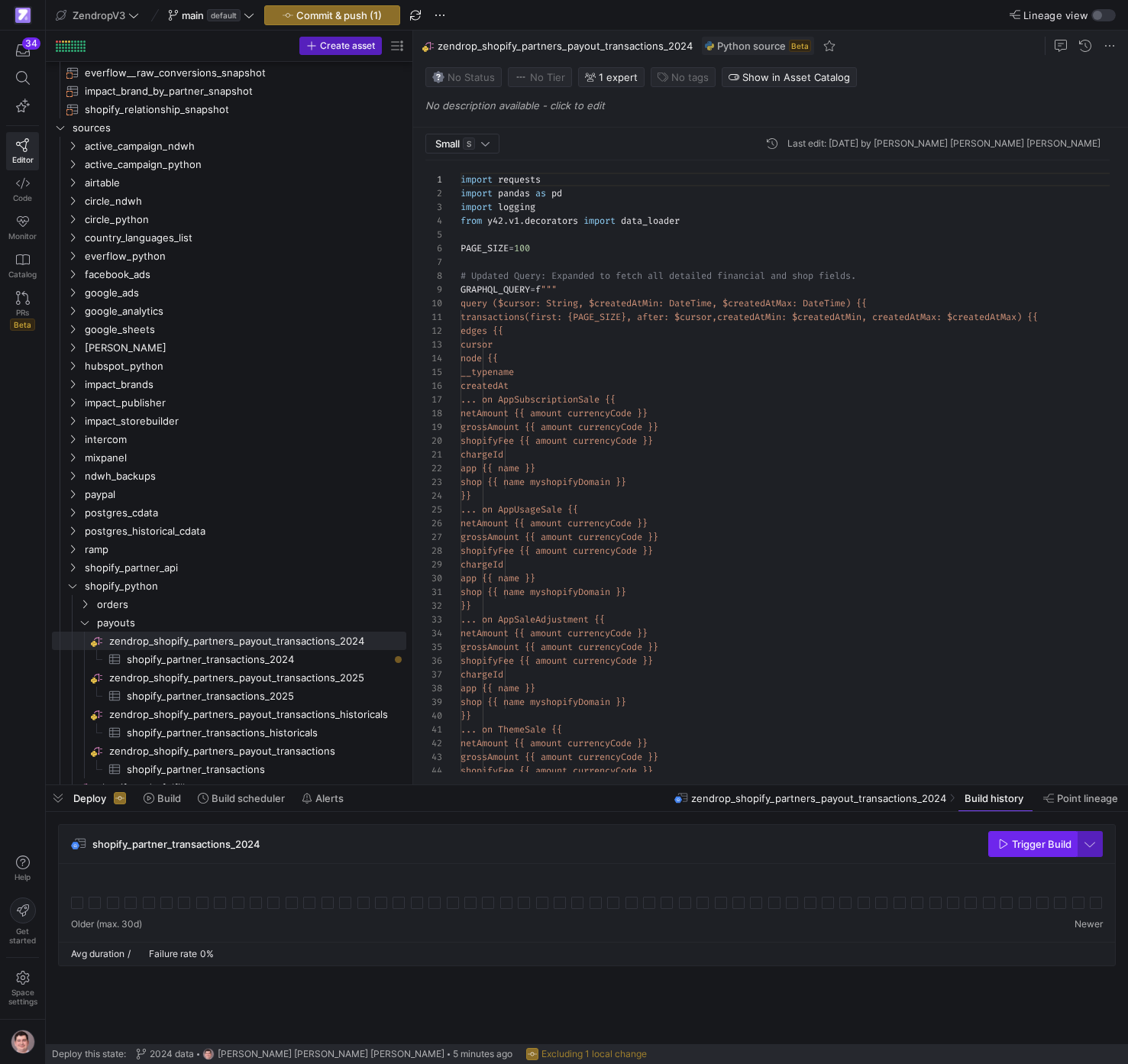
click at [1045, 846] on span "Trigger Build" at bounding box center [1042, 844] width 60 height 12
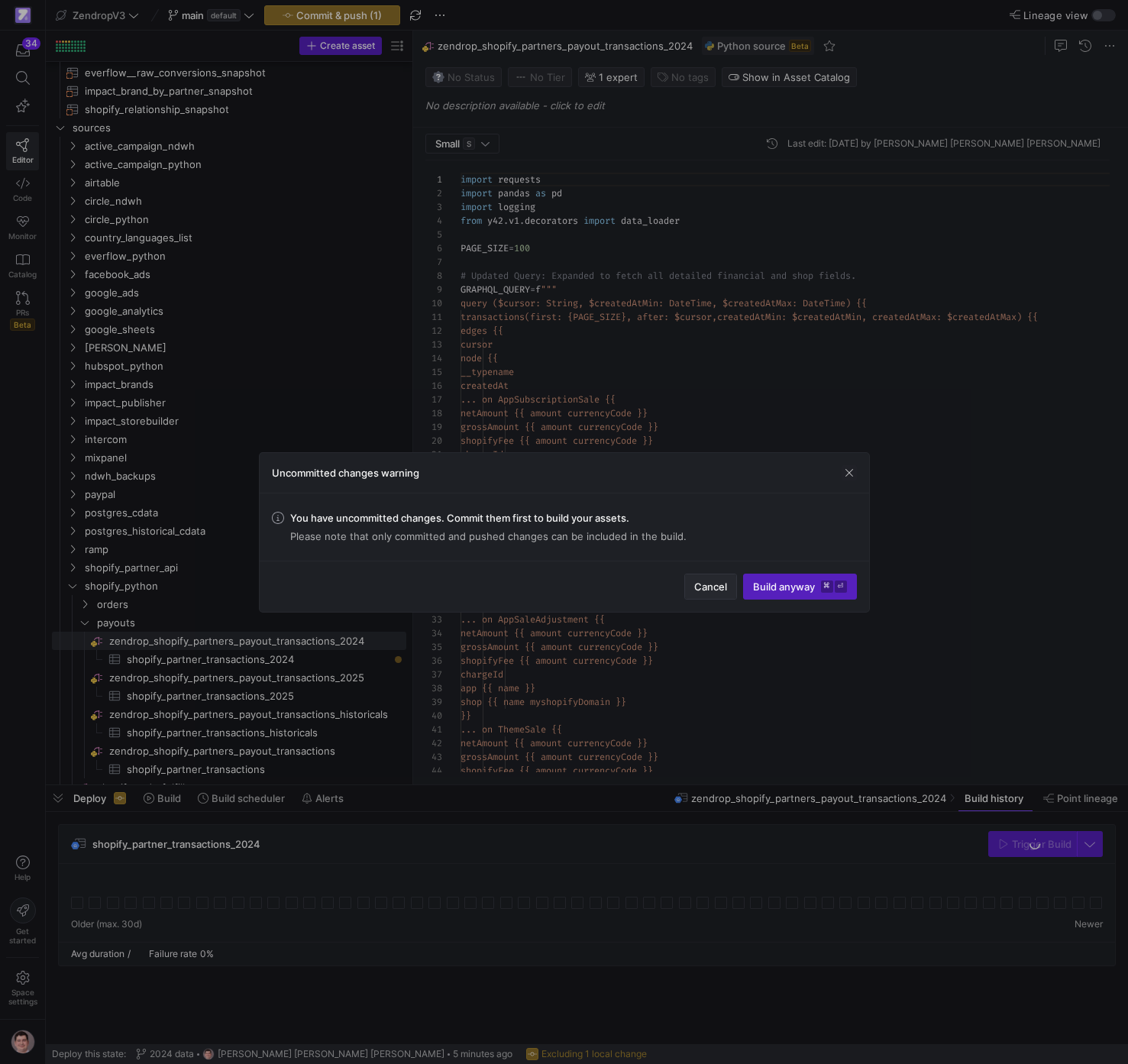
click at [708, 585] on span "Cancel" at bounding box center [711, 586] width 33 height 12
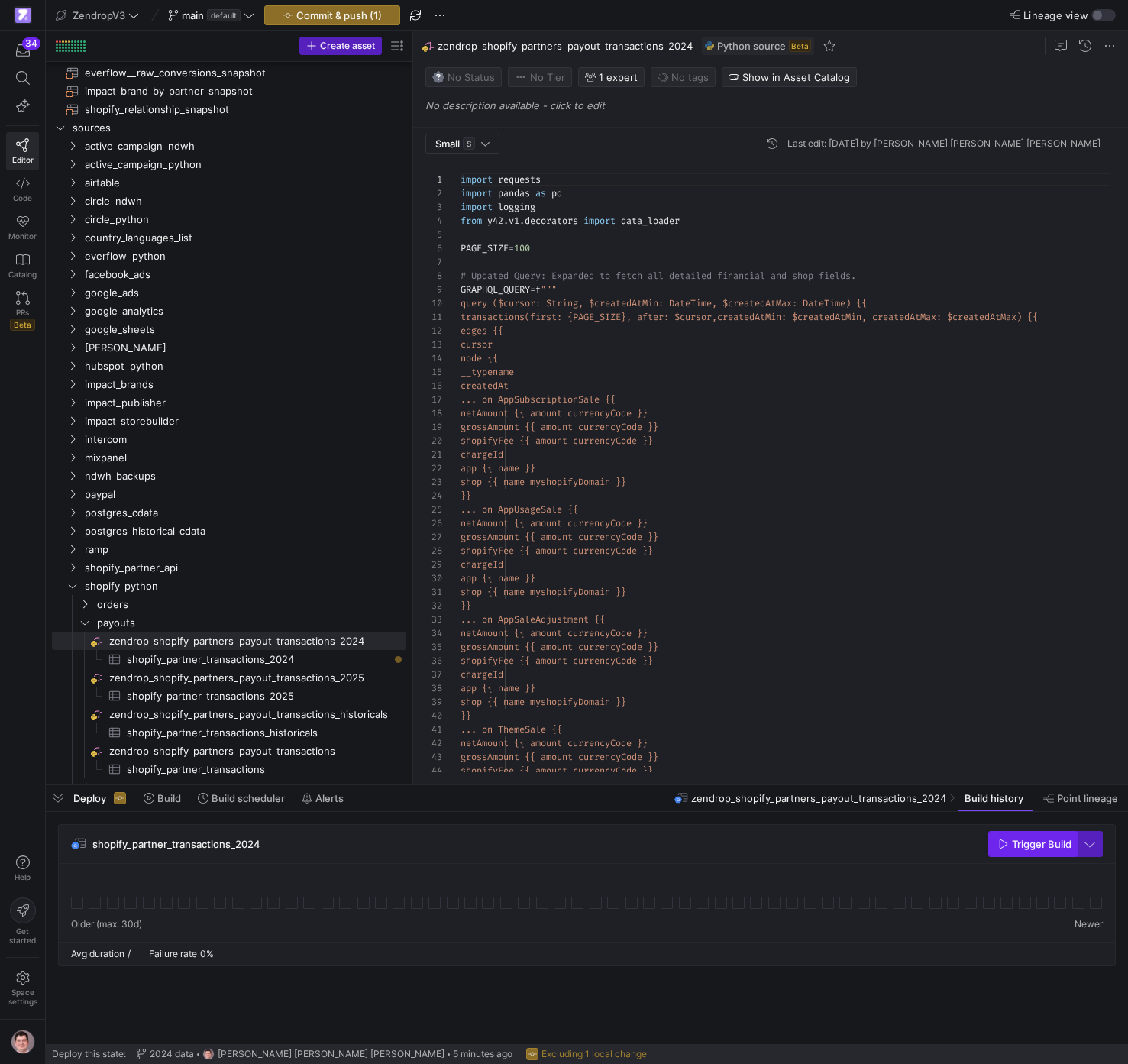
click at [1049, 845] on span "Trigger Build" at bounding box center [1042, 844] width 60 height 12
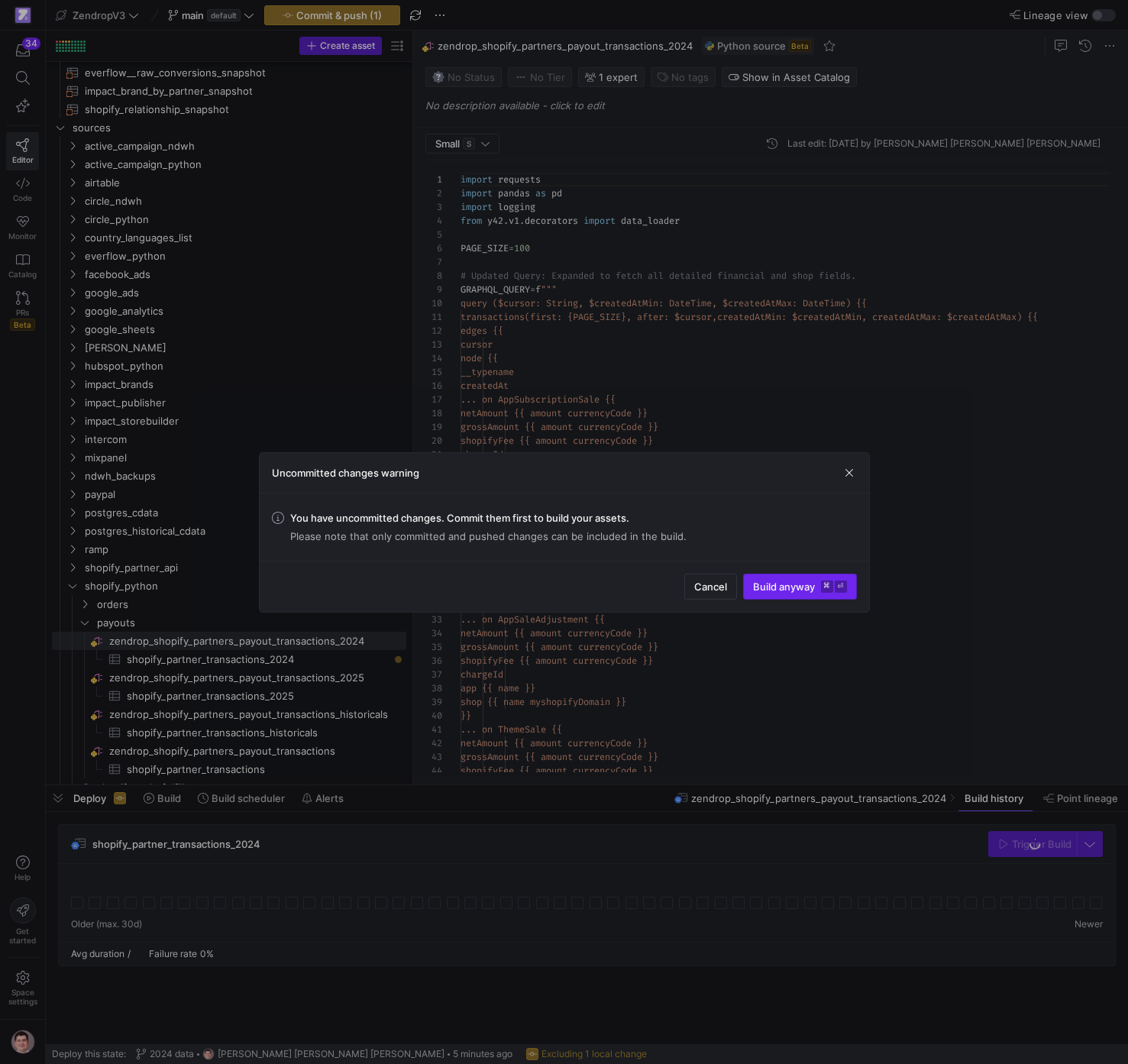
click at [776, 582] on span "Build anyway ⌘ ⏎" at bounding box center [800, 586] width 94 height 12
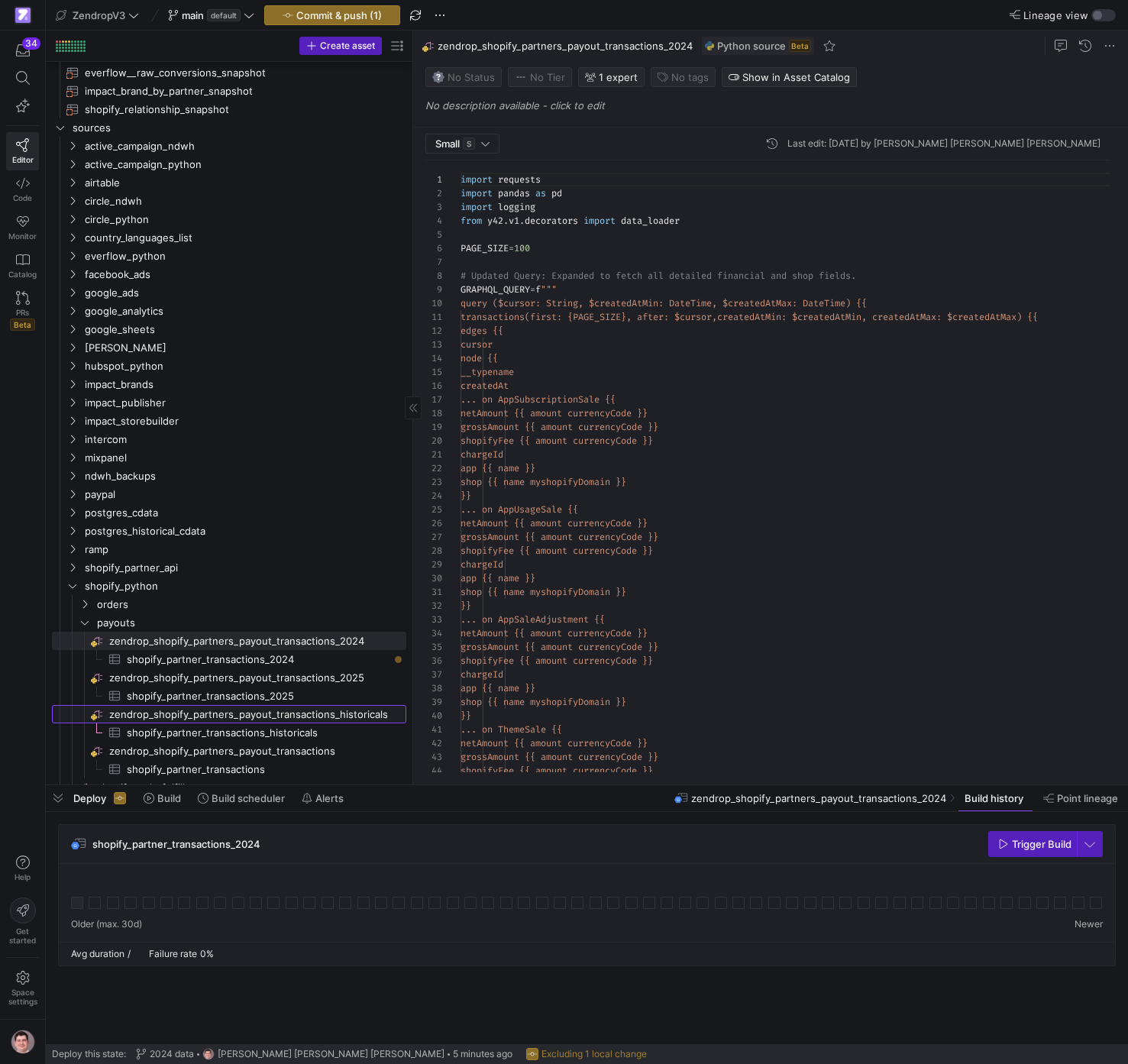
click at [352, 718] on span "zendrop_shopify_partners_payout_transactions_historicals​​​​​​​​" at bounding box center [256, 714] width 295 height 18
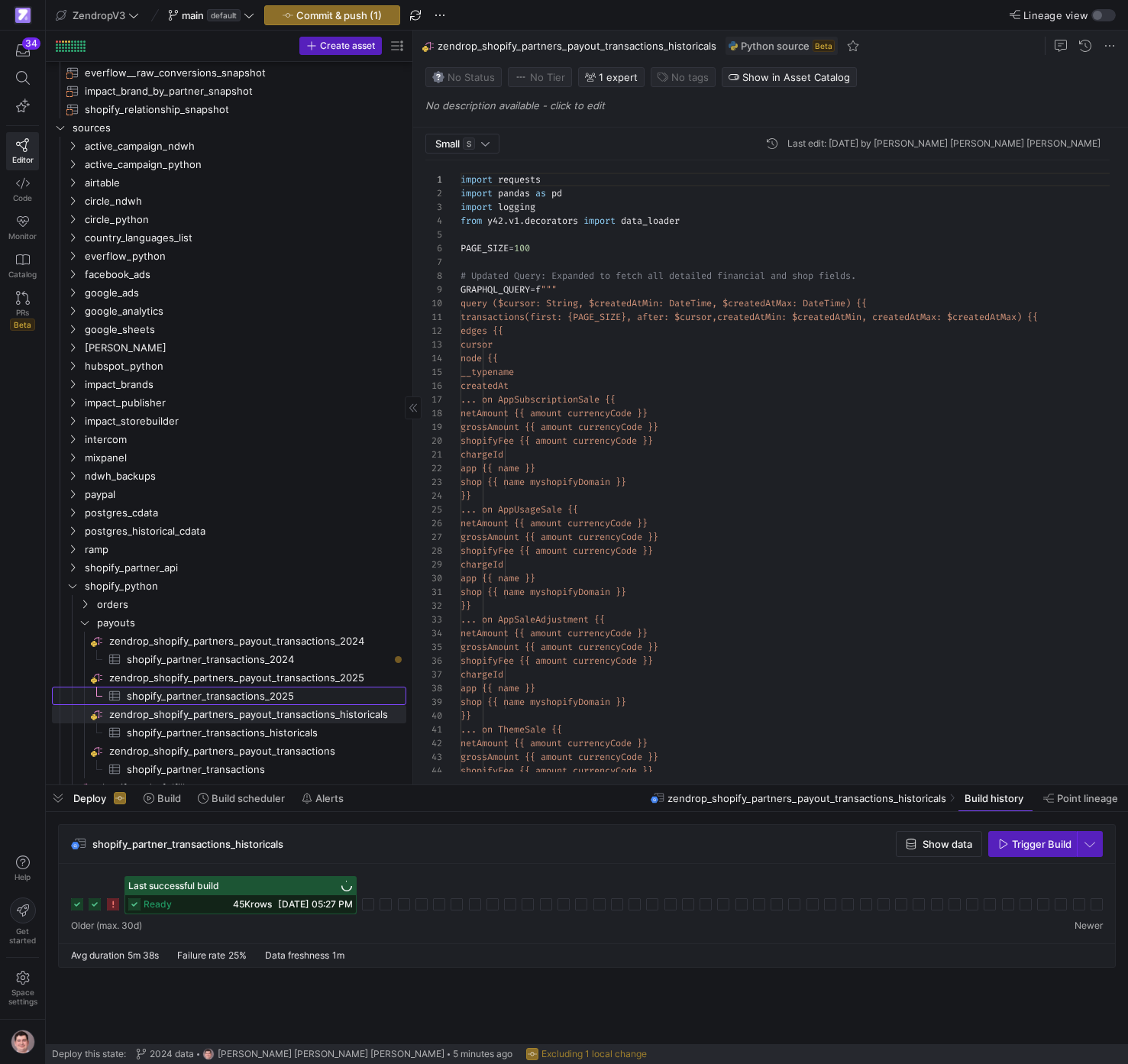
click at [334, 695] on span "shopify_partner_transactions_2025​​​​​​​​​" at bounding box center [258, 696] width 262 height 18
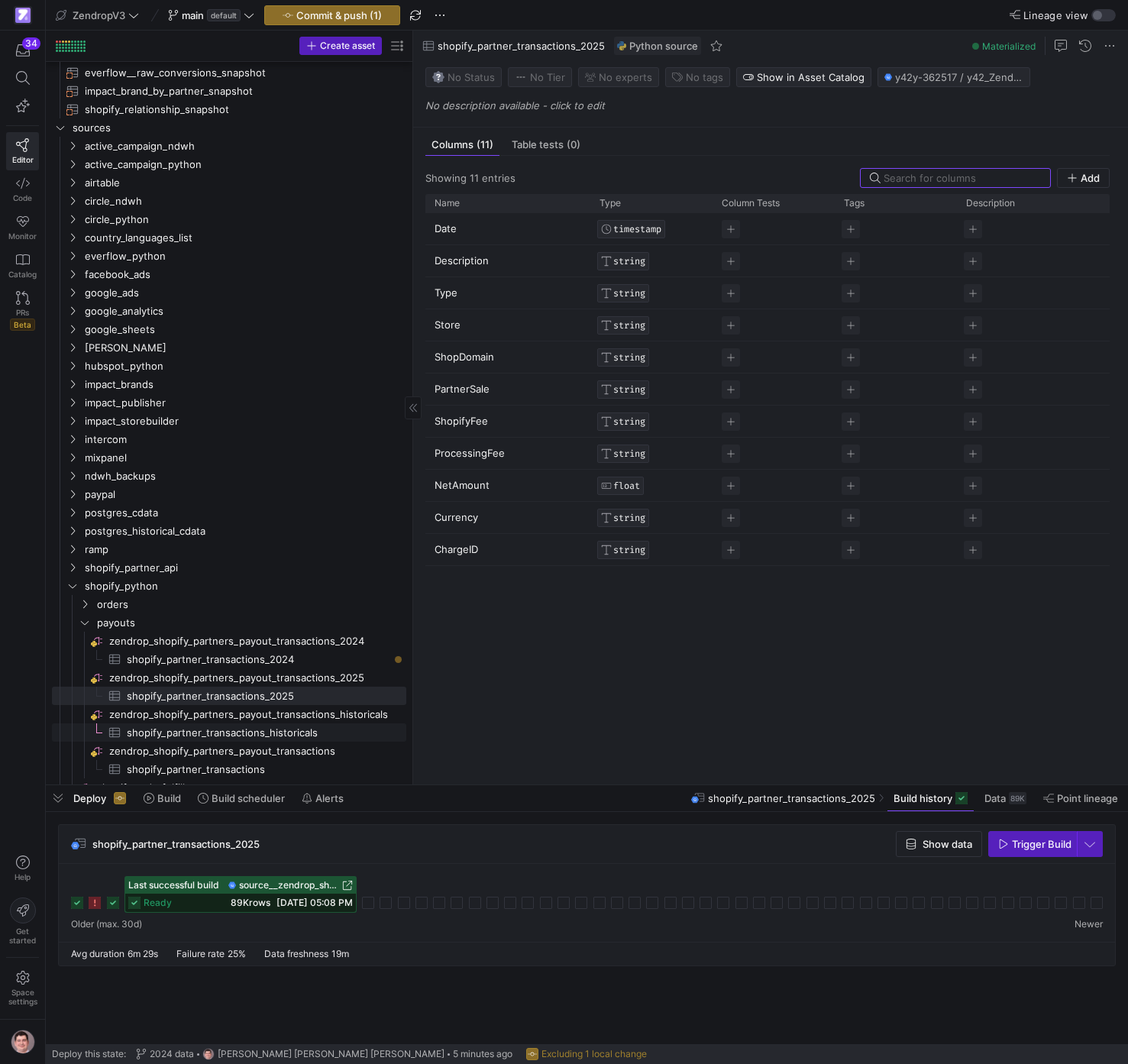
click at [312, 736] on span "shopify_partner_transactions_historicals​​​​​​​​​" at bounding box center [258, 733] width 262 height 18
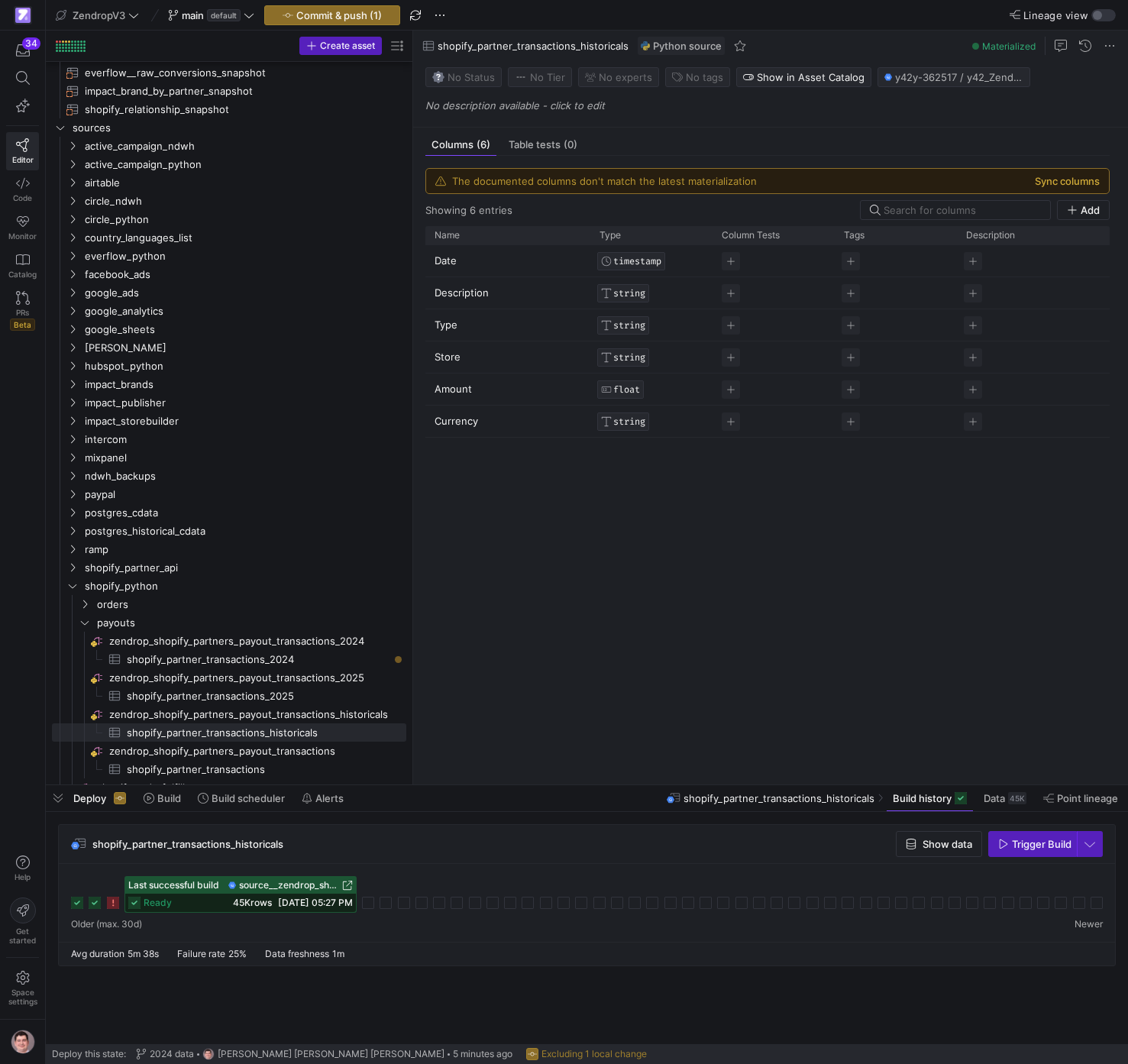
click at [1094, 182] on button "Sync columns" at bounding box center [1068, 181] width 65 height 12
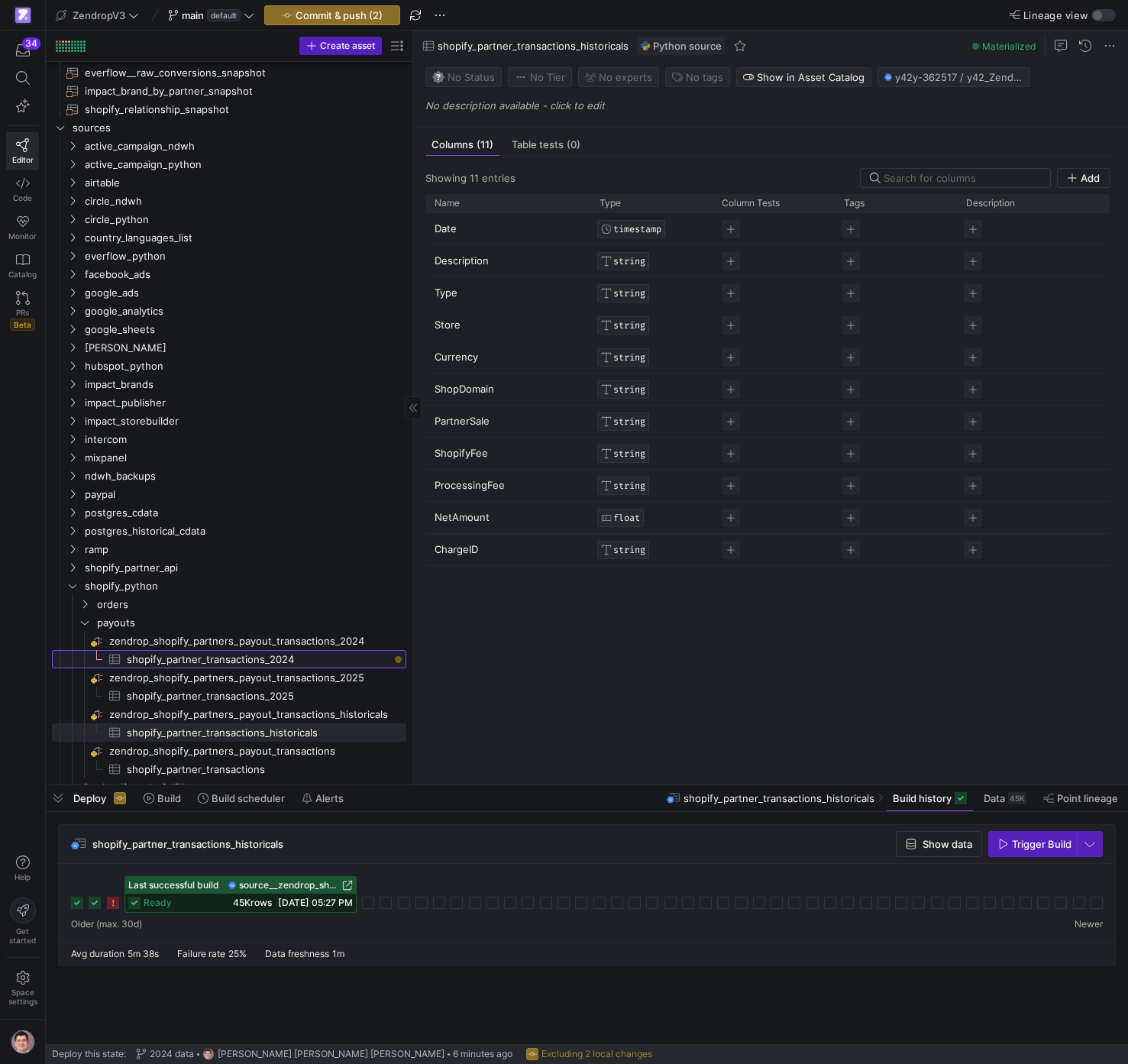
click at [299, 662] on span "shopify_partner_transactions_2024​​​​​​​​​" at bounding box center [258, 660] width 262 height 18
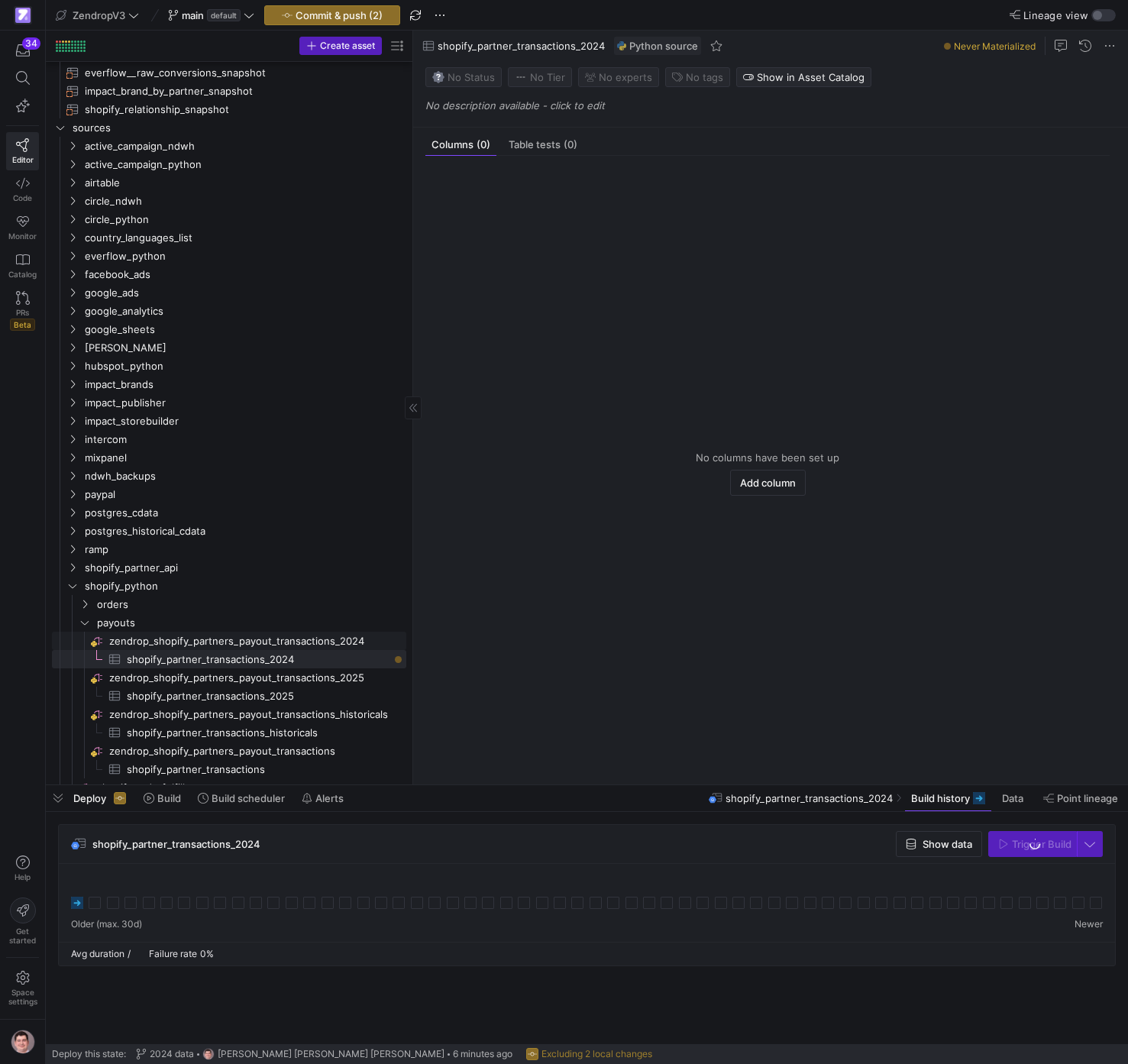
click at [305, 639] on span "zendrop_shopify_partners_payout_transactions_2024​​​​​​​​" at bounding box center [256, 641] width 295 height 18
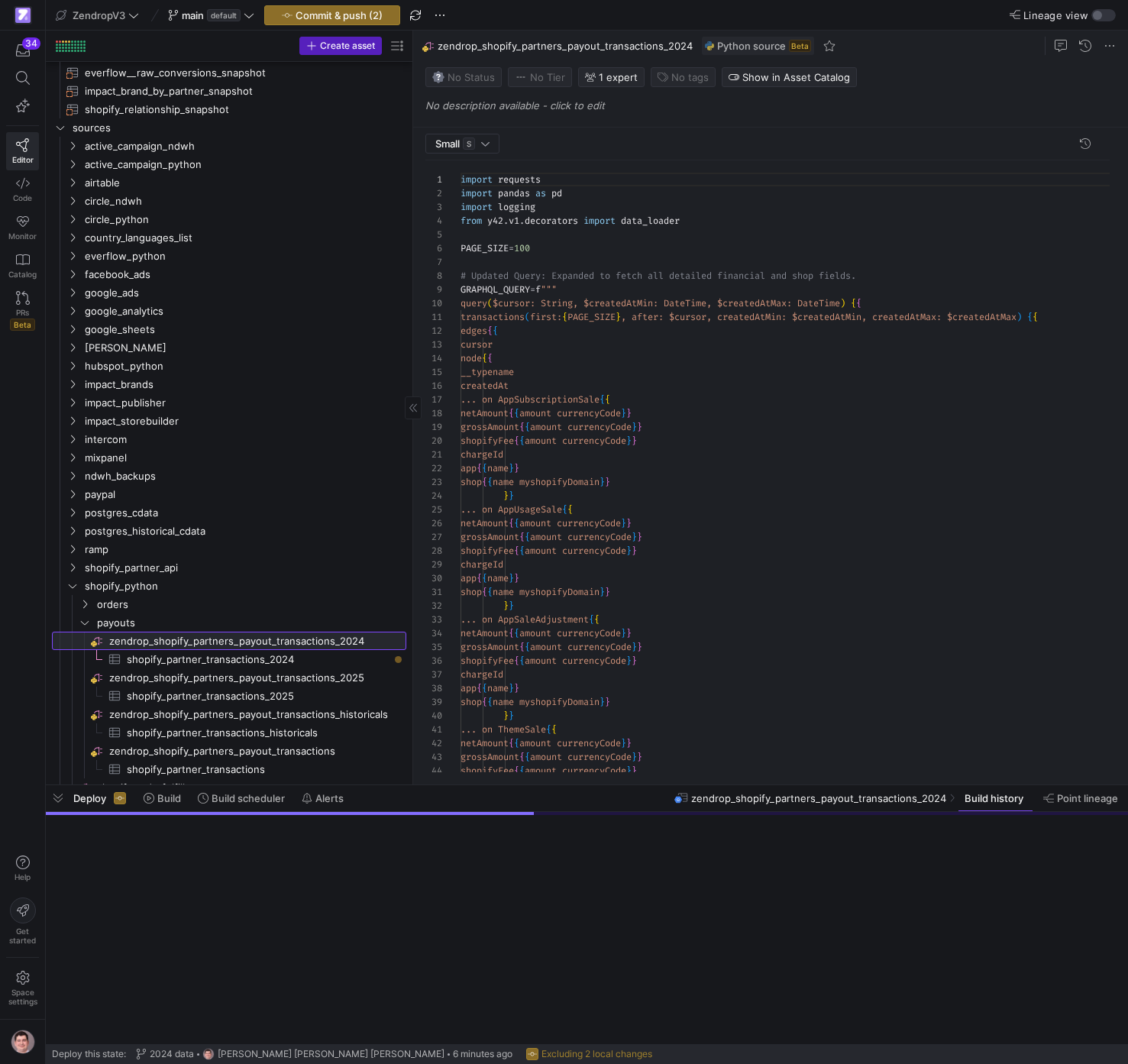
scroll to position [138, 0]
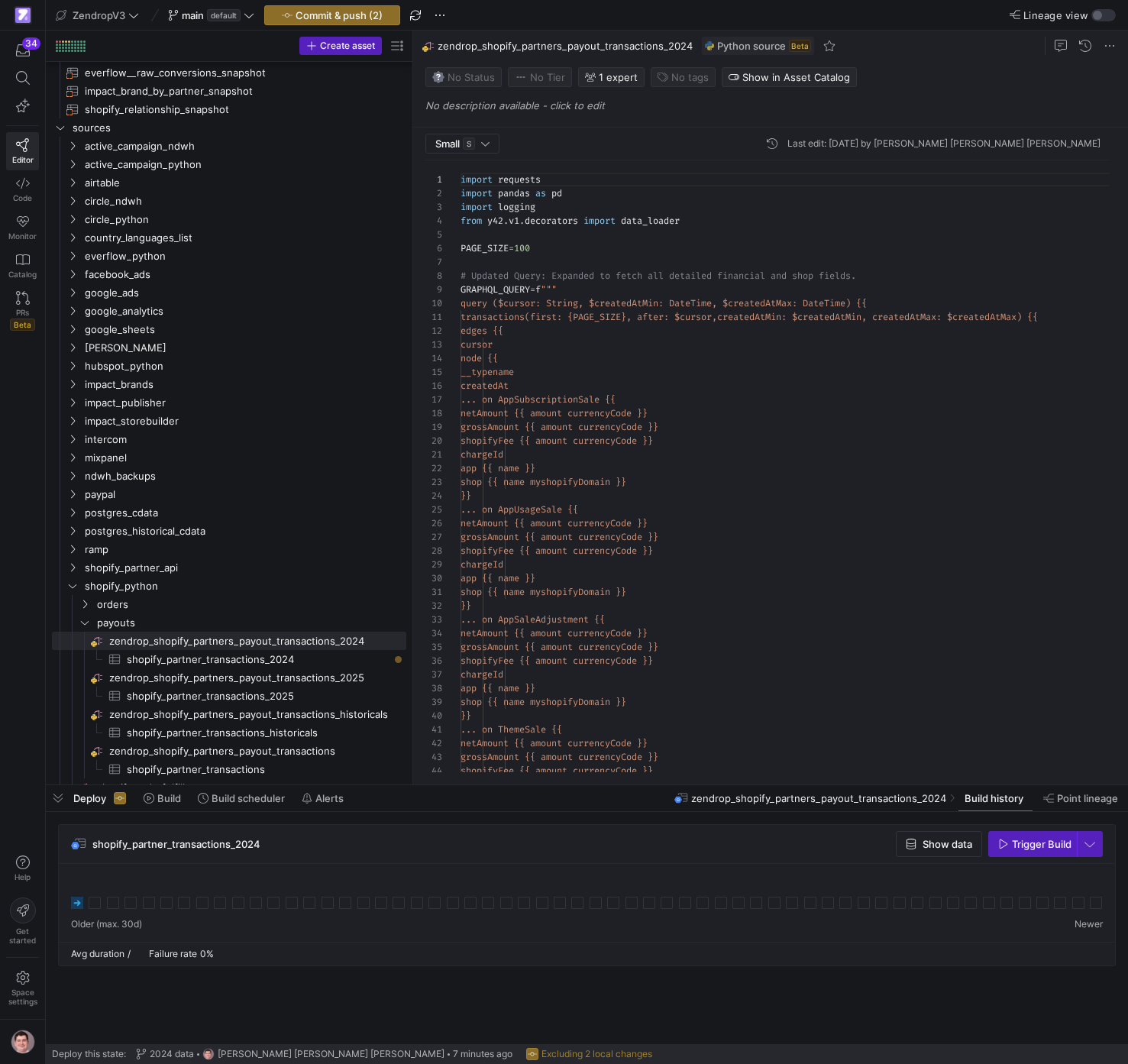
click at [75, 905] on icon at bounding box center [77, 903] width 12 height 12
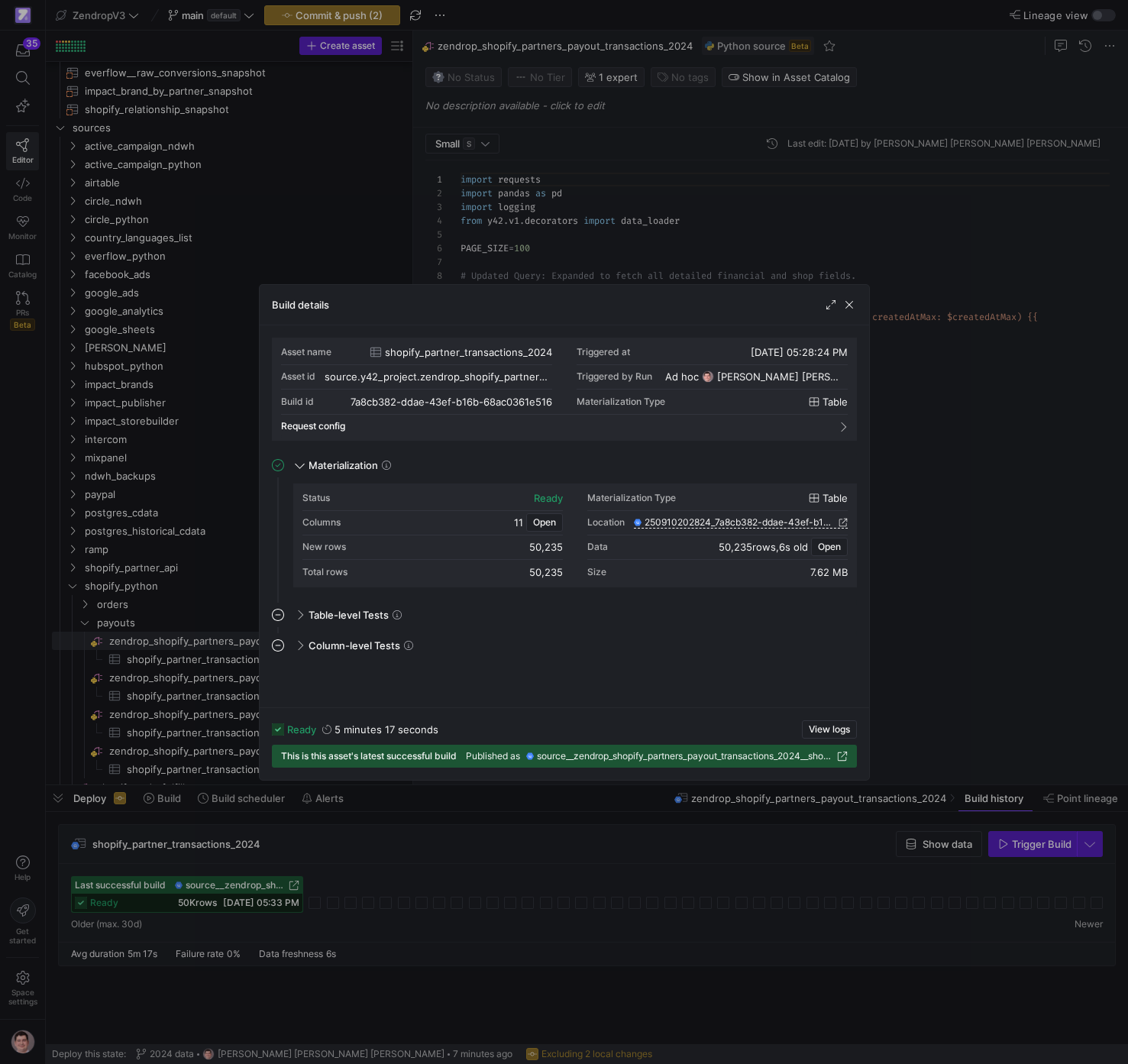
click at [971, 706] on div at bounding box center [564, 532] width 1128 height 1064
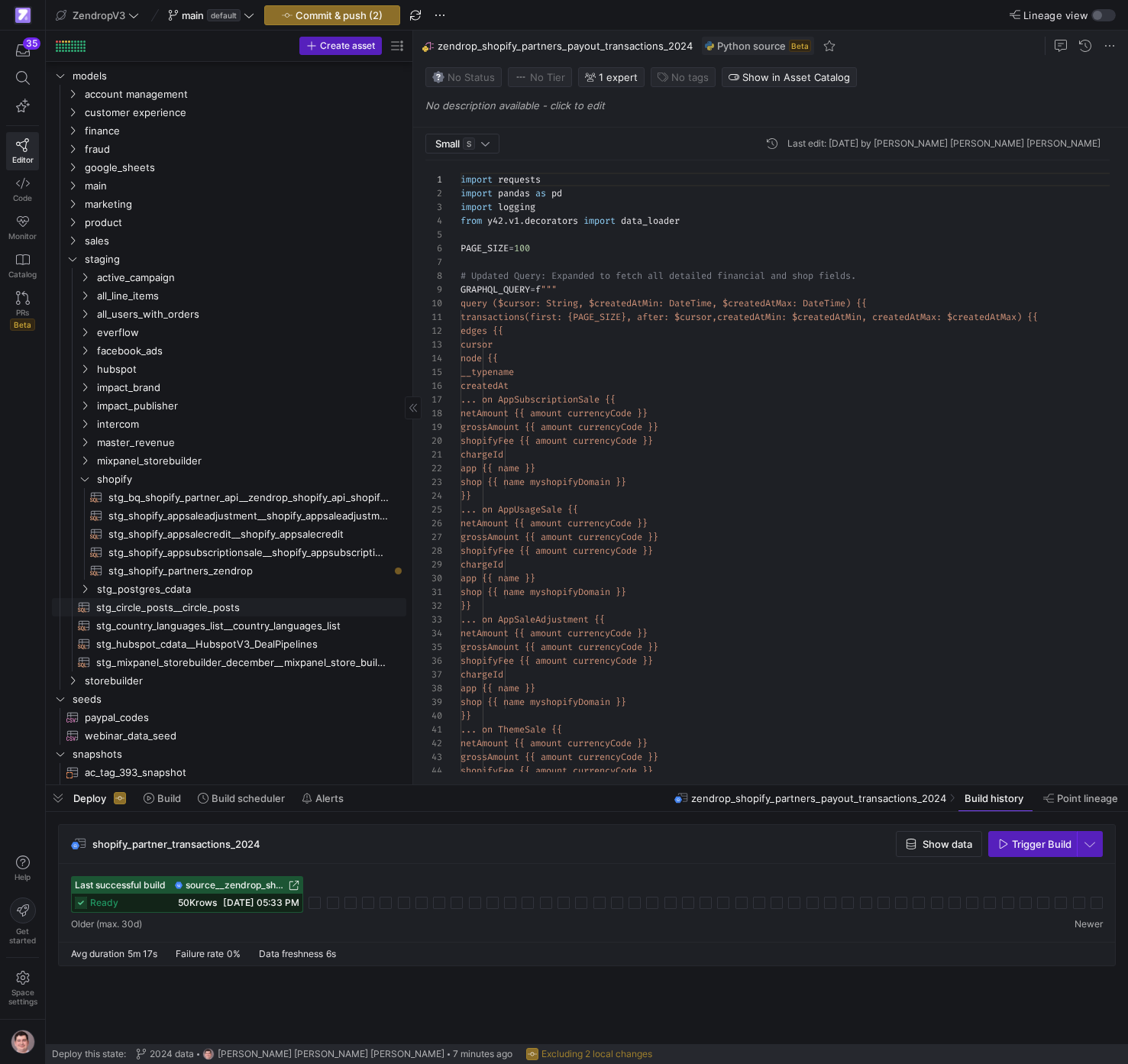
scroll to position [0, 0]
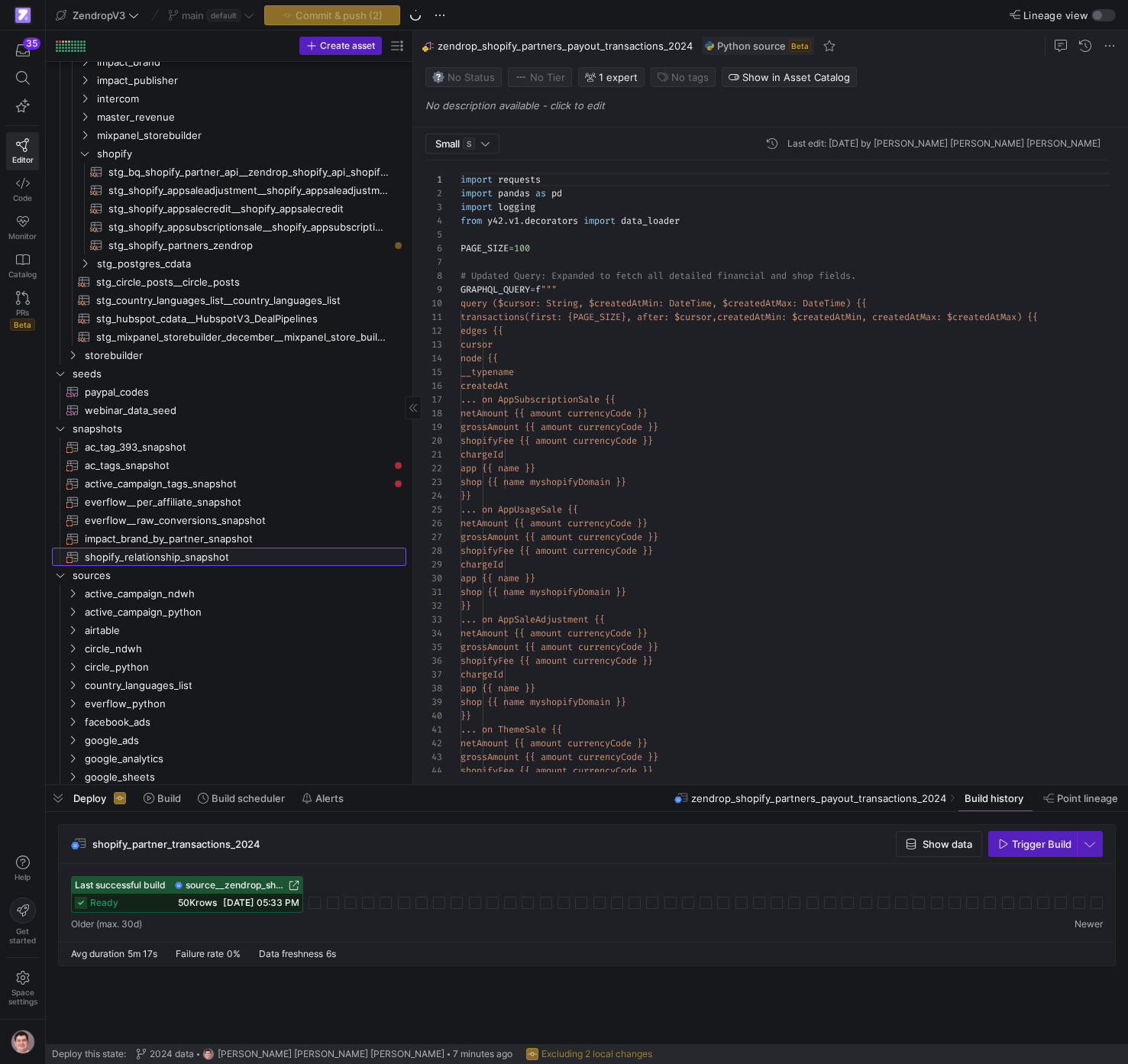
click at [271, 562] on span "shopify_relationship_snapshot​​​​​​​" at bounding box center [237, 557] width 304 height 18
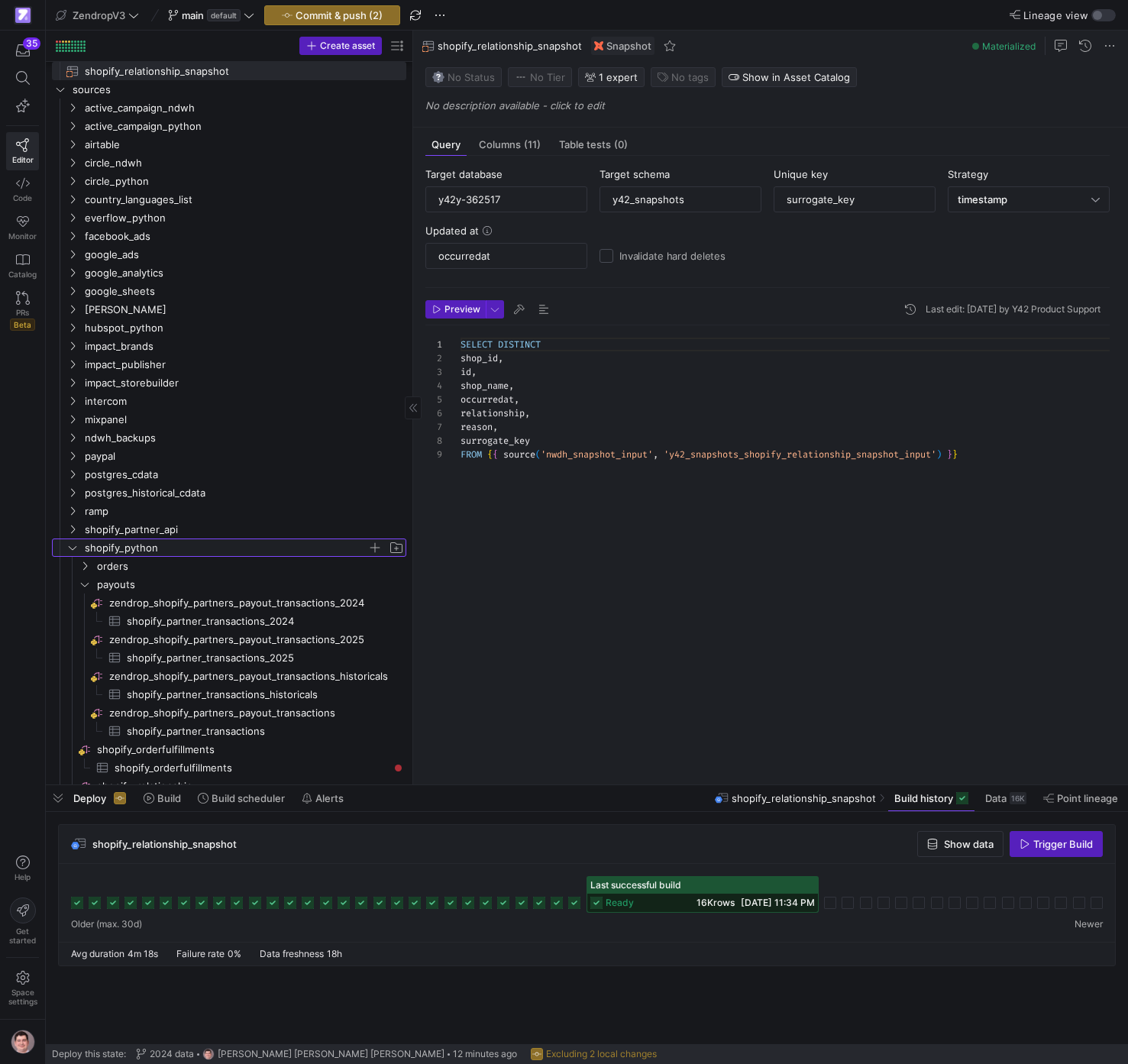
click at [77, 549] on icon "Press SPACE to select this row." at bounding box center [72, 547] width 11 height 9
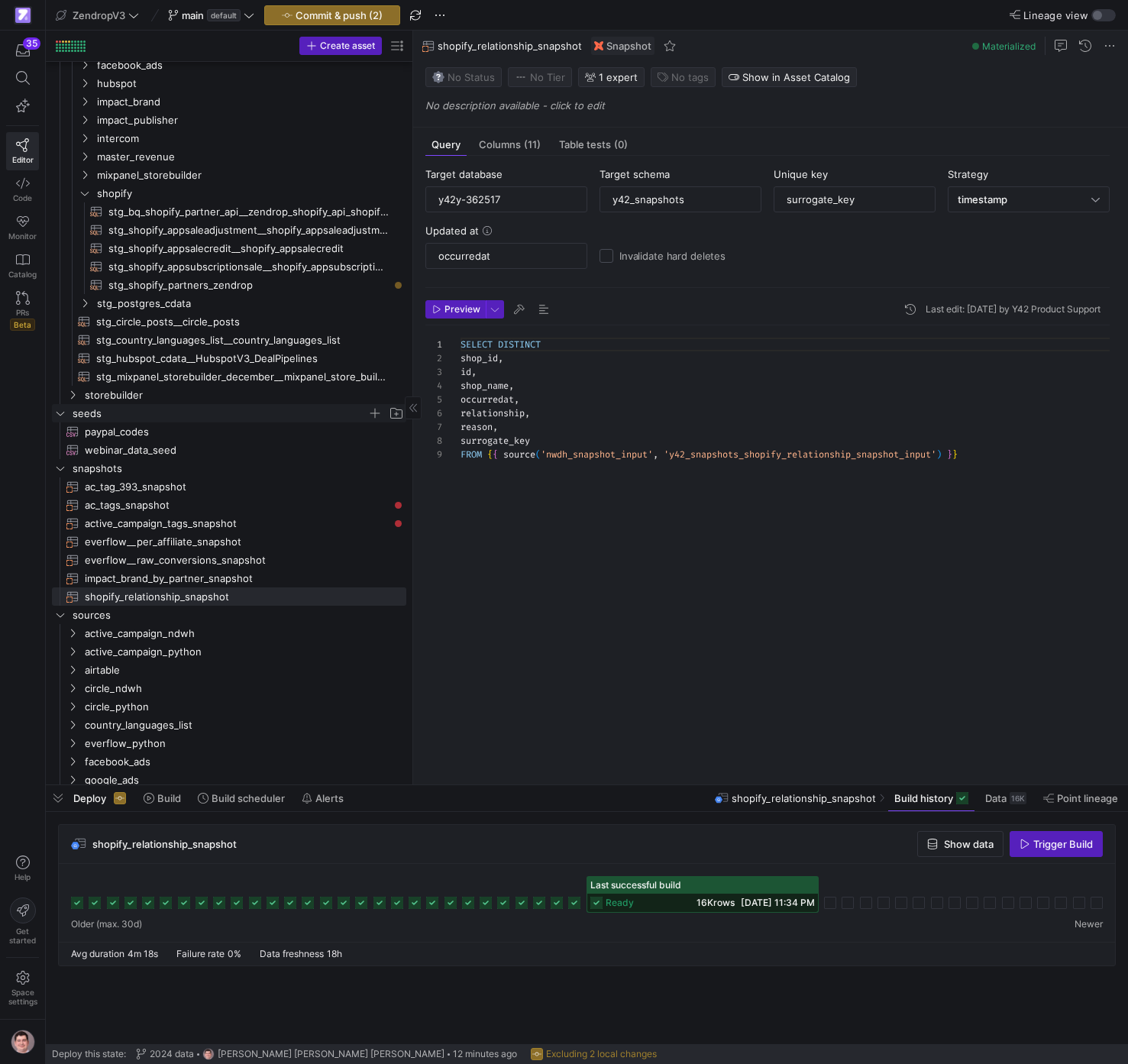
click at [63, 414] on icon "Press SPACE to select this row." at bounding box center [60, 413] width 11 height 9
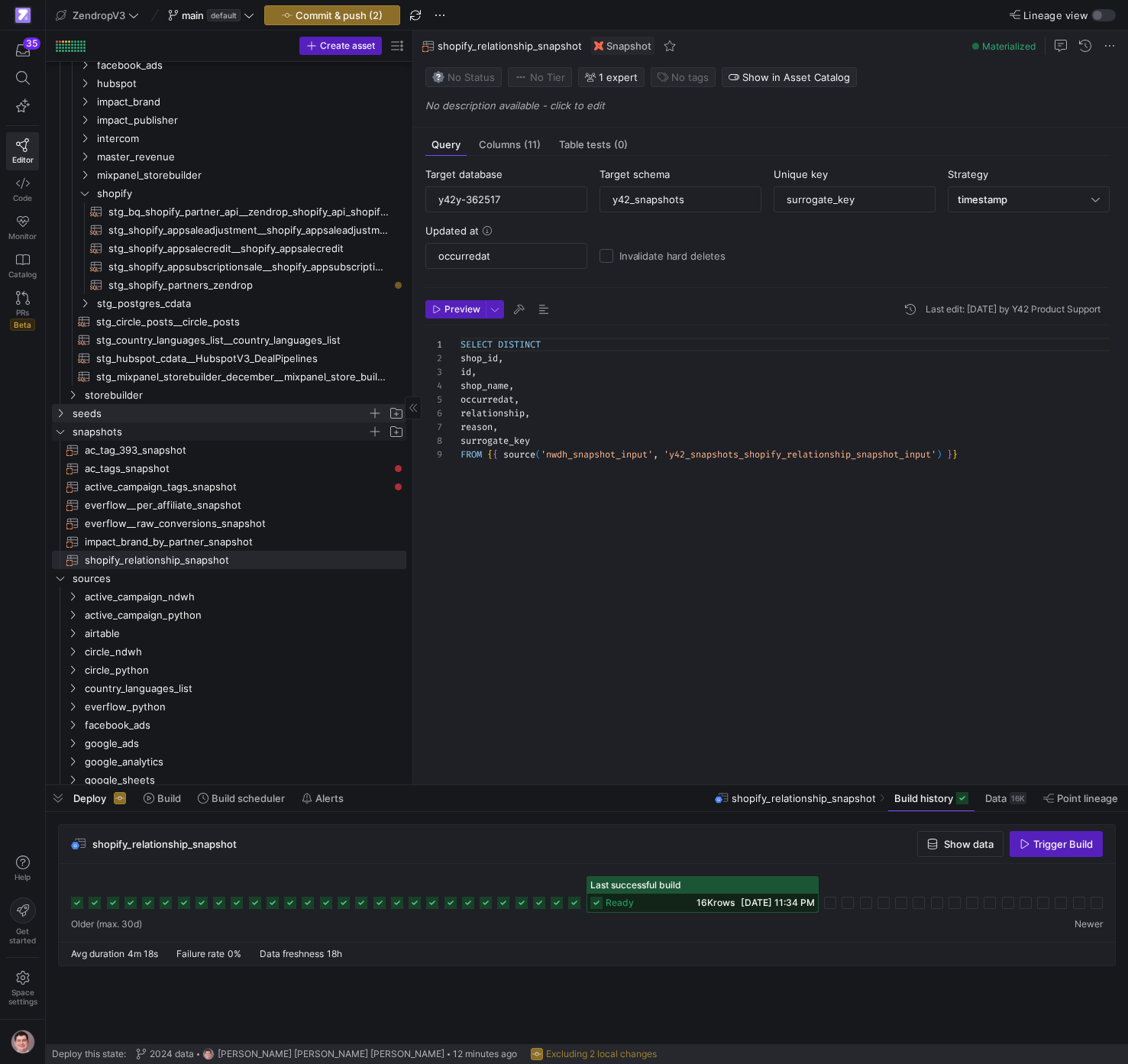
click at [63, 436] on icon "Press SPACE to select this row." at bounding box center [60, 432] width 11 height 9
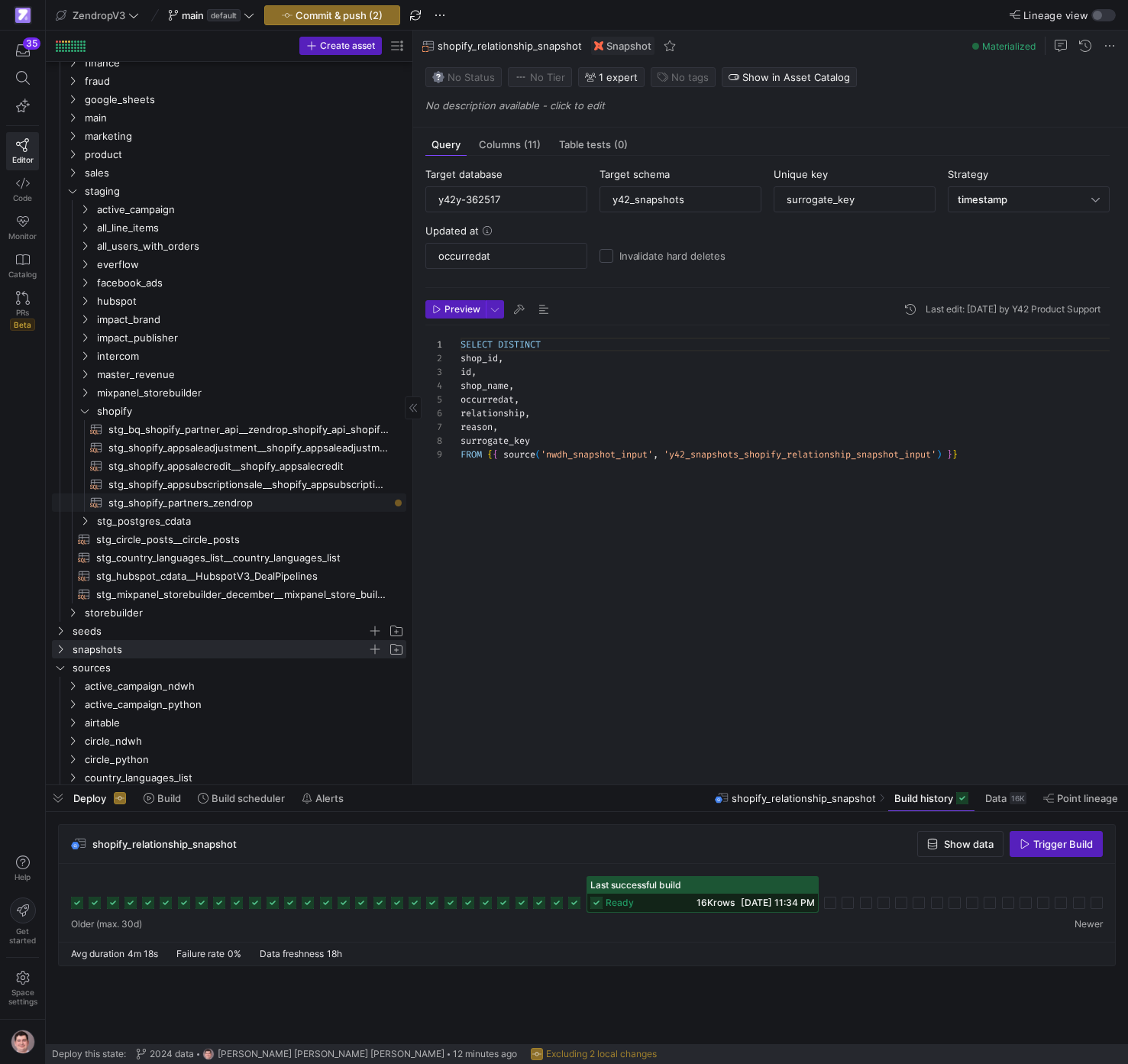
click at [199, 505] on span "stg_shopify_partners_zendrop​​​​​​​​​​" at bounding box center [248, 503] width 280 height 18
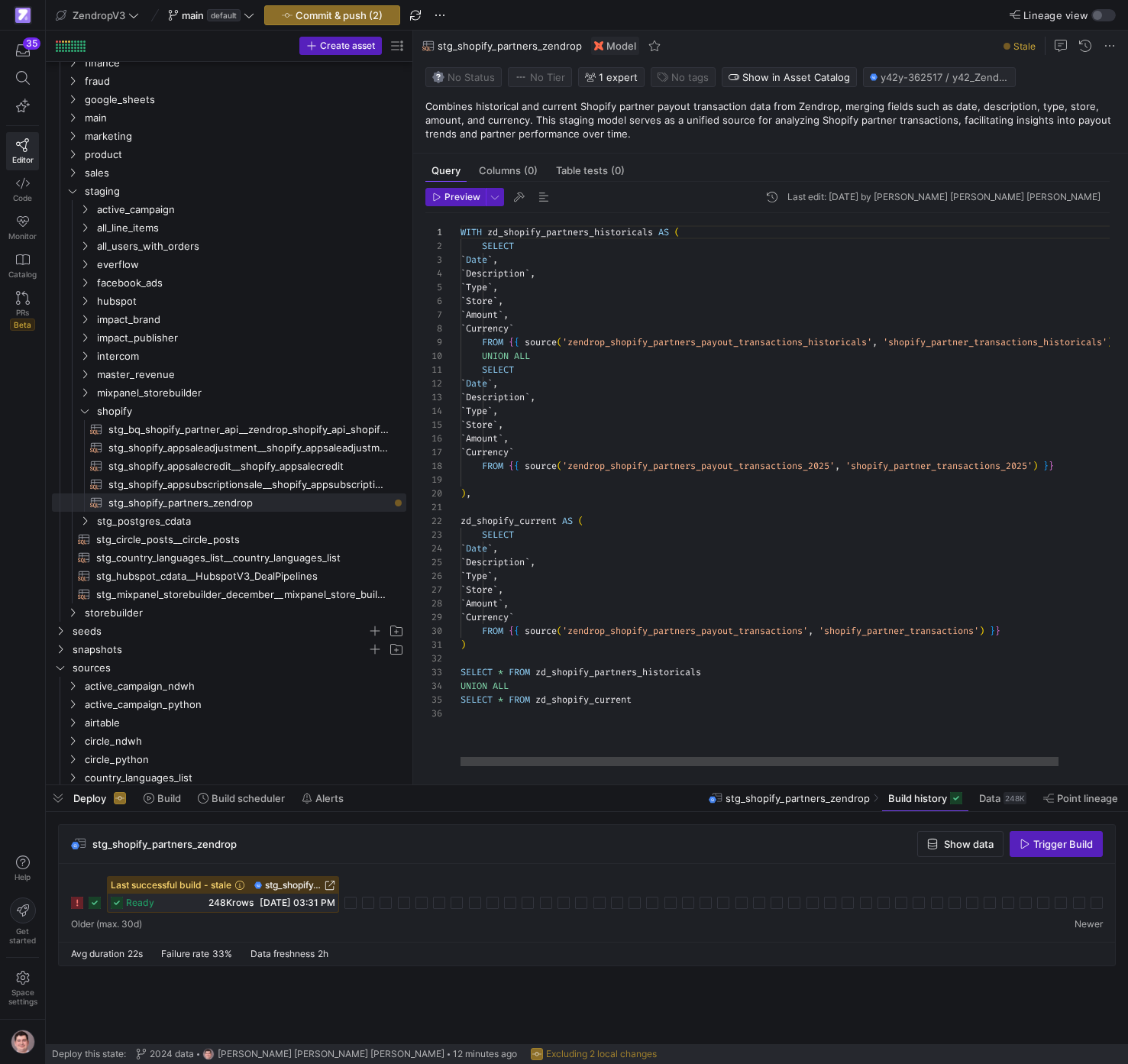
click at [1080, 465] on div "WITH zd_shopify_partners_historicals AS ( SELECT ` Date ` , ` Description ` , `…" at bounding box center [820, 489] width 719 height 553
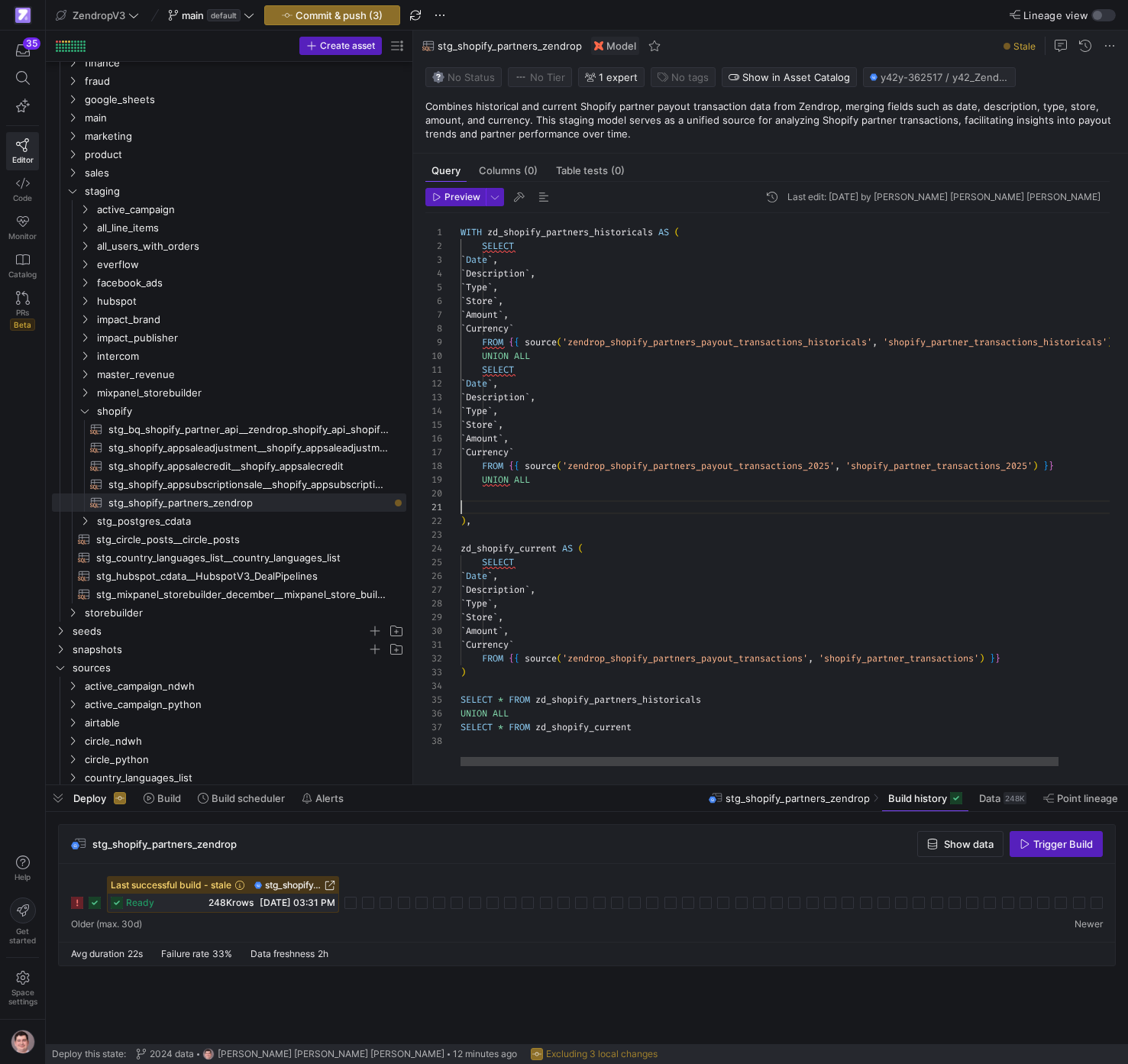
click at [593, 512] on div "WITH zd_shopify_partners_historicals AS ( SELECT ` Date ` , ` Description ` , `…" at bounding box center [820, 489] width 719 height 553
click at [577, 495] on div "WITH zd_shopify_partners_historicals AS ( SELECT ` Date ` , ` Description ` , `…" at bounding box center [820, 489] width 719 height 553
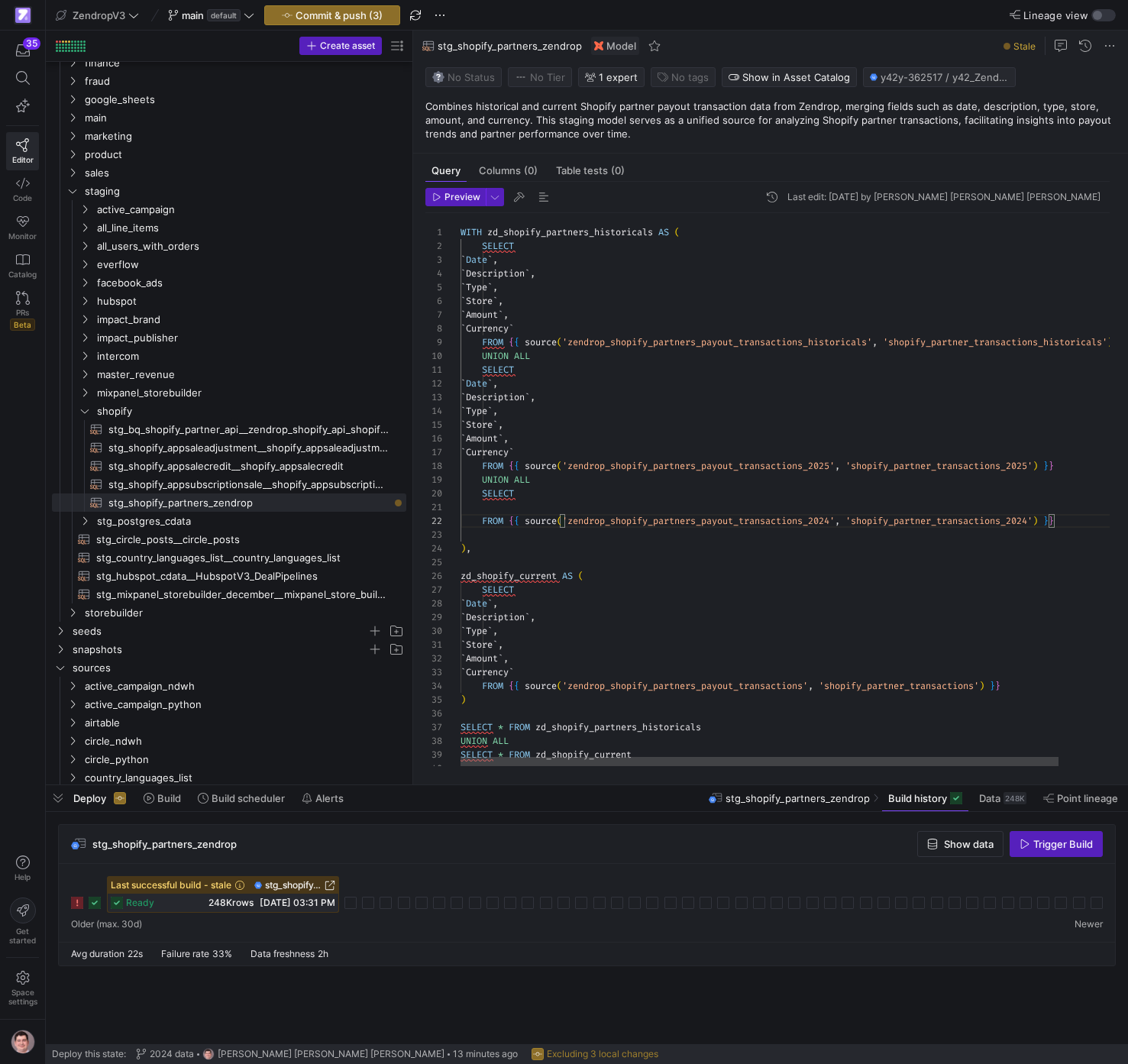
click at [543, 501] on div "WITH zd_shopify_partners_historicals AS ( SELECT ` Date ` , ` Description ` , `…" at bounding box center [820, 498] width 719 height 571
click at [542, 502] on div "WITH zd_shopify_partners_historicals AS ( SELECT ` Date ` , ` Description ` , `…" at bounding box center [820, 498] width 719 height 571
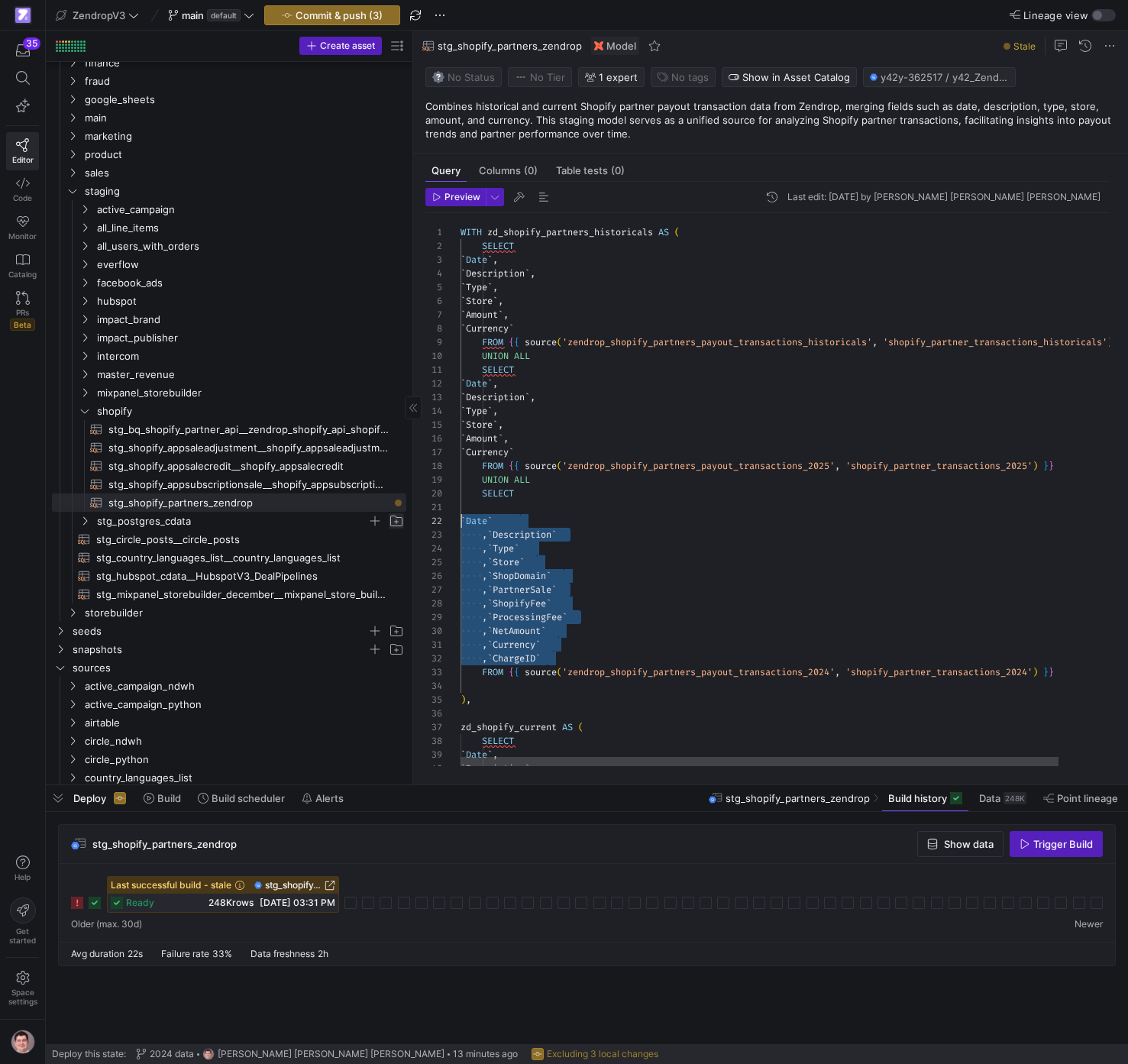
drag, startPoint x: 574, startPoint y: 658, endPoint x: 402, endPoint y: 518, distance: 221.8
click at [461, 518] on div "WITH zd_shopify_partners_historicals AS ( SELECT ` Date ` , ` Description ` , `…" at bounding box center [820, 574] width 719 height 723
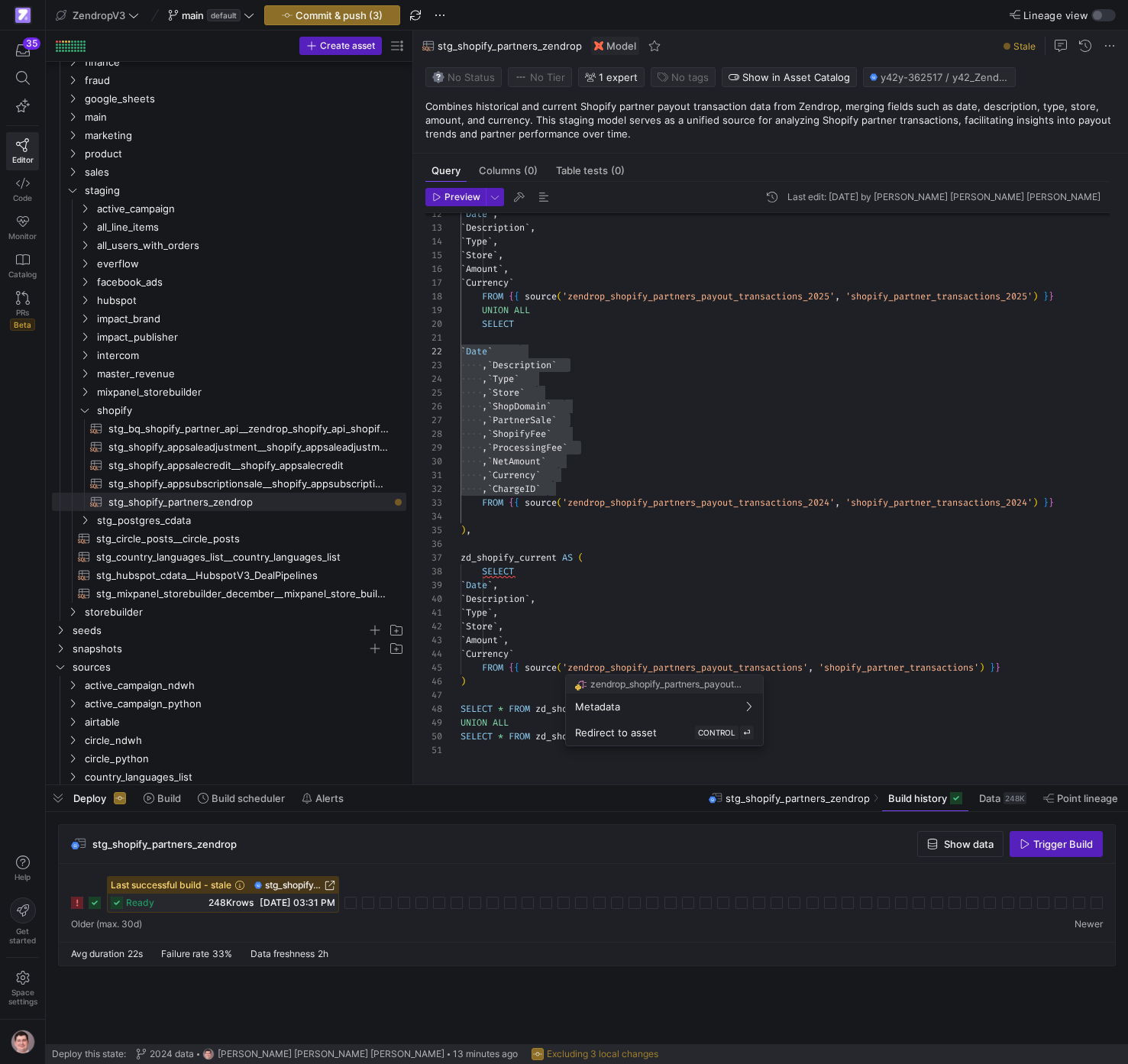
drag, startPoint x: 592, startPoint y: 657, endPoint x: 442, endPoint y: 606, distance: 158.4
click at [442, 606] on div at bounding box center [564, 532] width 1128 height 1064
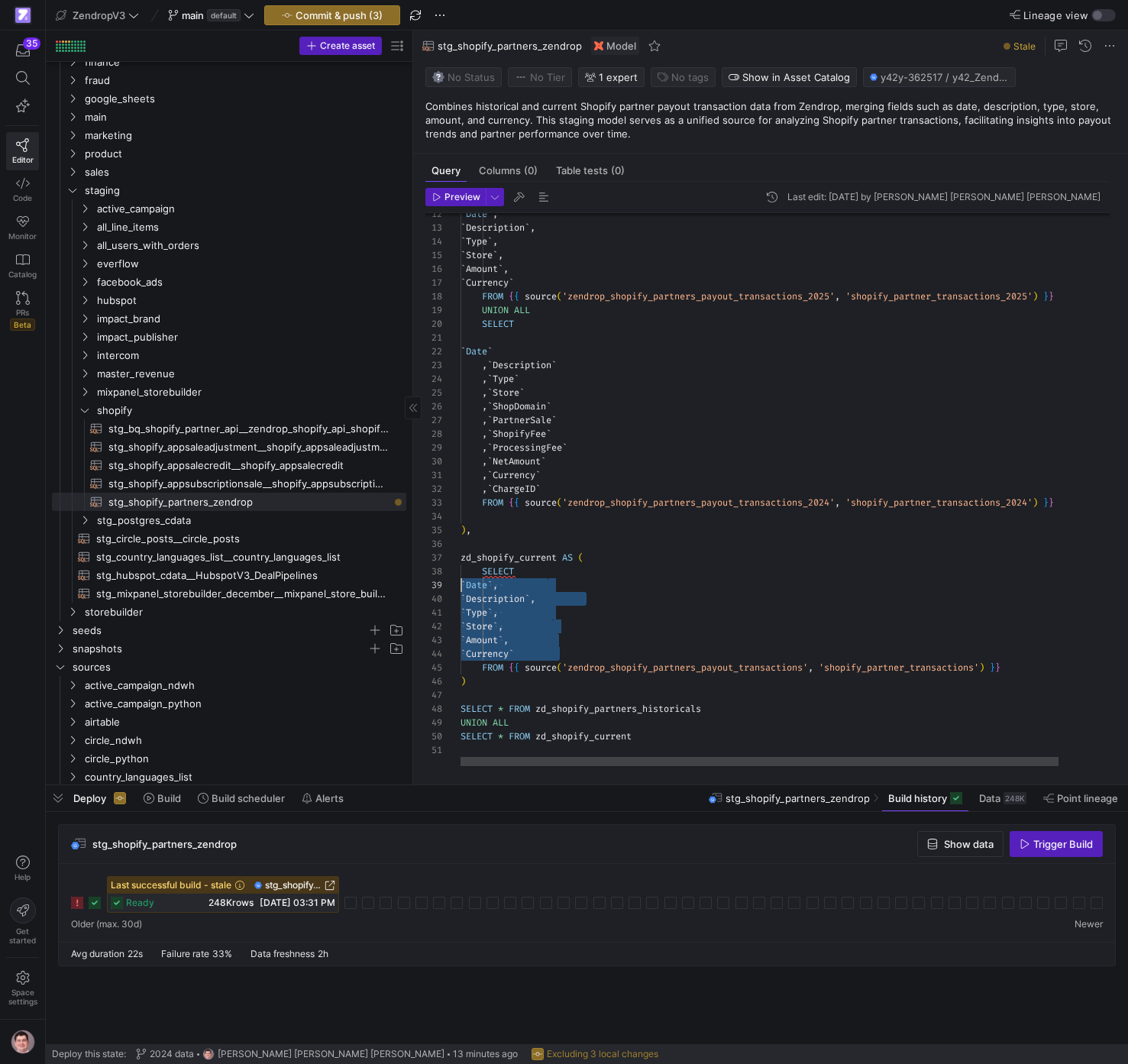
drag, startPoint x: 586, startPoint y: 655, endPoint x: 395, endPoint y: 581, distance: 204.8
click at [461, 581] on div "` Date ` , ` Description ` , ` Type ` , ` Store ` , ` Amount ` , ` Currency ` F…" at bounding box center [820, 404] width 719 height 723
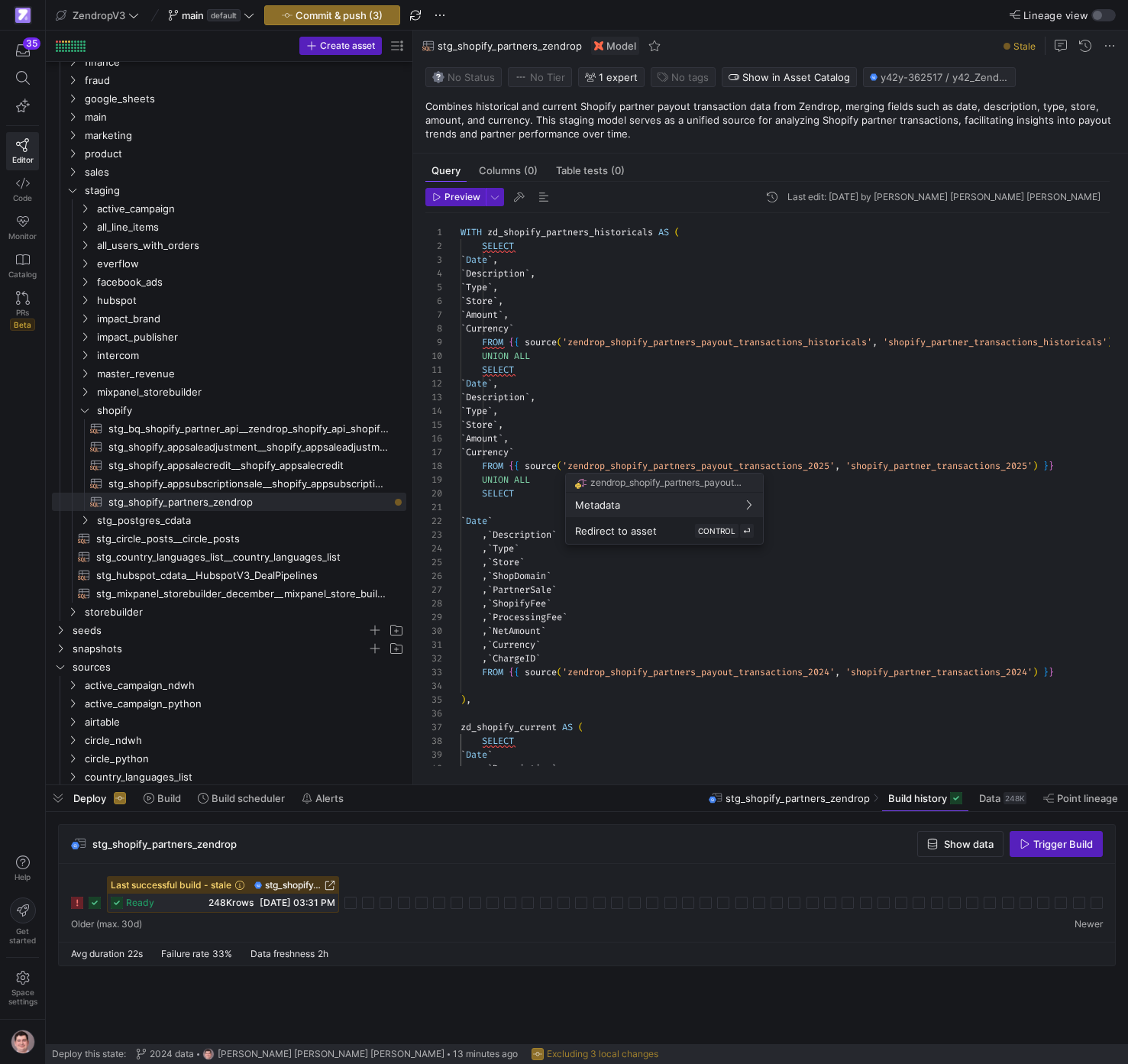
click at [584, 452] on div at bounding box center [564, 532] width 1128 height 1064
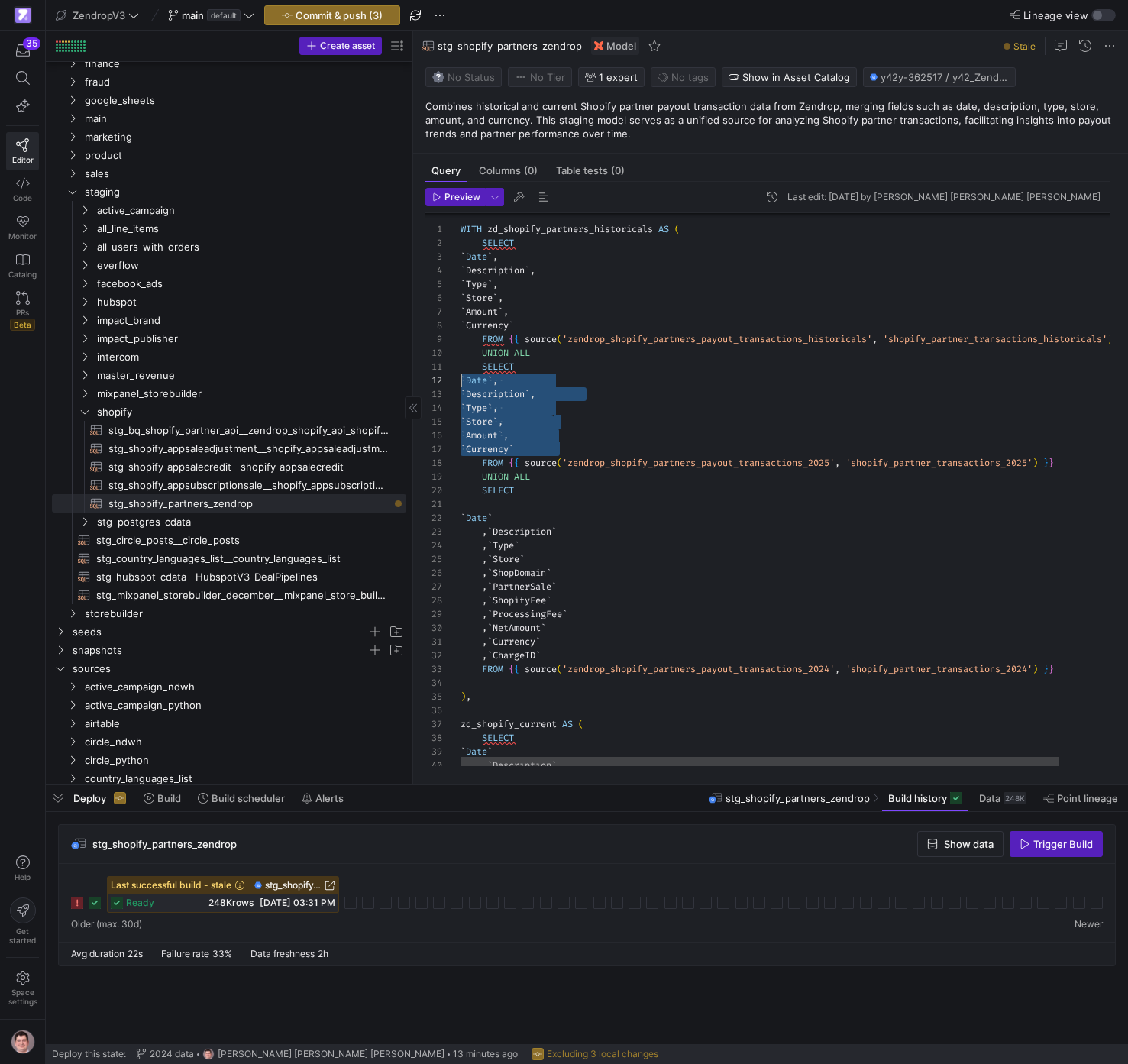
drag, startPoint x: 583, startPoint y: 453, endPoint x: 404, endPoint y: 377, distance: 194.5
click at [461, 375] on div "` Currency ` FROM { { source ( 'zendrop_shopify_partners_payout_transactions_20…" at bounding box center [820, 606] width 719 height 792
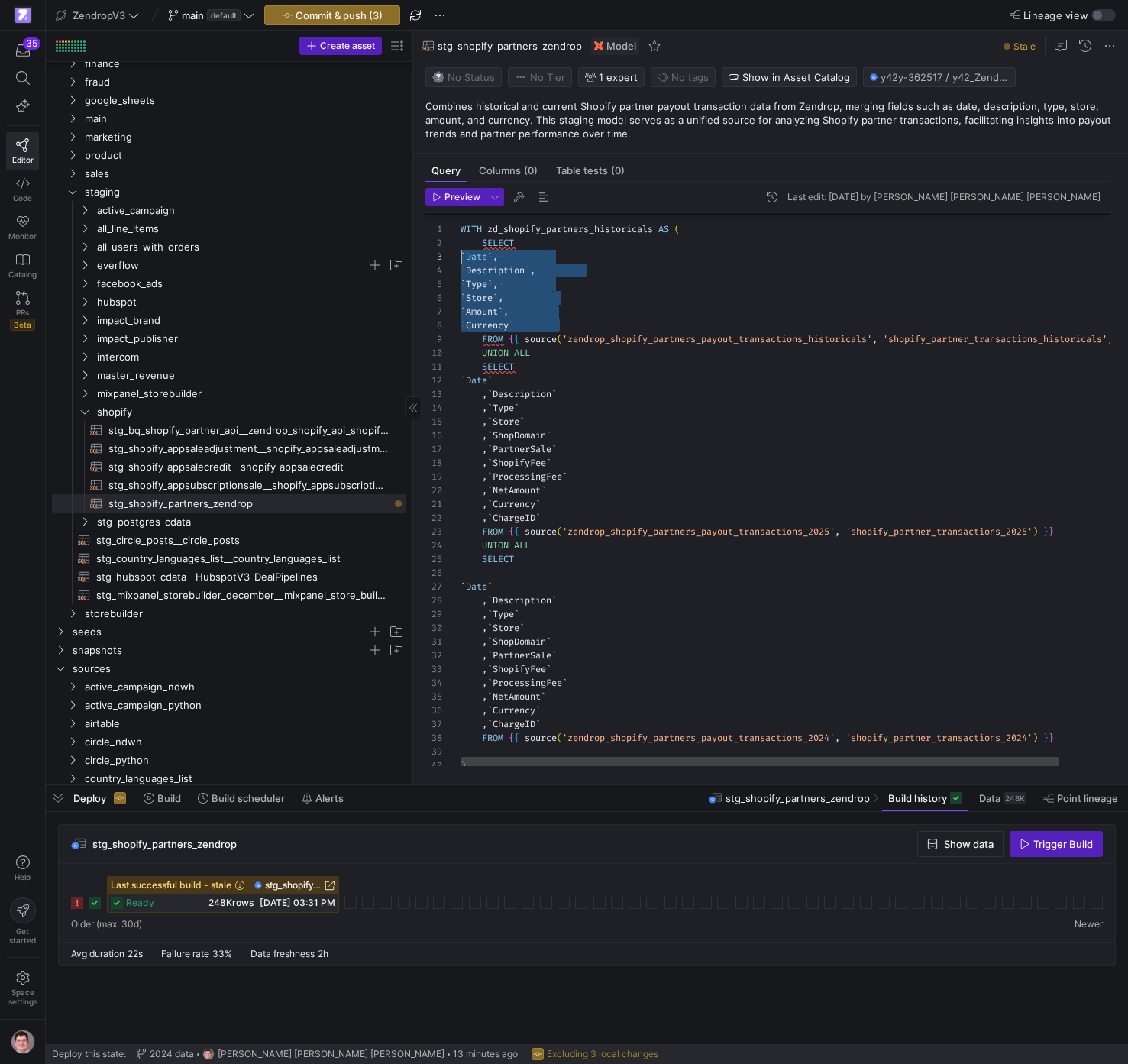
drag, startPoint x: 581, startPoint y: 322, endPoint x: 389, endPoint y: 257, distance: 202.7
click at [389, 257] on as-split "Create asset Drag here to set row groups Drag here to set column labels Group 1…" at bounding box center [587, 408] width 1083 height 754
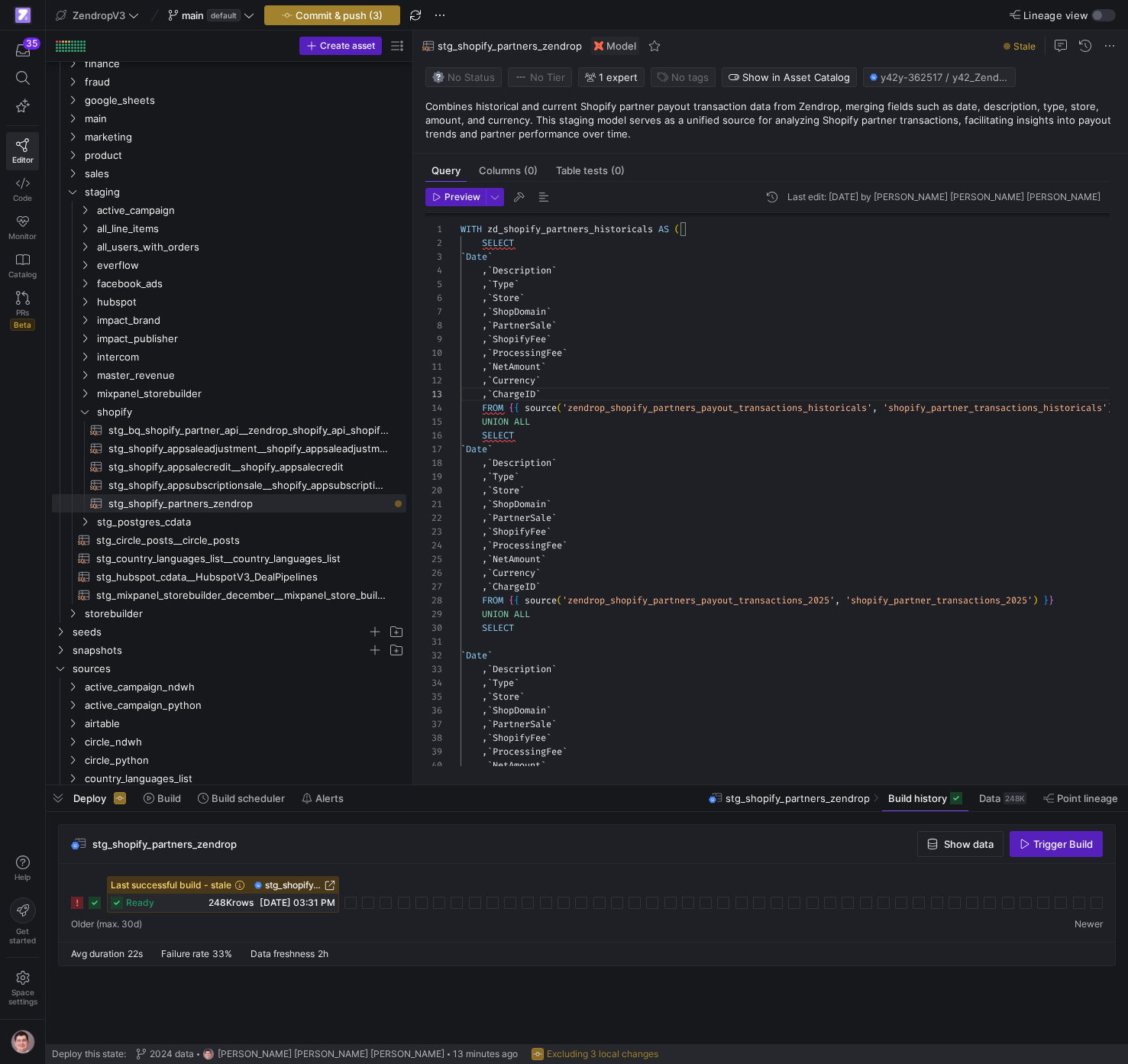
click at [371, 11] on span "Commit & push (3)" at bounding box center [339, 15] width 87 height 12
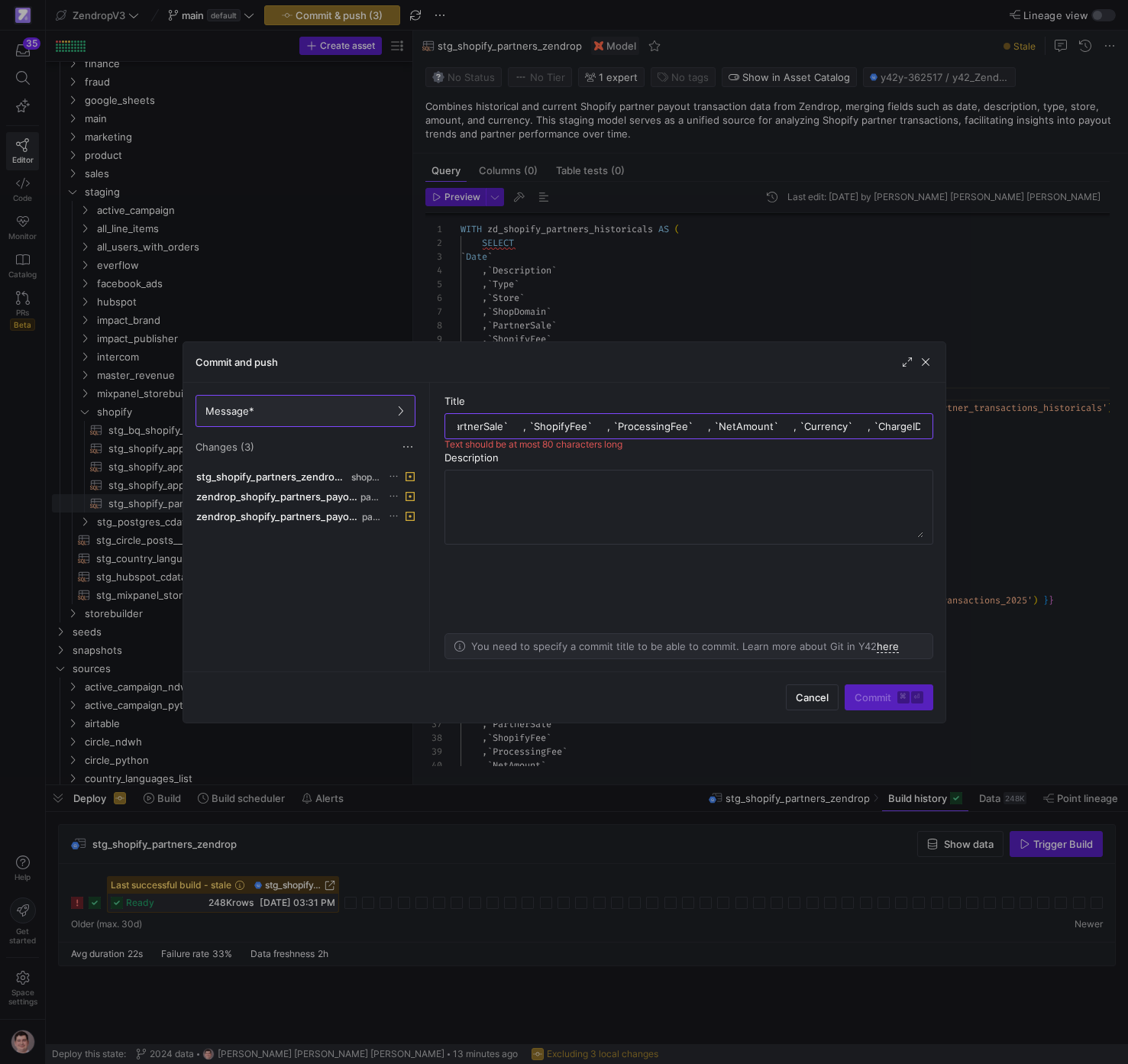
type input "`Date` , `Description` , `Type` , `Store` , `ShopDomain` , `PartnerSale` , `Sho…"
type input "adding new columns"
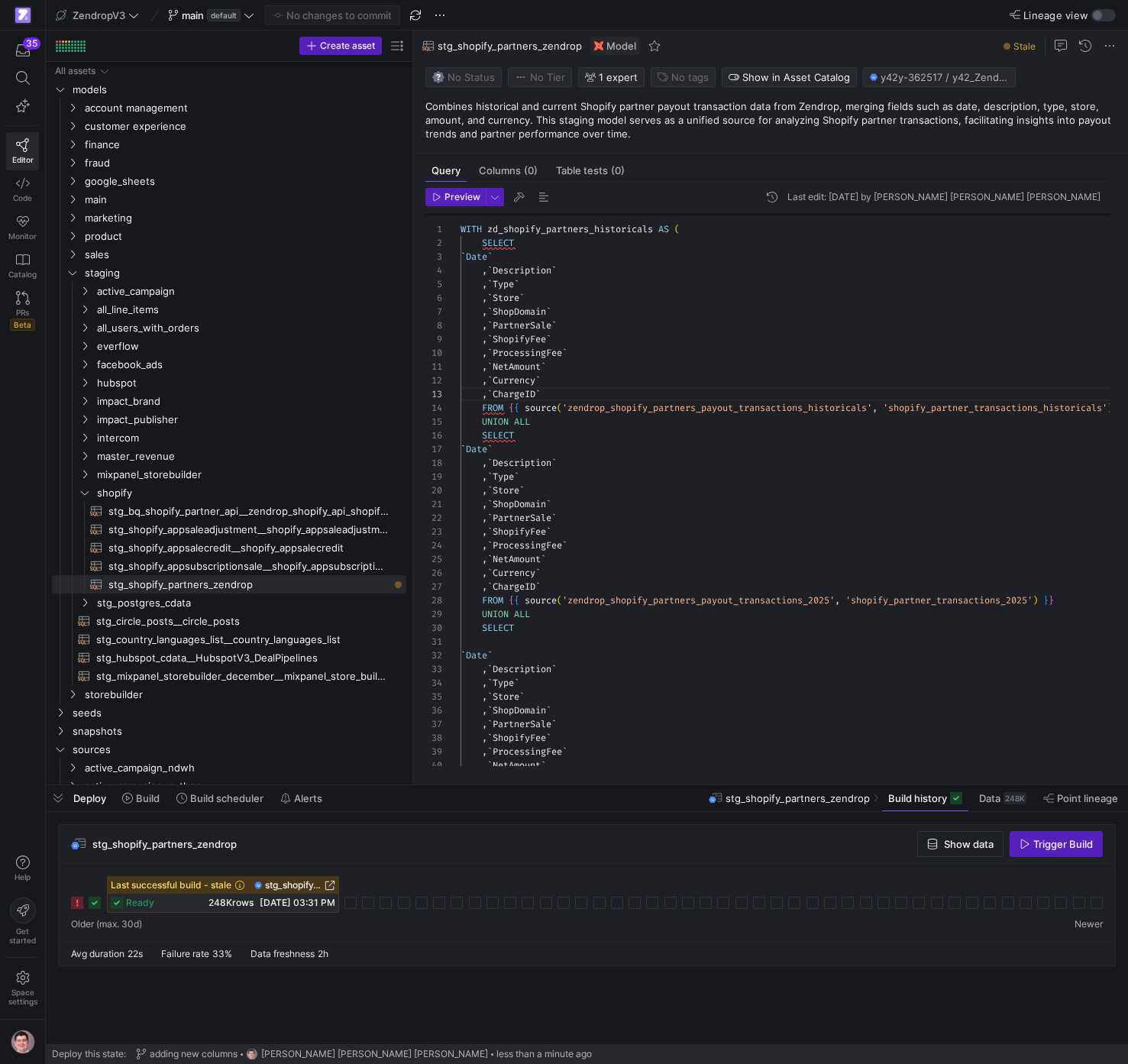
scroll to position [27, 88]
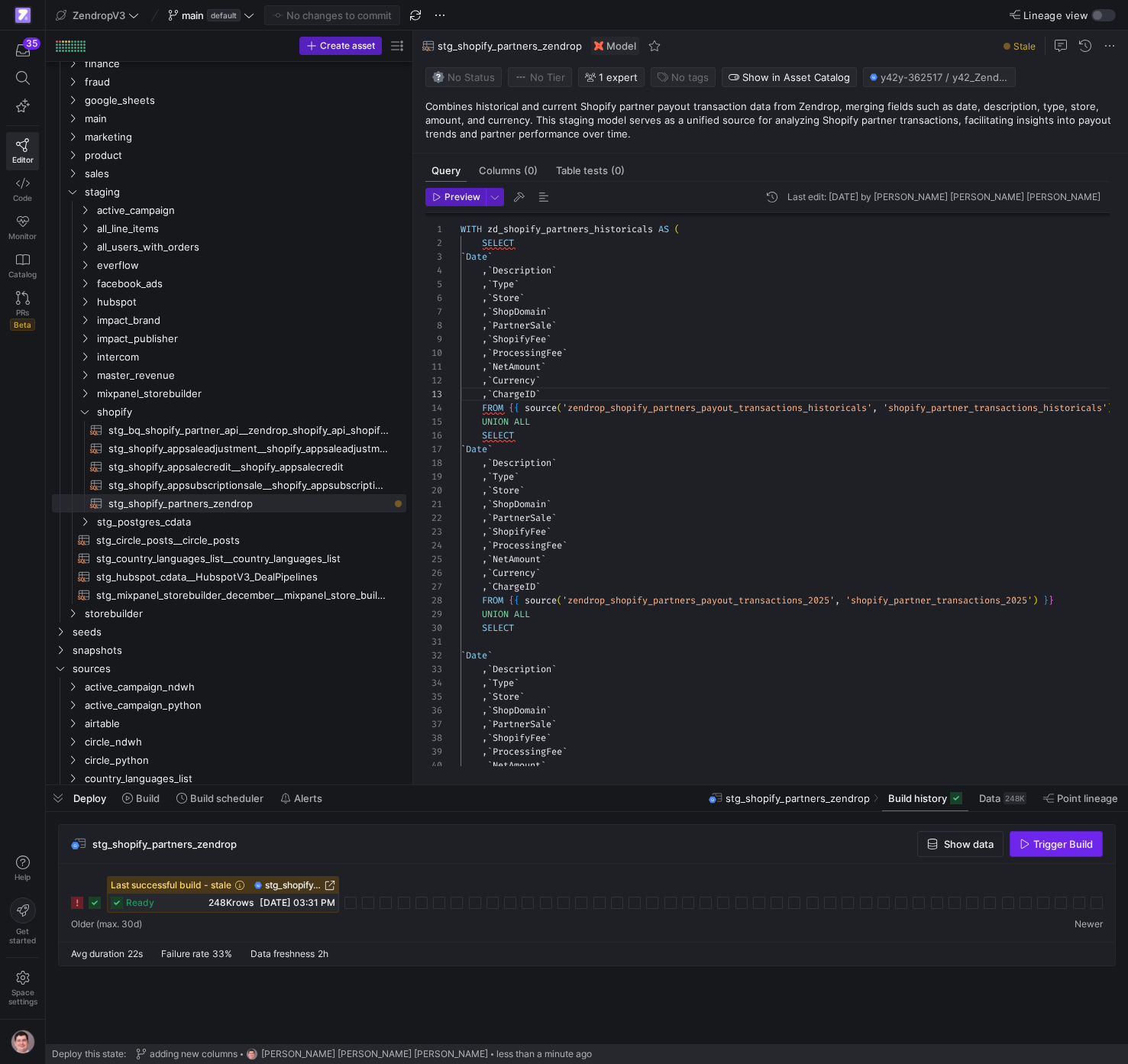
click at [1047, 841] on span "Trigger Build" at bounding box center [1063, 844] width 60 height 12
click at [520, 173] on span "Columns (0)" at bounding box center [508, 171] width 59 height 10
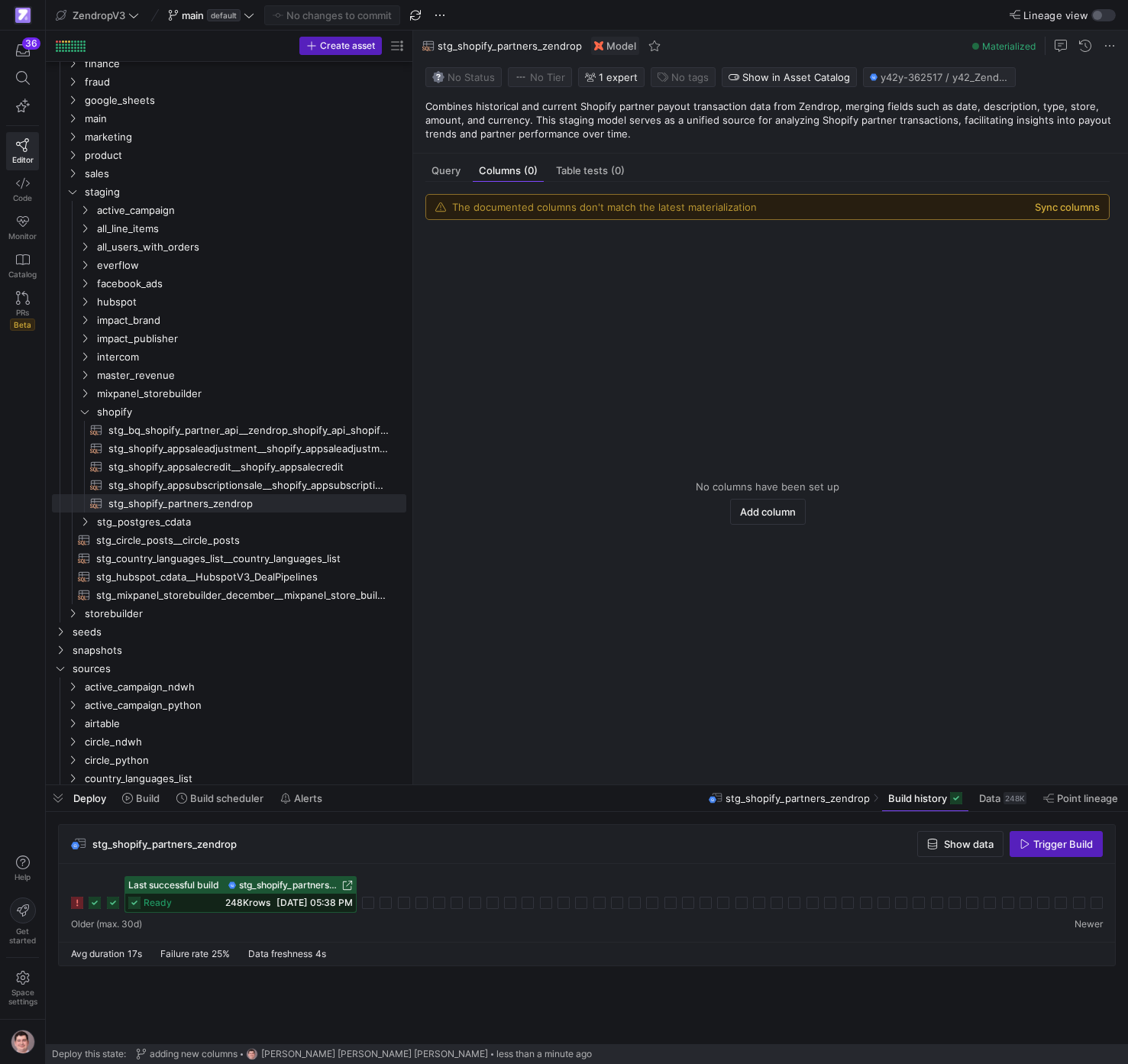
click at [1073, 208] on button "Sync columns" at bounding box center [1068, 207] width 65 height 12
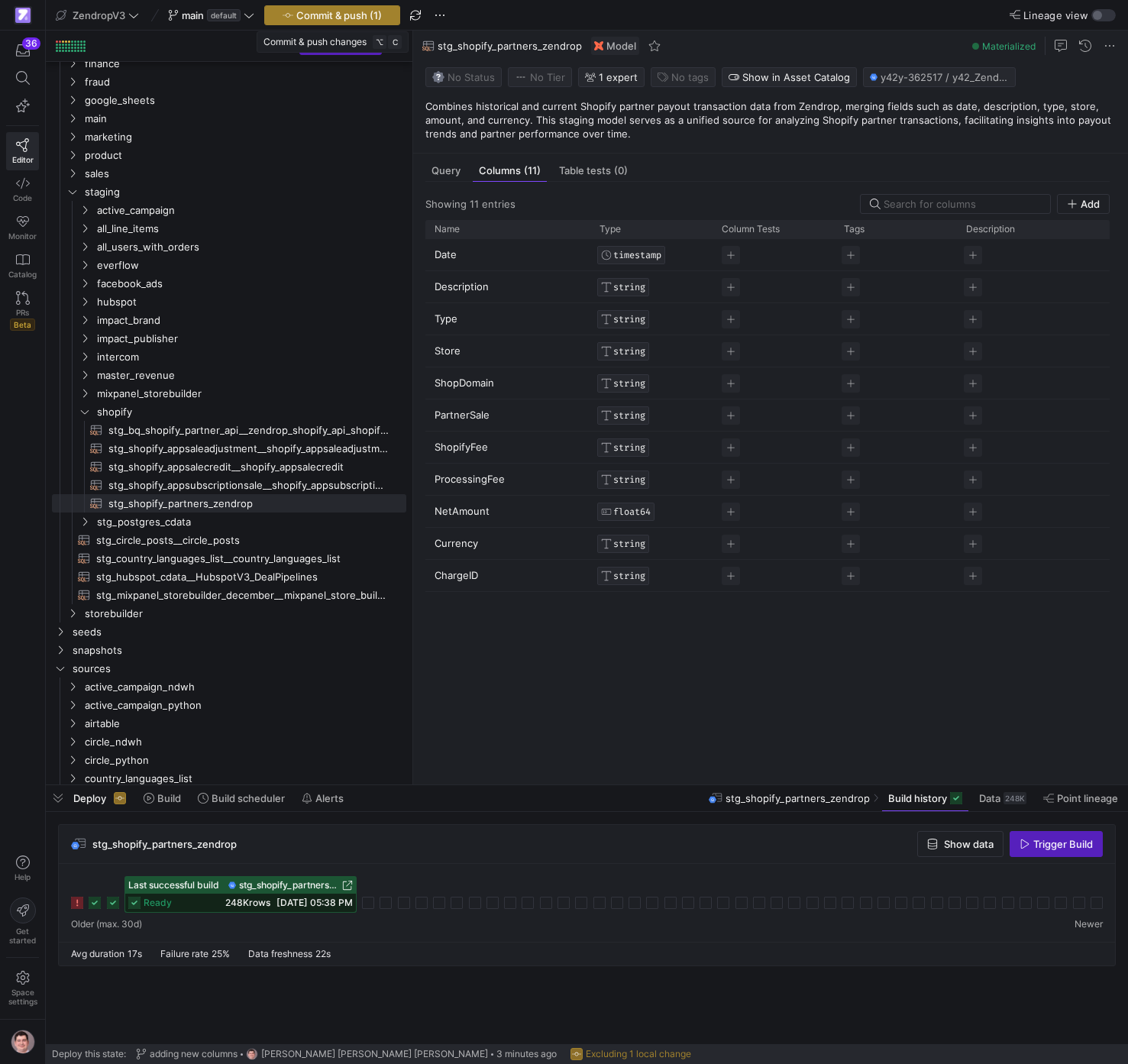
click at [361, 9] on span "Commit & push (1)" at bounding box center [339, 15] width 86 height 12
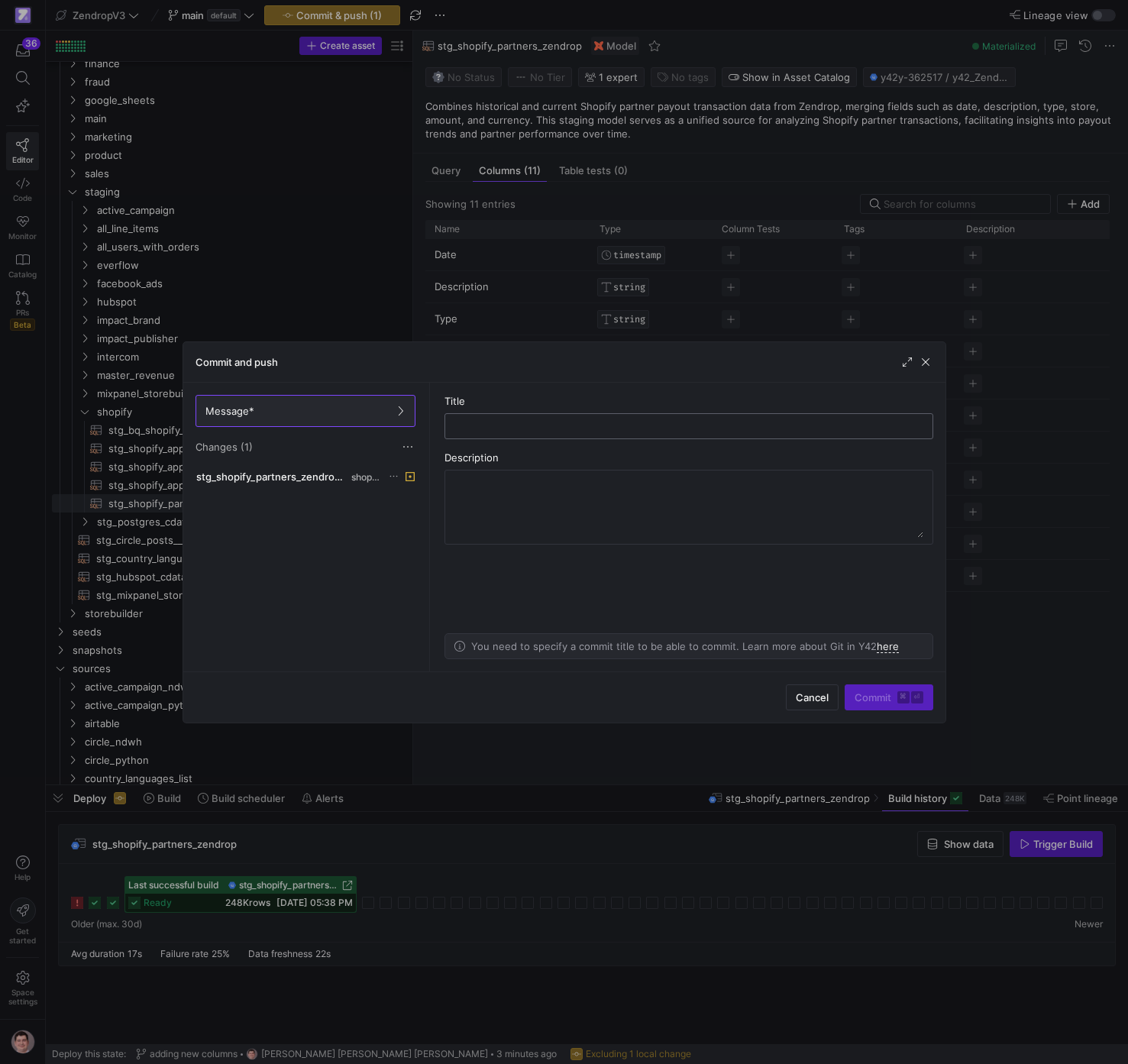
click at [497, 429] on input "text" at bounding box center [690, 426] width 463 height 12
type input "Columns"
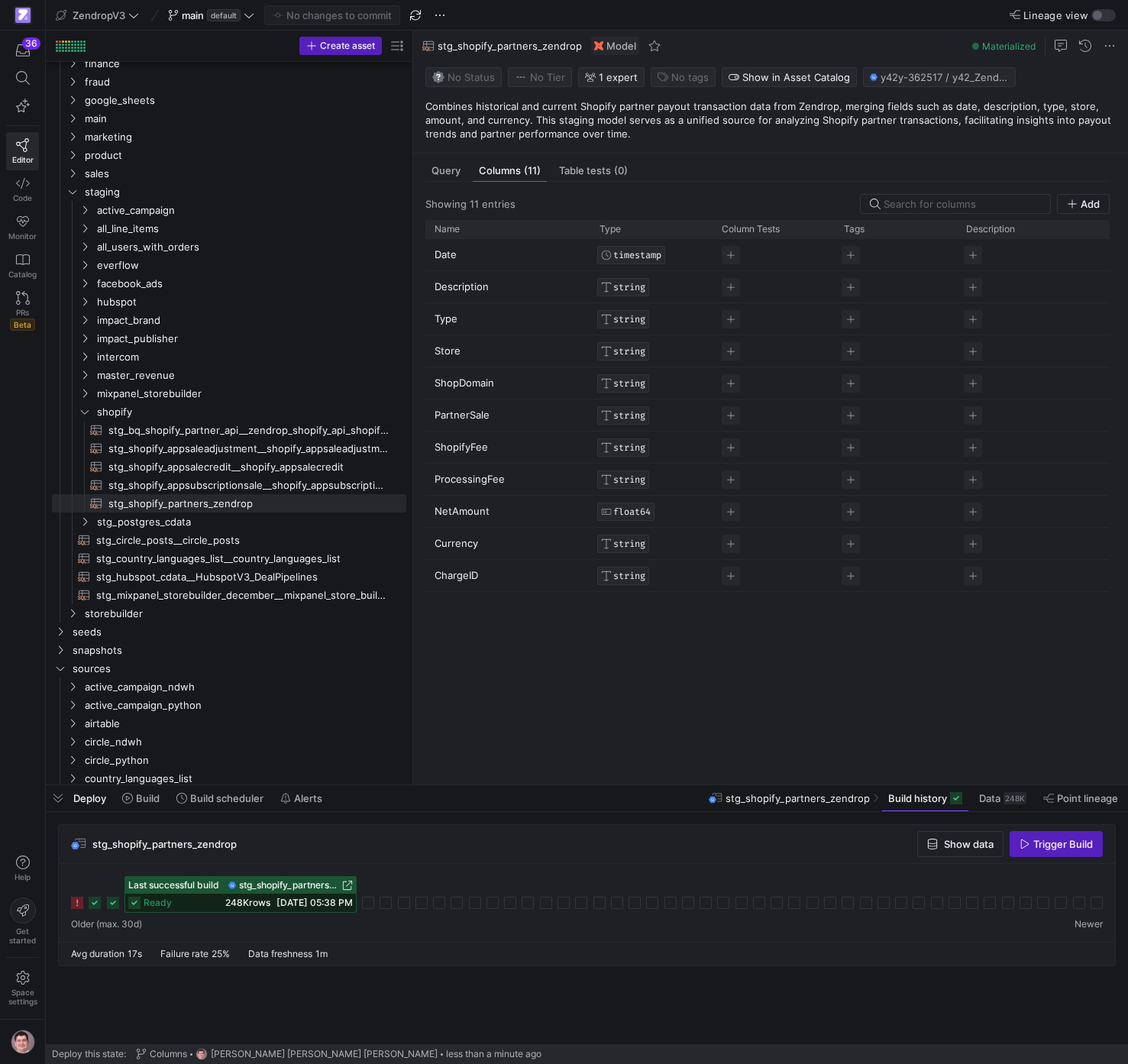
click at [638, 662] on div "Date TIMESTAMP Description STRING Type STRING Store STRING ShopDomain STRING Pa…" at bounding box center [768, 506] width 684 height 533
click at [297, 882] on span "stg_shopify_partners_zendrop" at bounding box center [289, 885] width 100 height 11
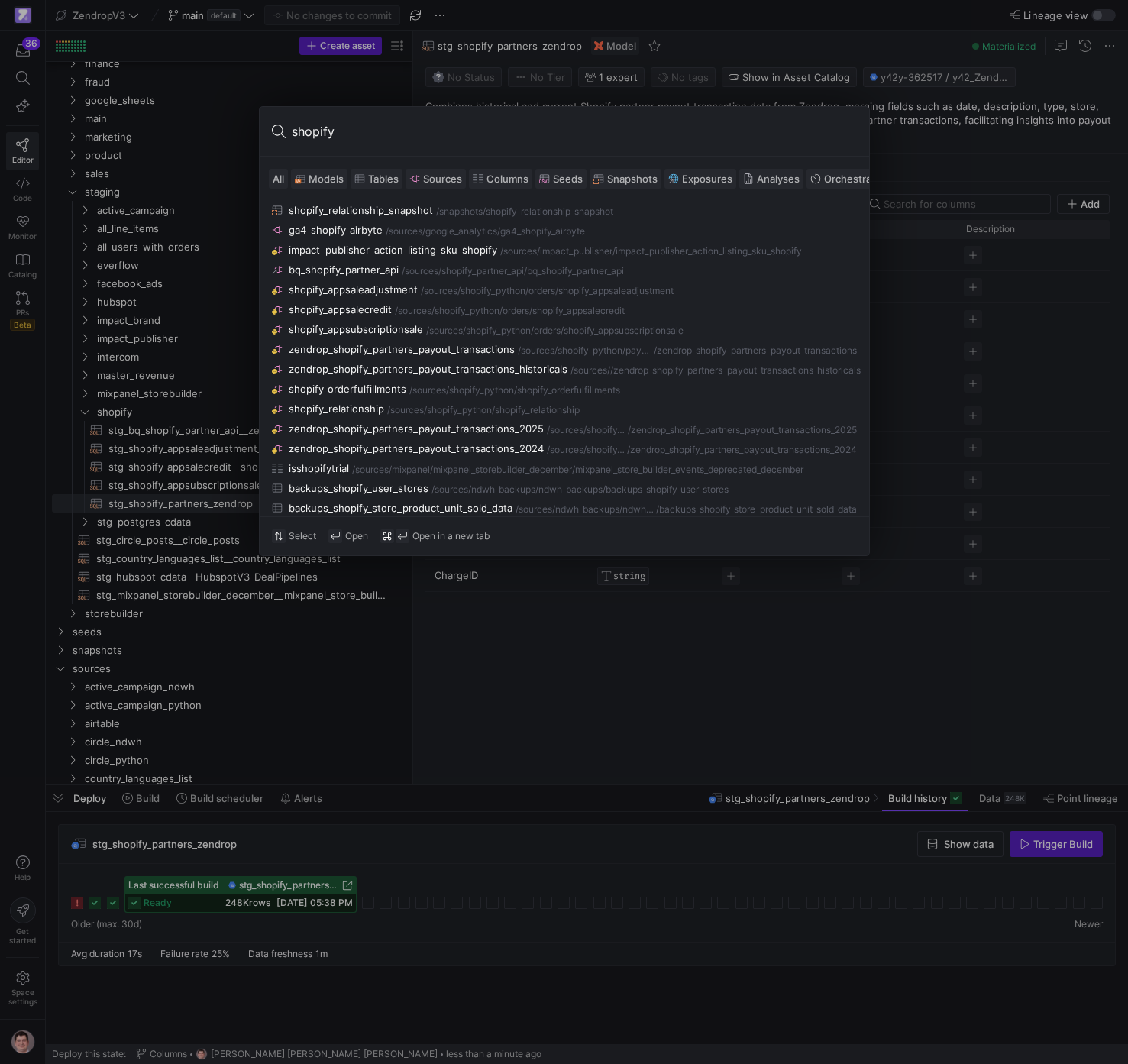
type input "shopify"
click at [337, 180] on span "Models" at bounding box center [326, 179] width 35 height 12
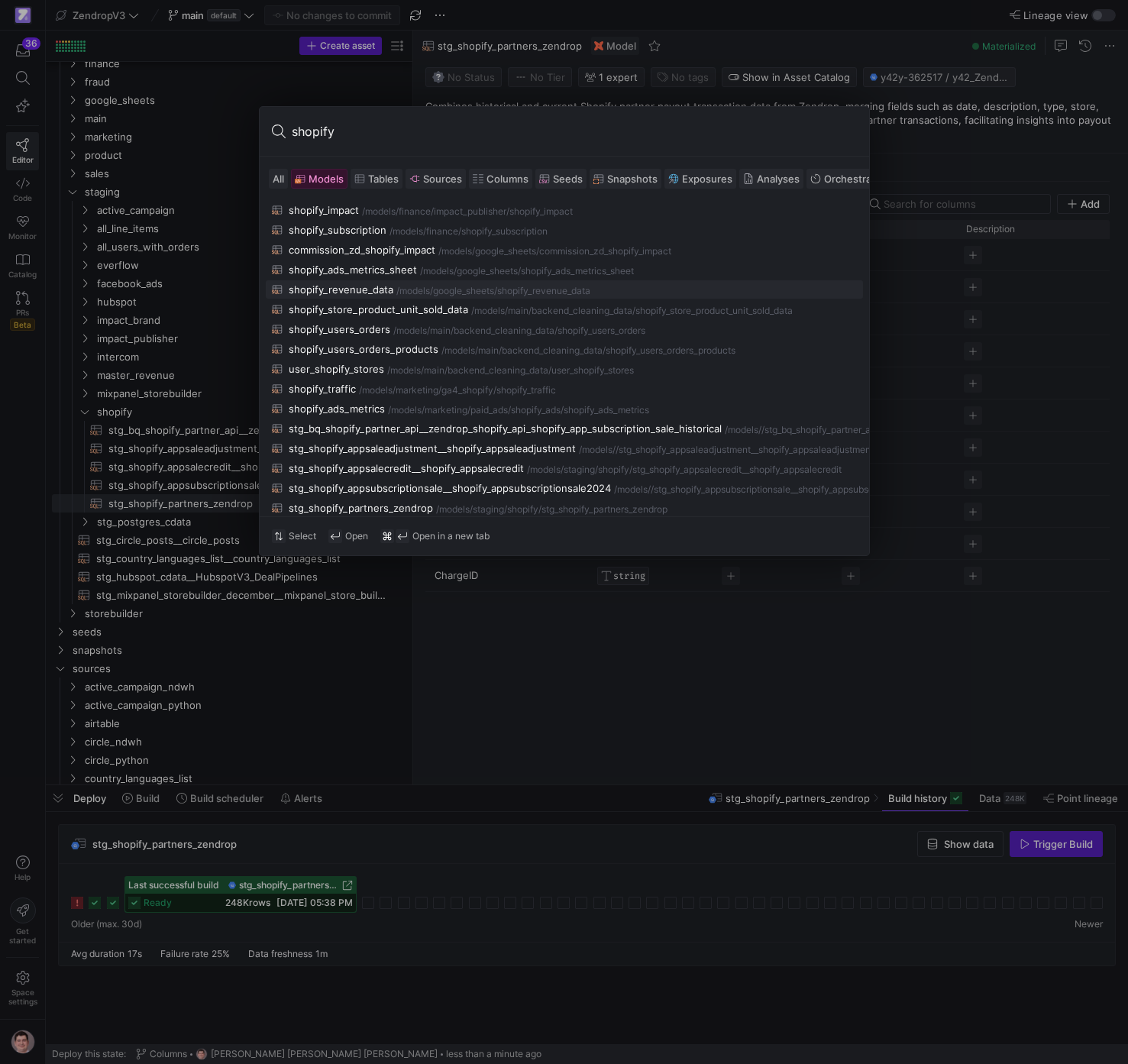
click at [420, 286] on div "/models/" at bounding box center [415, 291] width 37 height 11
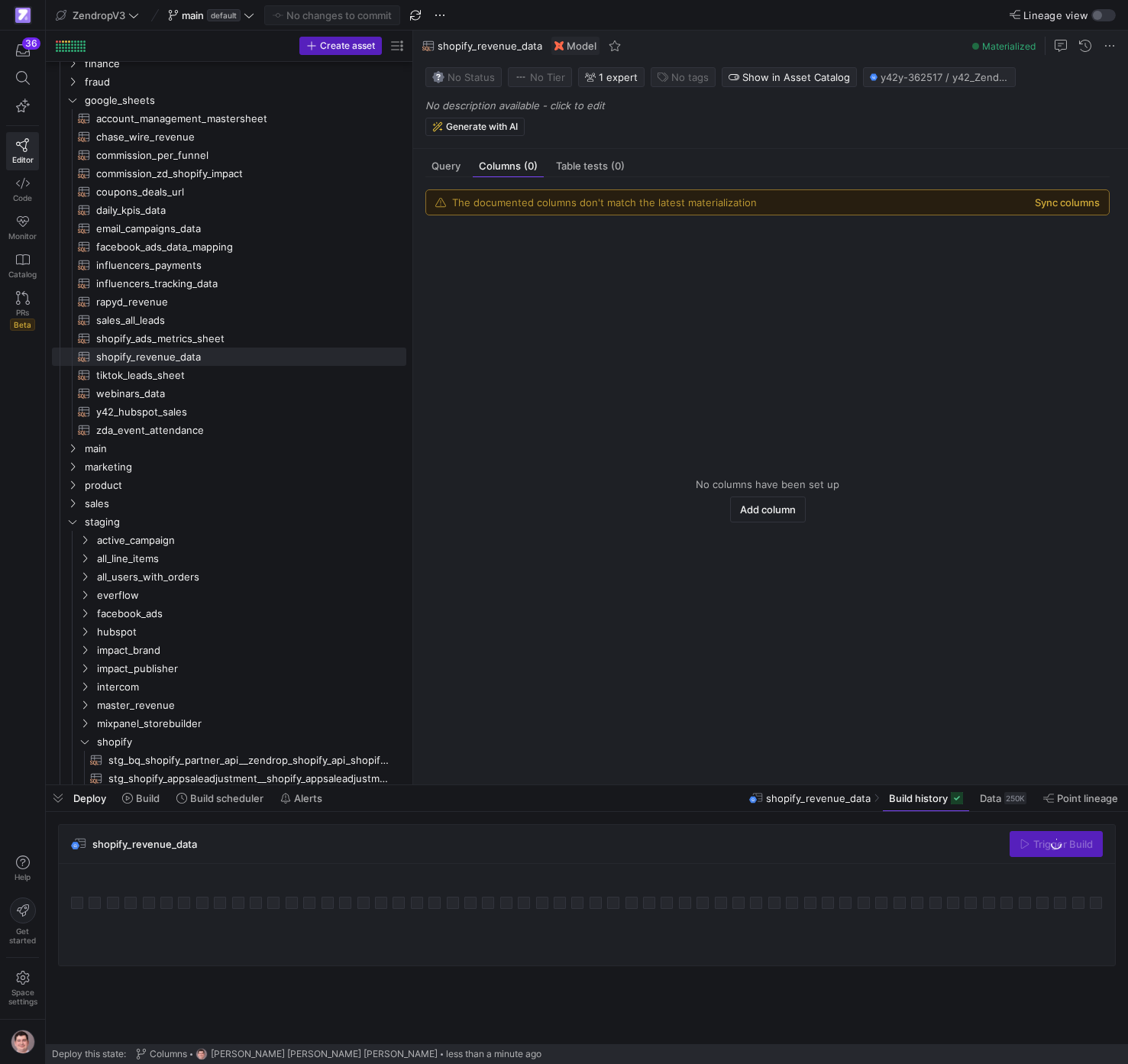
click at [1097, 199] on button "Sync columns" at bounding box center [1068, 203] width 65 height 12
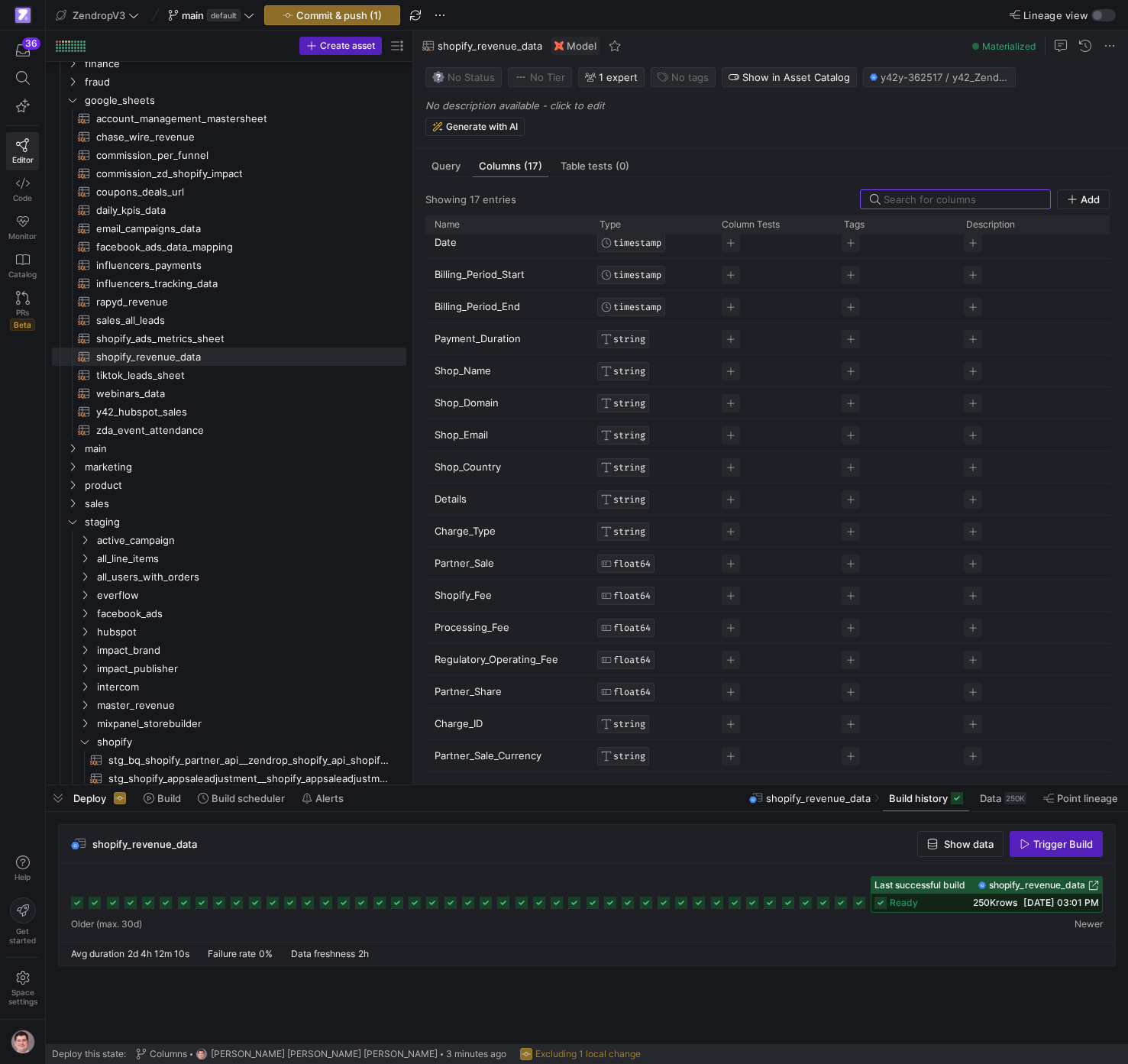
scroll to position [9, 0]
click at [987, 899] on span "250K rows" at bounding box center [995, 902] width 44 height 11
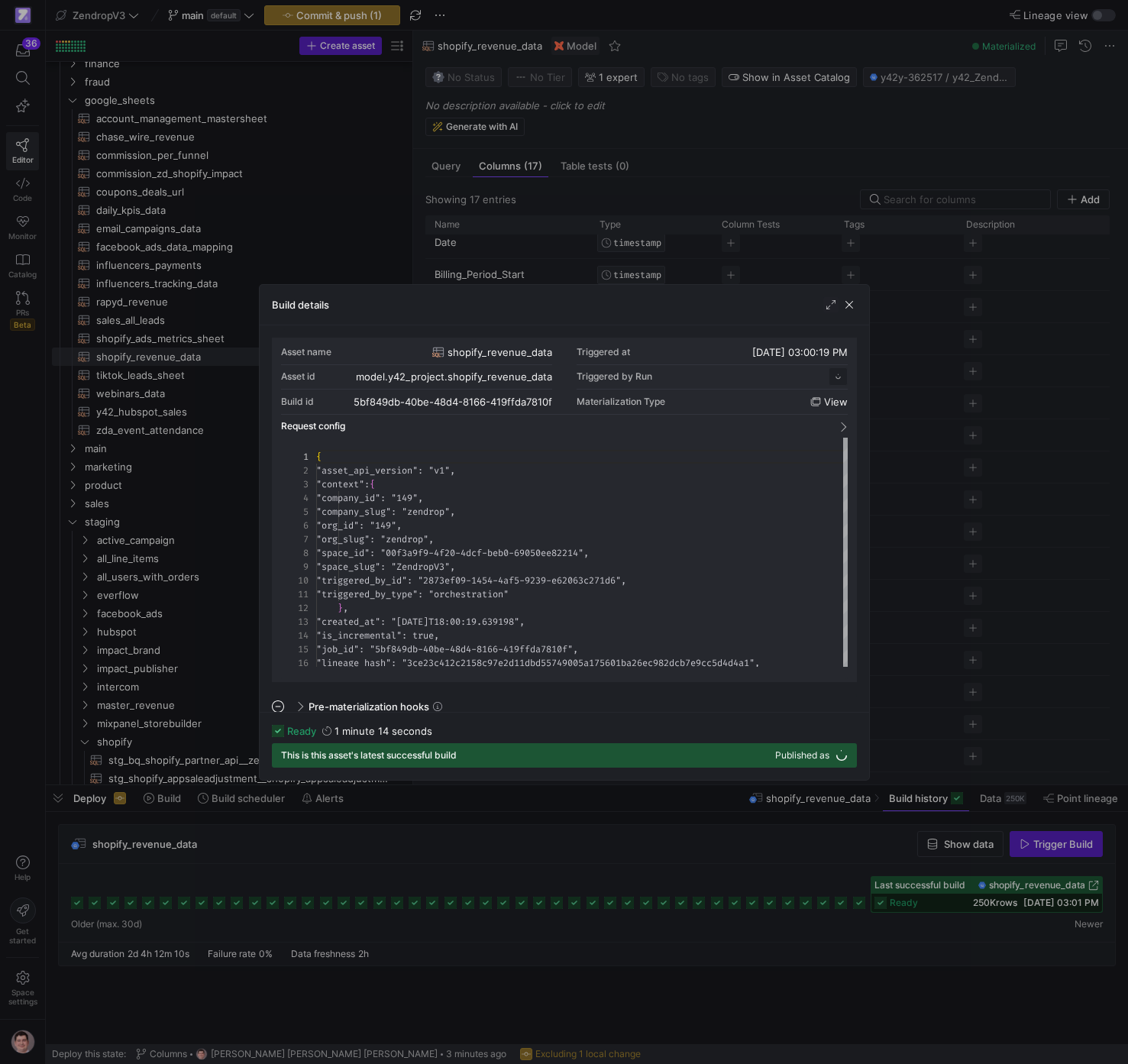
scroll to position [138, 0]
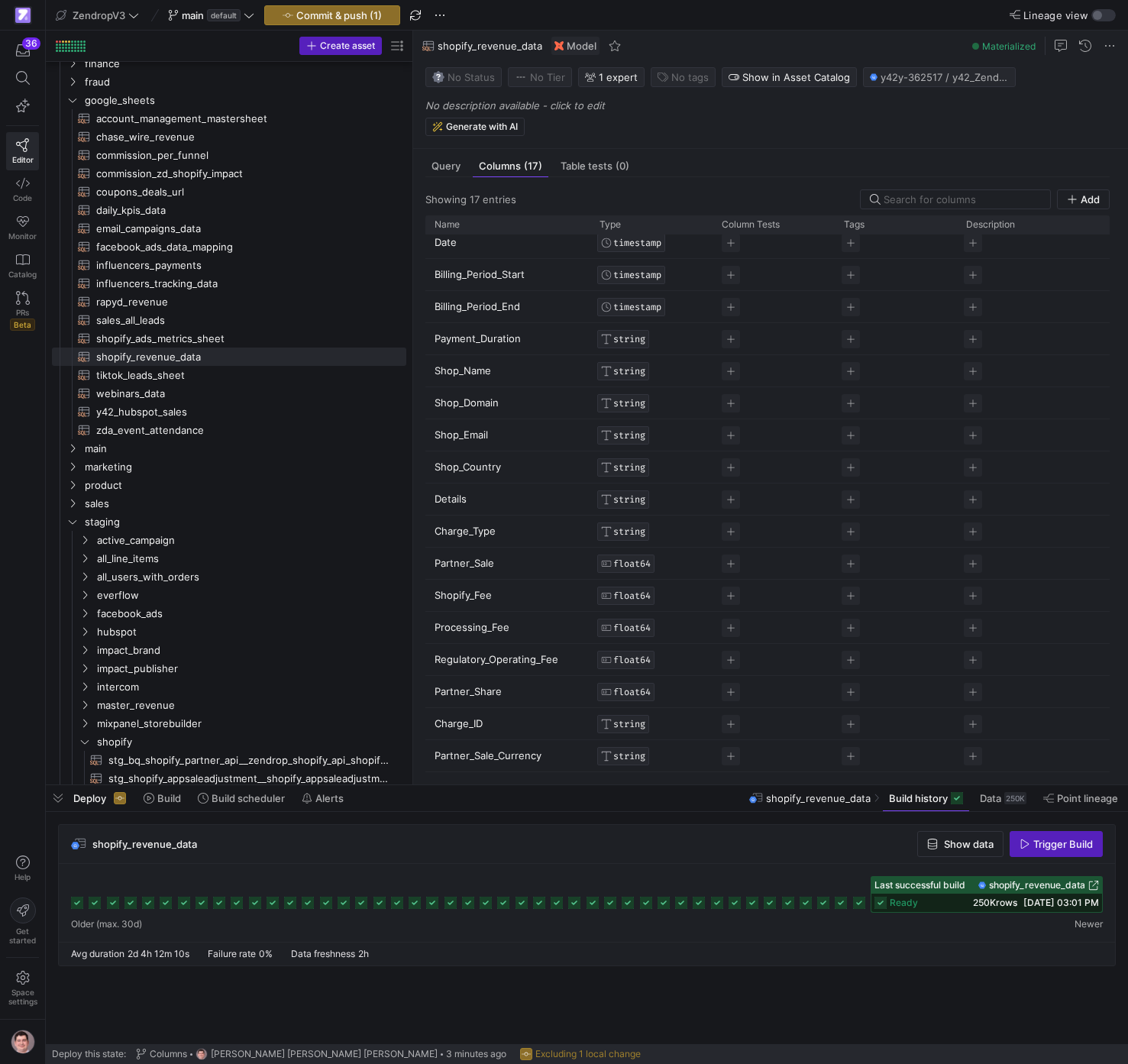
click at [804, 905] on div at bounding box center [587, 894] width 1032 height 37
click at [811, 905] on g at bounding box center [806, 903] width 12 height 12
click at [1027, 890] on span "shopify_revenue_data" at bounding box center [1037, 885] width 96 height 11
